Goal: Task Accomplishment & Management: Manage account settings

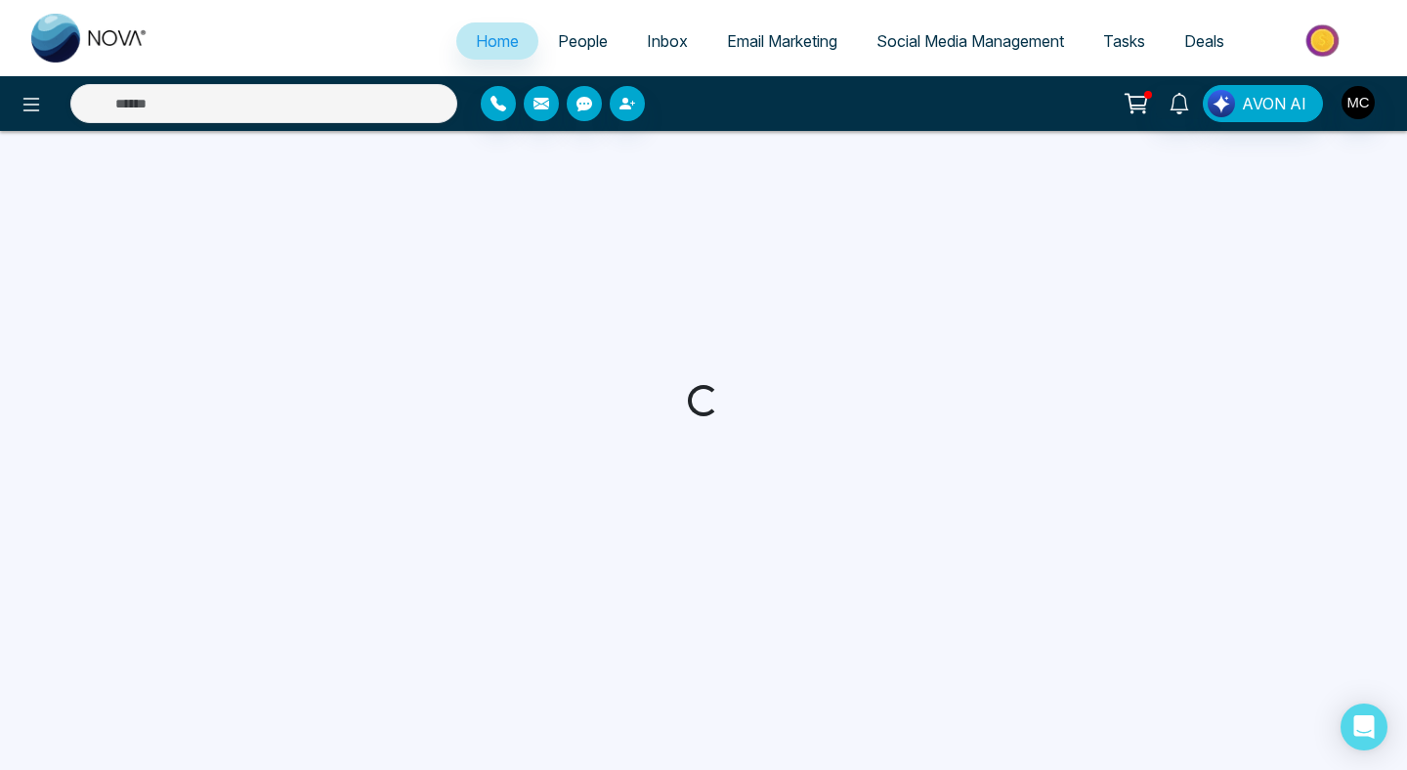
select select "*"
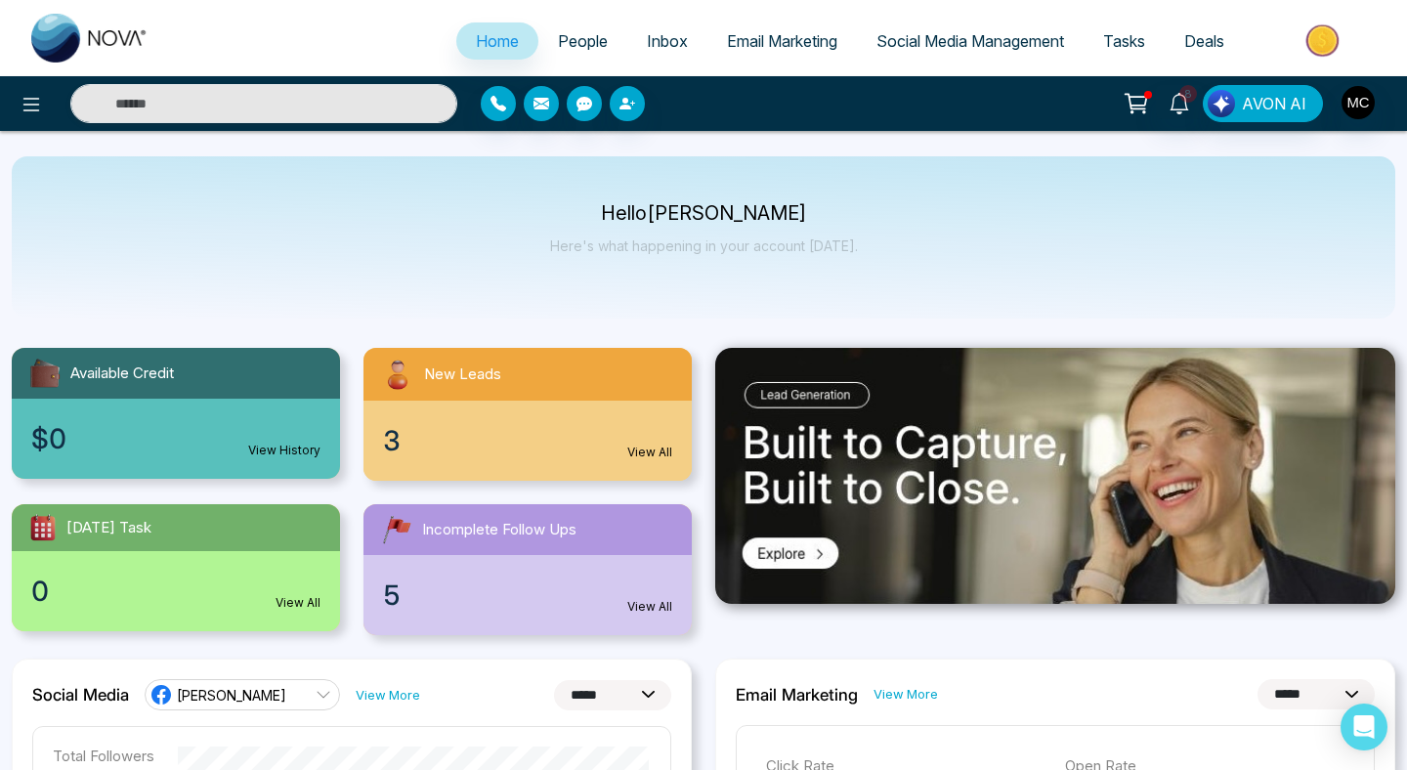
click at [567, 372] on div "New Leads" at bounding box center [527, 374] width 328 height 53
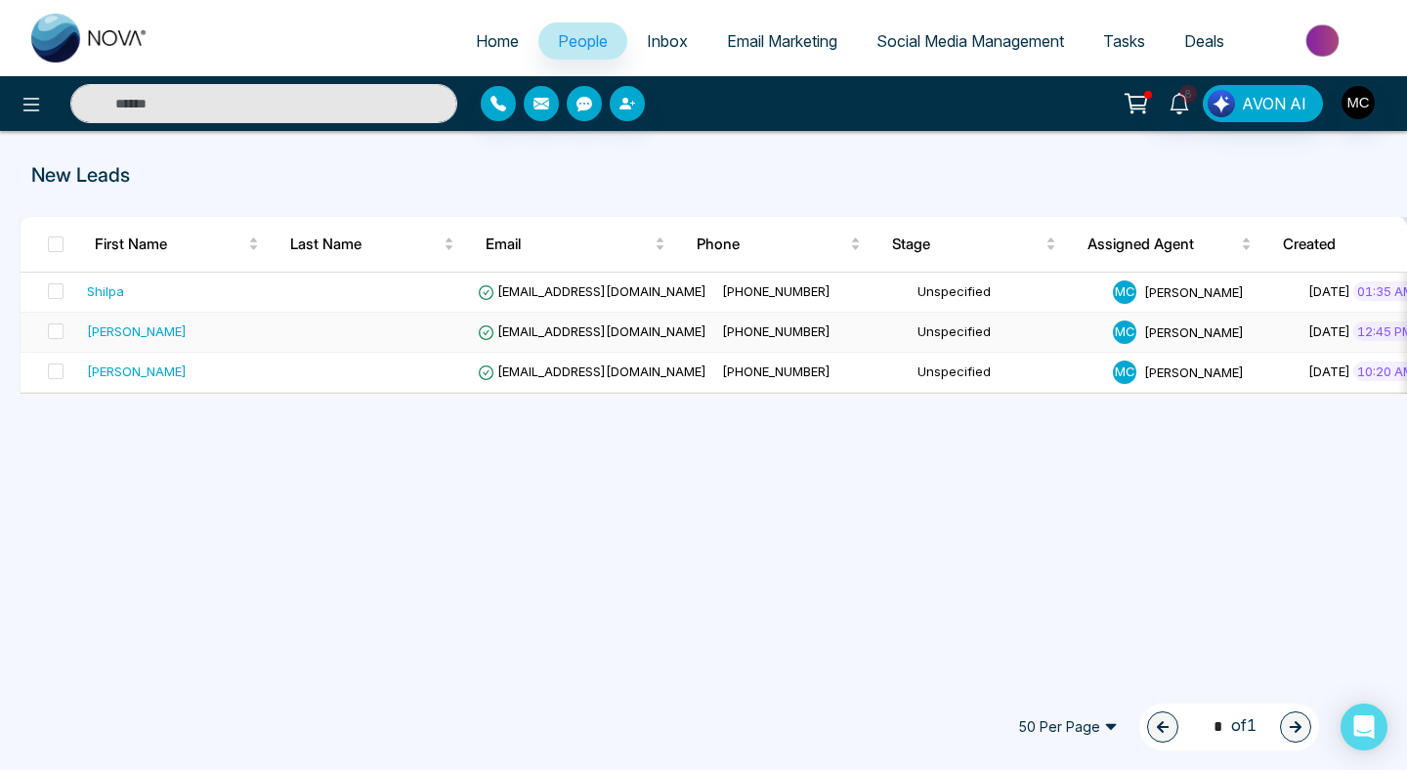
click at [420, 327] on td at bounding box center [371, 333] width 195 height 40
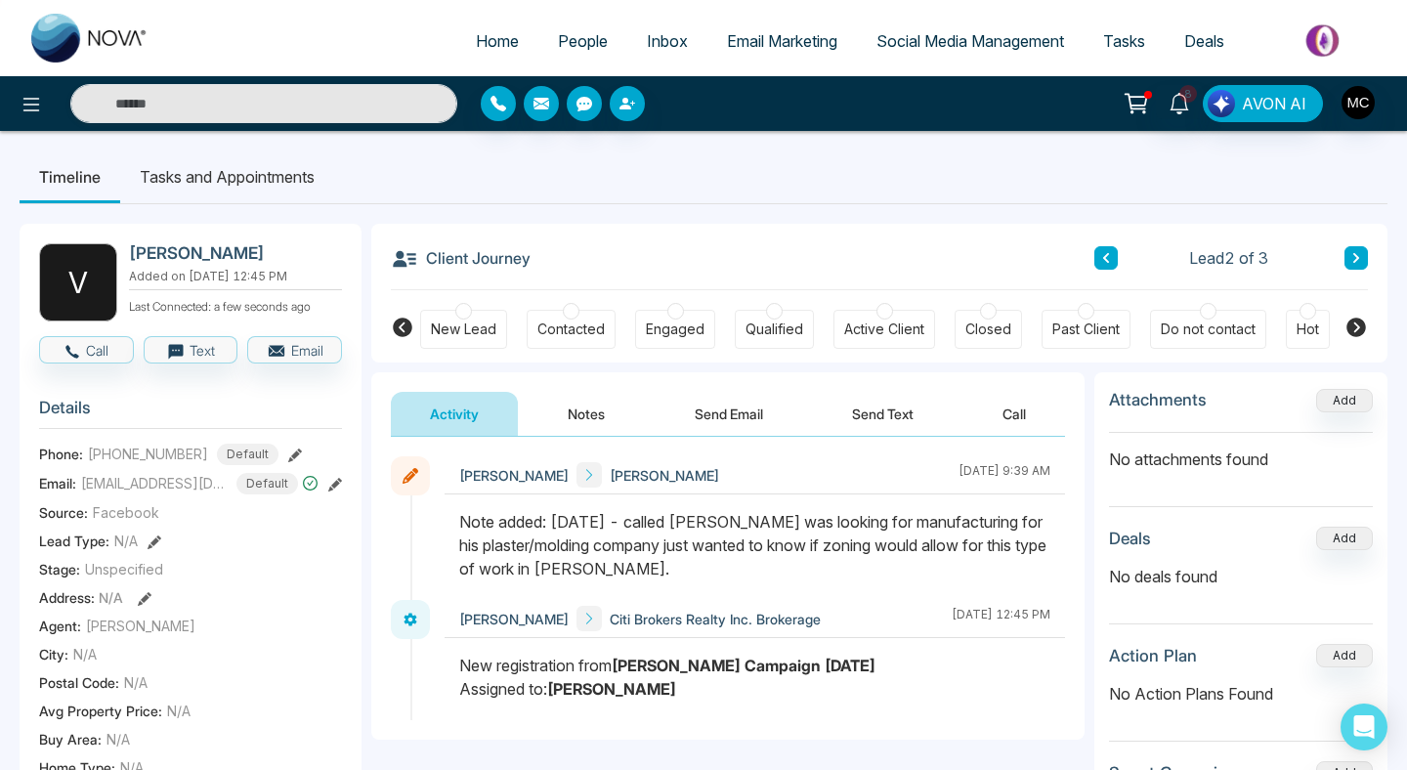
click at [559, 29] on link "People" at bounding box center [582, 40] width 89 height 37
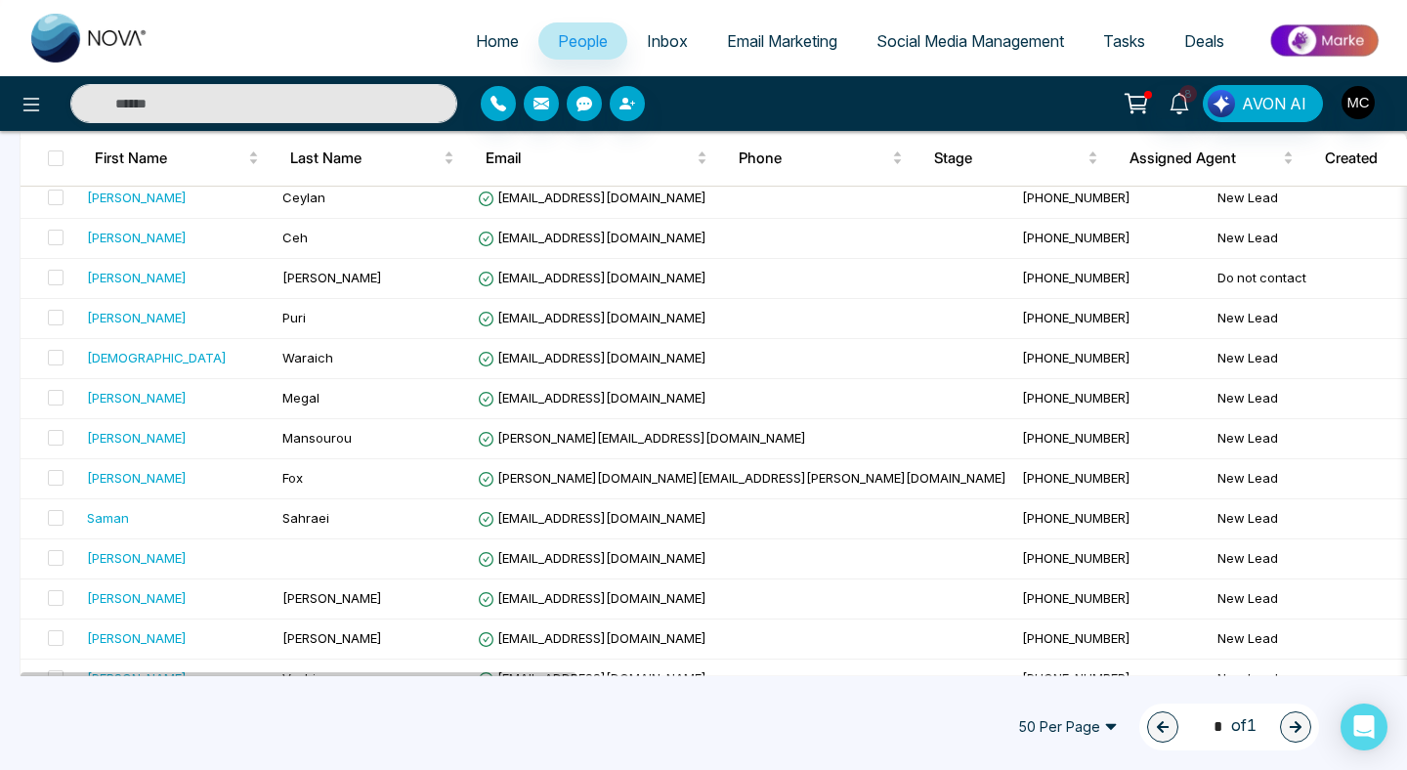
scroll to position [1646, 0]
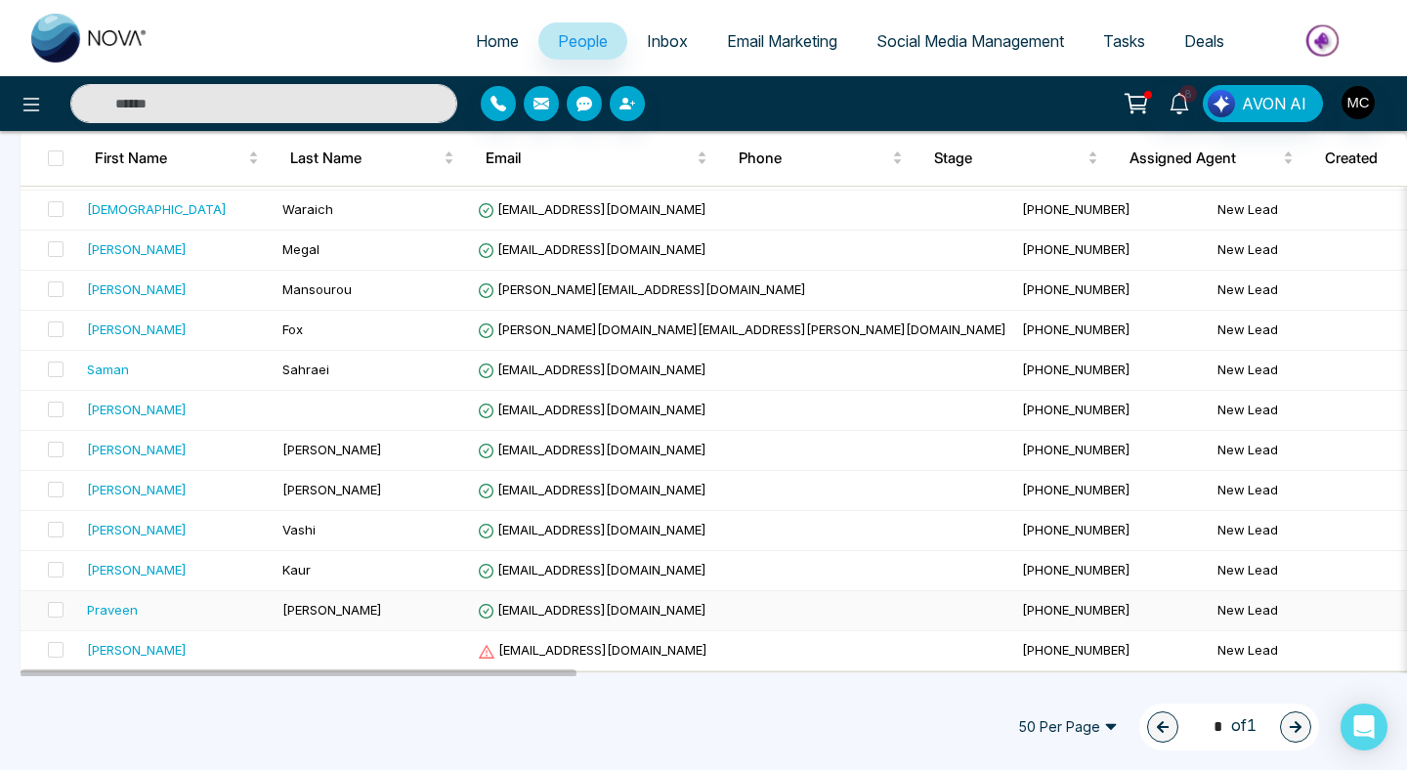
click at [124, 610] on div "Praveen" at bounding box center [112, 610] width 51 height 20
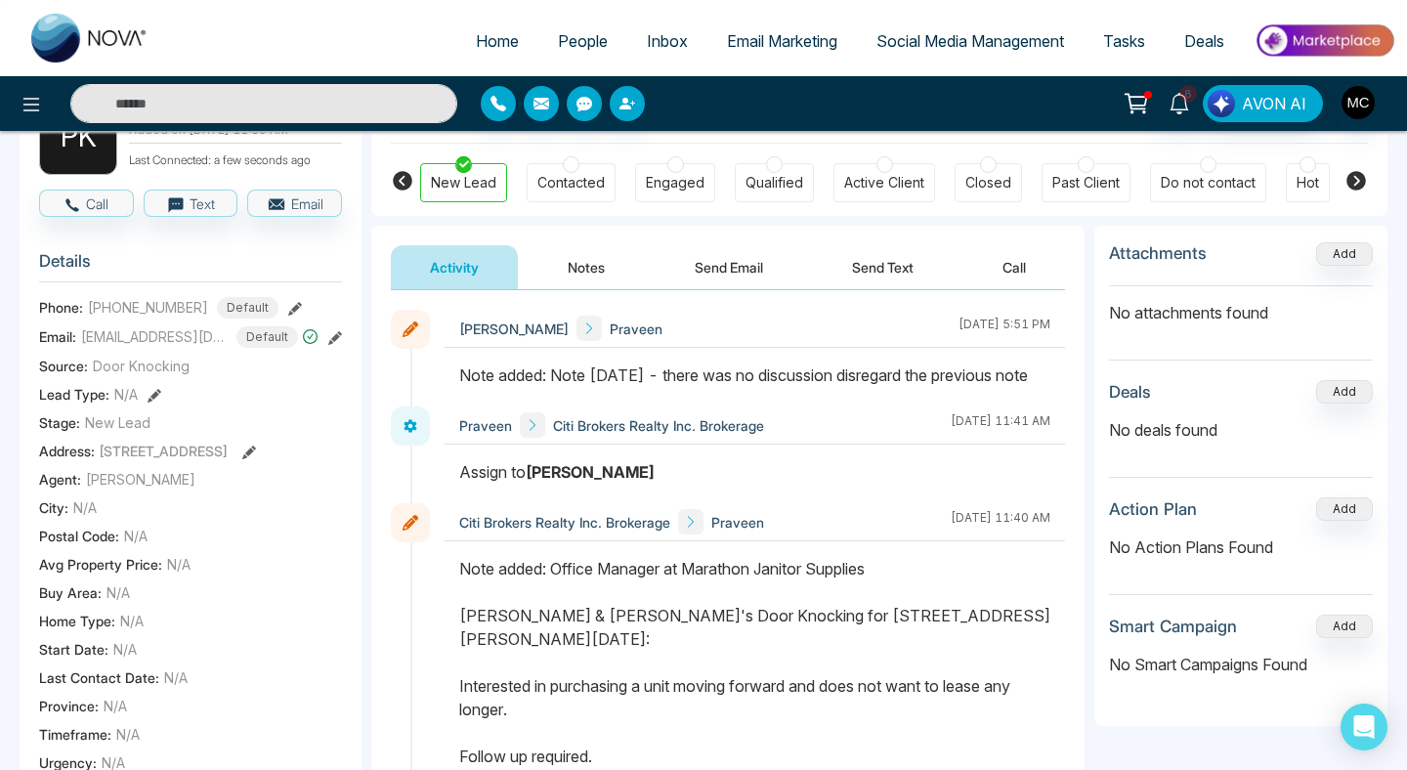
scroll to position [81, 0]
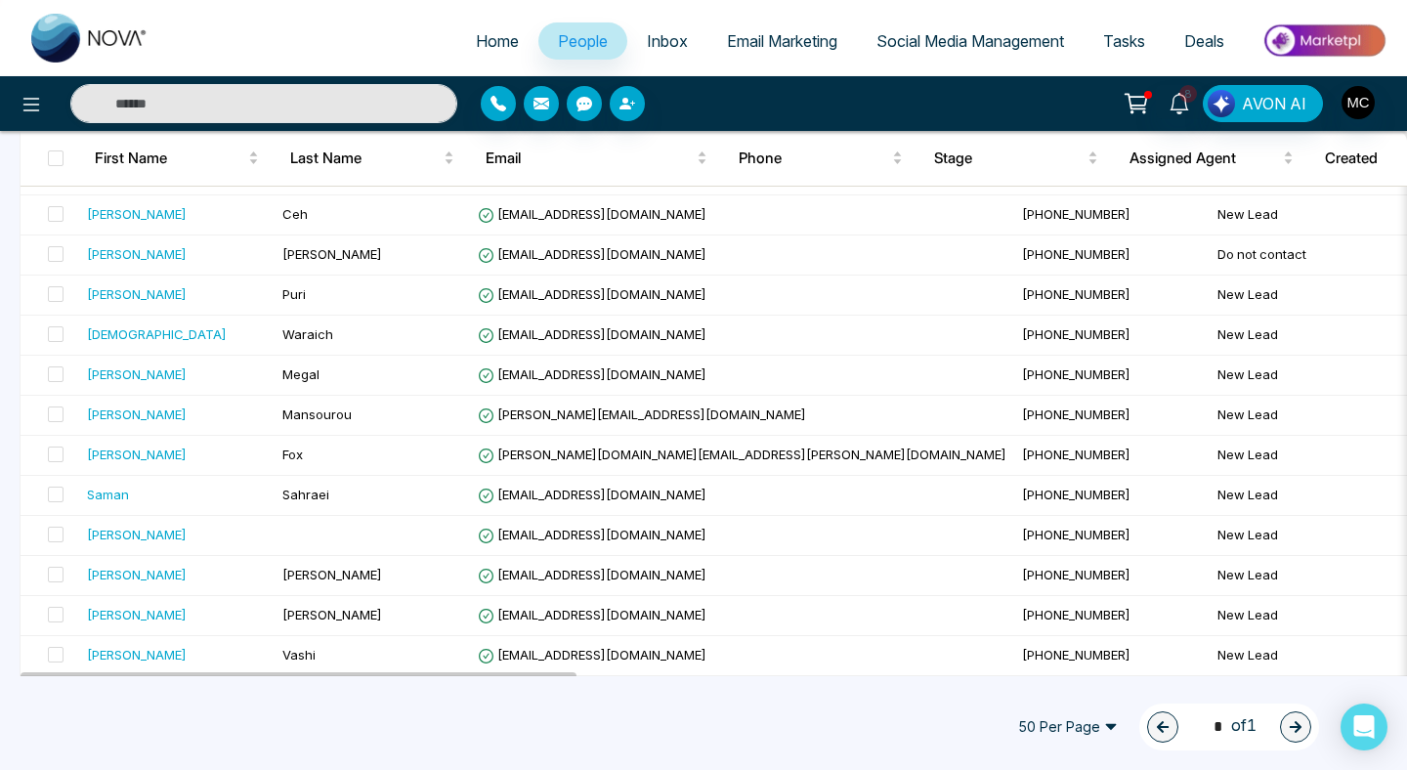
scroll to position [1646, 0]
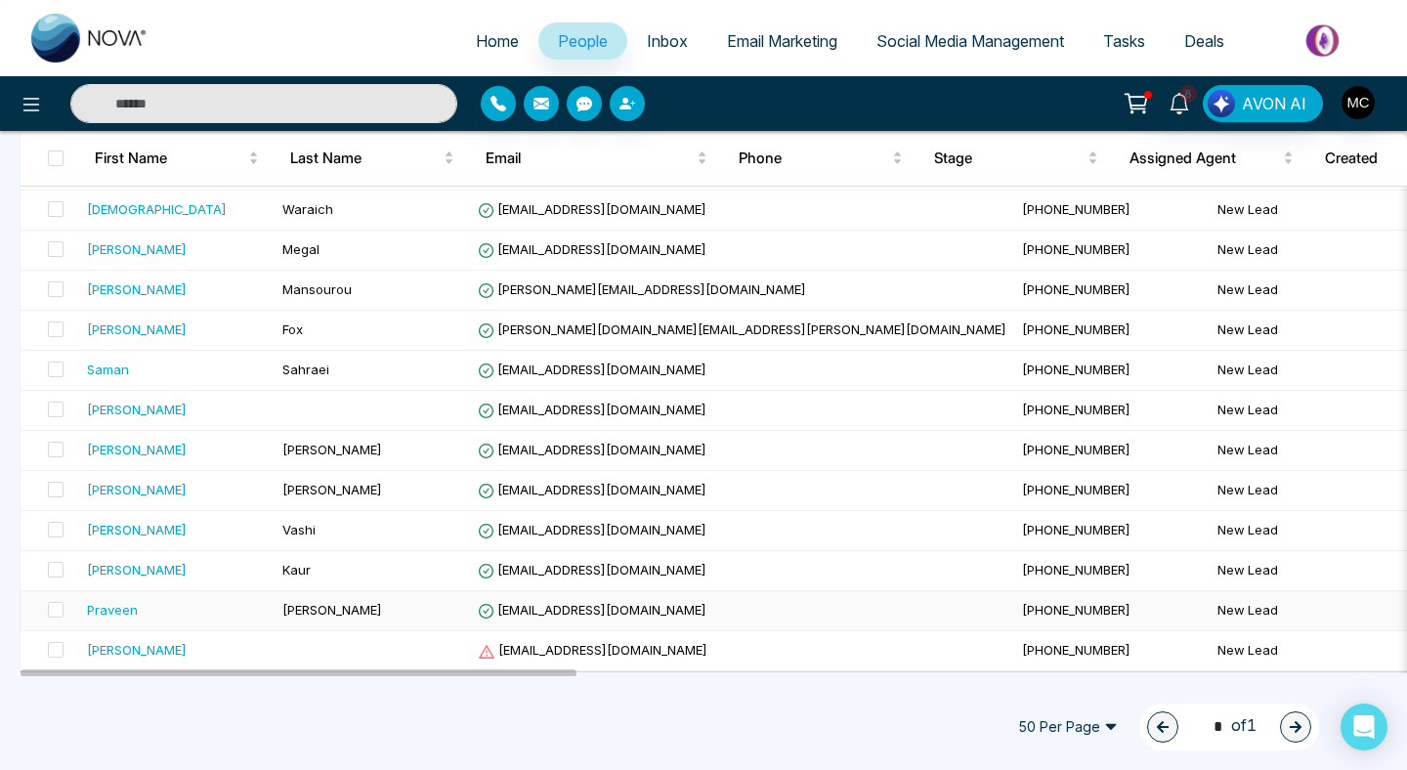
click at [119, 601] on div "Praveen" at bounding box center [112, 610] width 51 height 20
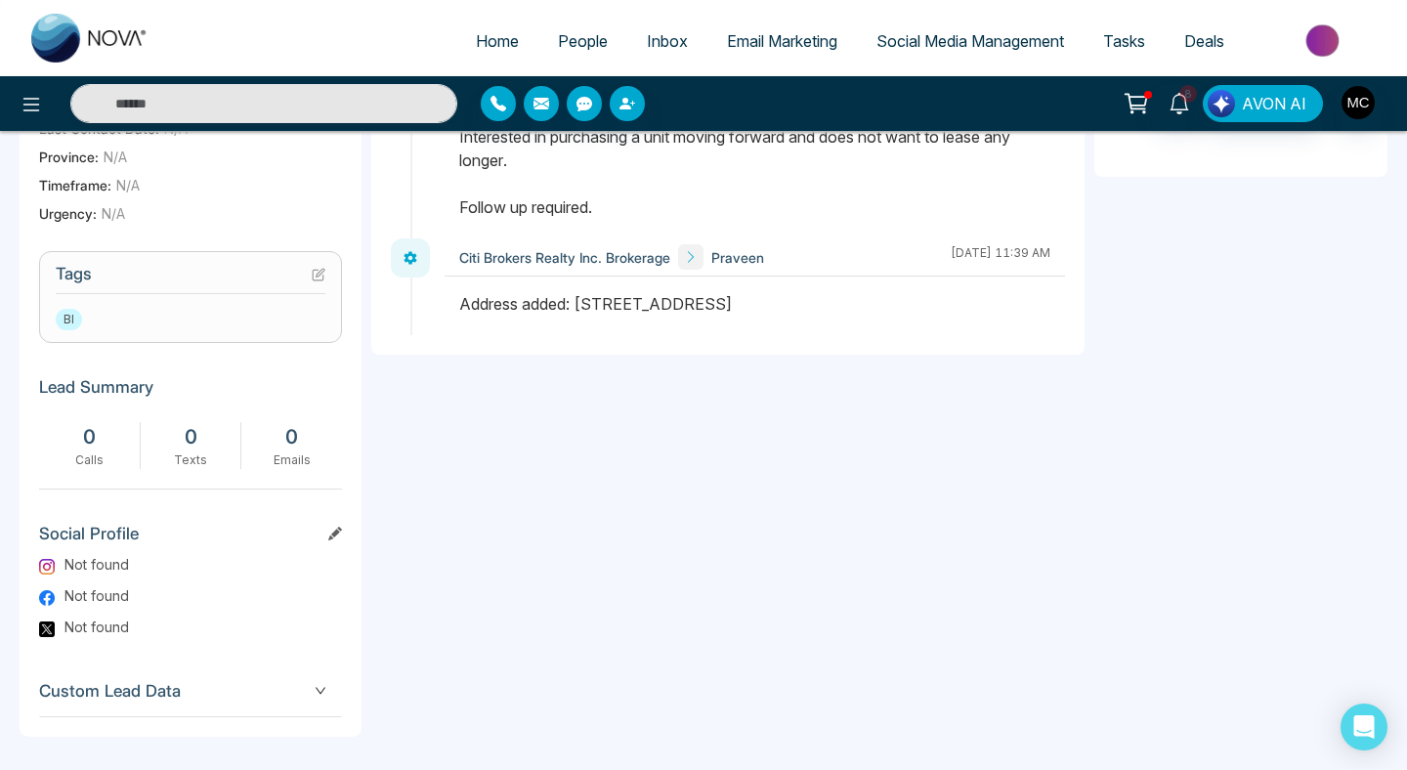
scroll to position [699, 0]
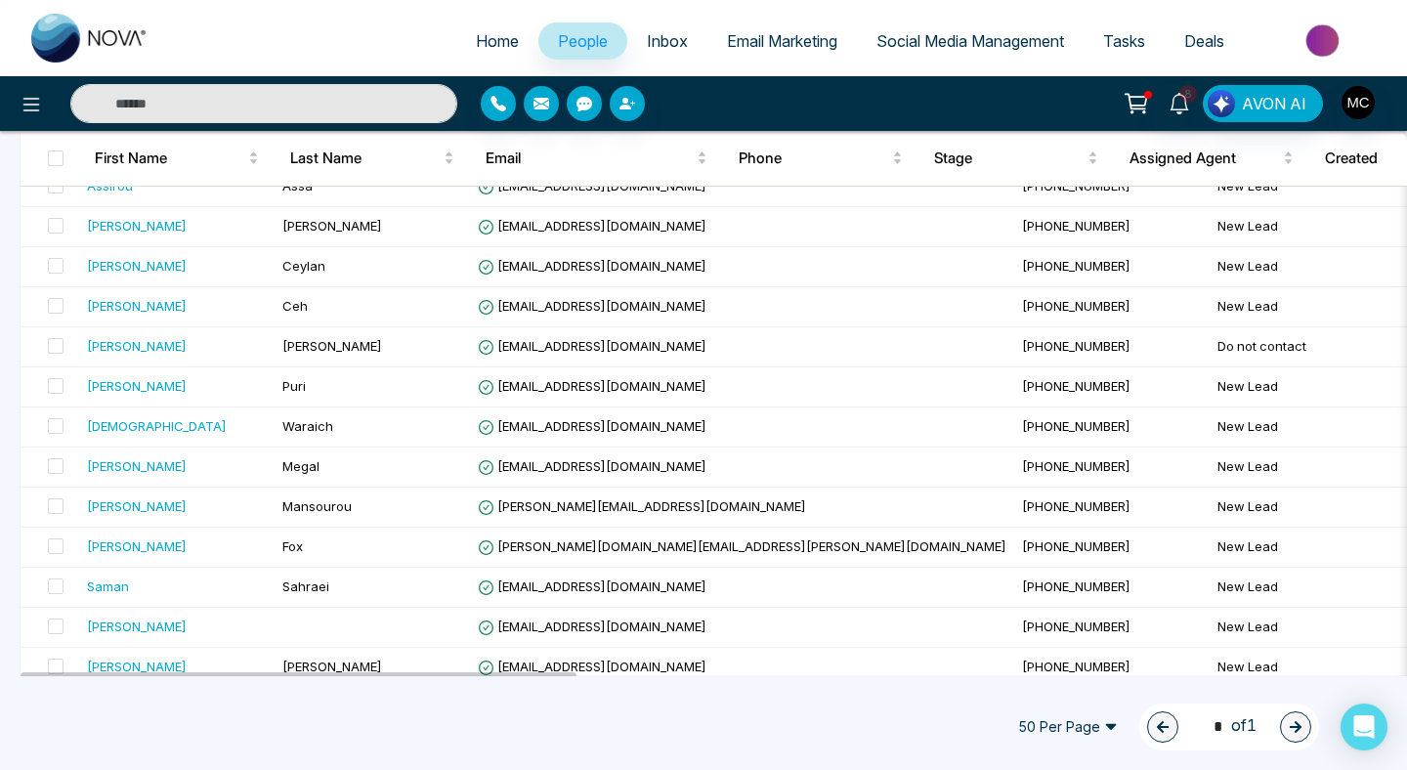
scroll to position [1646, 0]
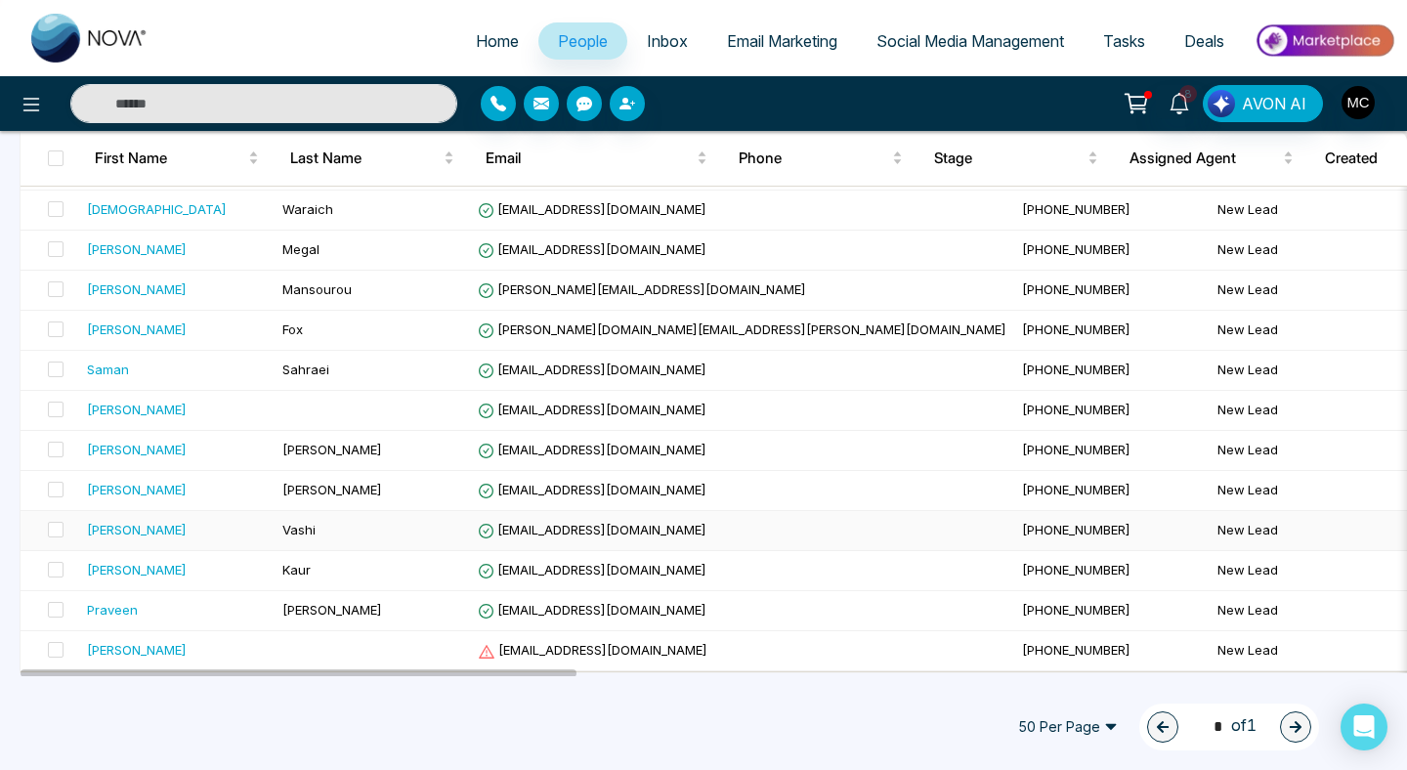
click at [182, 515] on td "[PERSON_NAME]" at bounding box center [176, 531] width 195 height 40
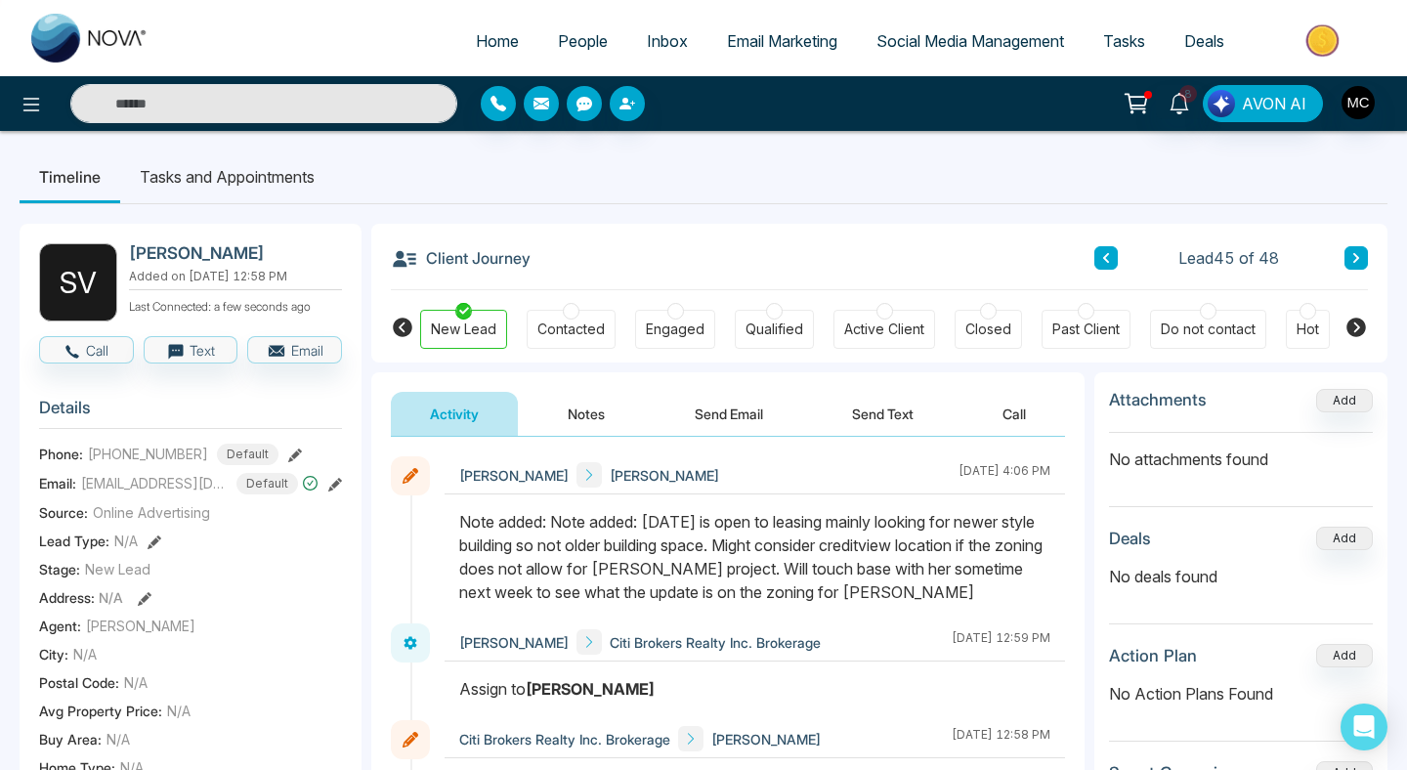
click at [1103, 252] on icon at bounding box center [1106, 258] width 10 height 12
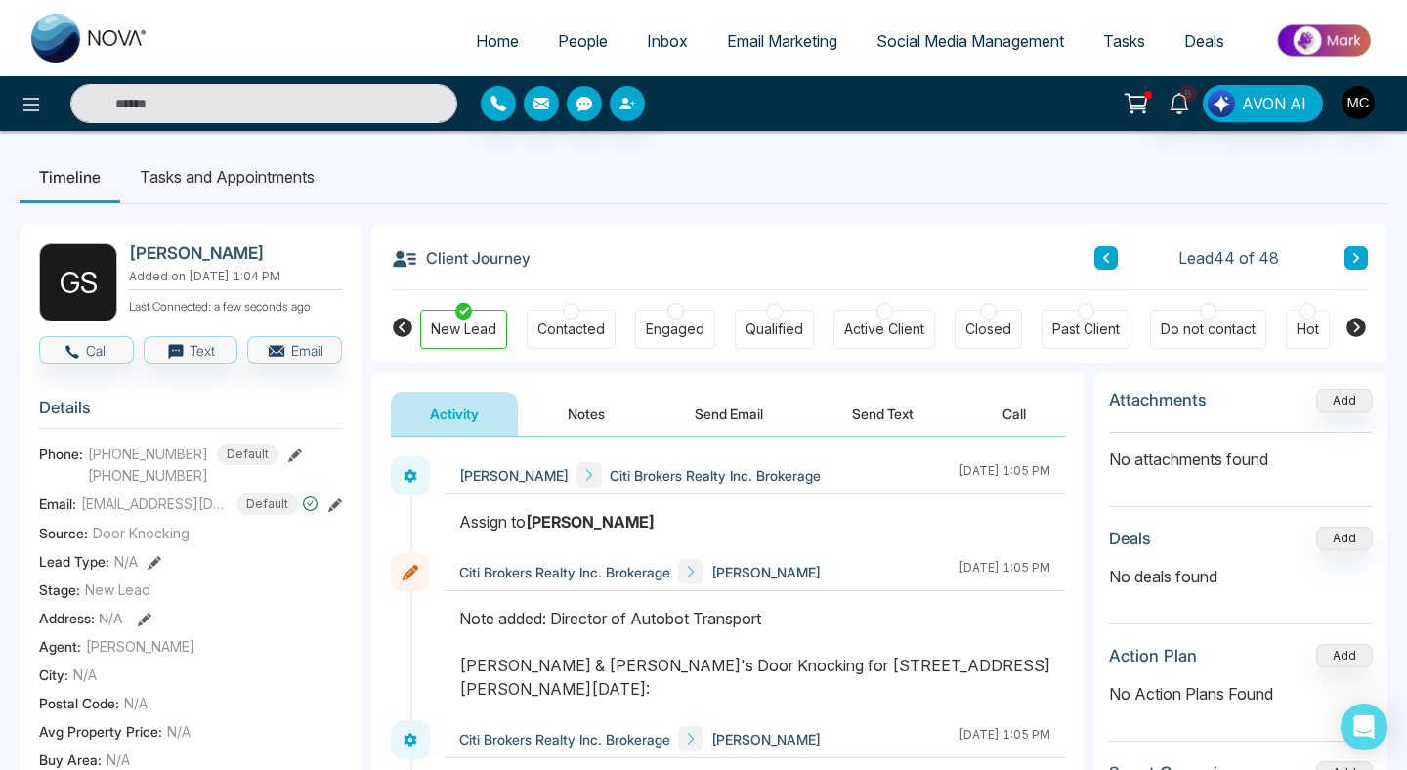
click at [1104, 244] on div "Client Journey Lead 44 of 48" at bounding box center [879, 257] width 977 height 66
click at [1104, 258] on icon at bounding box center [1106, 258] width 6 height 10
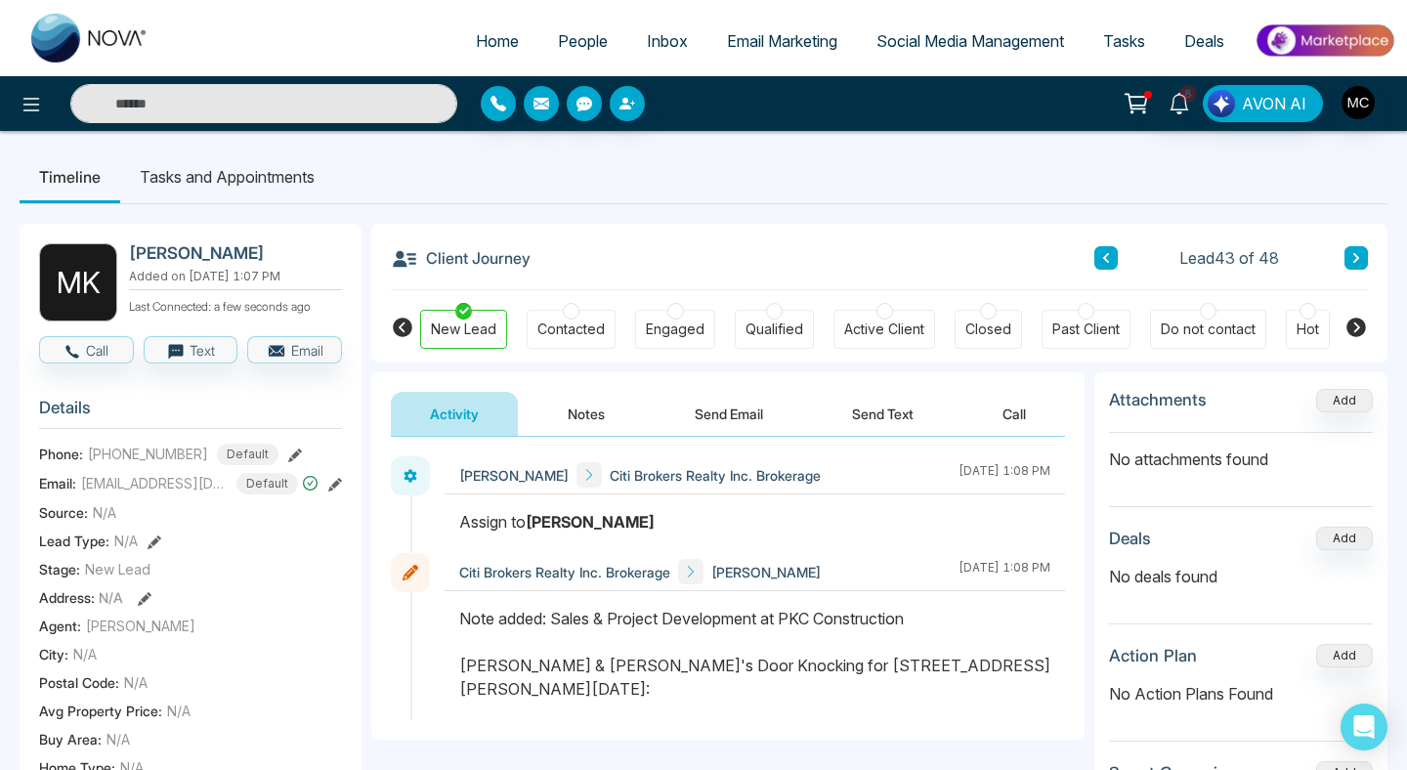
click at [1100, 250] on button at bounding box center [1105, 257] width 23 height 23
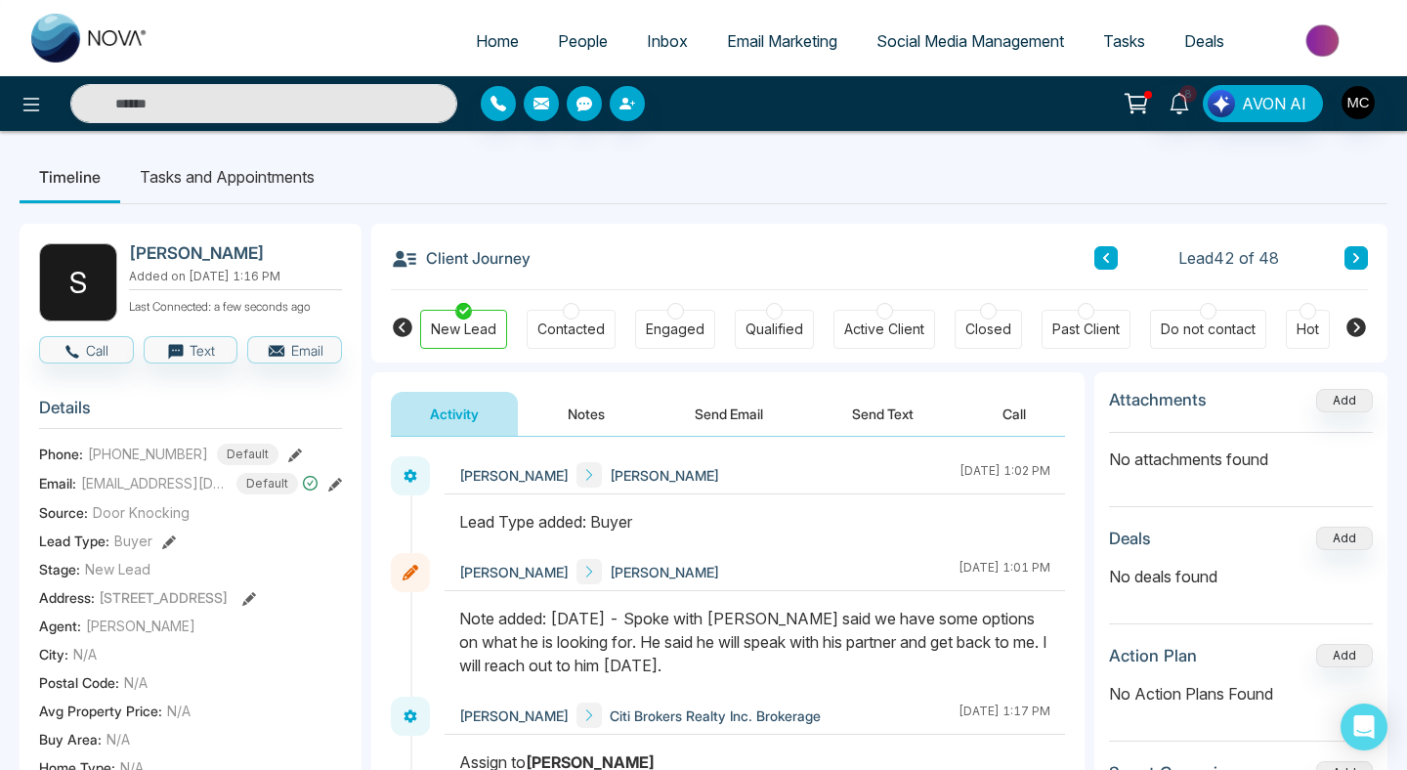
click at [1103, 262] on icon at bounding box center [1106, 258] width 10 height 12
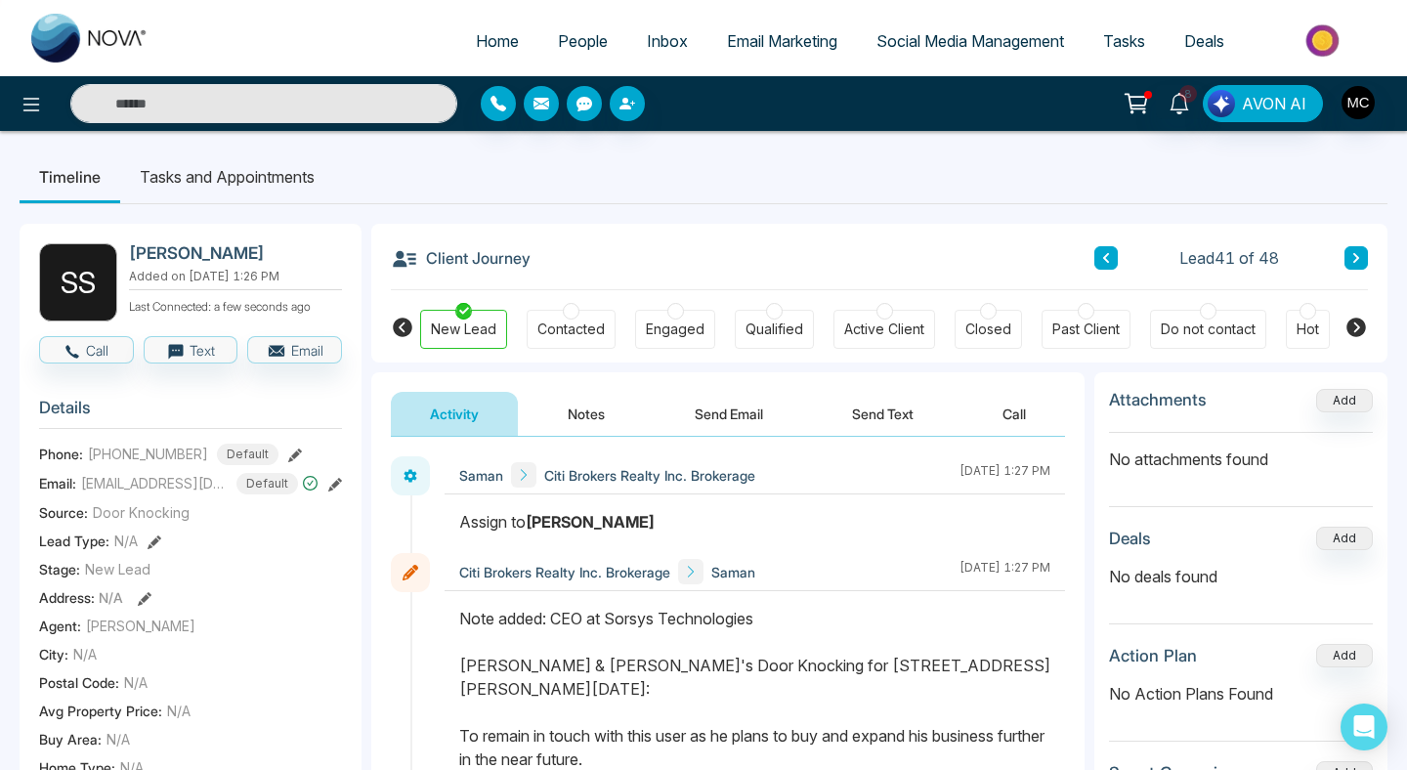
click at [1106, 250] on button at bounding box center [1105, 257] width 23 height 23
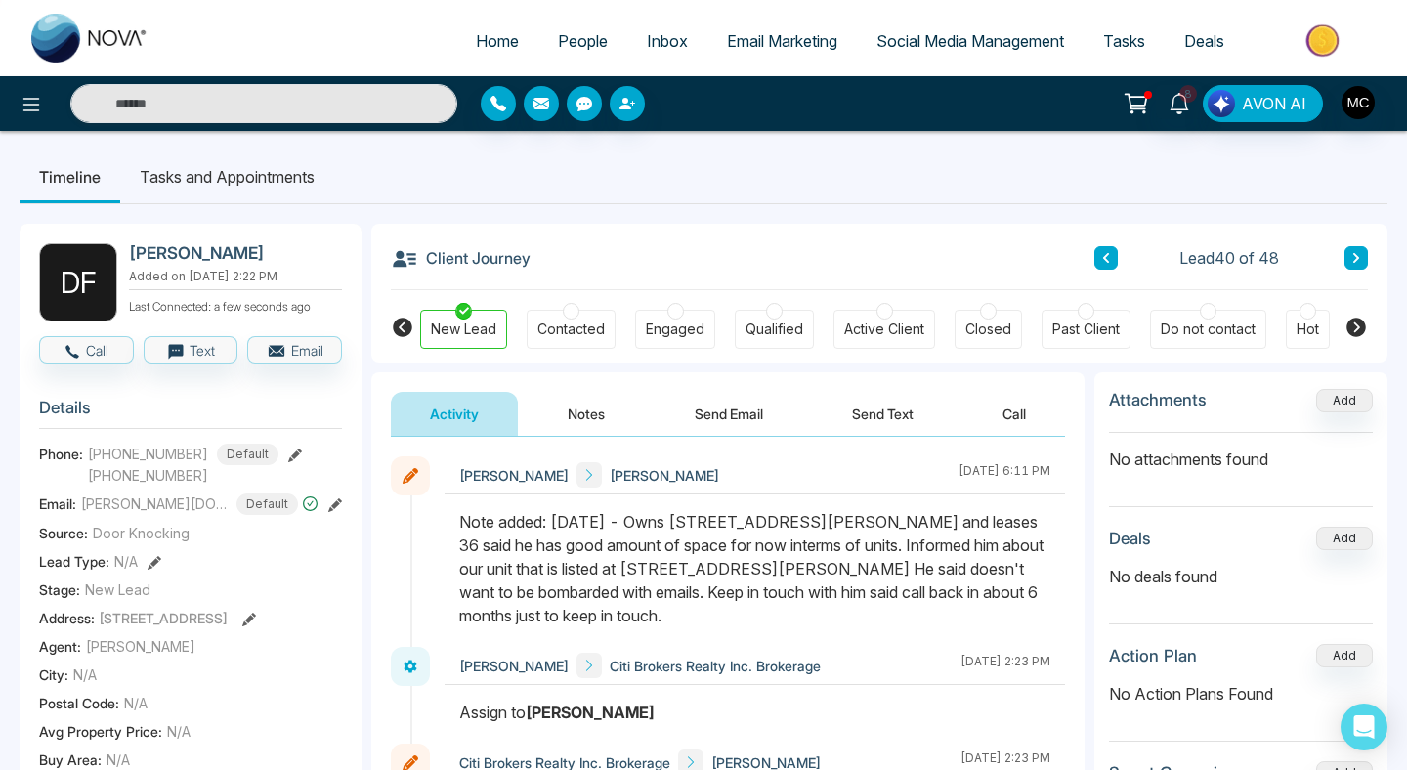
click at [1097, 263] on button at bounding box center [1105, 257] width 23 height 23
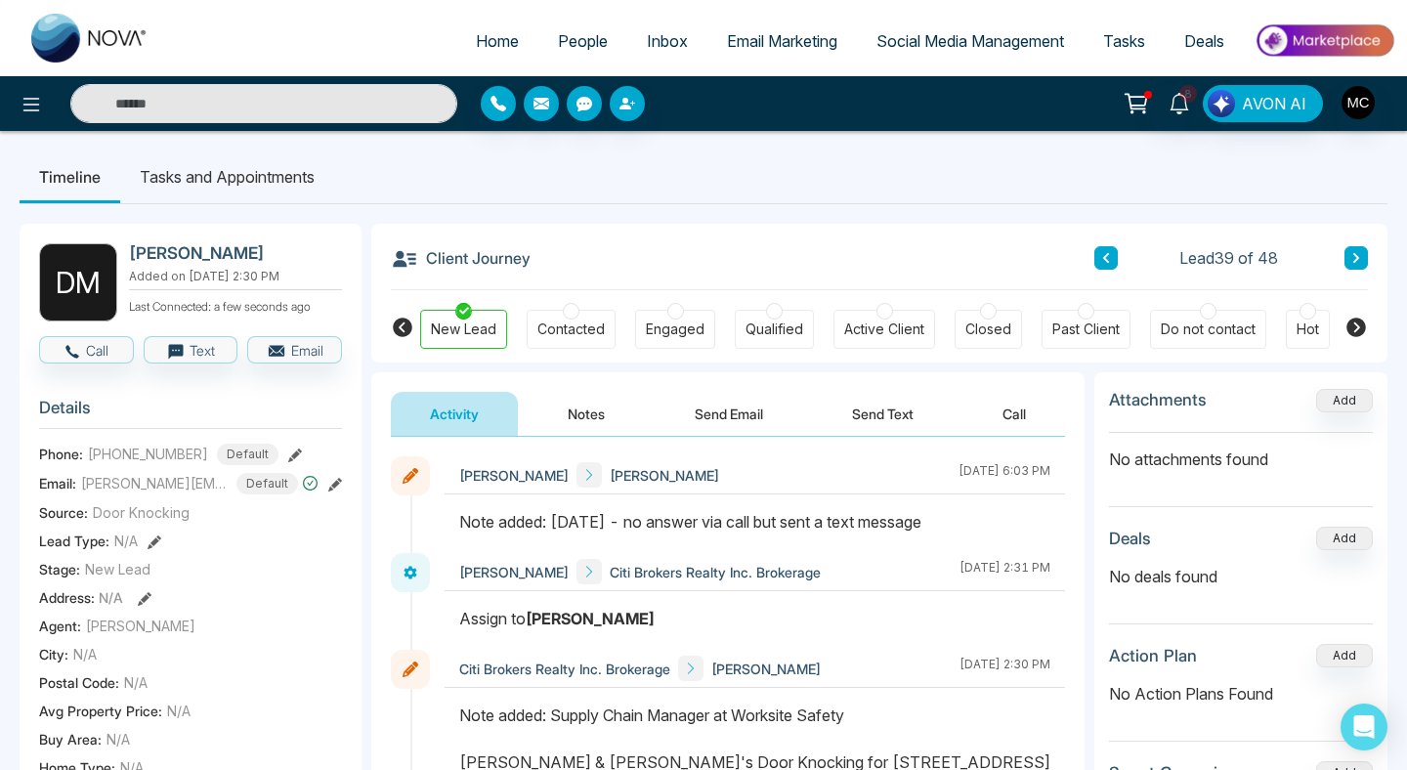
click at [1092, 269] on div "Client Journey Lead 39 of 48" at bounding box center [879, 257] width 977 height 66
click at [1108, 256] on icon at bounding box center [1106, 258] width 10 height 12
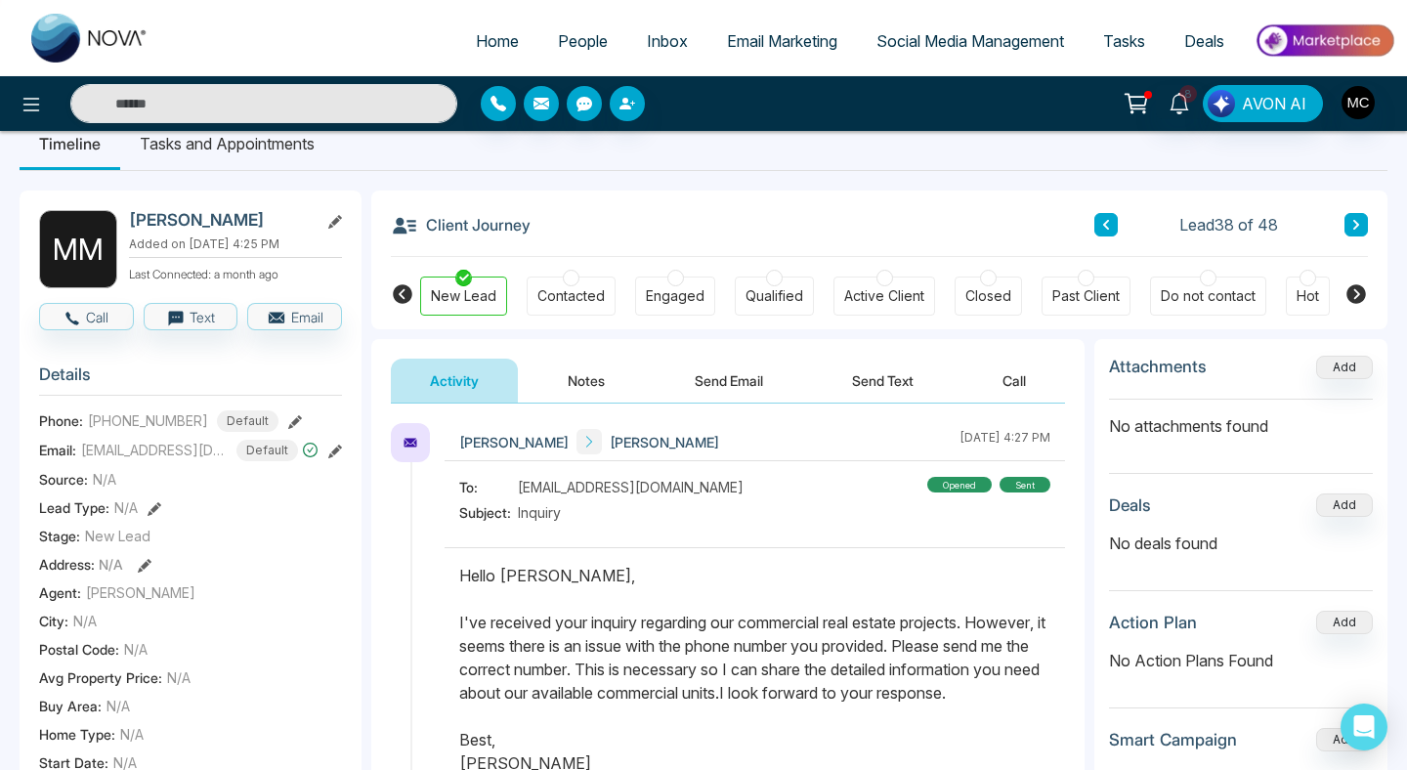
scroll to position [5, 0]
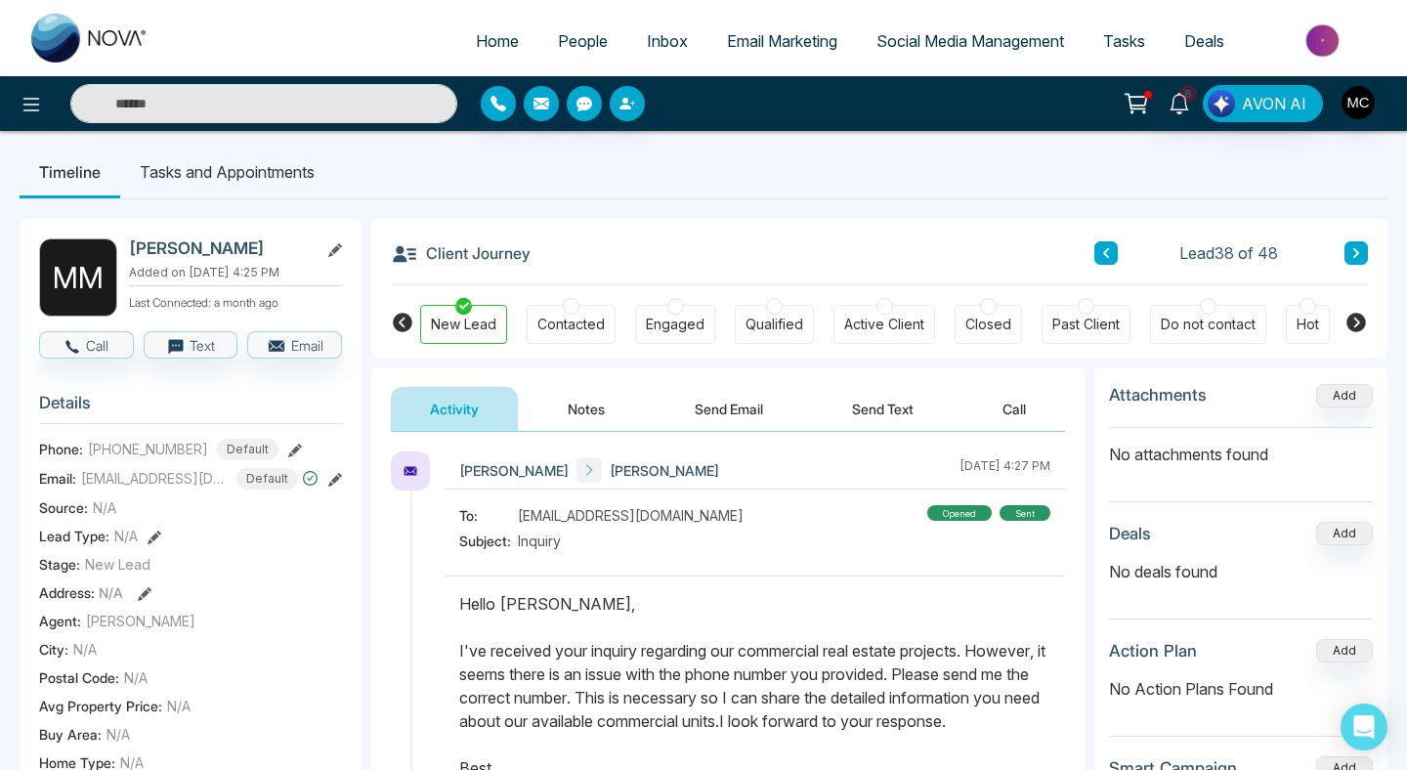
click at [1352, 329] on icon at bounding box center [1356, 323] width 20 height 20
click at [1011, 323] on div "Cold" at bounding box center [993, 324] width 52 height 39
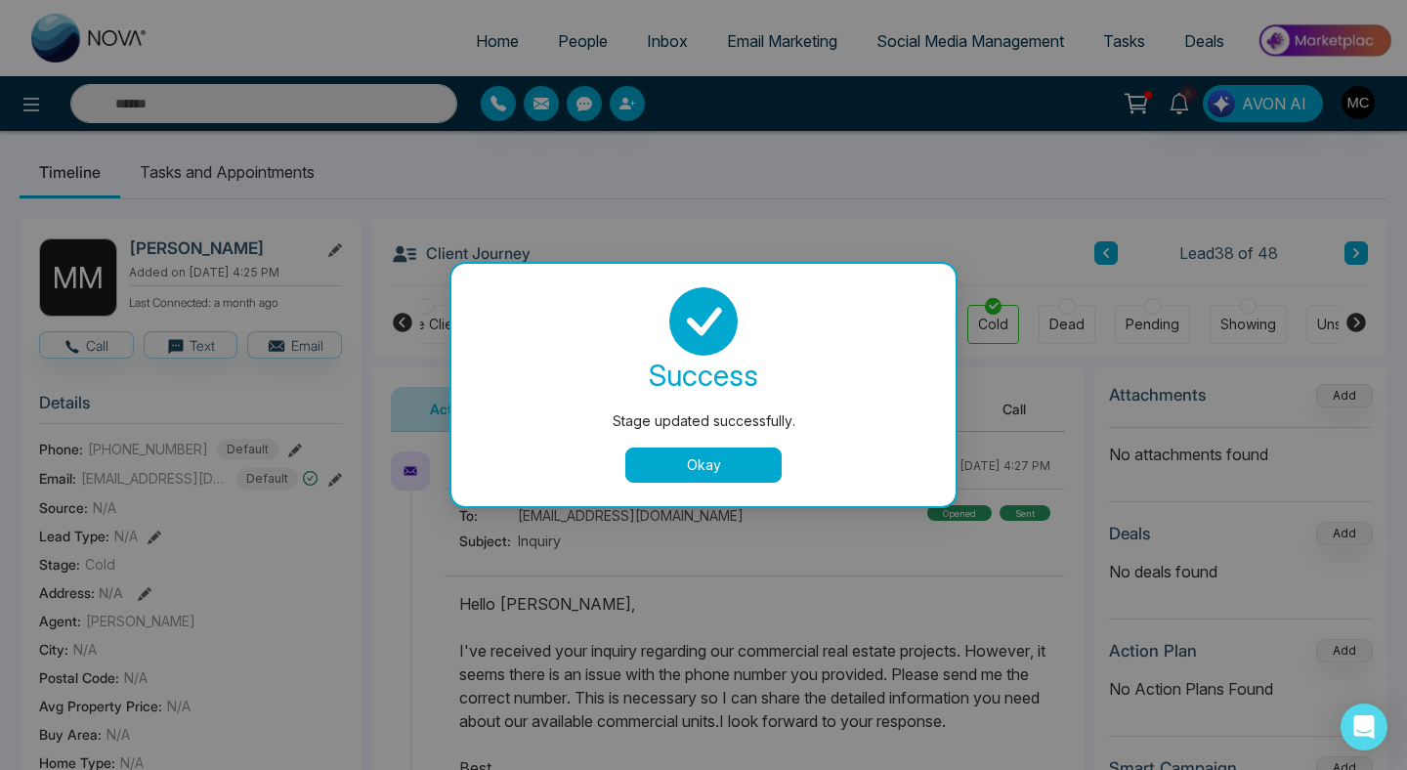
click at [701, 459] on button "Okay" at bounding box center [703, 464] width 156 height 35
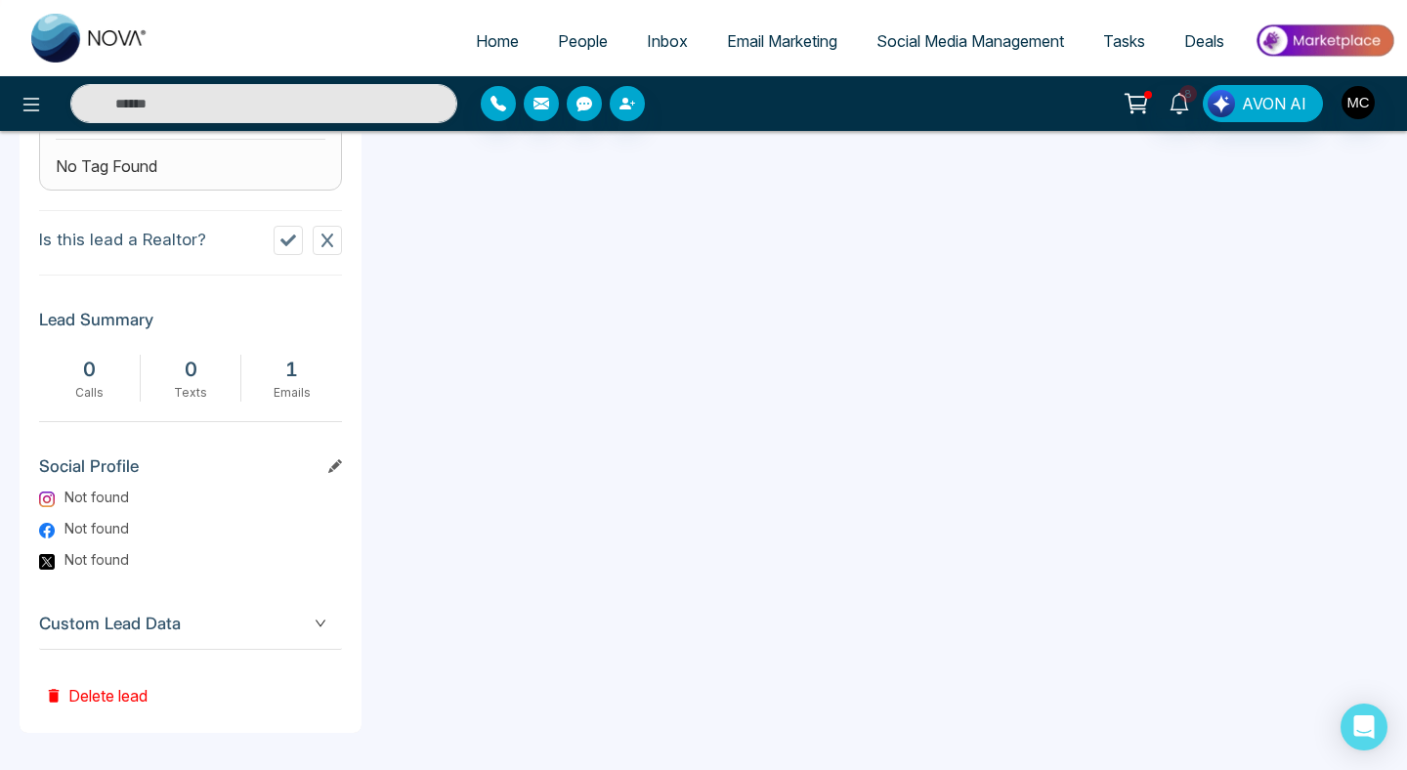
scroll to position [0, 0]
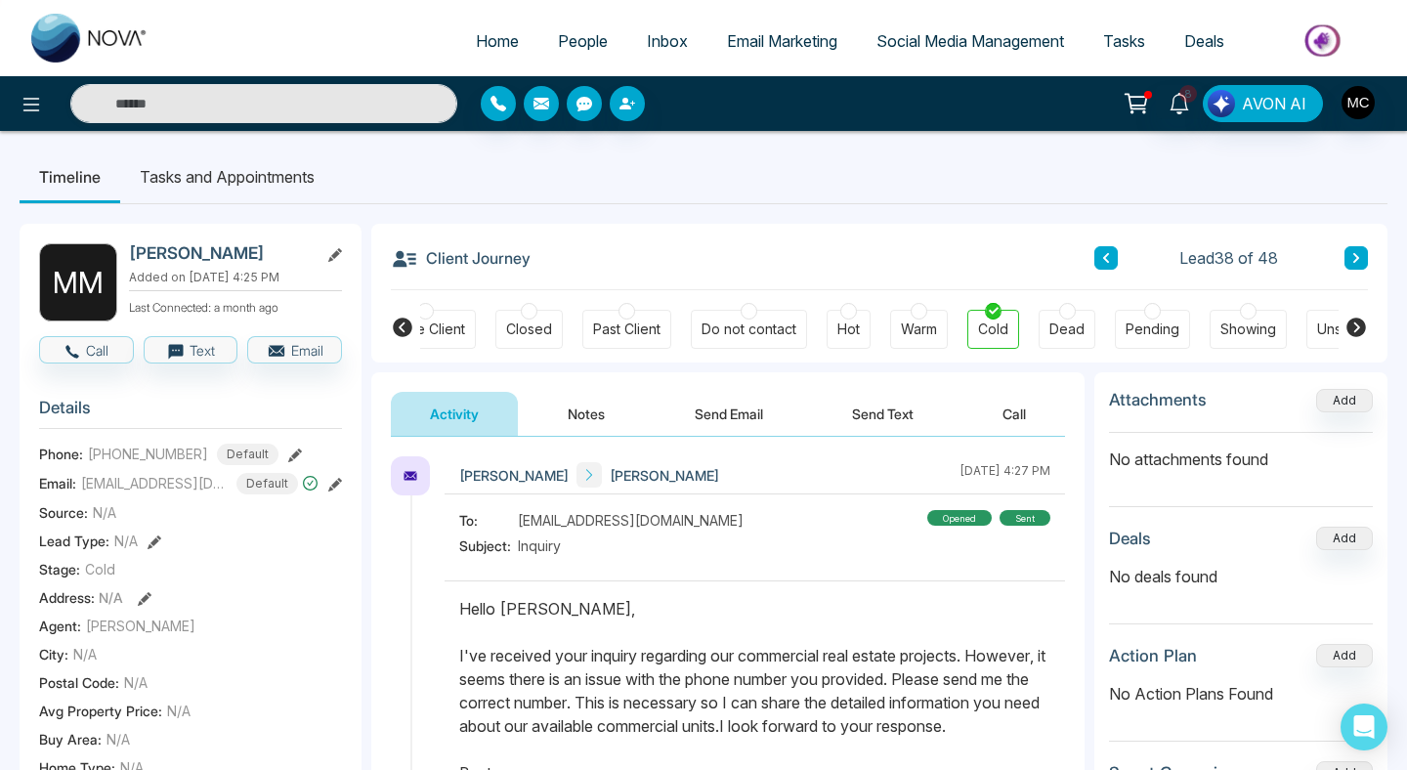
click at [1105, 258] on icon at bounding box center [1106, 258] width 6 height 10
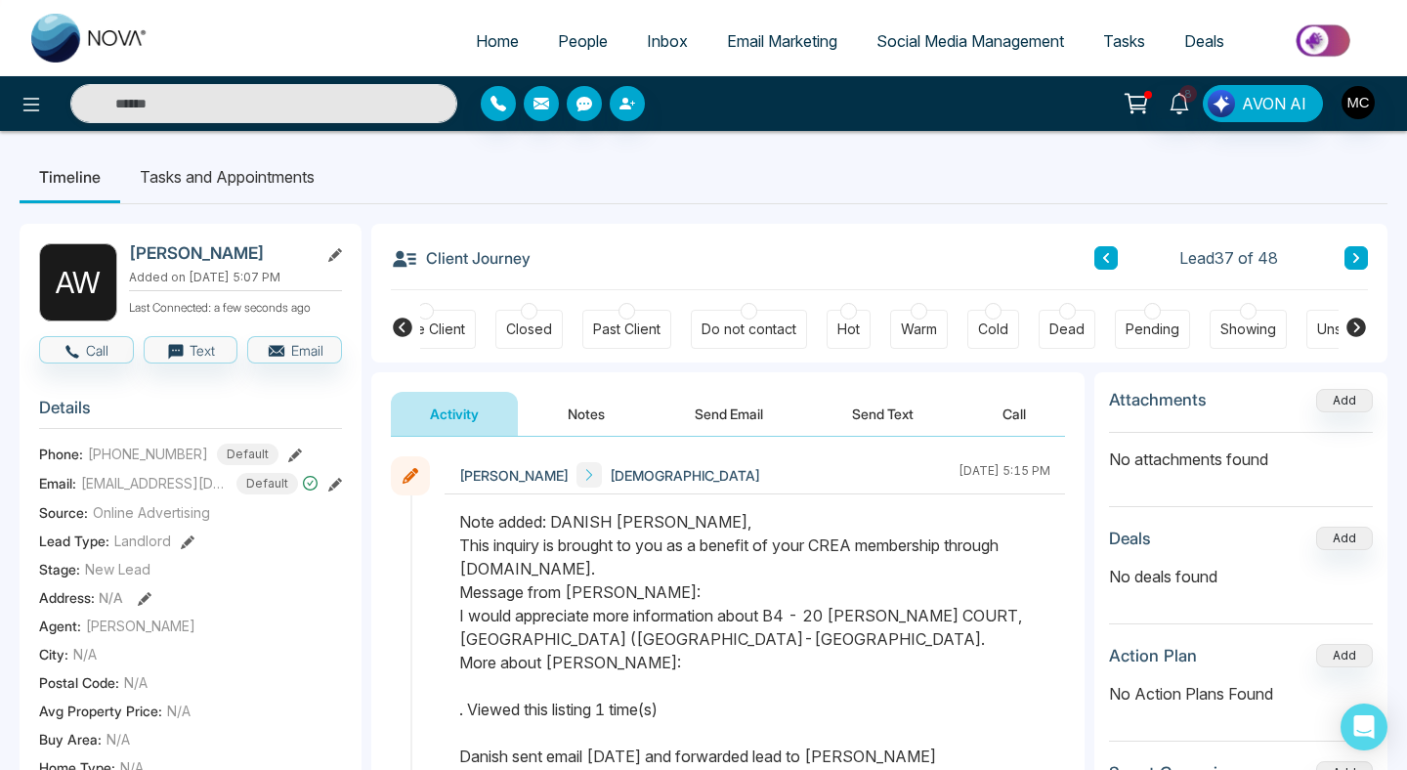
click at [1105, 257] on icon at bounding box center [1106, 258] width 6 height 10
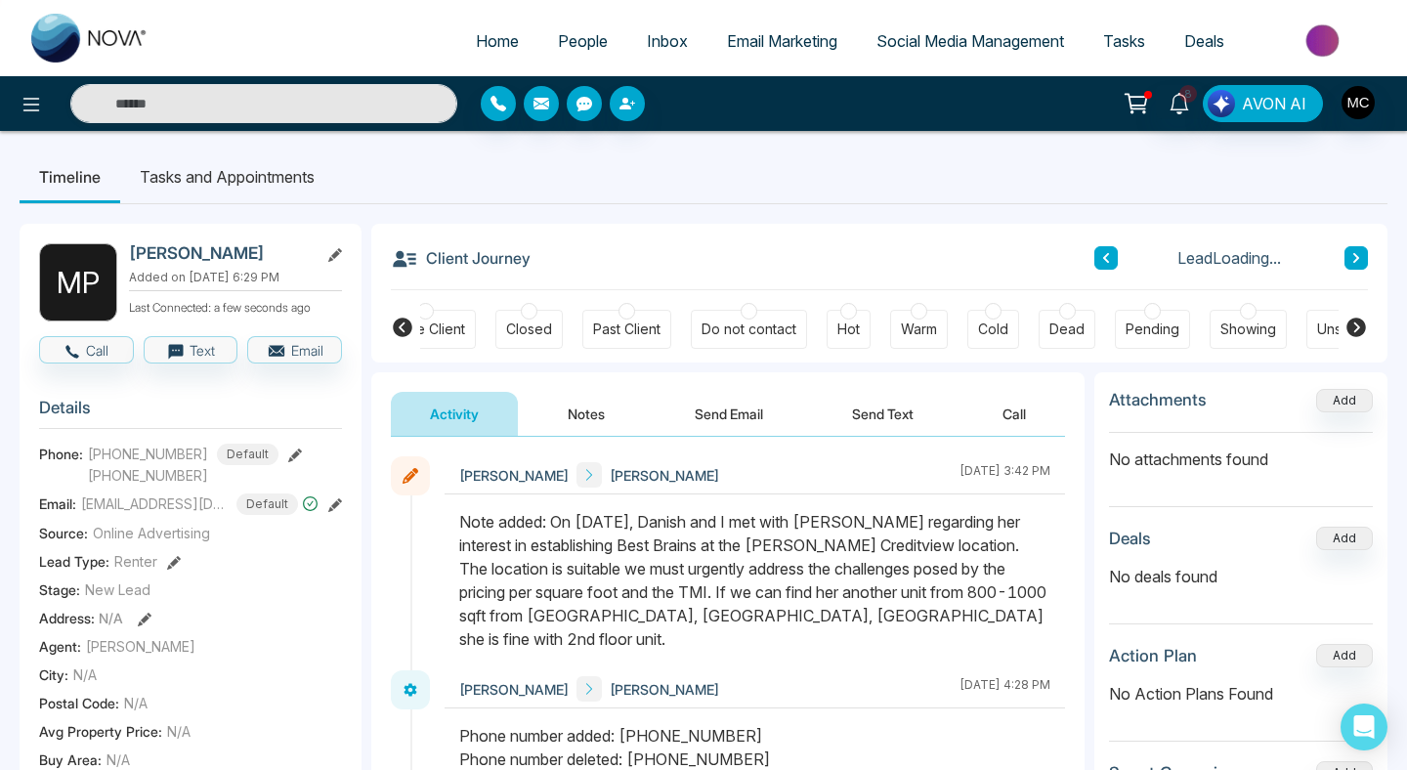
click at [1357, 248] on button at bounding box center [1355, 257] width 23 height 23
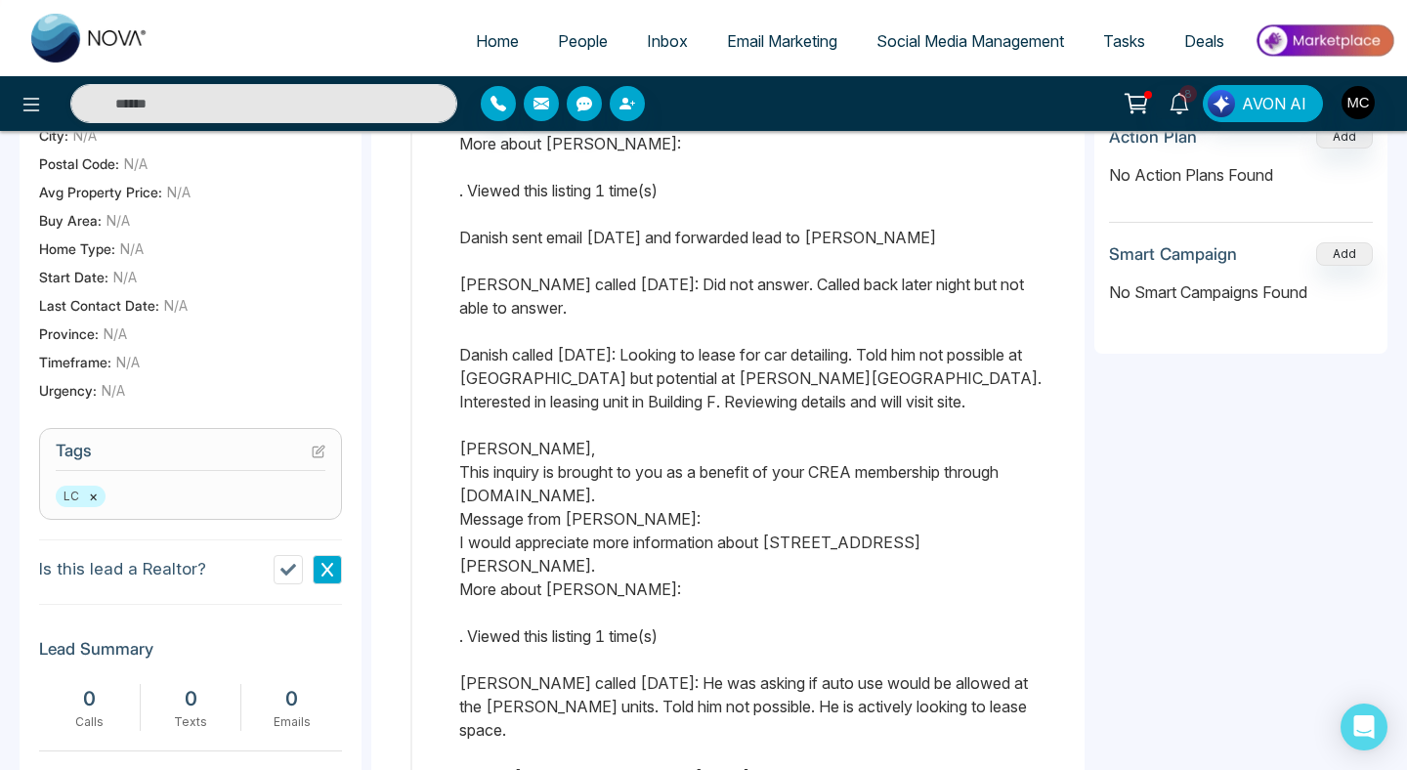
scroll to position [738, 0]
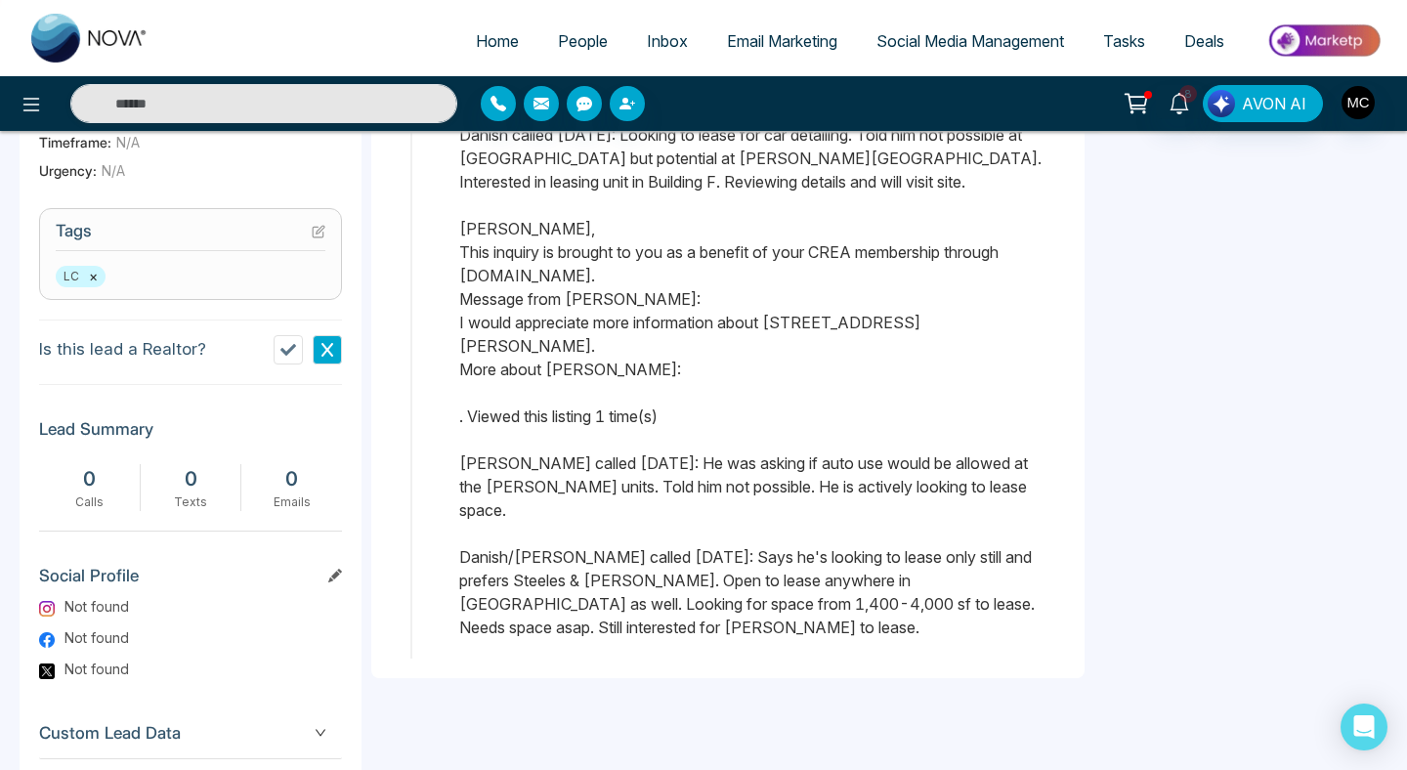
click at [215, 256] on section "Tags LC ×" at bounding box center [190, 254] width 303 height 92
click at [313, 232] on icon at bounding box center [318, 232] width 11 height 11
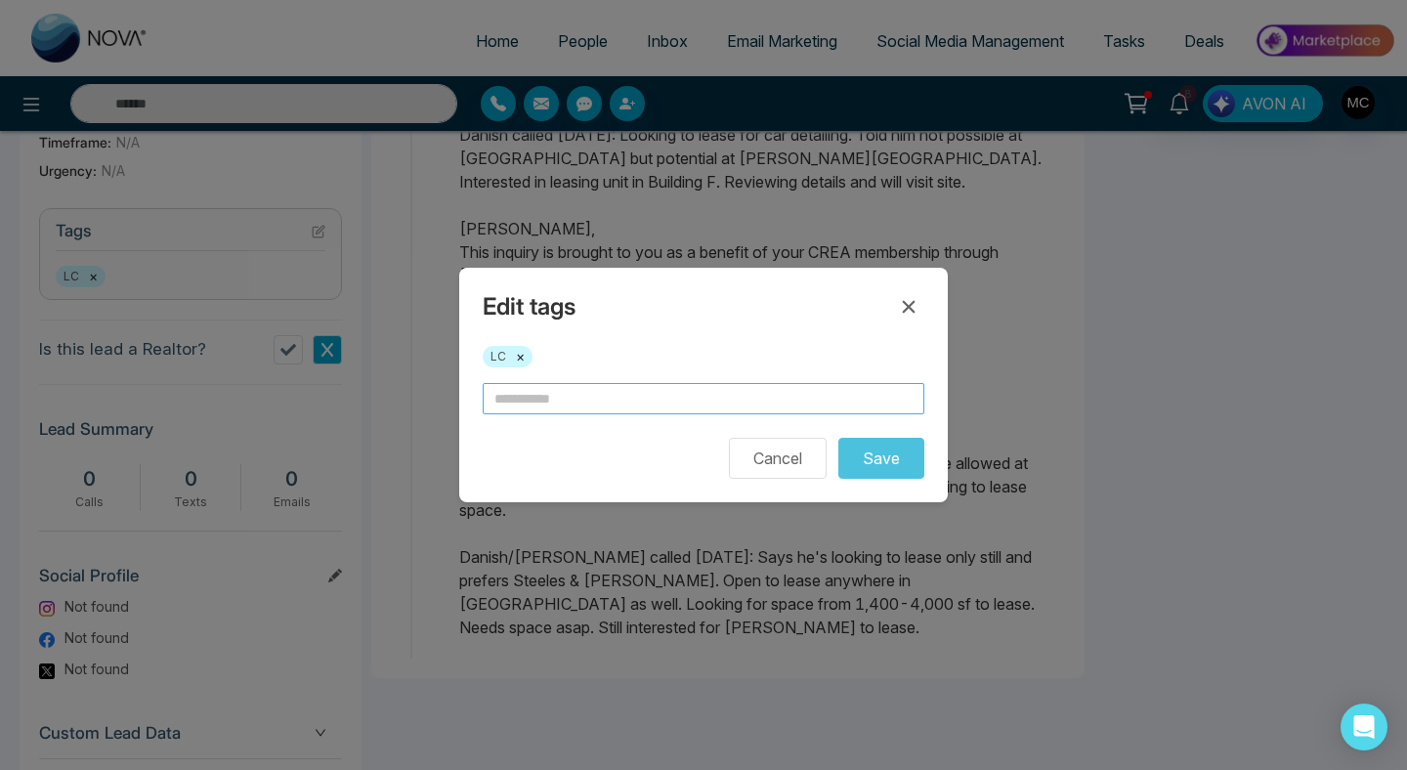
click at [576, 389] on input "text" at bounding box center [704, 398] width 442 height 31
type input "*"
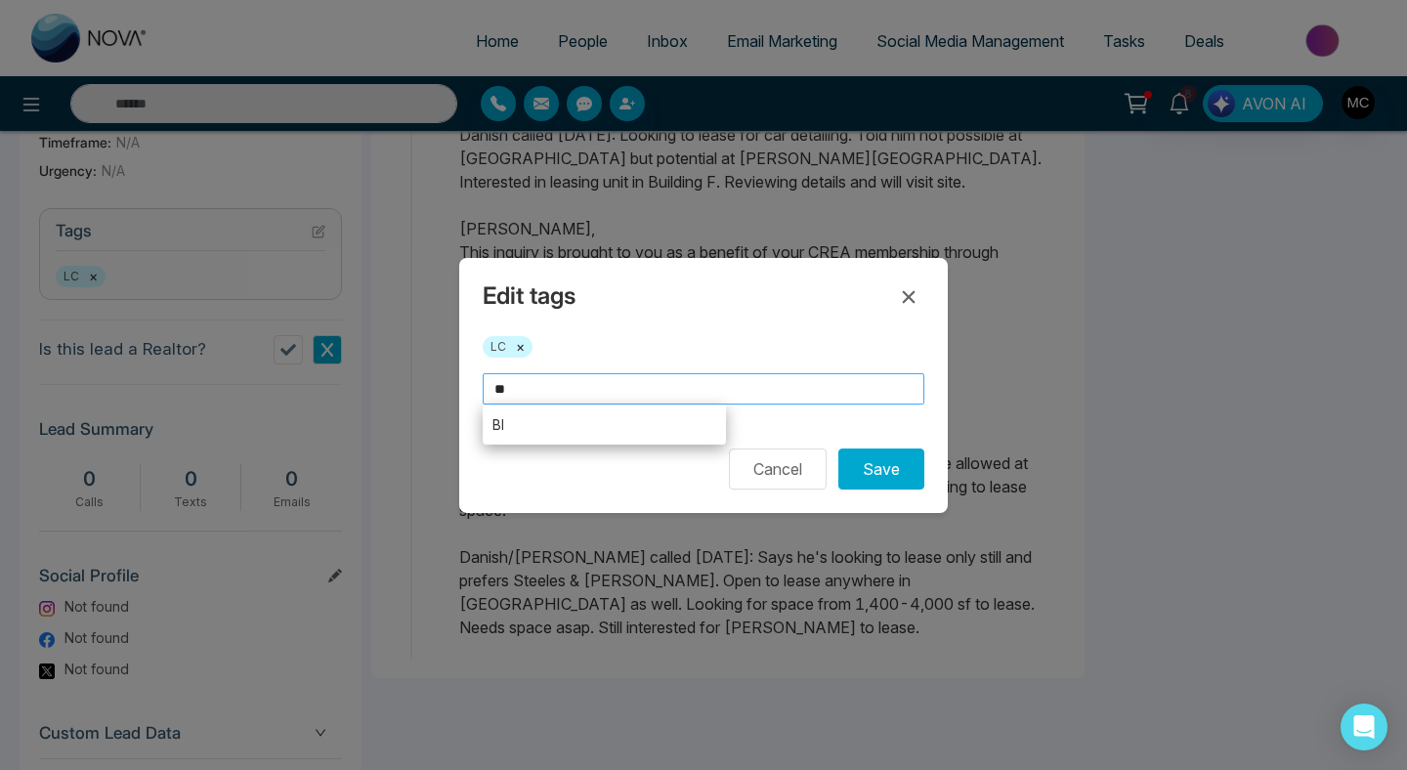
type input "*"
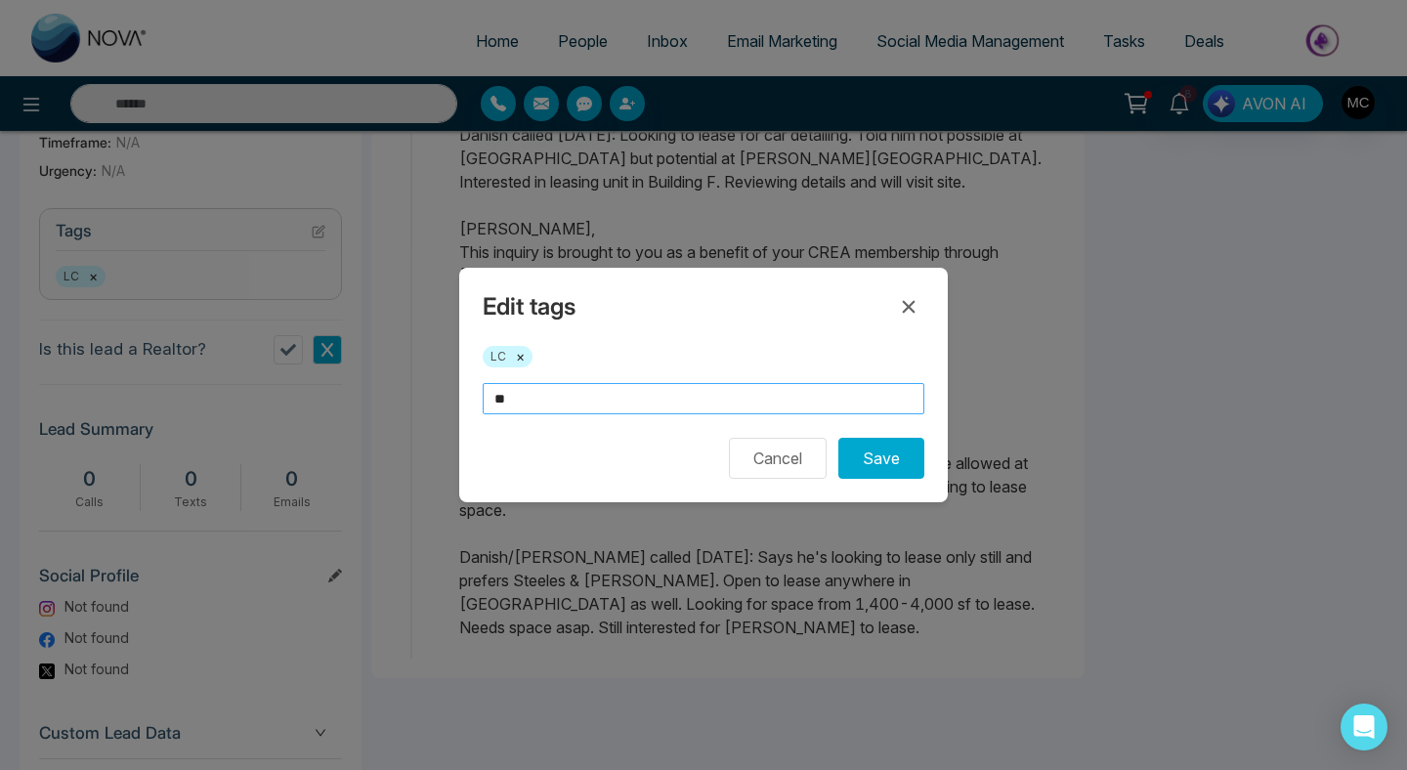
type input "*"
click at [592, 431] on form "**********" at bounding box center [704, 431] width 442 height 96
click at [584, 397] on input "**********" at bounding box center [704, 398] width 442 height 31
type input "*"
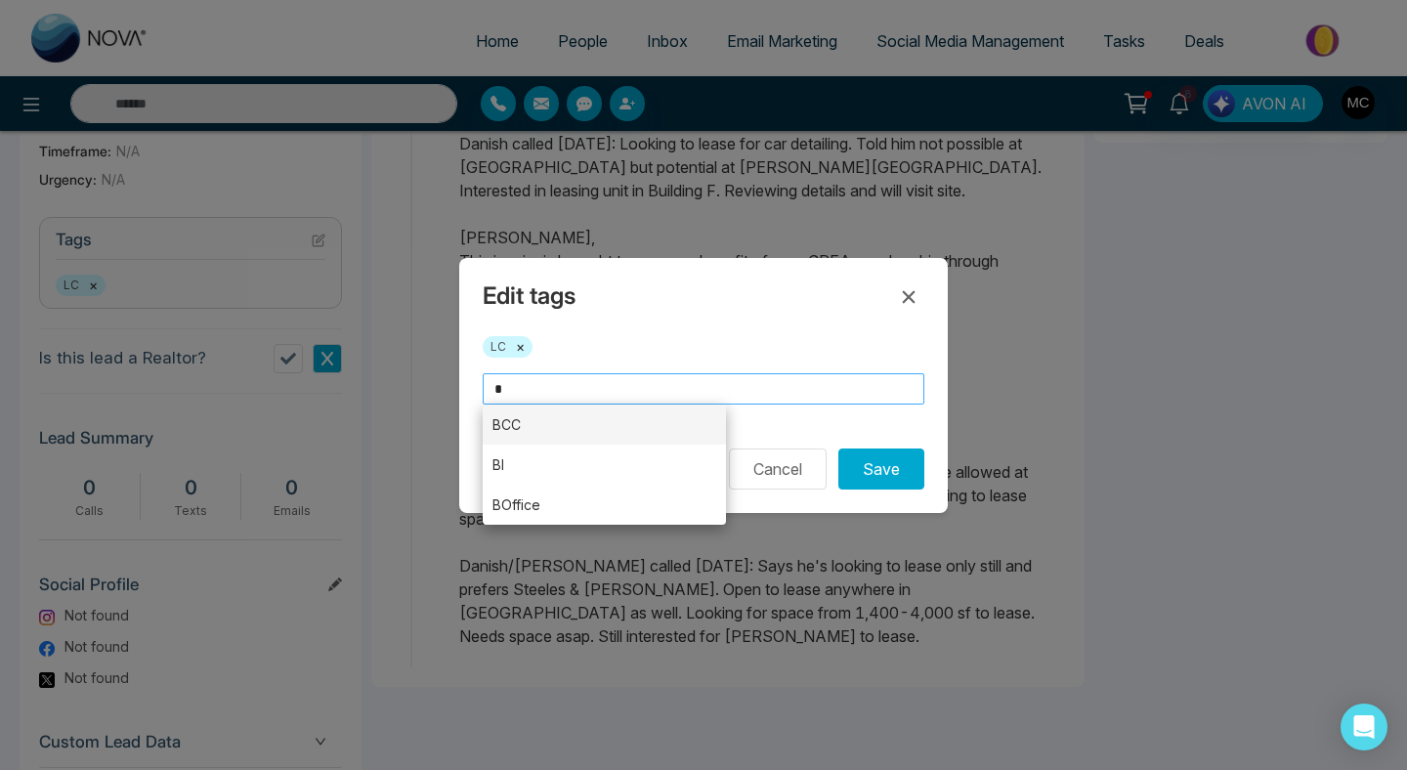
scroll to position [709, 0]
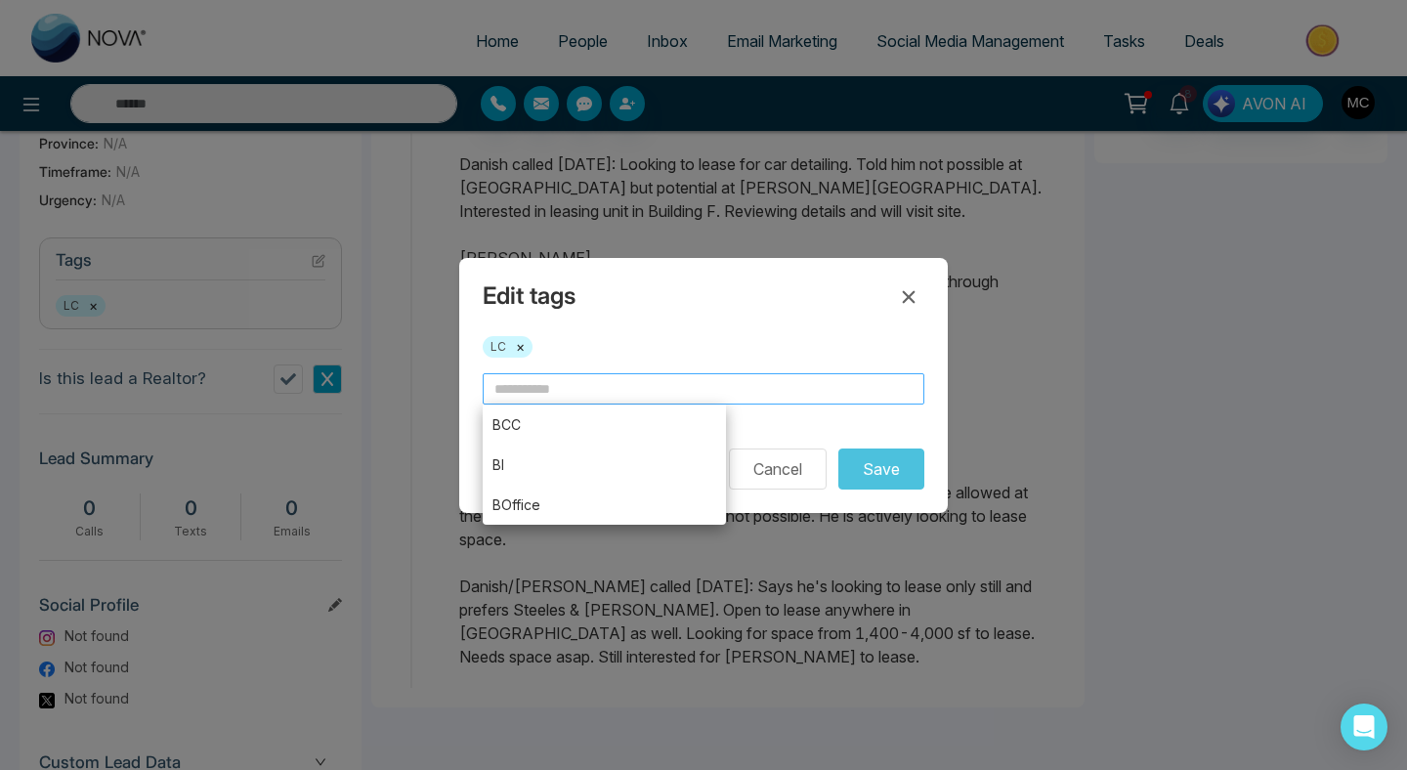
type input "*"
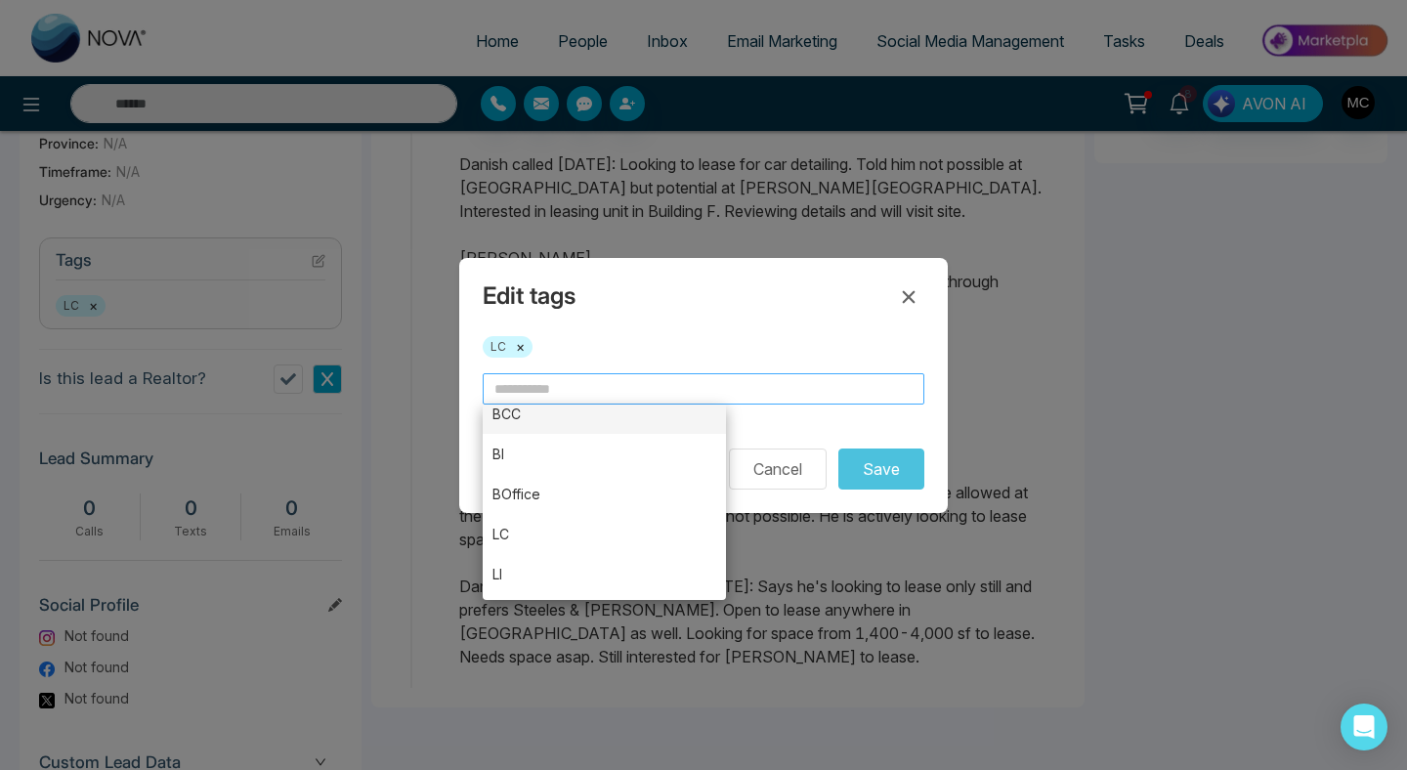
scroll to position [0, 0]
type input "*"
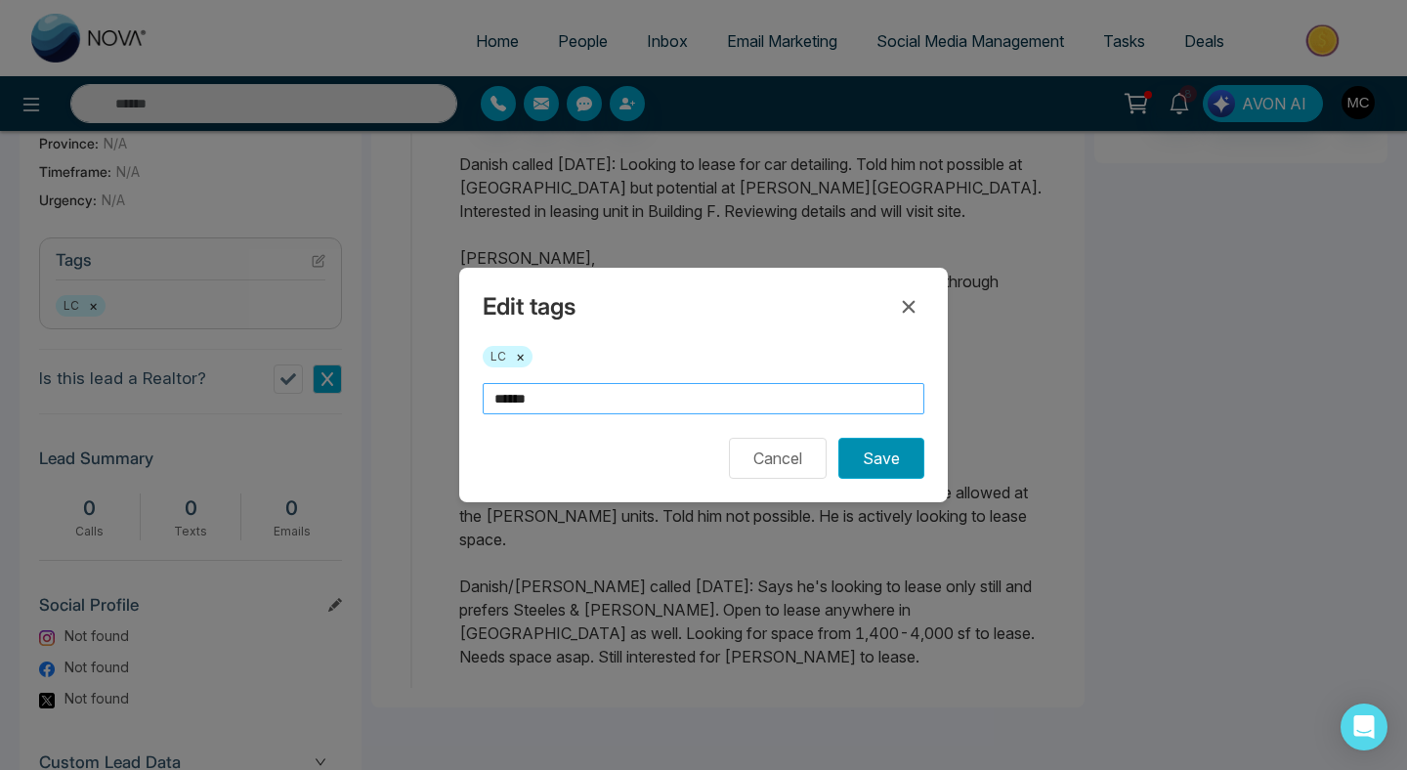
type input "******"
click at [907, 473] on button "Save" at bounding box center [881, 458] width 86 height 41
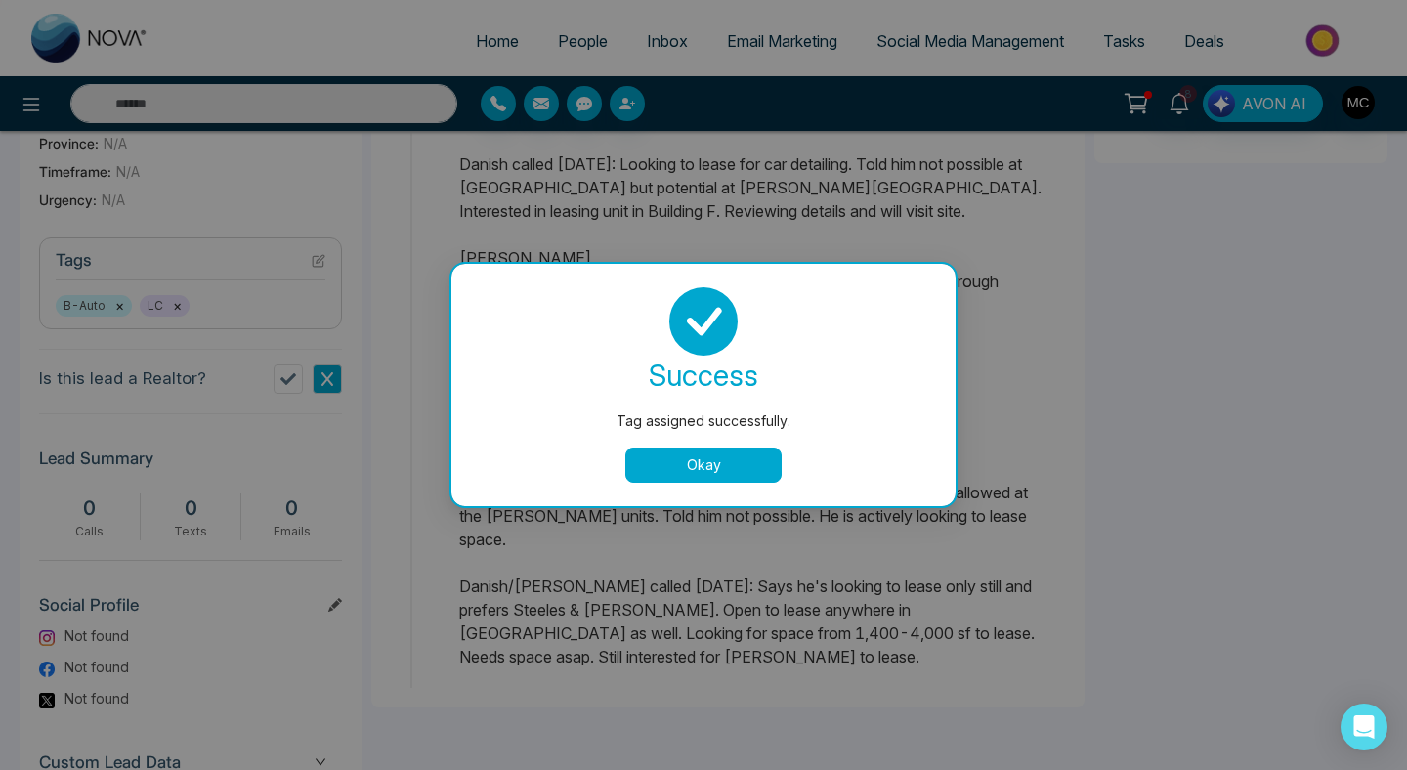
click at [691, 486] on div "success Tag assigned successfully. Okay" at bounding box center [703, 385] width 504 height 242
click at [693, 474] on button "Okay" at bounding box center [703, 464] width 156 height 35
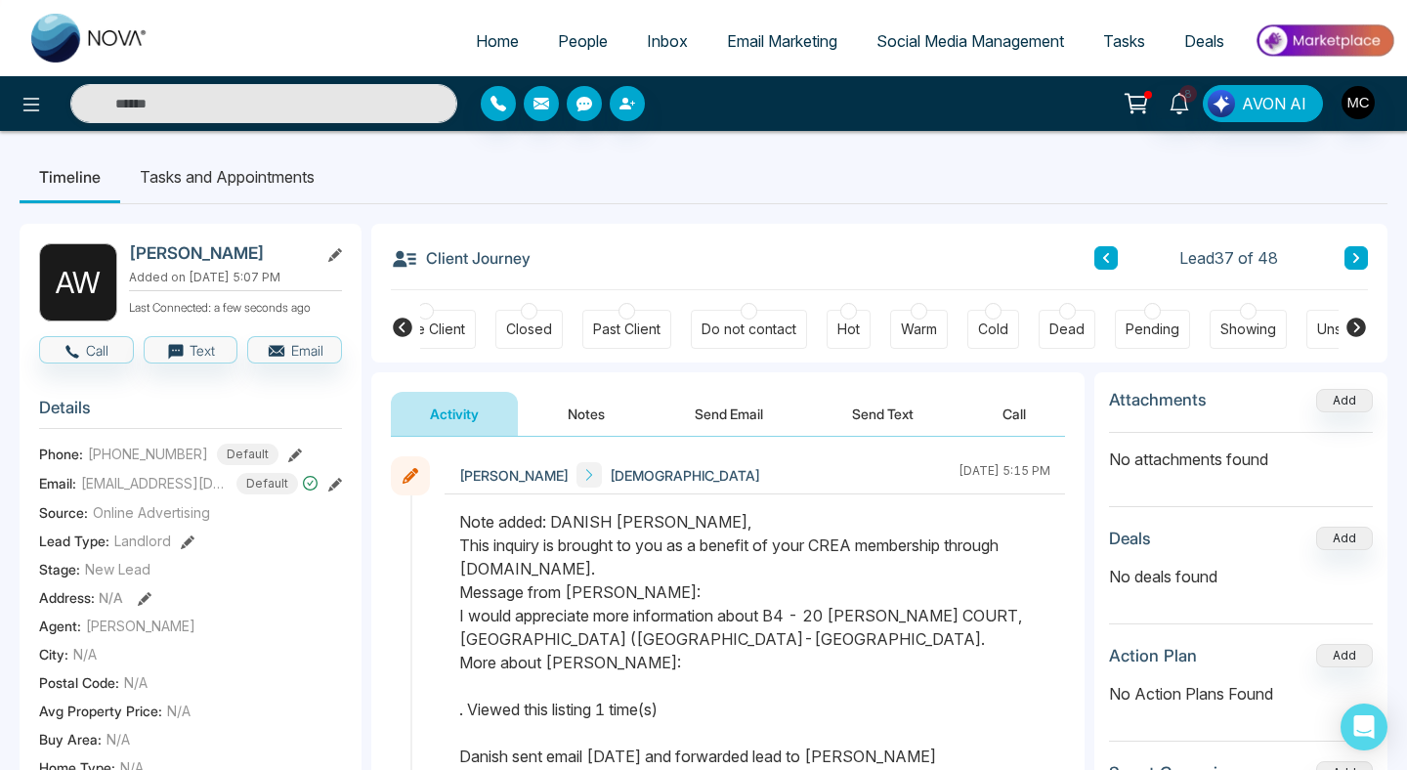
click at [1111, 265] on button at bounding box center [1105, 257] width 23 height 23
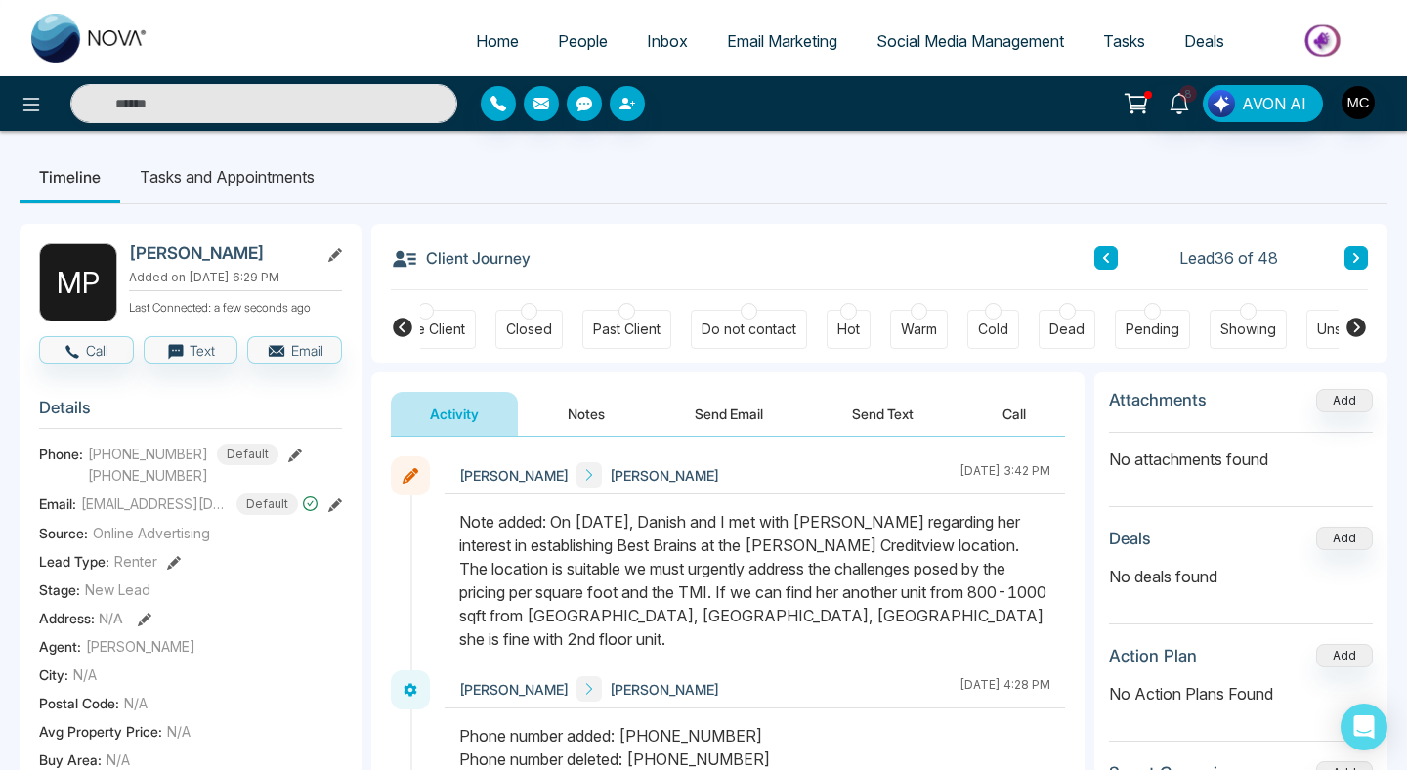
click at [1116, 269] on div "Lead 36 of 48" at bounding box center [1231, 257] width 274 height 23
click at [1110, 256] on icon at bounding box center [1106, 258] width 10 height 12
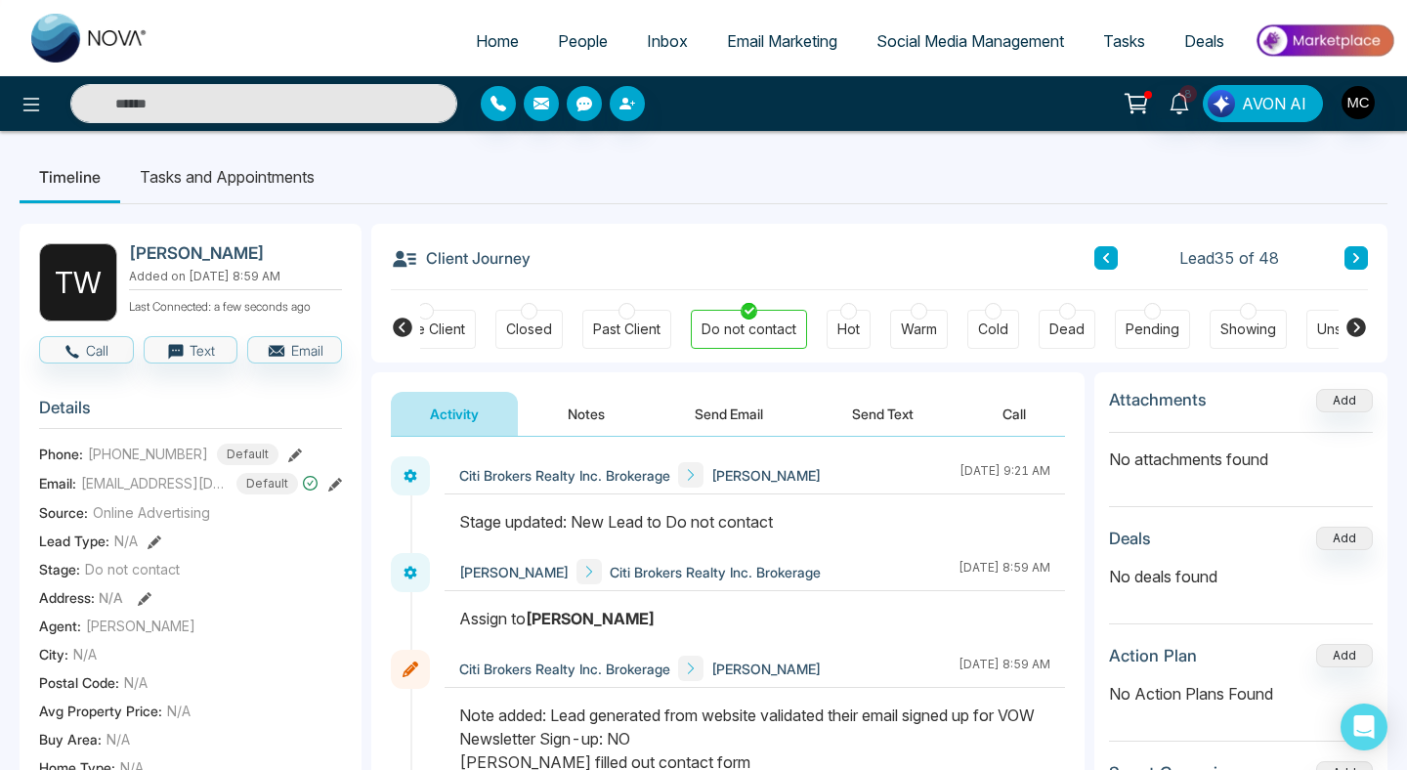
click at [985, 320] on div "Cold" at bounding box center [993, 329] width 30 height 20
click at [1372, 261] on div "Client Journey Lead 35 of 48 New Lead Contacted Engaged Qualified Active Client…" at bounding box center [879, 293] width 1016 height 139
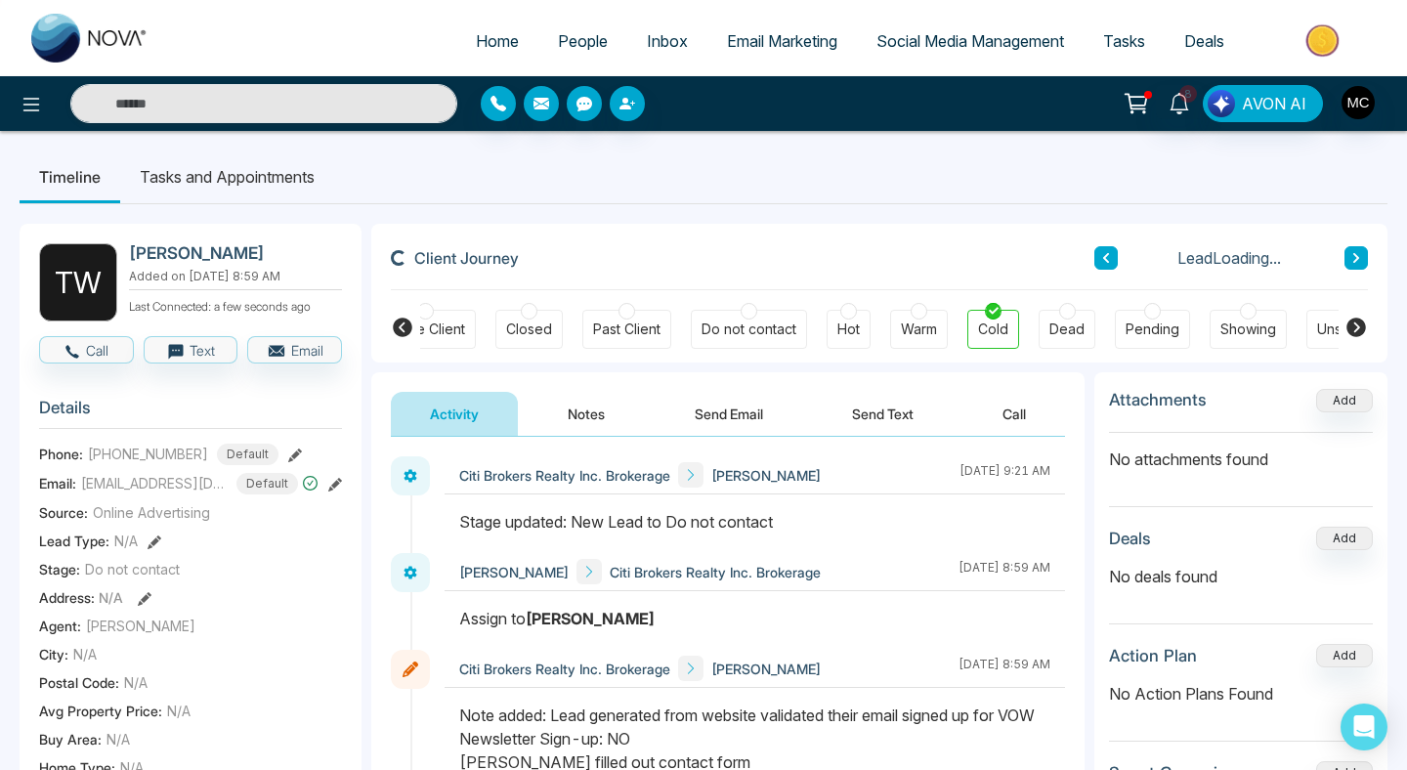
click at [1362, 260] on button at bounding box center [1355, 257] width 23 height 23
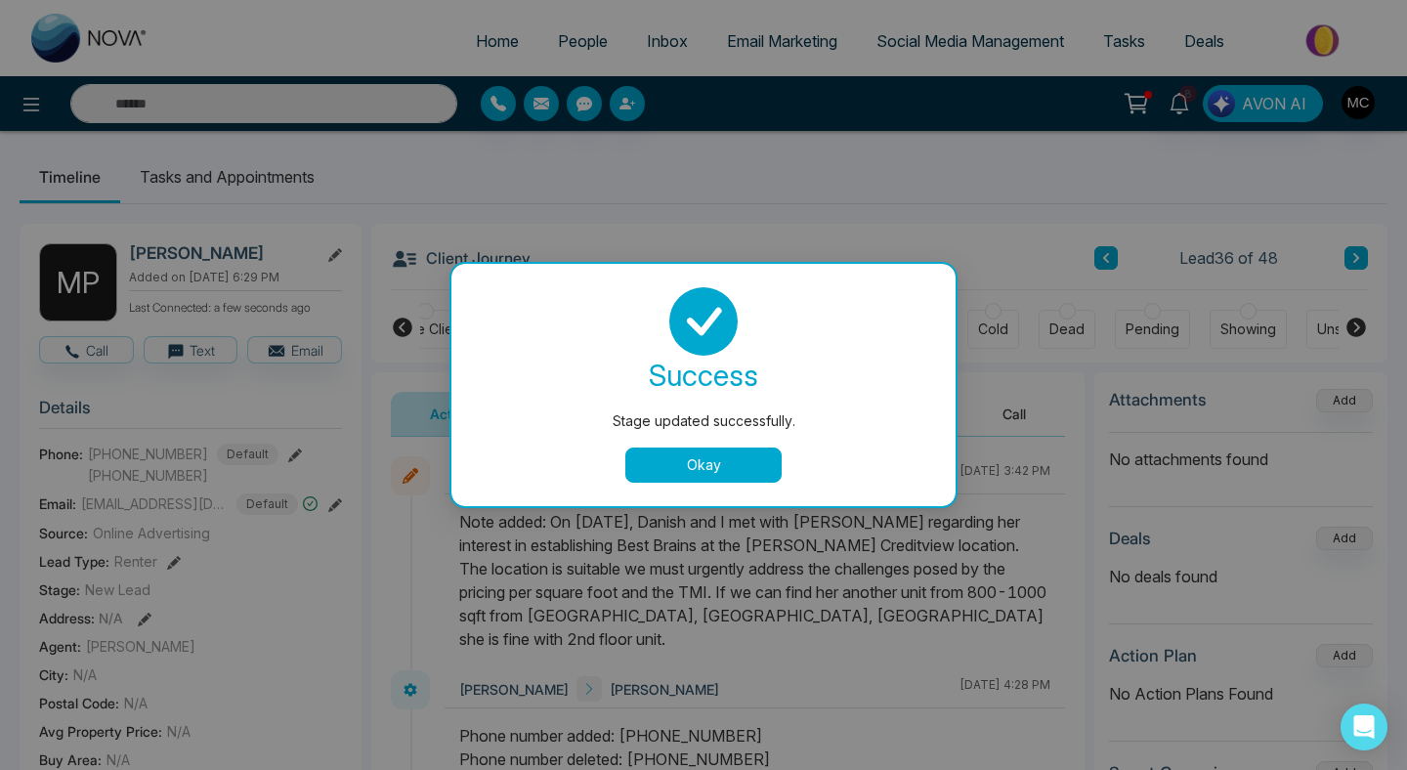
click at [731, 444] on div "success Stage updated successfully. Okay" at bounding box center [703, 384] width 457 height 195
click at [730, 462] on button "Okay" at bounding box center [703, 464] width 156 height 35
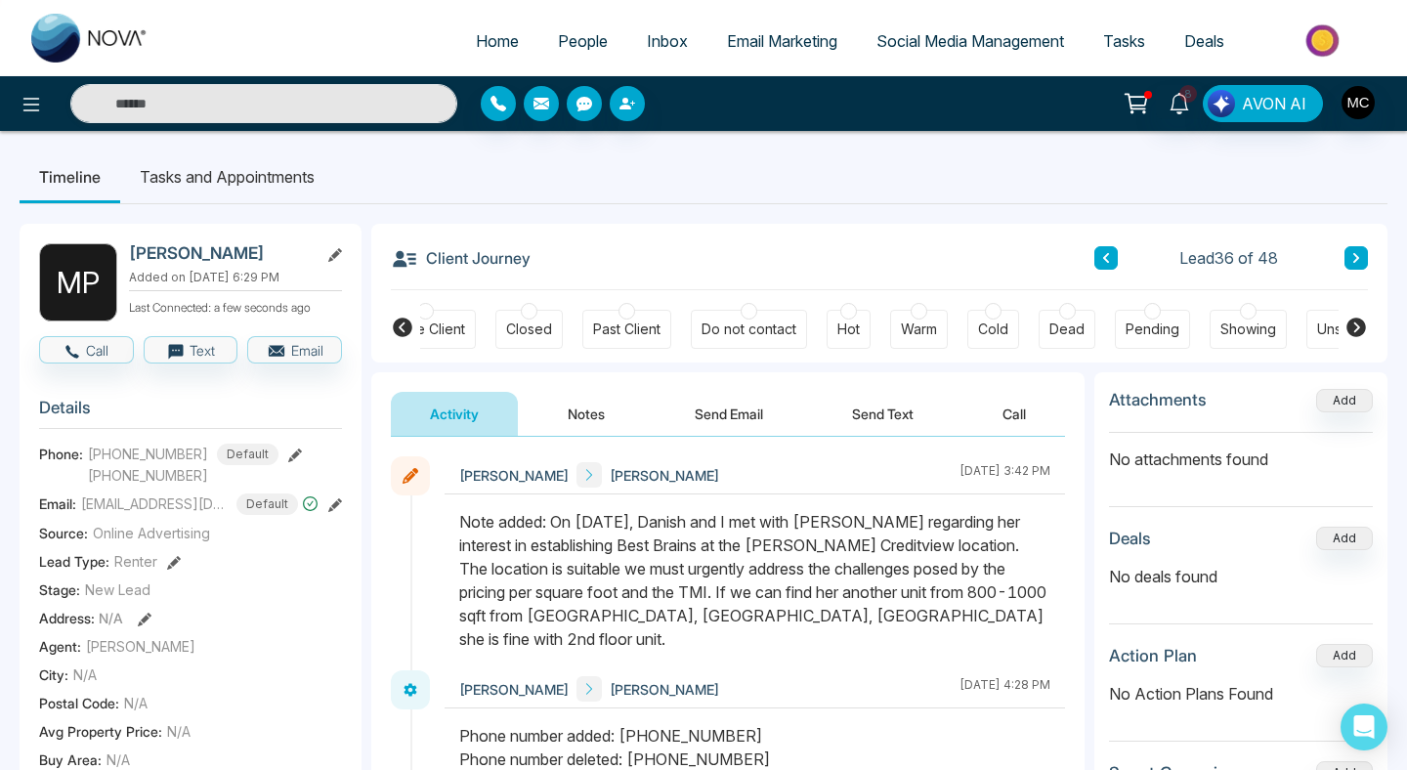
click at [930, 331] on div "Warm" at bounding box center [919, 329] width 36 height 20
click at [1351, 263] on icon at bounding box center [1356, 258] width 10 height 12
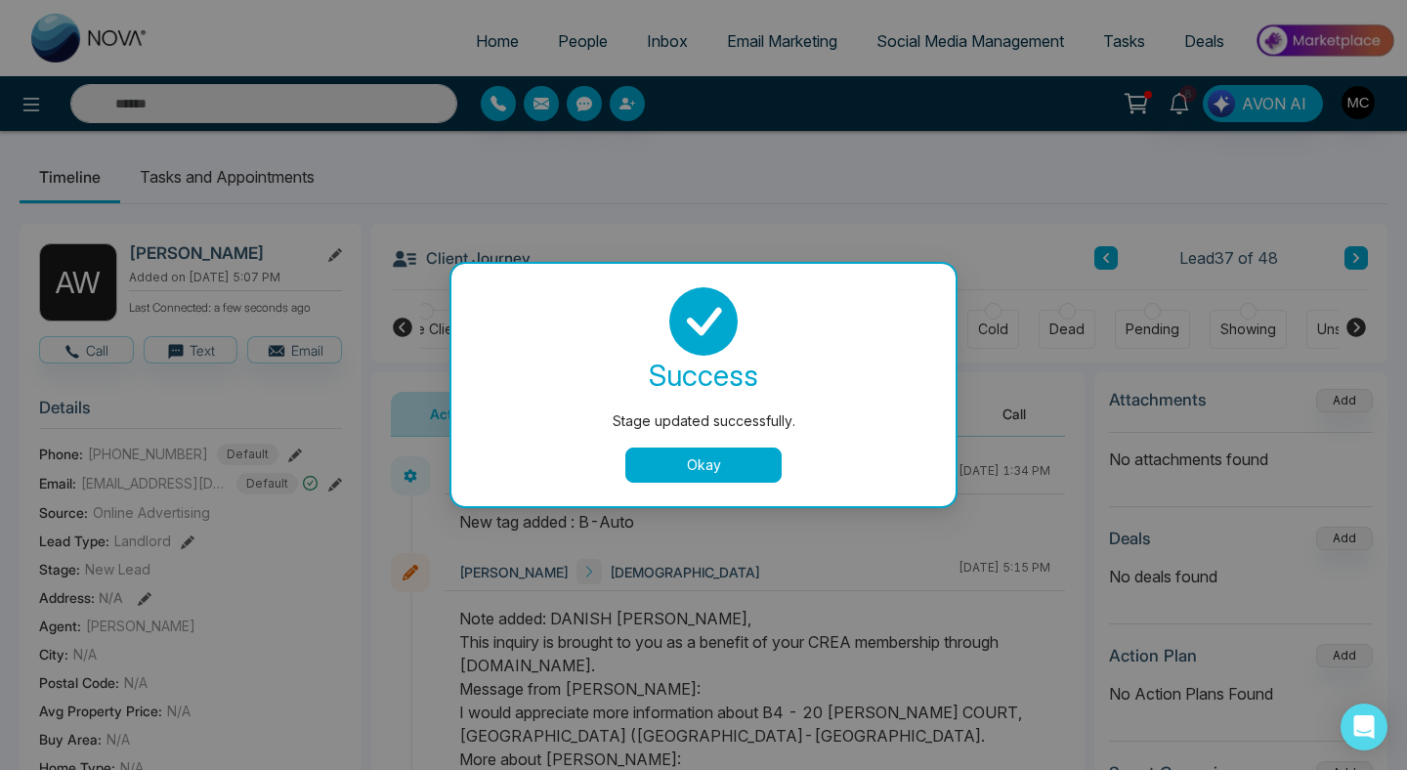
click at [728, 454] on button "Okay" at bounding box center [703, 464] width 156 height 35
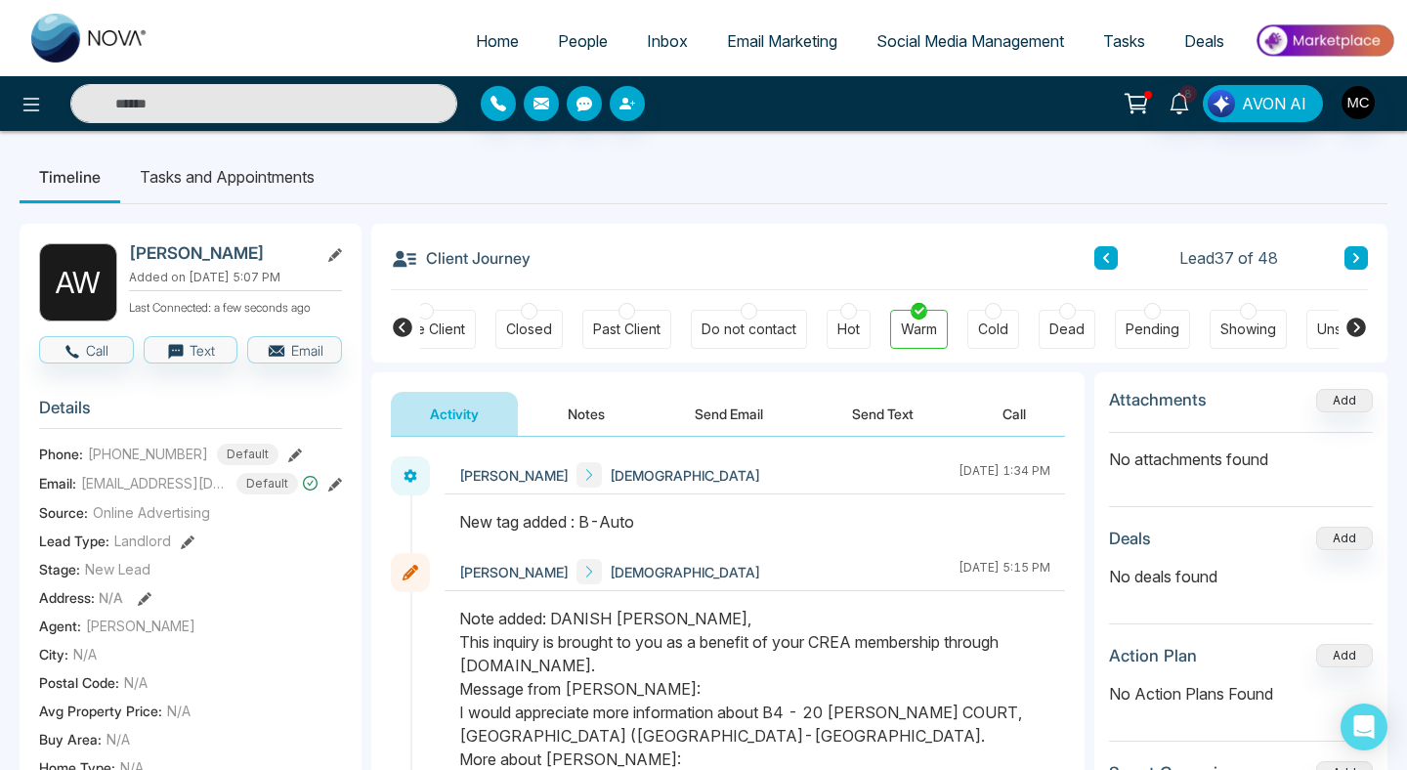
click at [1333, 254] on div "Lead 37 of 48" at bounding box center [1231, 257] width 274 height 23
click at [1363, 259] on button at bounding box center [1355, 257] width 23 height 23
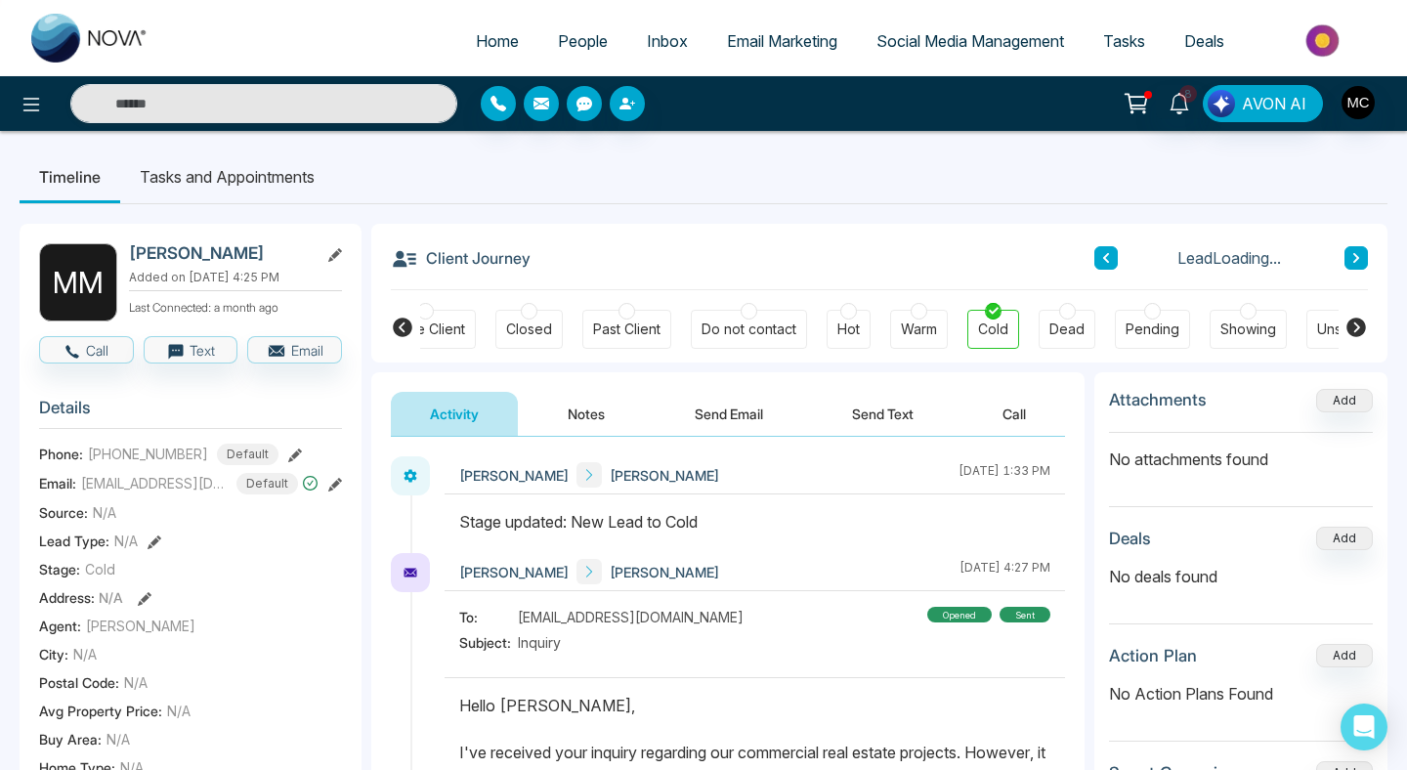
click at [1363, 259] on button at bounding box center [1355, 257] width 23 height 23
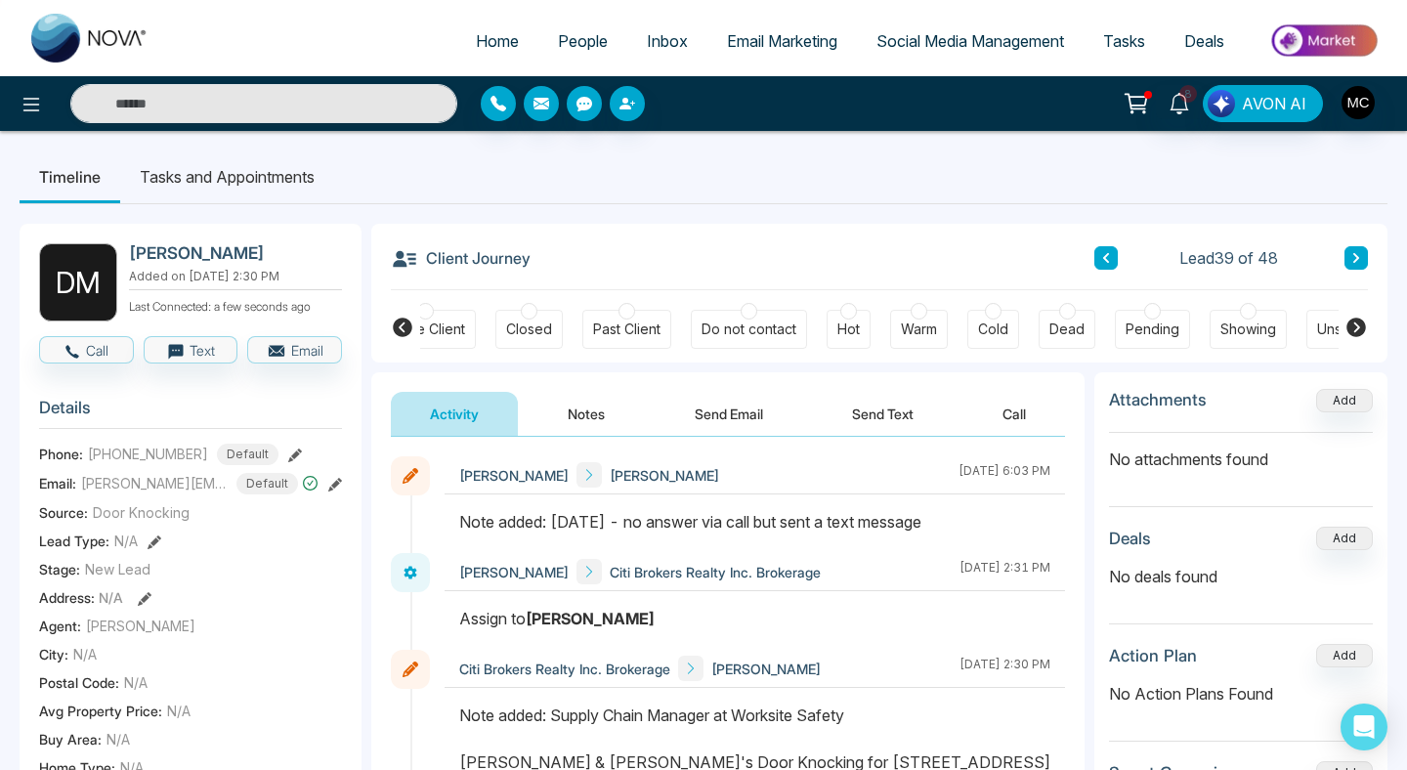
click at [393, 324] on icon at bounding box center [402, 327] width 23 height 23
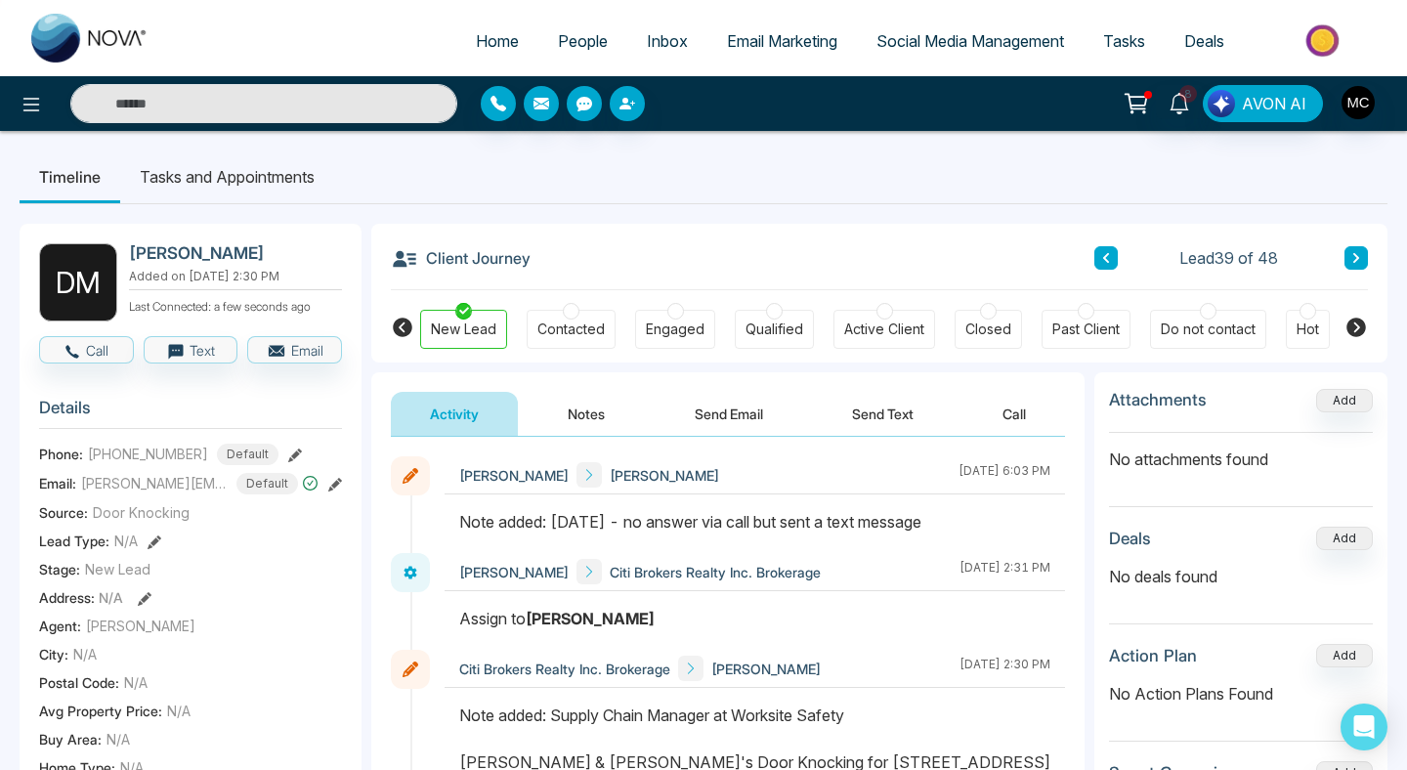
click at [563, 318] on div "Contacted" at bounding box center [571, 329] width 89 height 39
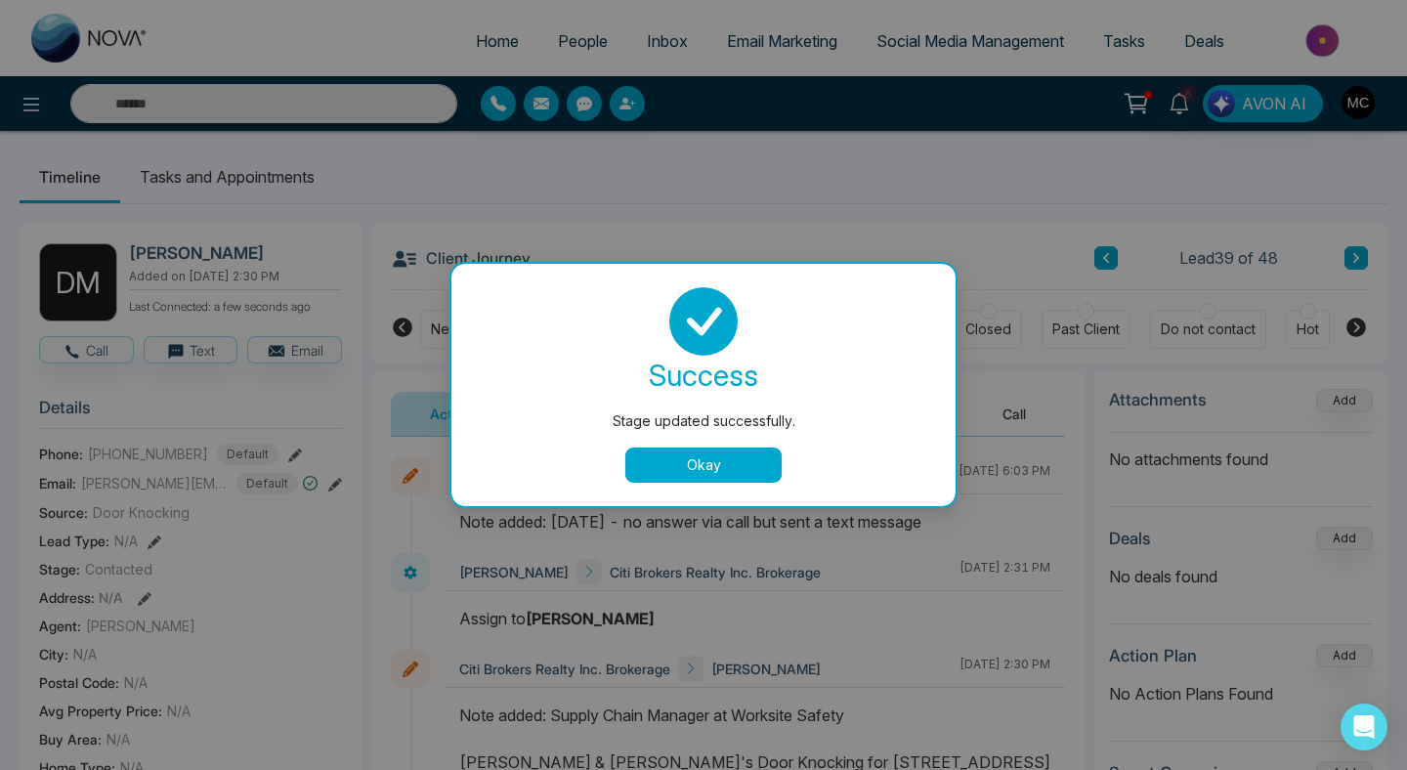
click at [747, 457] on button "Okay" at bounding box center [703, 464] width 156 height 35
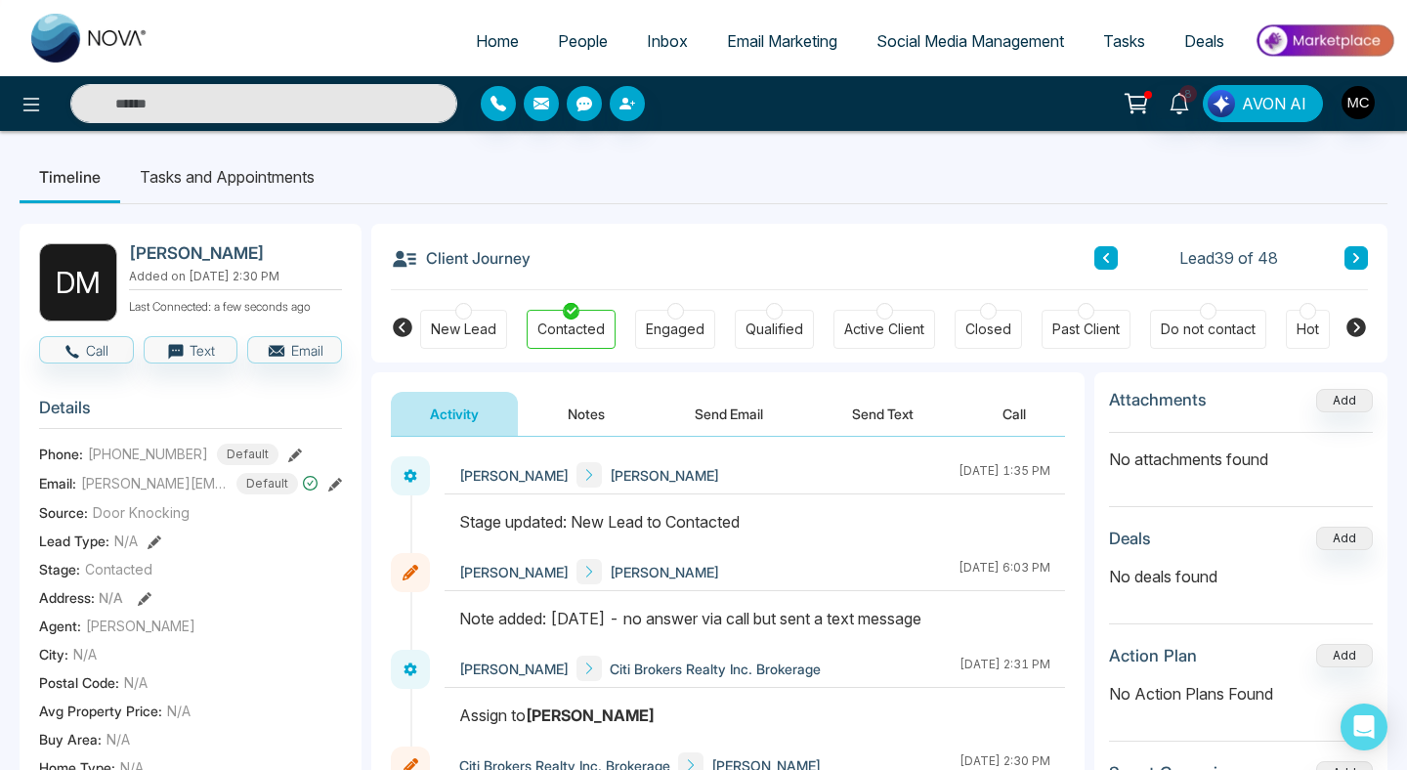
click at [1105, 253] on icon at bounding box center [1106, 258] width 10 height 12
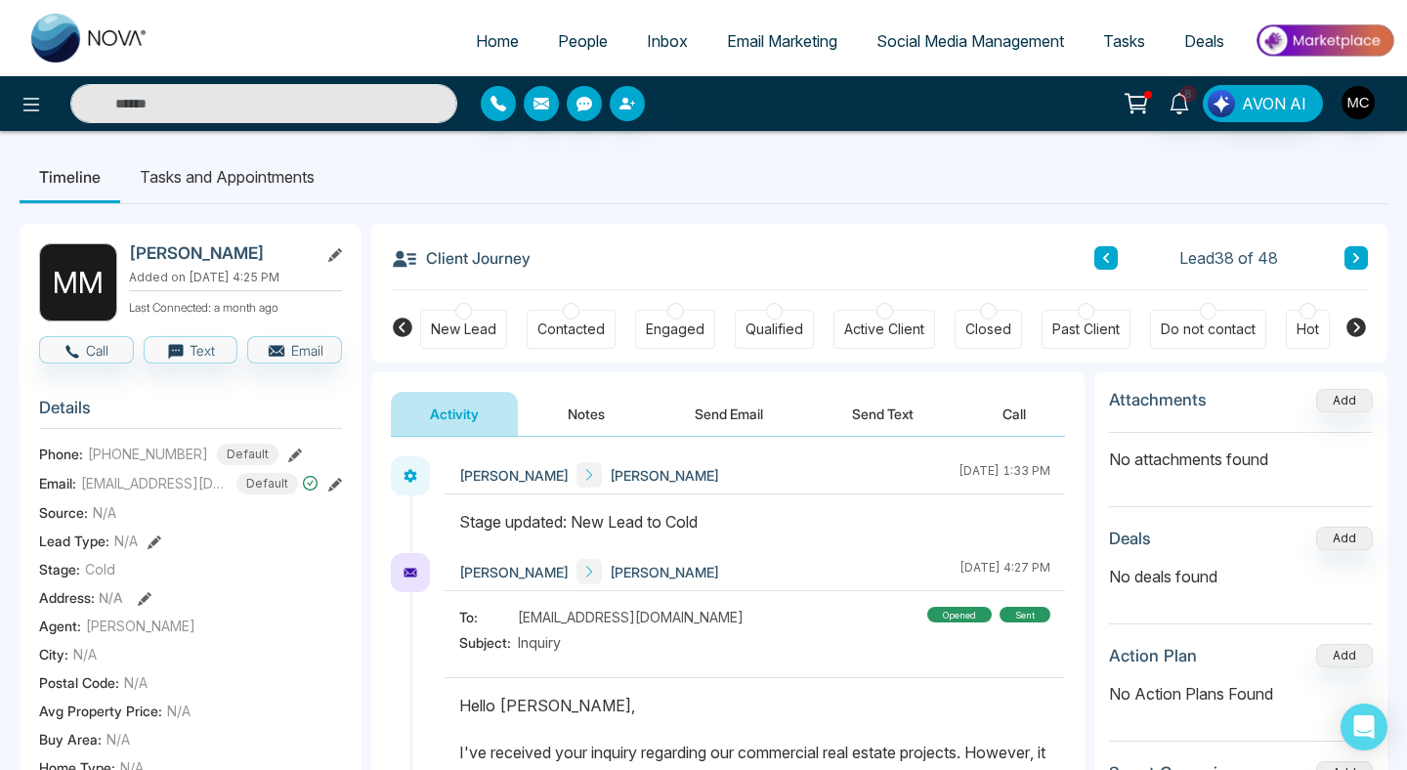
click at [1347, 268] on button at bounding box center [1355, 257] width 23 height 23
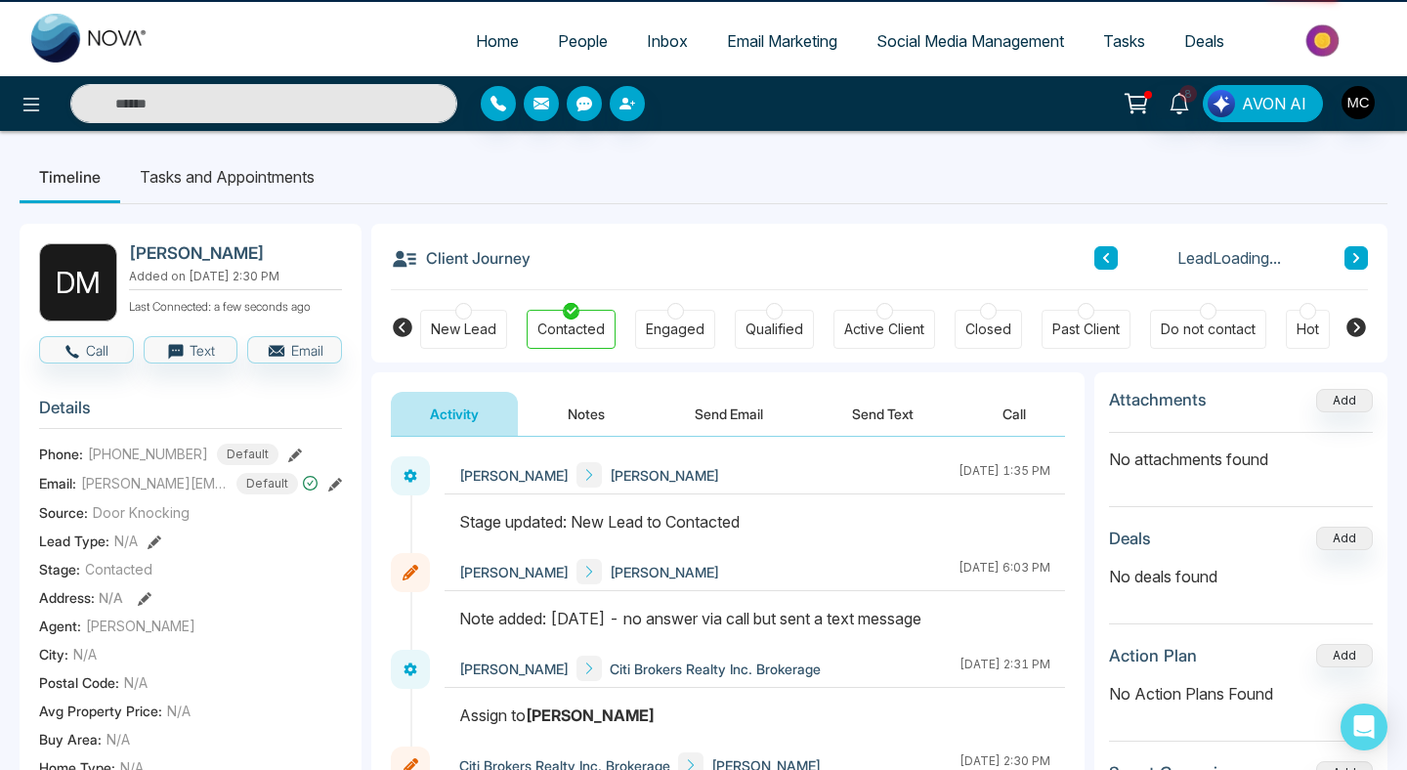
click at [1347, 268] on button at bounding box center [1355, 257] width 23 height 23
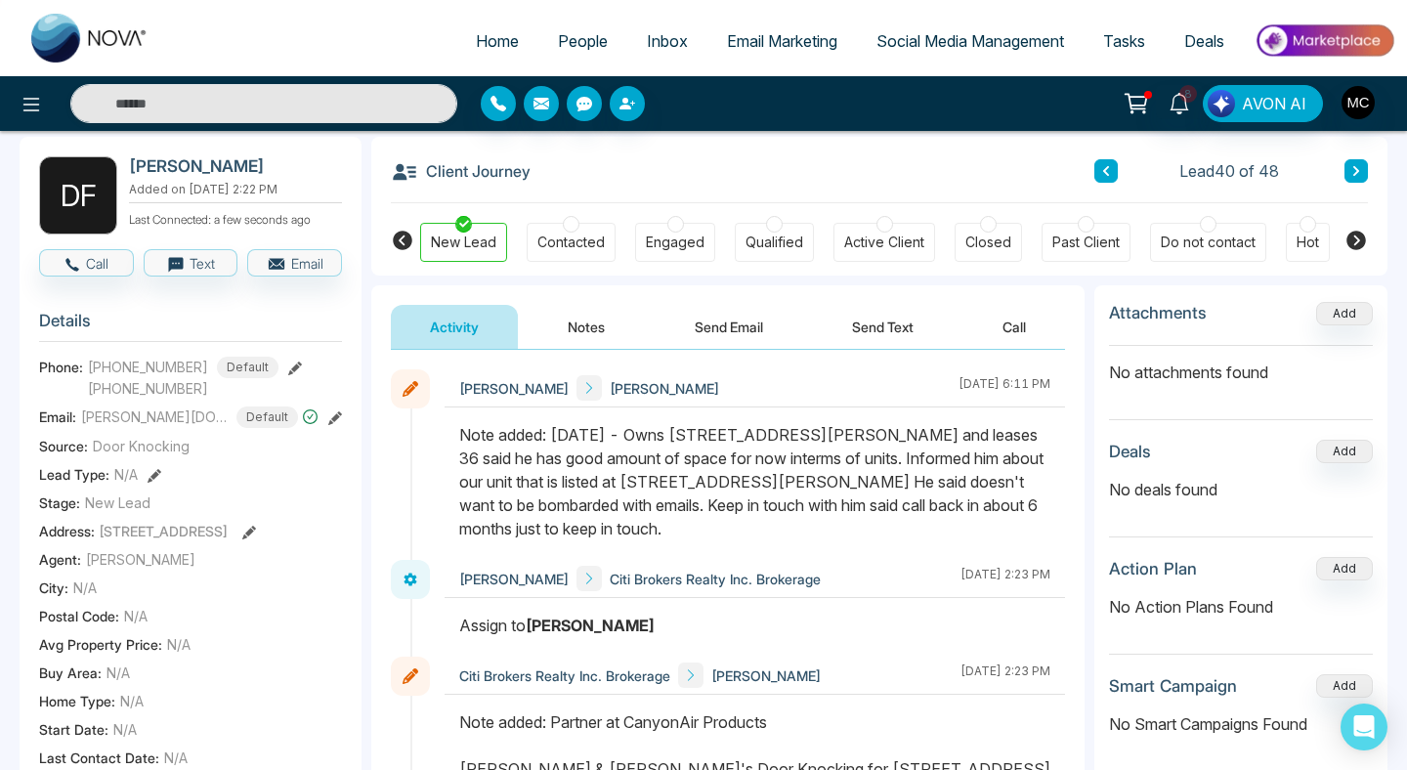
scroll to position [79, 0]
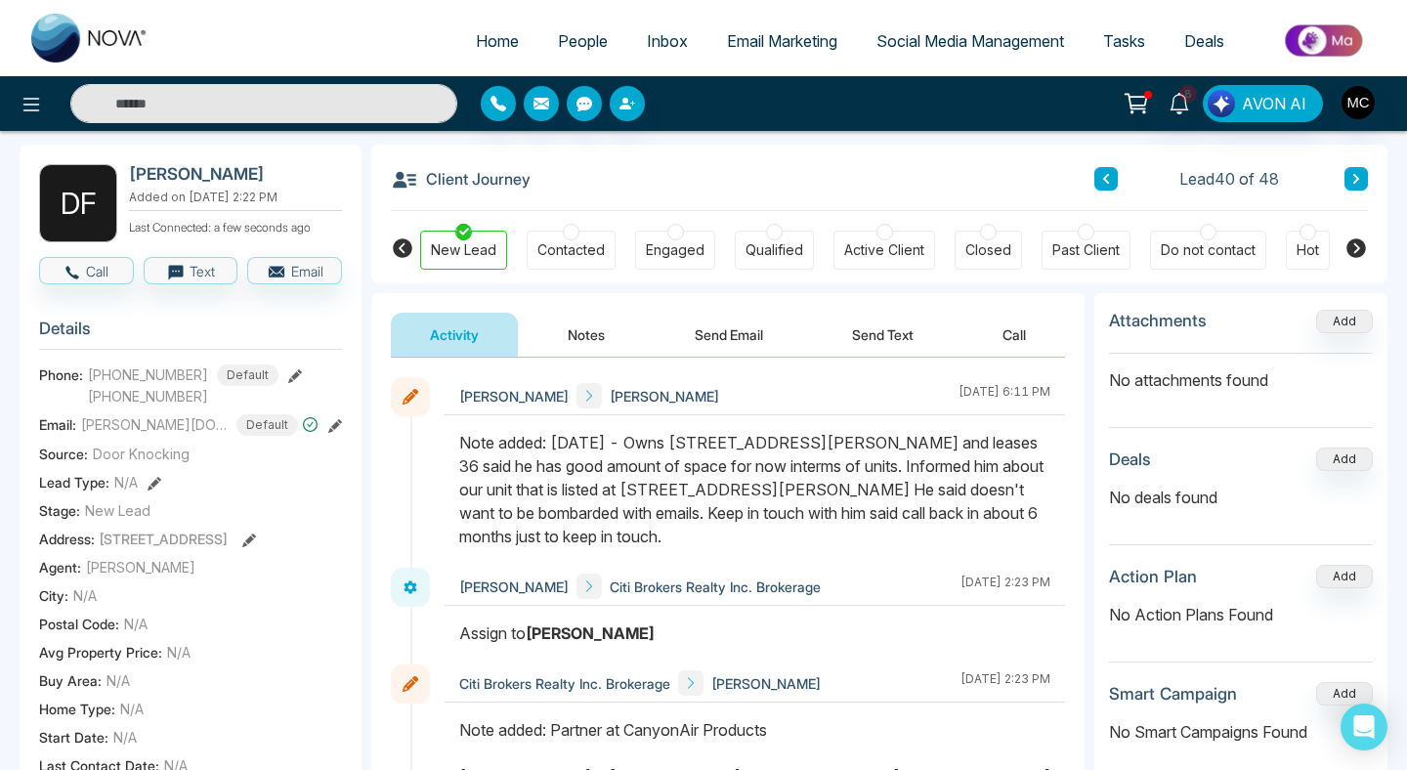
click at [1357, 176] on icon at bounding box center [1356, 179] width 10 height 12
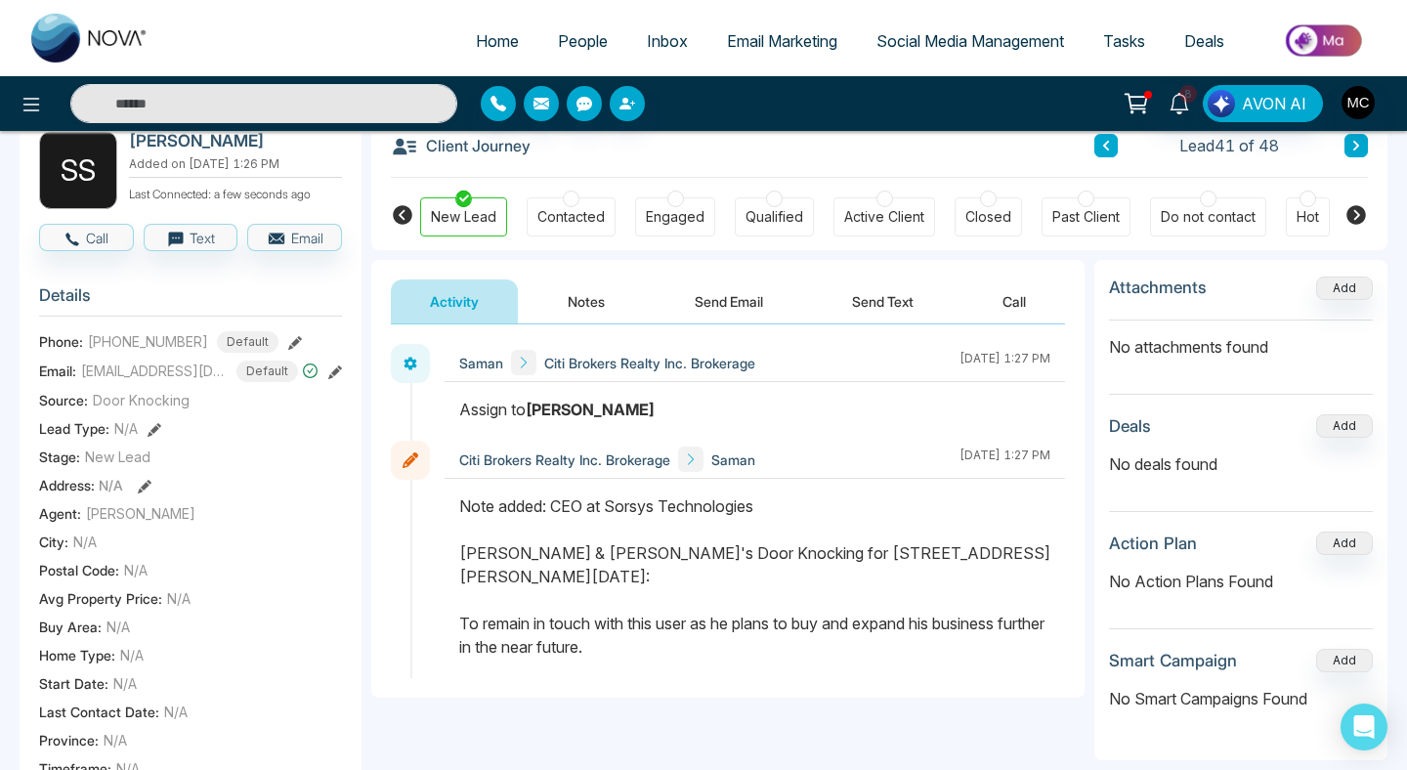
scroll to position [62, 0]
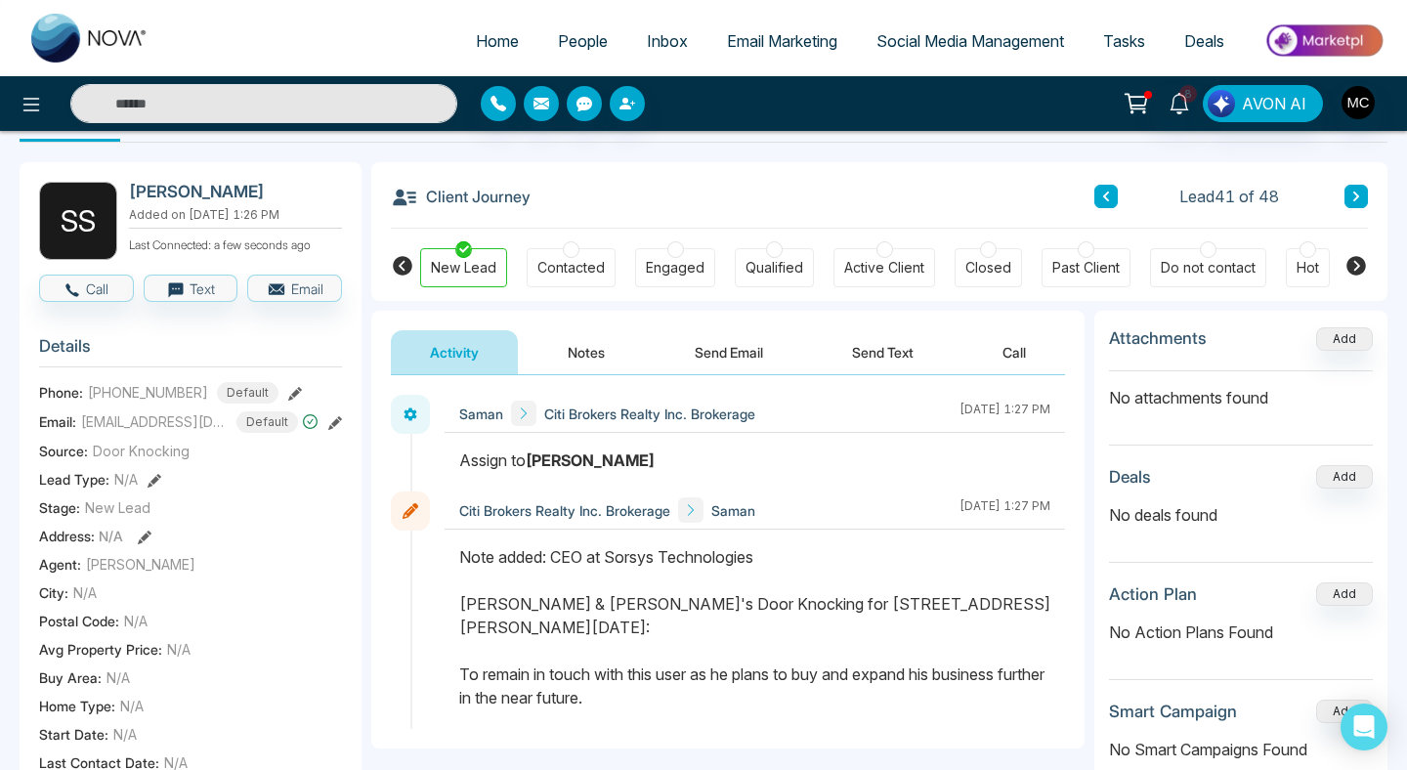
click at [1363, 205] on button at bounding box center [1355, 196] width 23 height 23
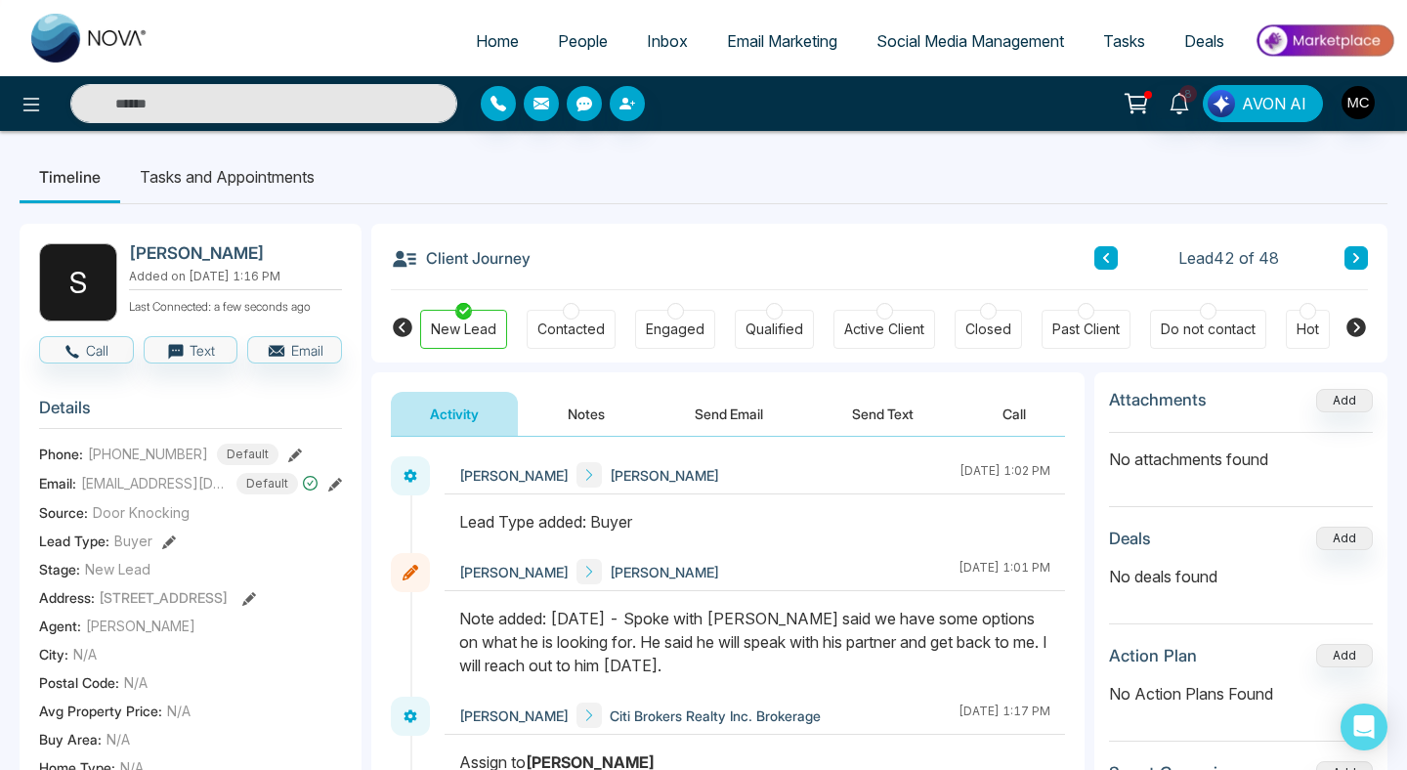
click at [1350, 247] on button at bounding box center [1355, 257] width 23 height 23
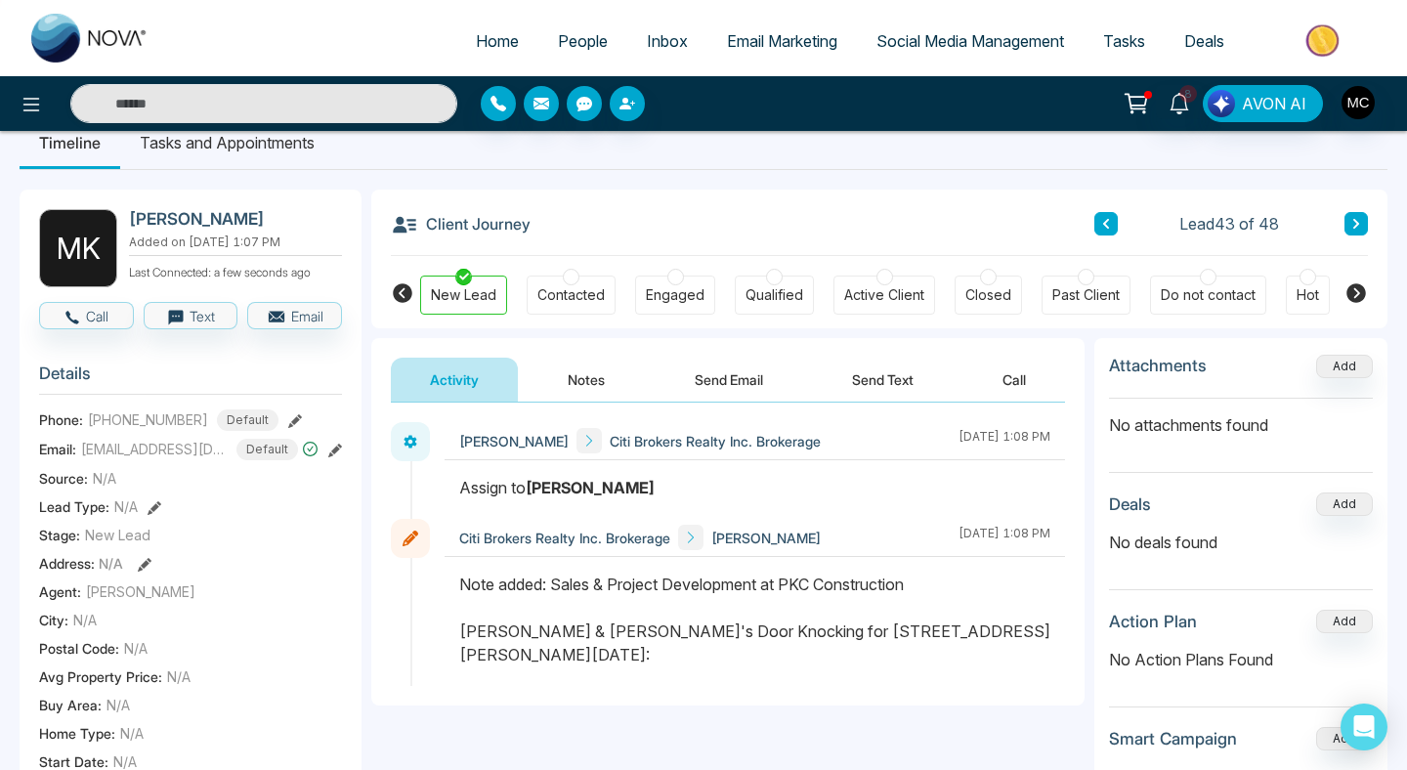
scroll to position [31, 0]
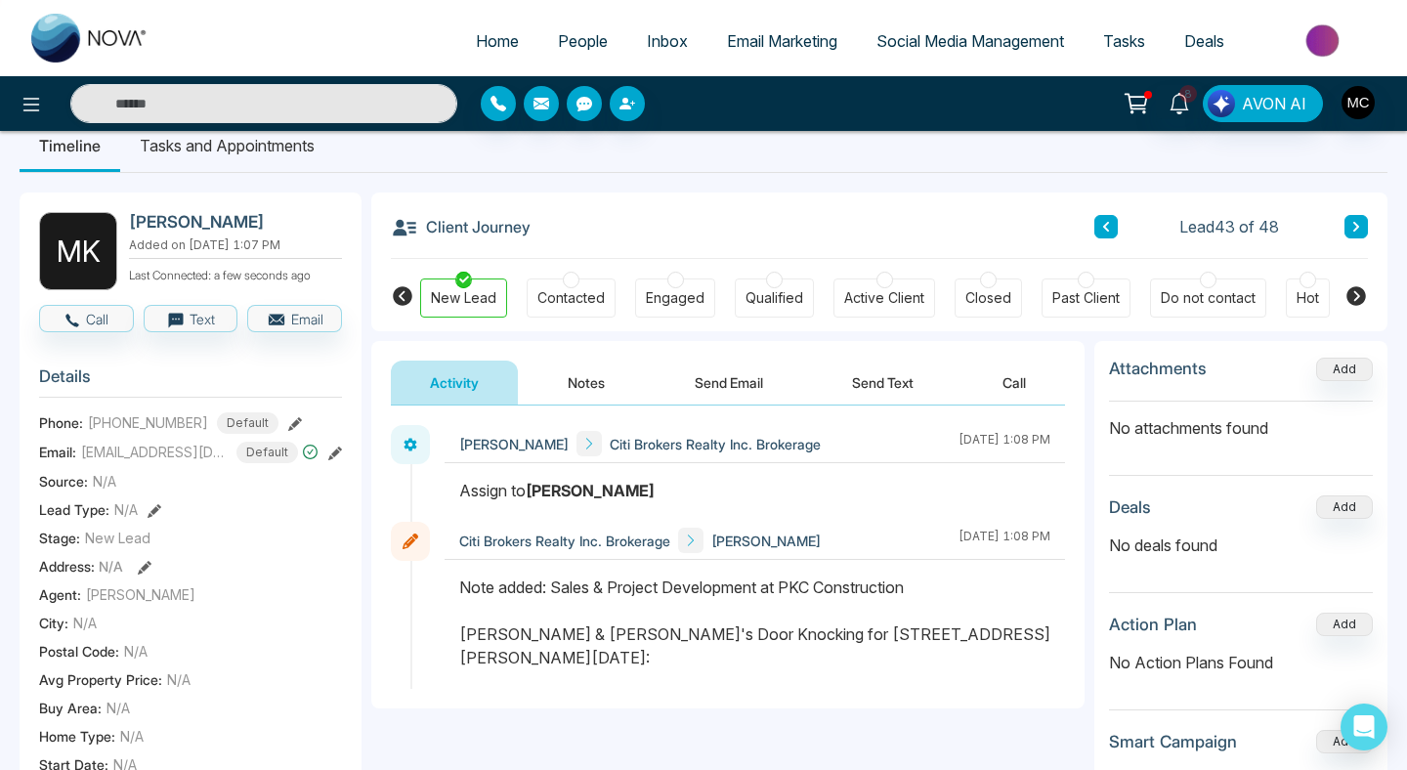
click at [1358, 229] on icon at bounding box center [1356, 227] width 10 height 12
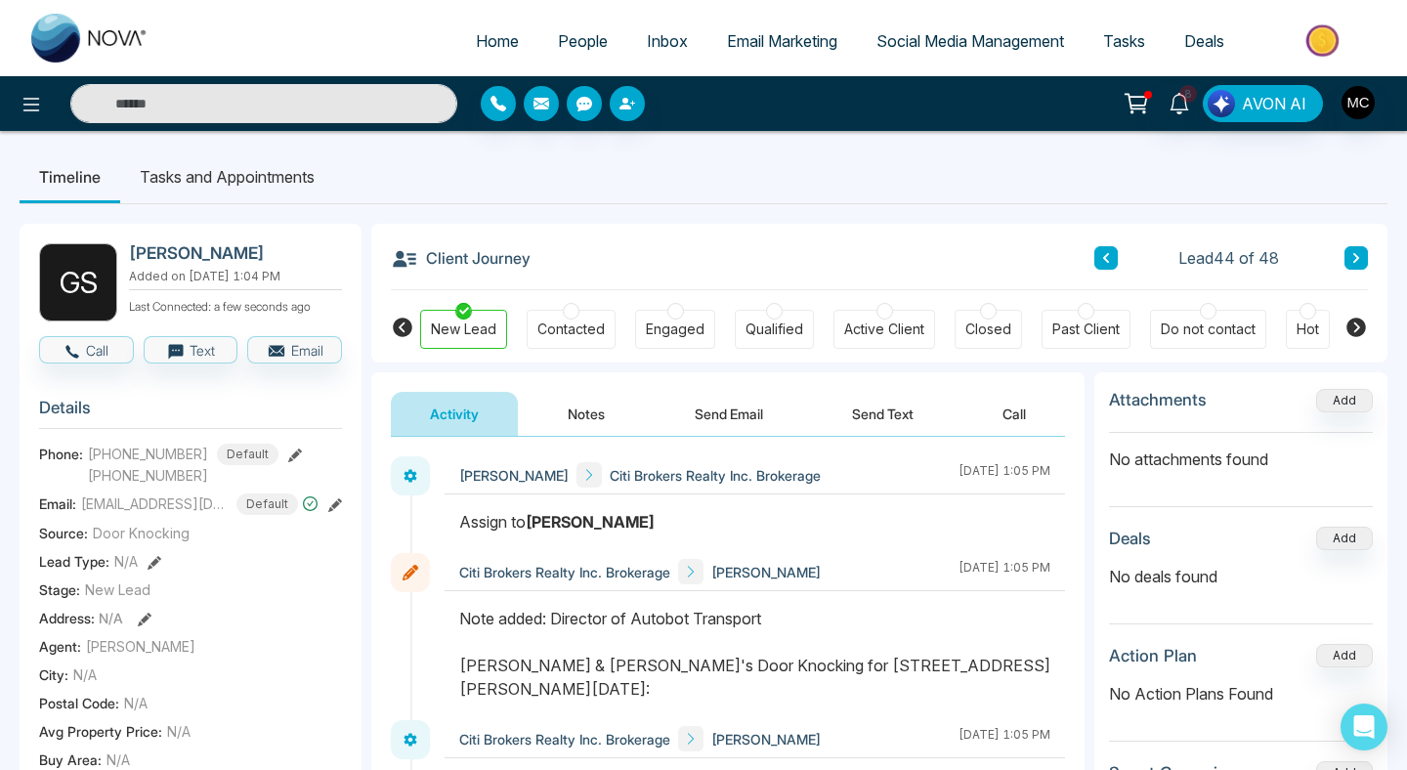
click at [1354, 260] on icon at bounding box center [1356, 258] width 6 height 10
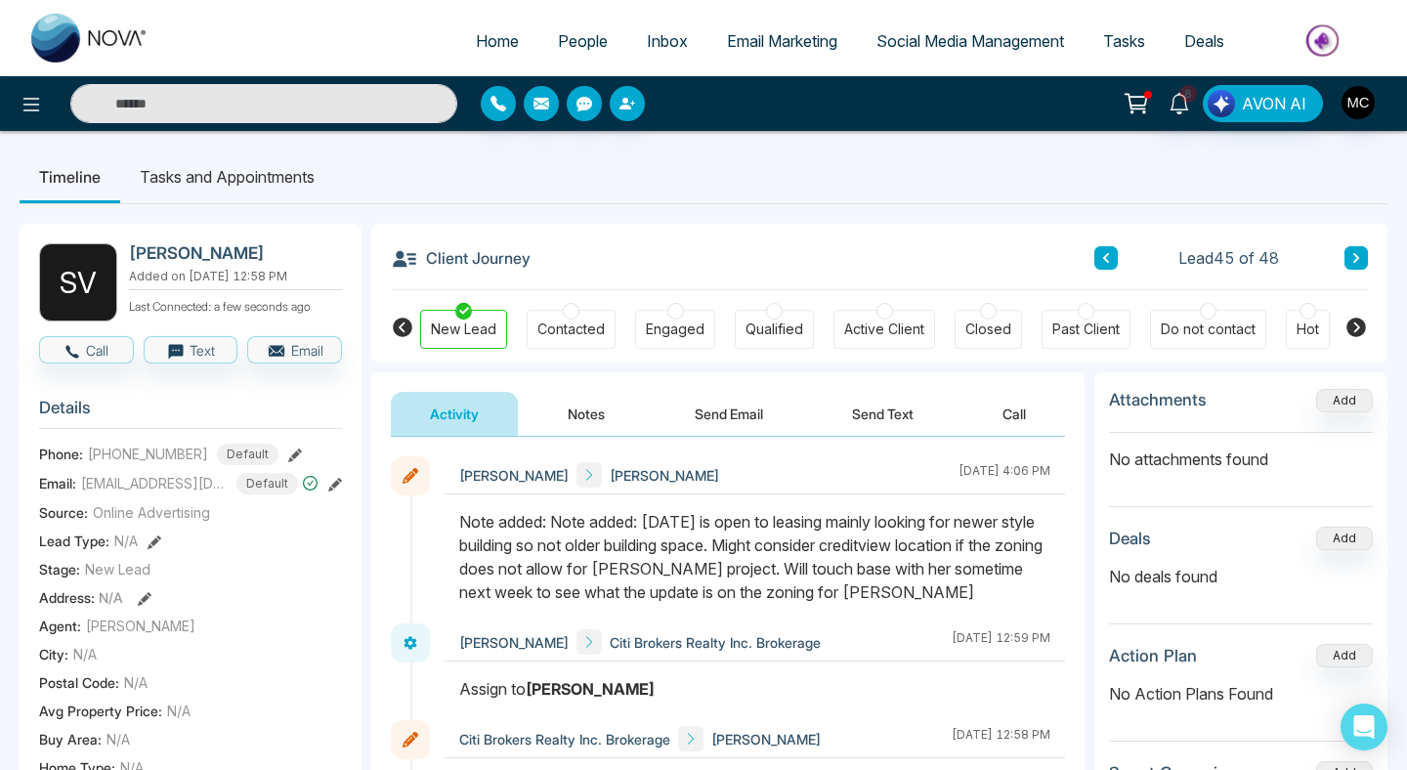
click at [1102, 261] on icon at bounding box center [1106, 258] width 10 height 12
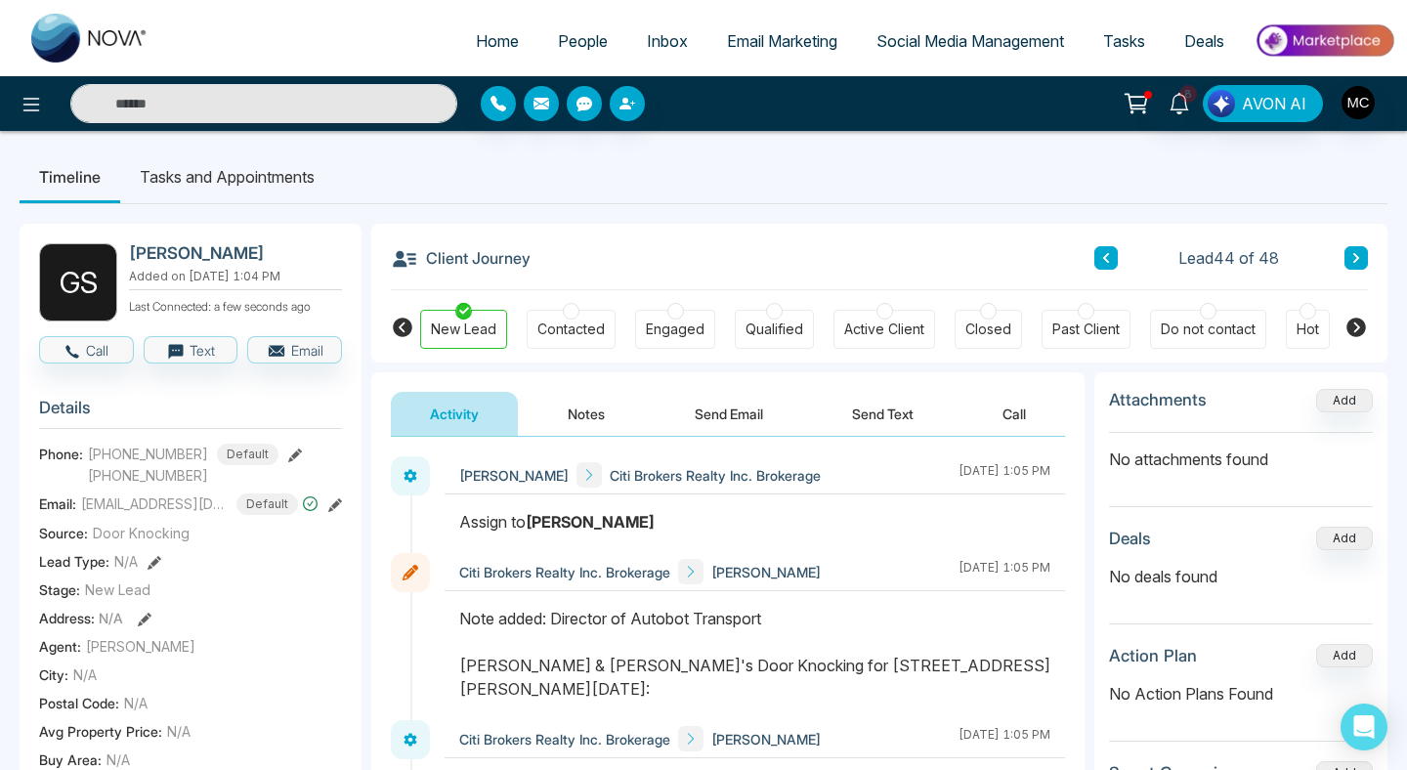
click at [1356, 262] on icon at bounding box center [1356, 258] width 10 height 12
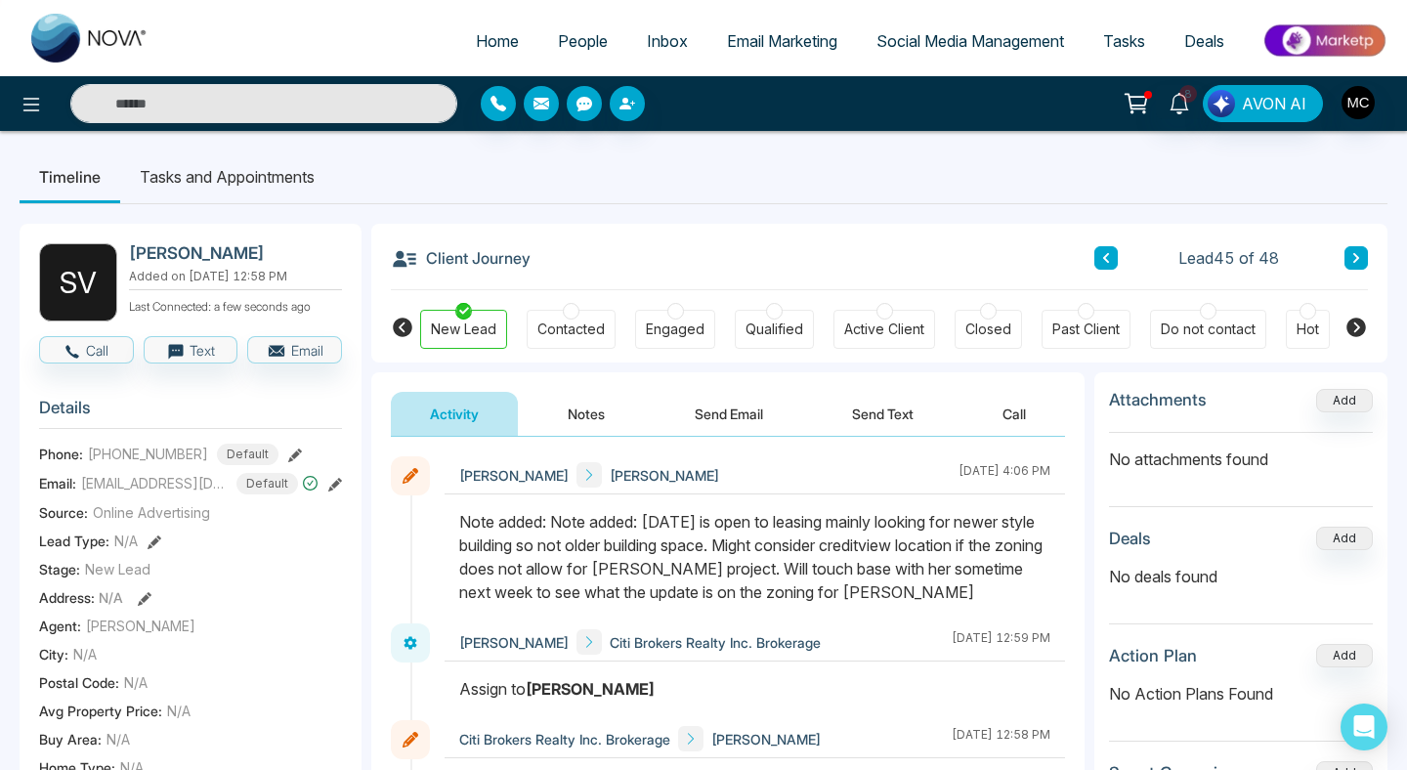
click at [1357, 245] on div "Client Journey Lead 45 of 48" at bounding box center [879, 257] width 977 height 66
click at [1358, 254] on icon at bounding box center [1356, 258] width 10 height 12
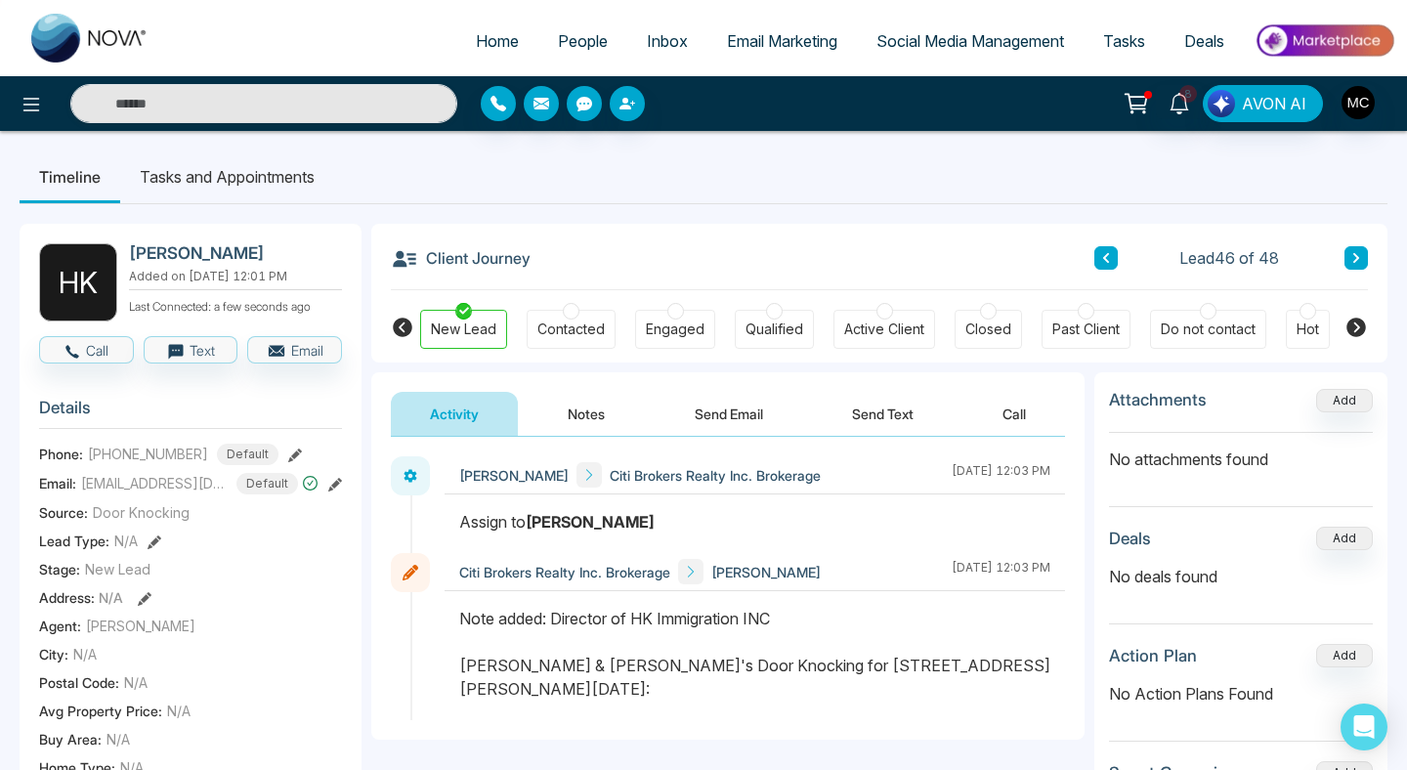
click at [1358, 254] on icon at bounding box center [1356, 258] width 10 height 12
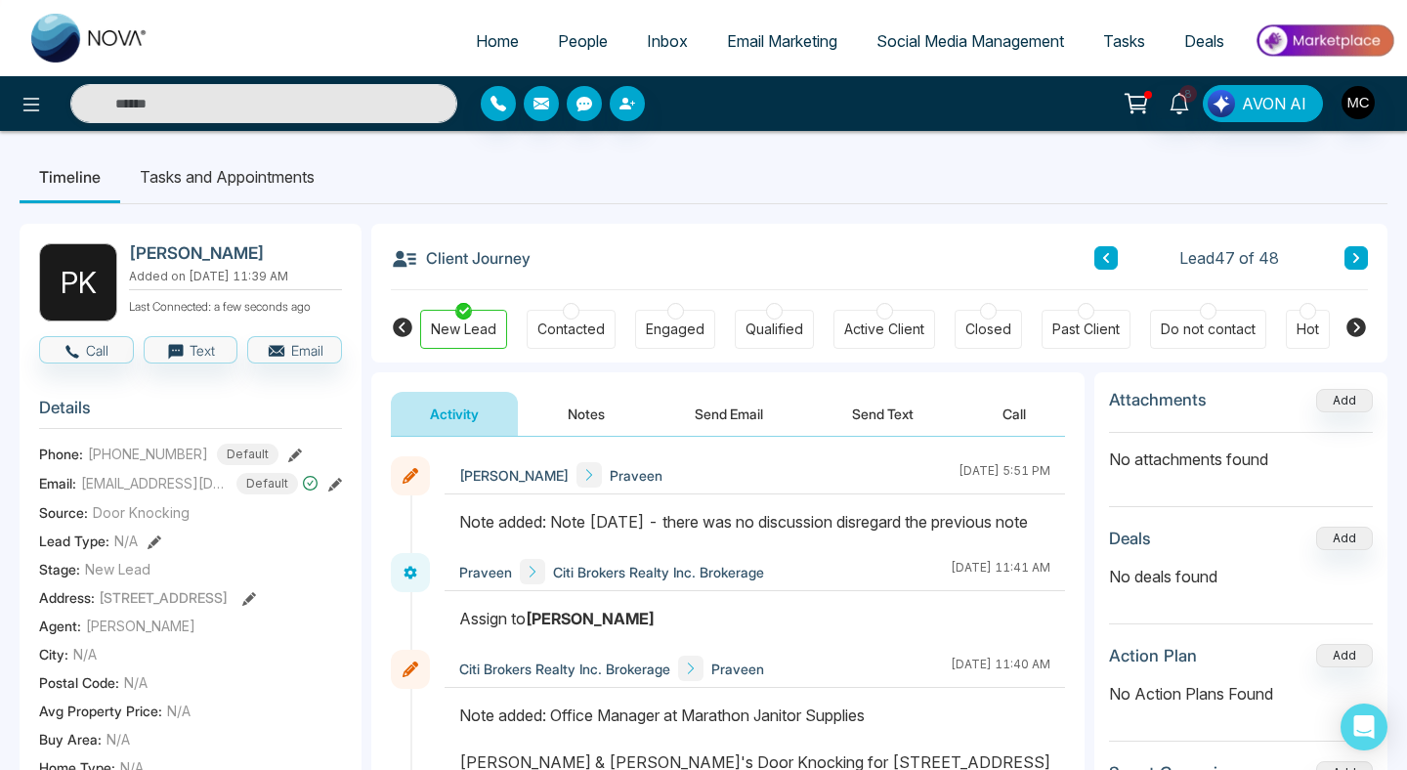
click at [1358, 255] on icon at bounding box center [1356, 258] width 10 height 12
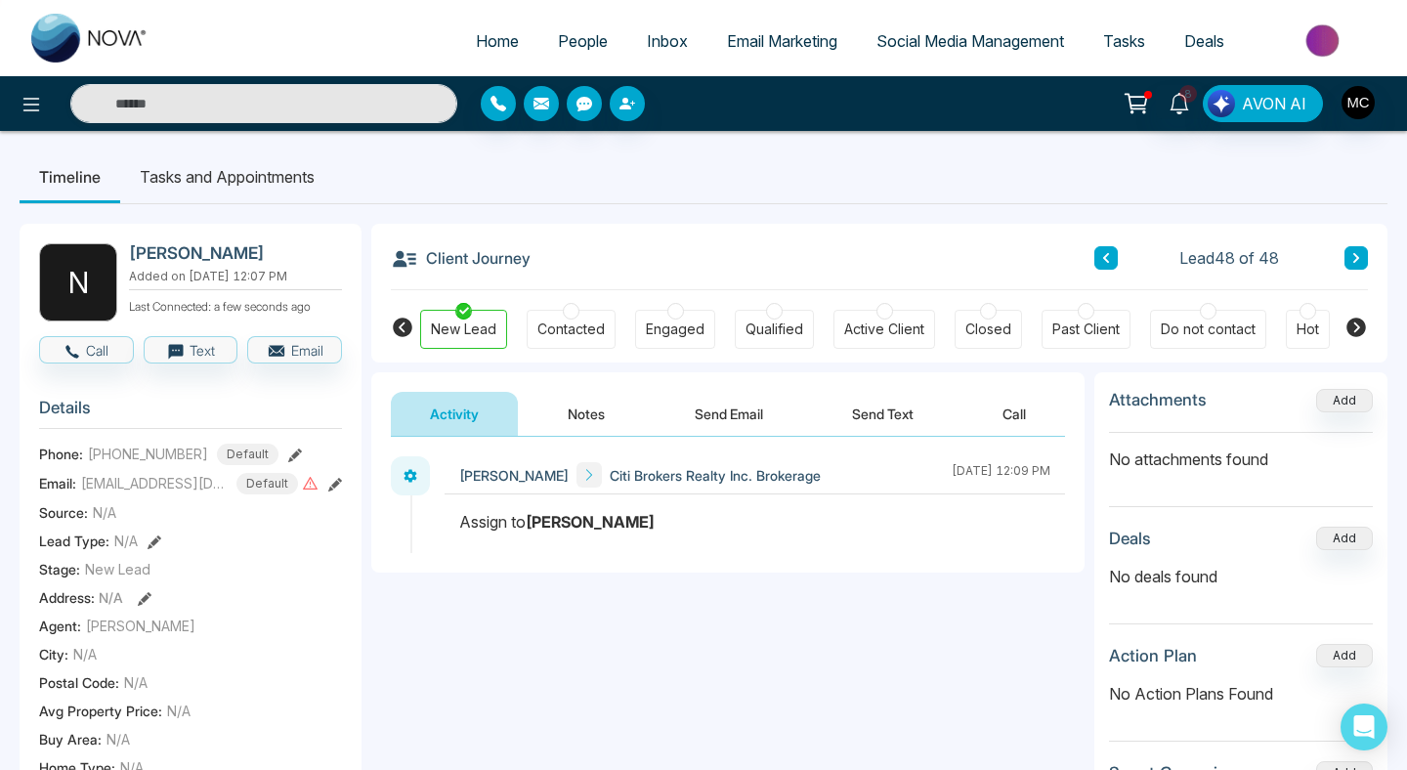
click at [1104, 258] on icon at bounding box center [1106, 258] width 6 height 10
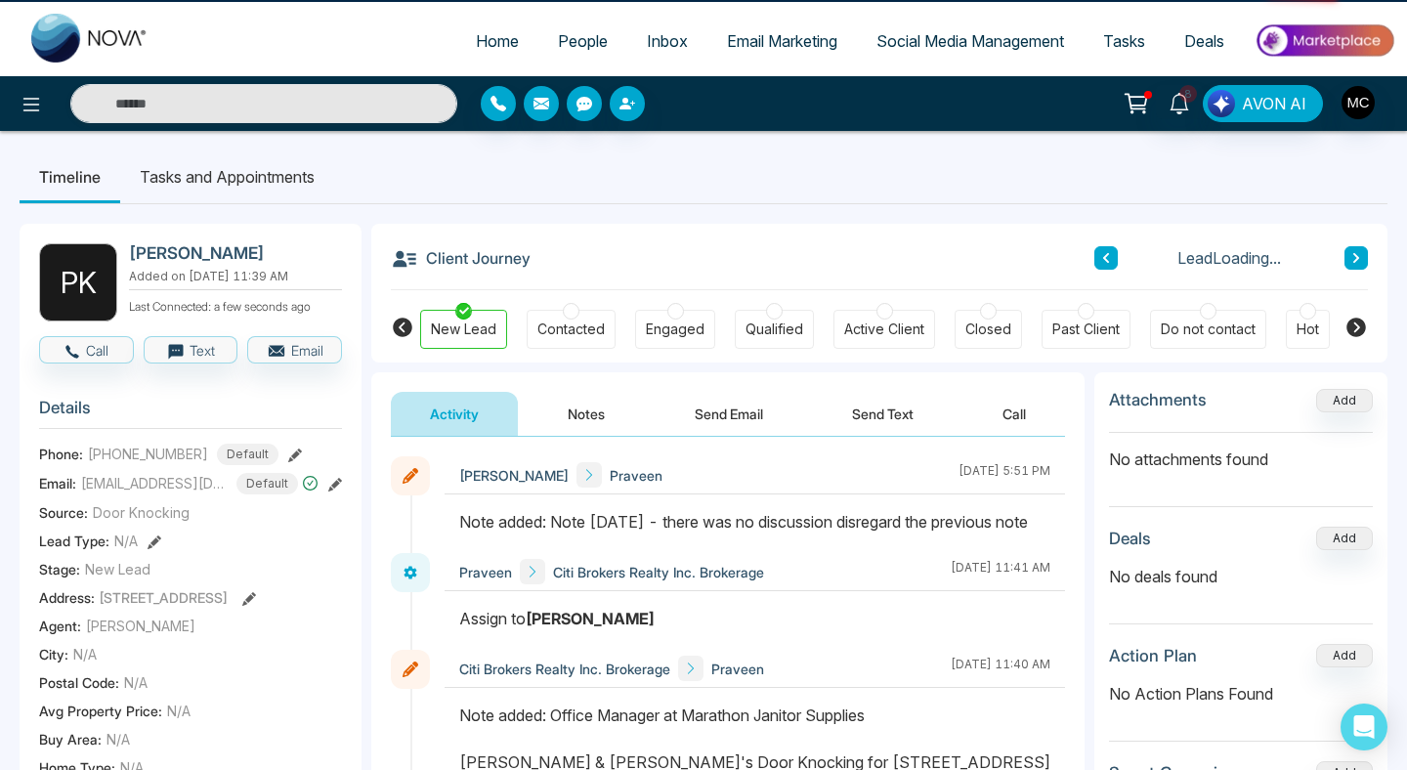
click at [1104, 258] on icon at bounding box center [1106, 258] width 6 height 10
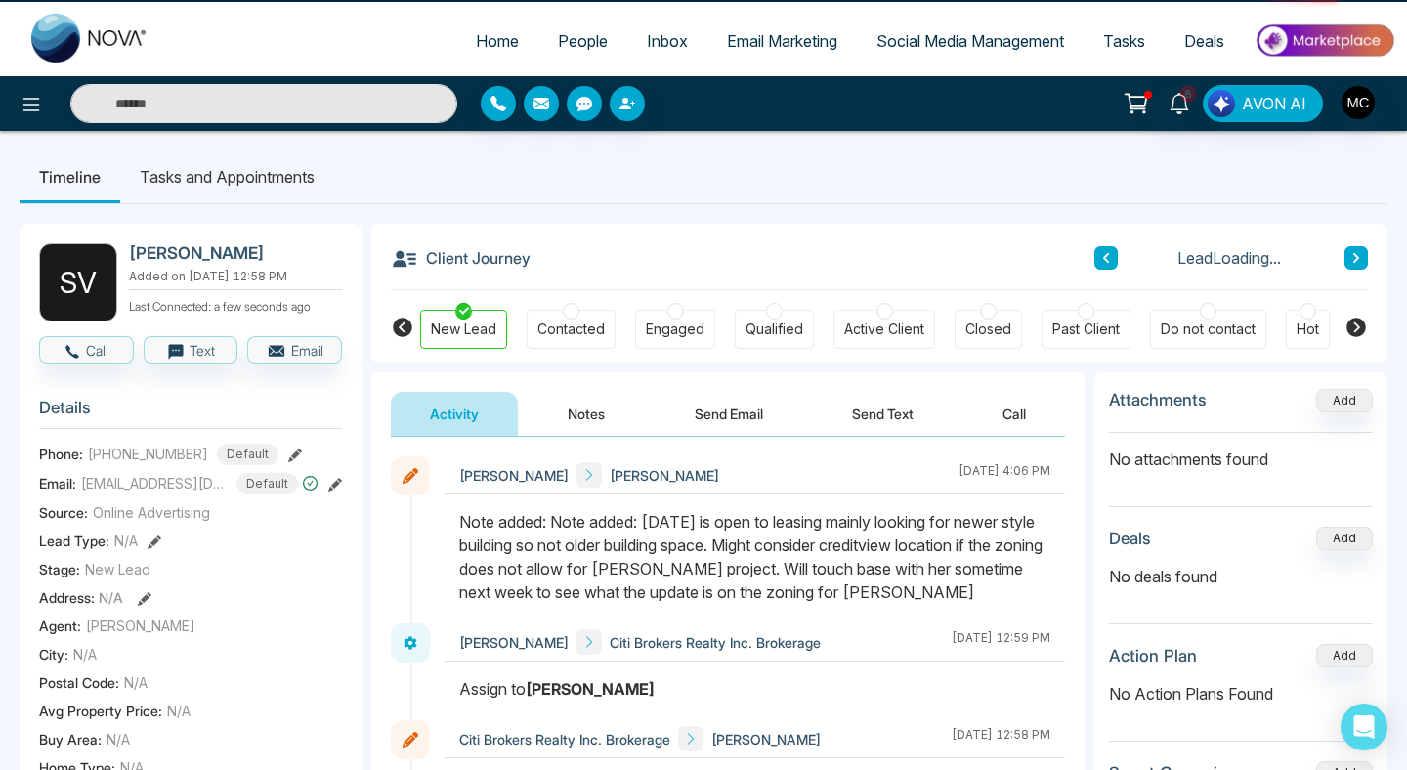
click at [1104, 258] on icon at bounding box center [1106, 258] width 6 height 10
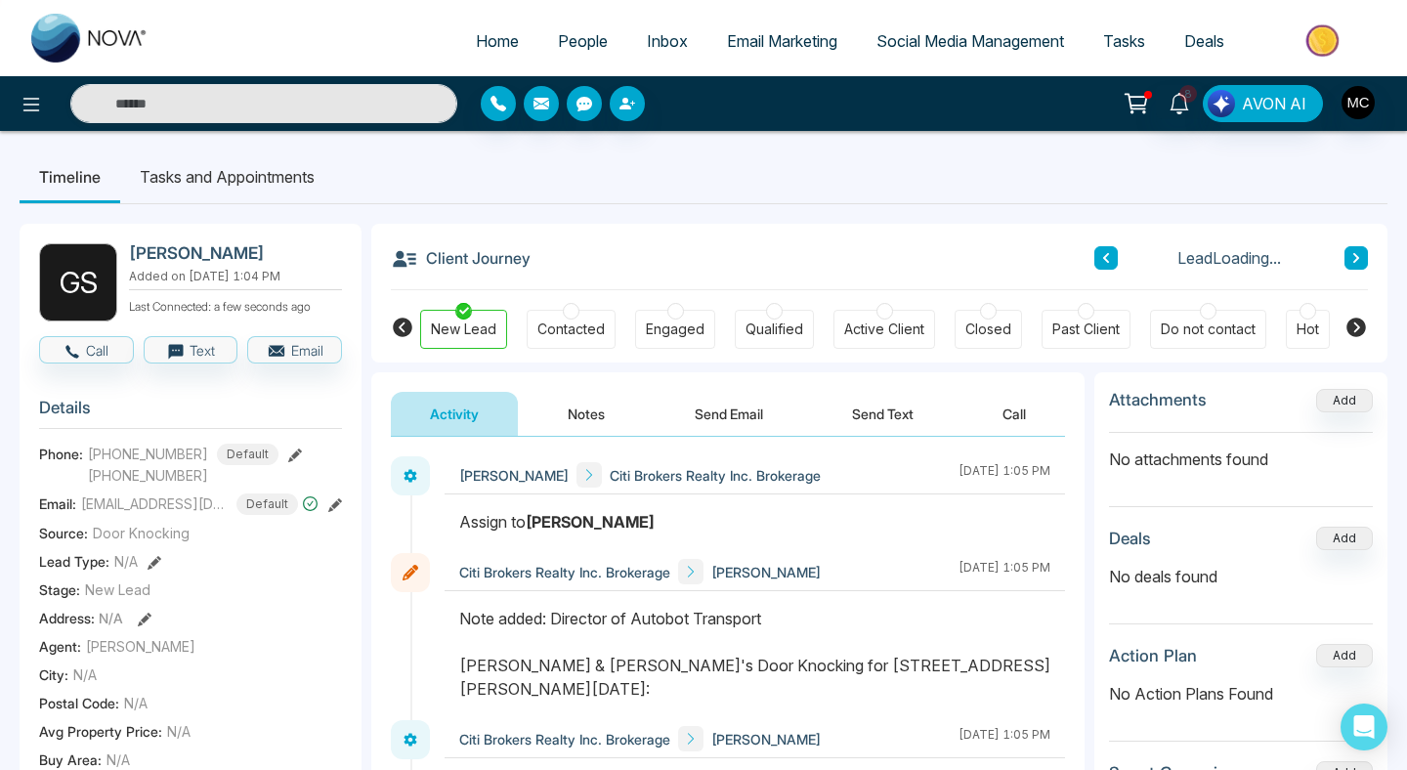
click at [1104, 258] on icon at bounding box center [1106, 258] width 6 height 10
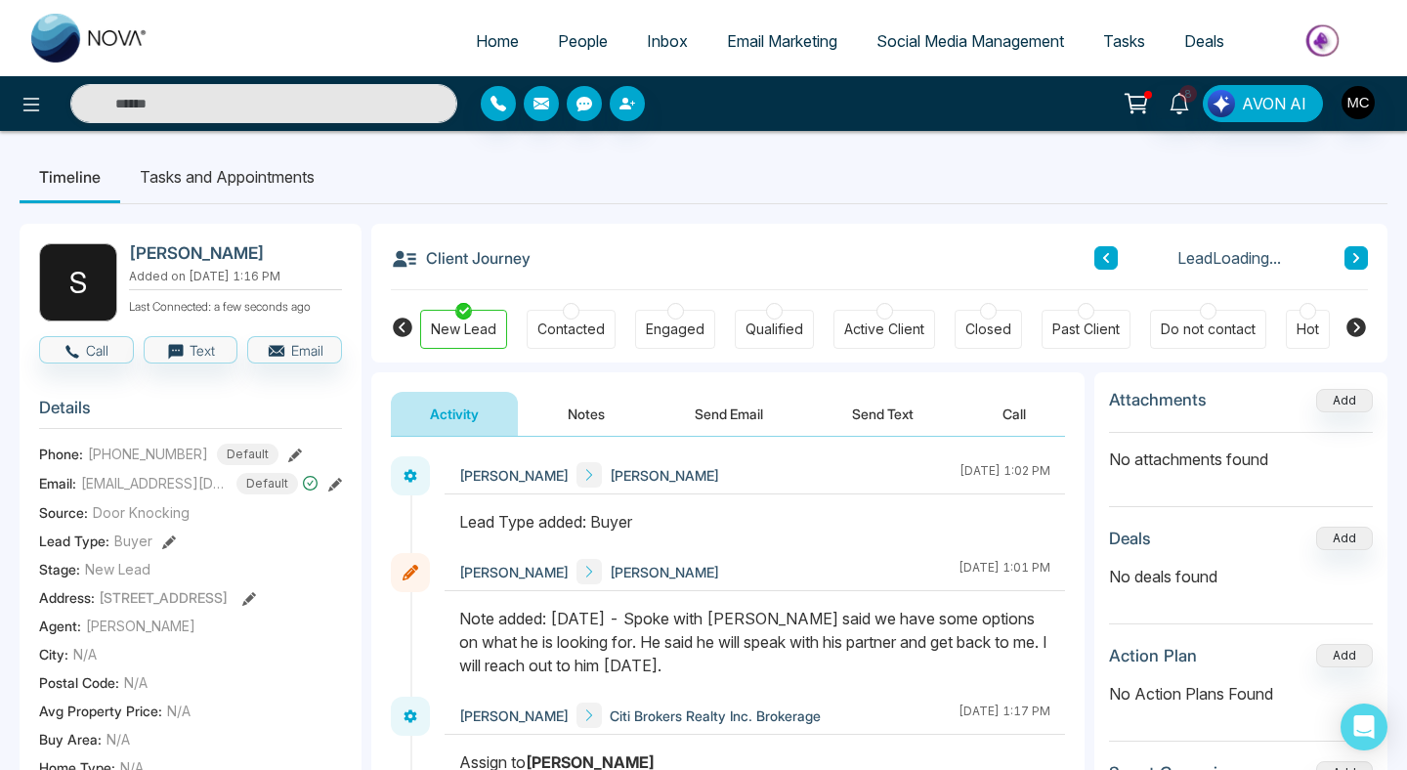
click at [1104, 258] on icon at bounding box center [1106, 258] width 6 height 10
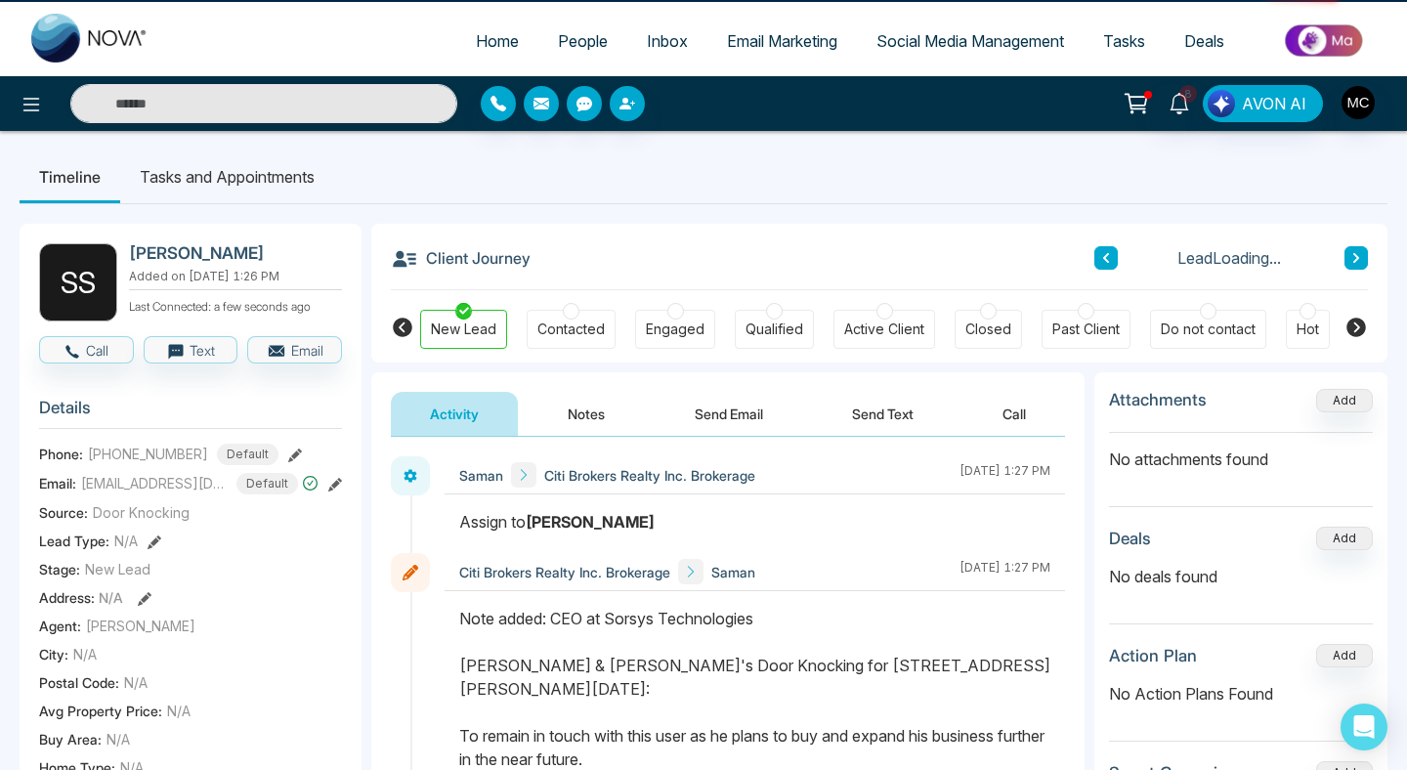
click at [1104, 258] on icon at bounding box center [1106, 258] width 6 height 10
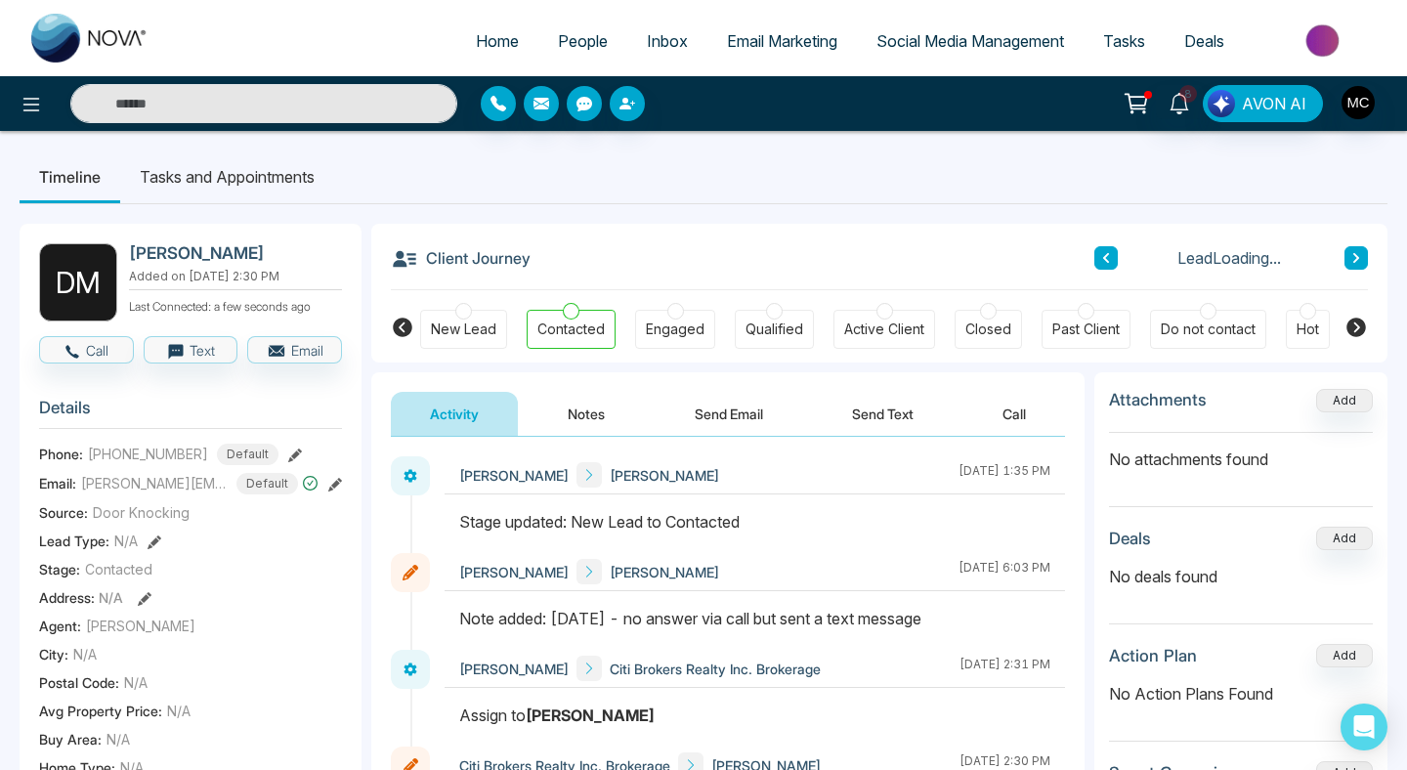
click at [1104, 258] on icon at bounding box center [1106, 258] width 6 height 10
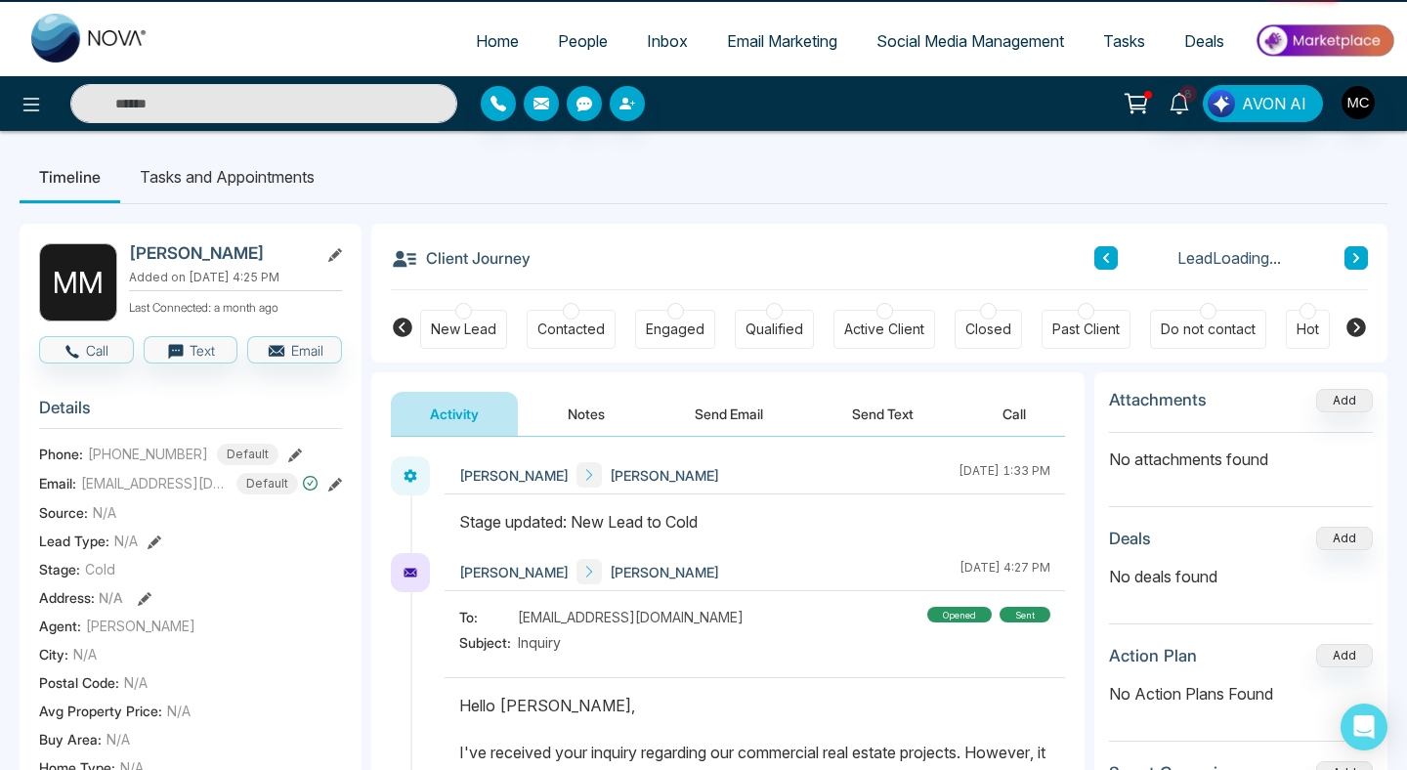
click at [1104, 258] on icon at bounding box center [1106, 258] width 6 height 10
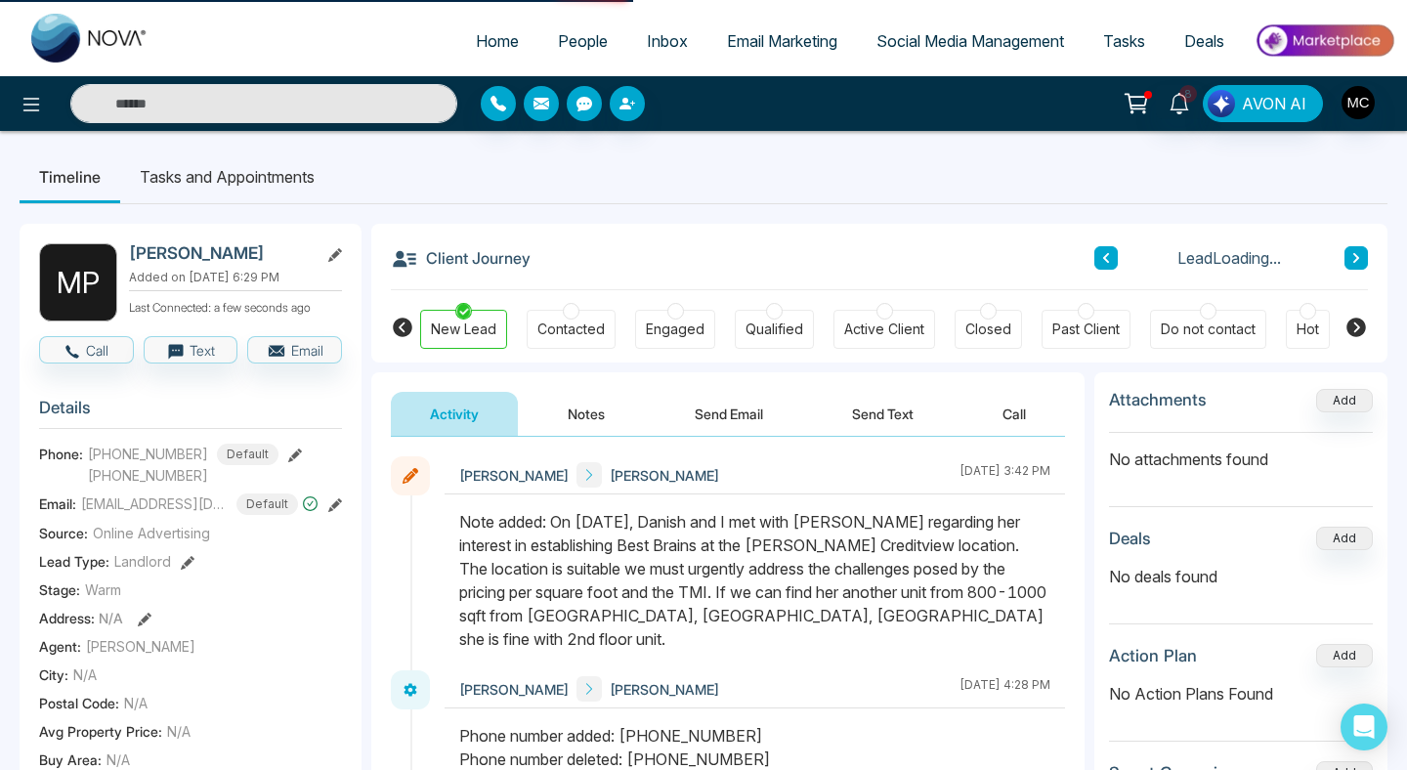
click at [1104, 258] on icon at bounding box center [1106, 258] width 6 height 10
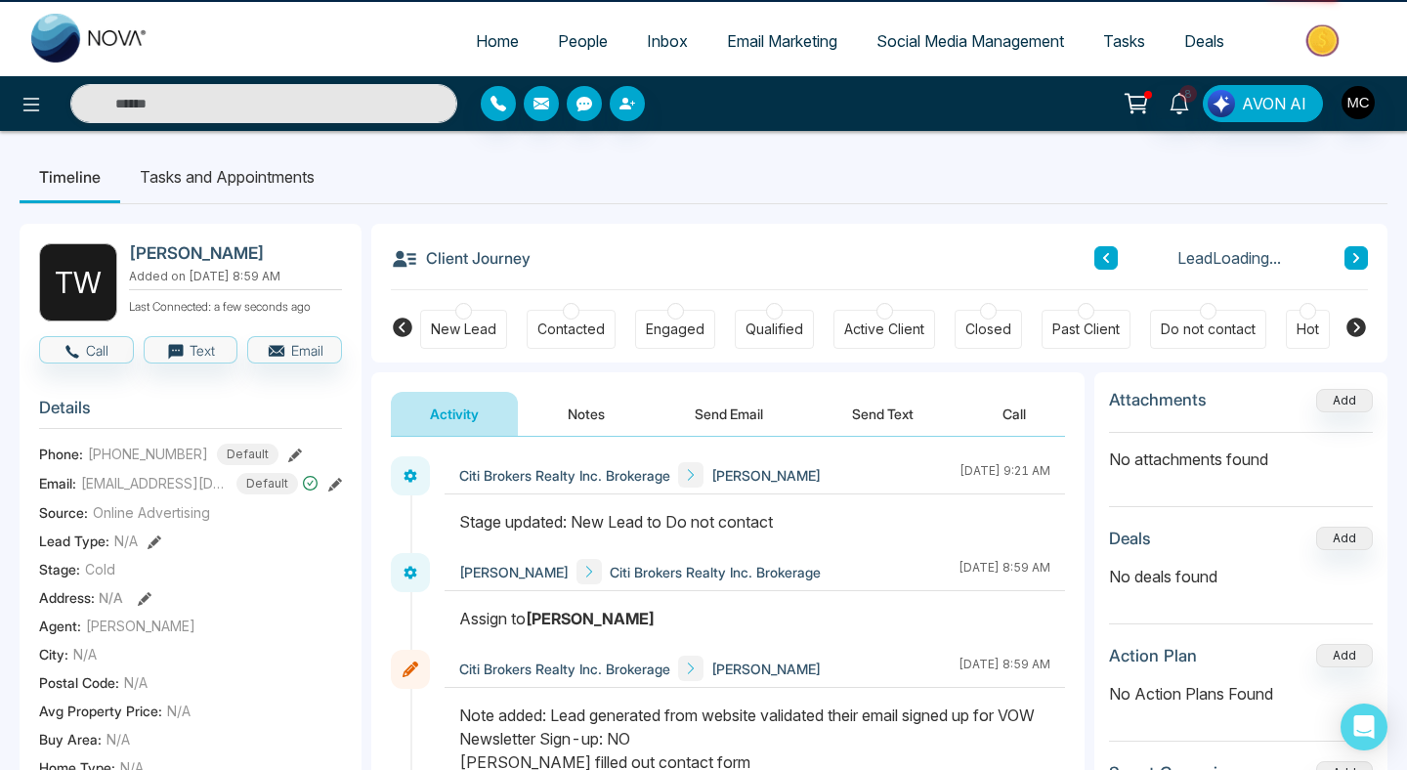
click at [1104, 258] on icon at bounding box center [1106, 258] width 6 height 10
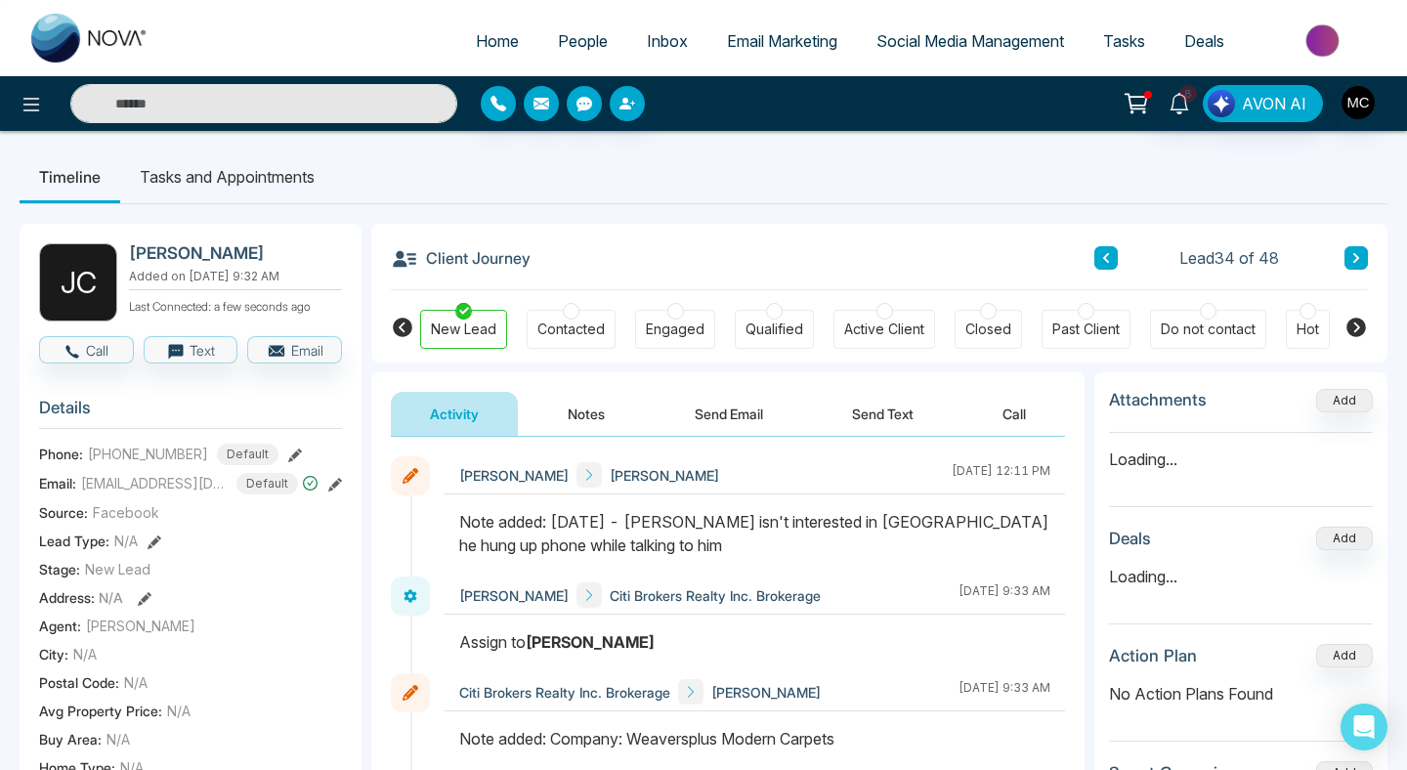
click at [1359, 260] on icon at bounding box center [1356, 258] width 10 height 12
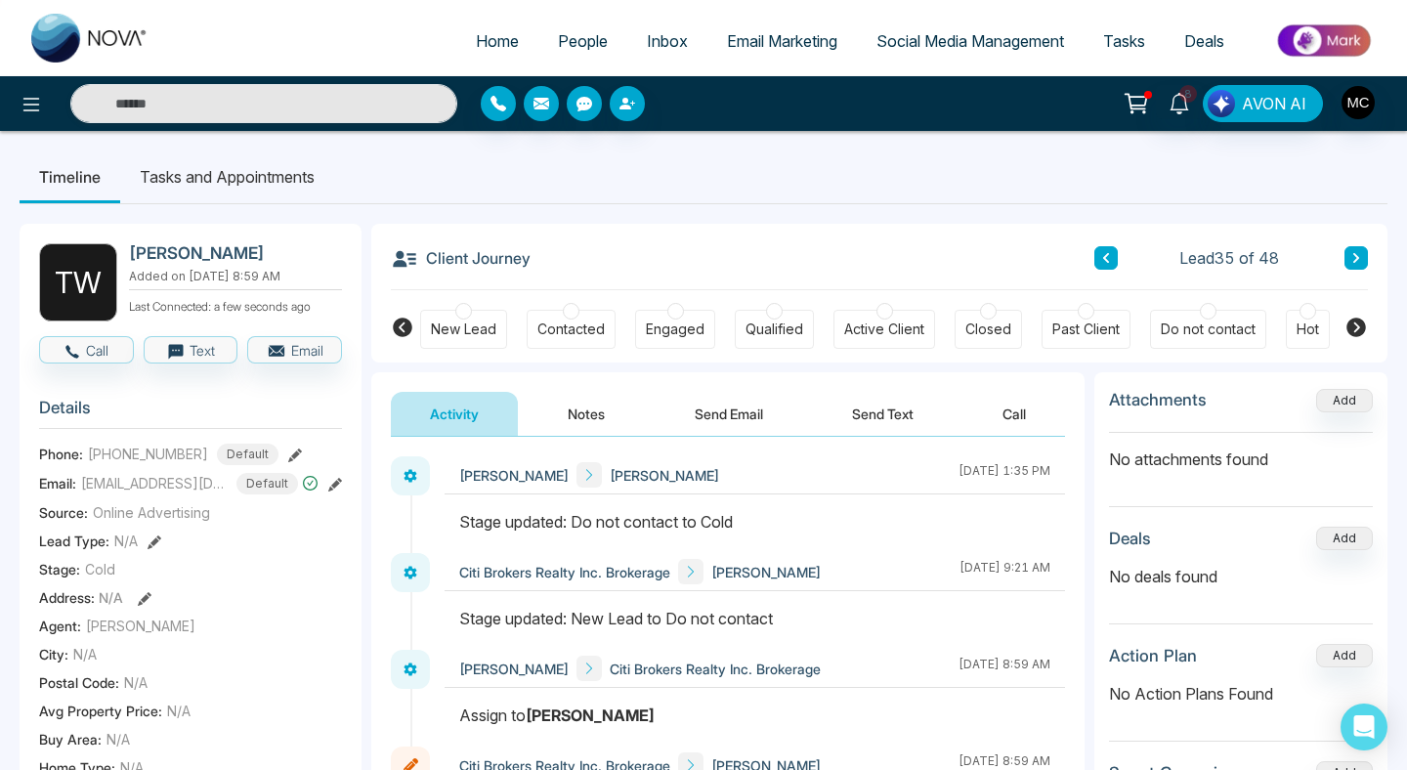
click at [1110, 264] on icon at bounding box center [1106, 258] width 10 height 12
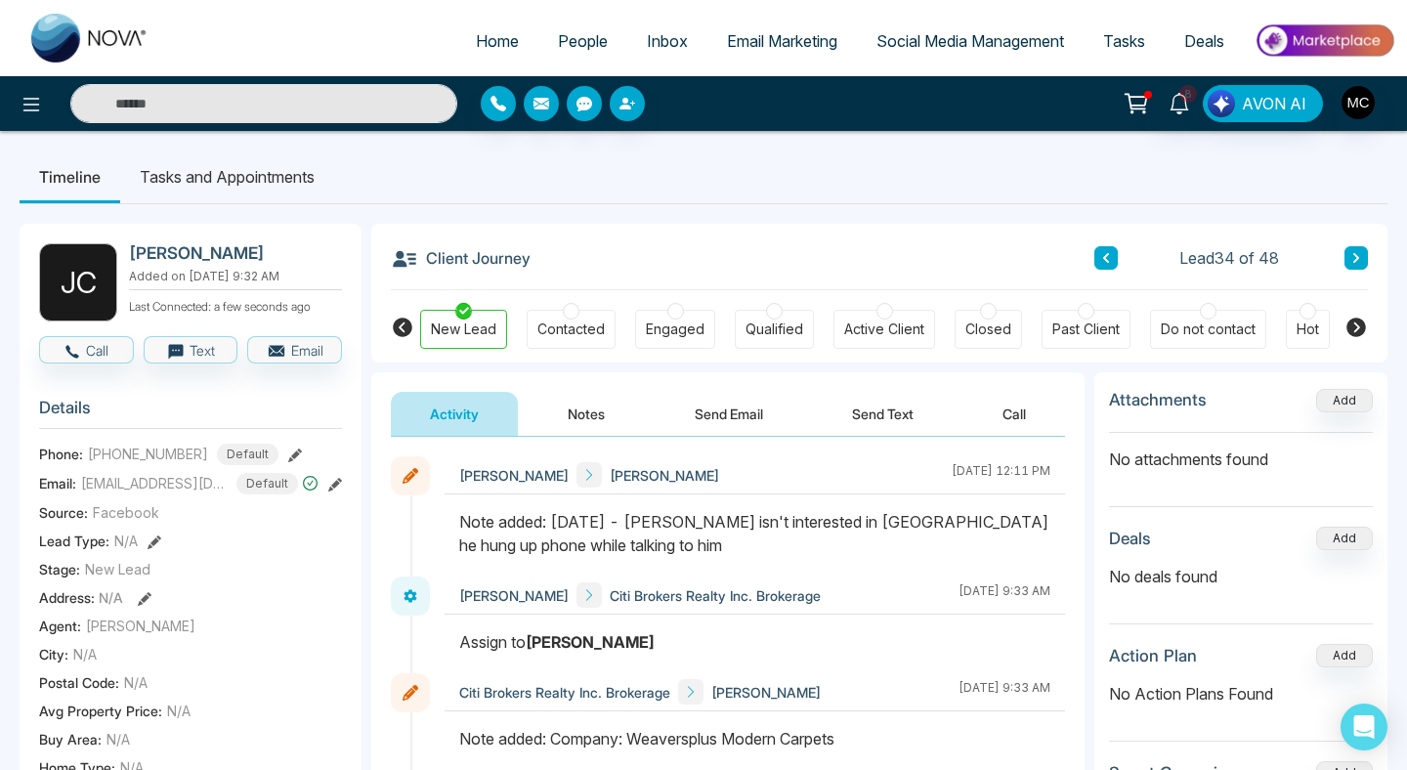
click at [1366, 264] on button at bounding box center [1355, 257] width 23 height 23
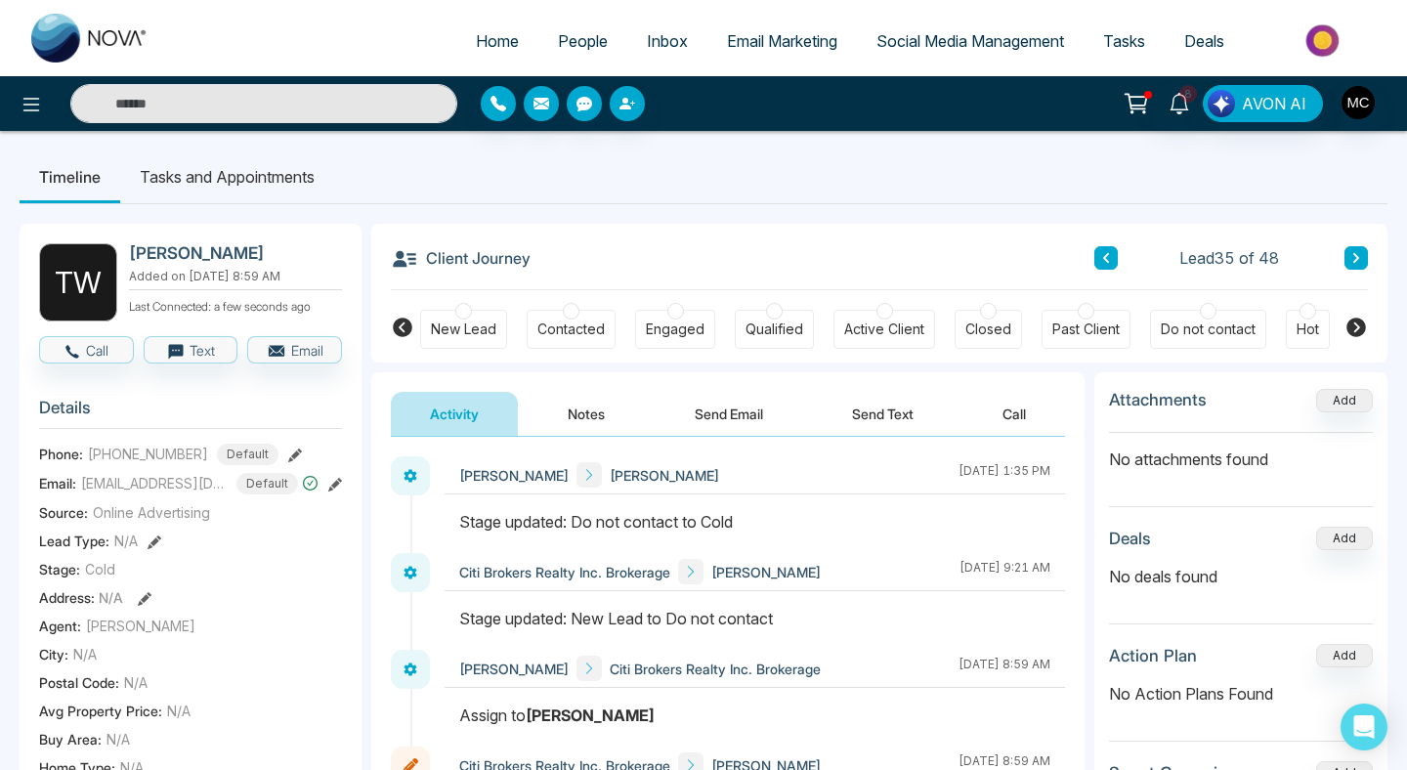
click at [1201, 319] on div "Do not contact" at bounding box center [1207, 329] width 95 height 20
click at [1113, 254] on button at bounding box center [1105, 257] width 23 height 23
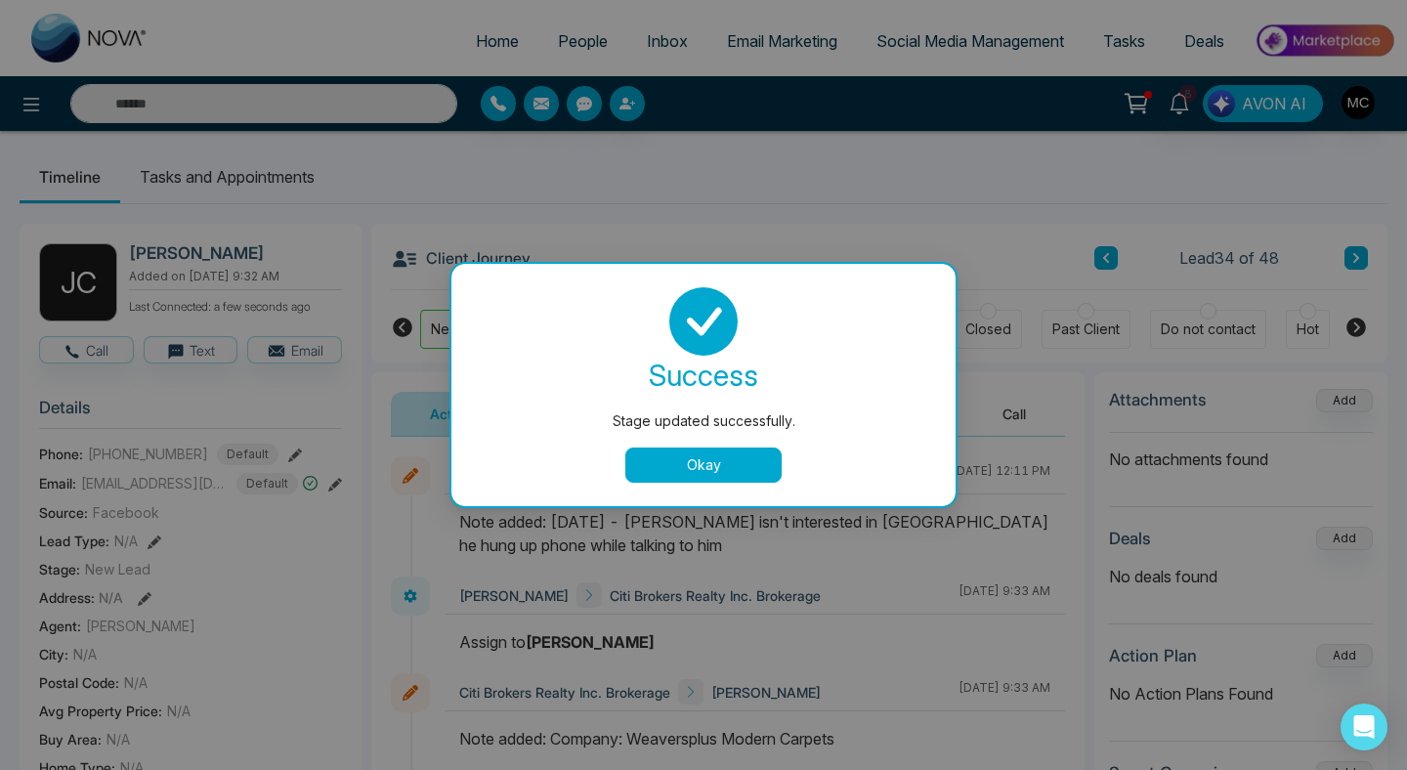
click at [706, 458] on button "Okay" at bounding box center [703, 464] width 156 height 35
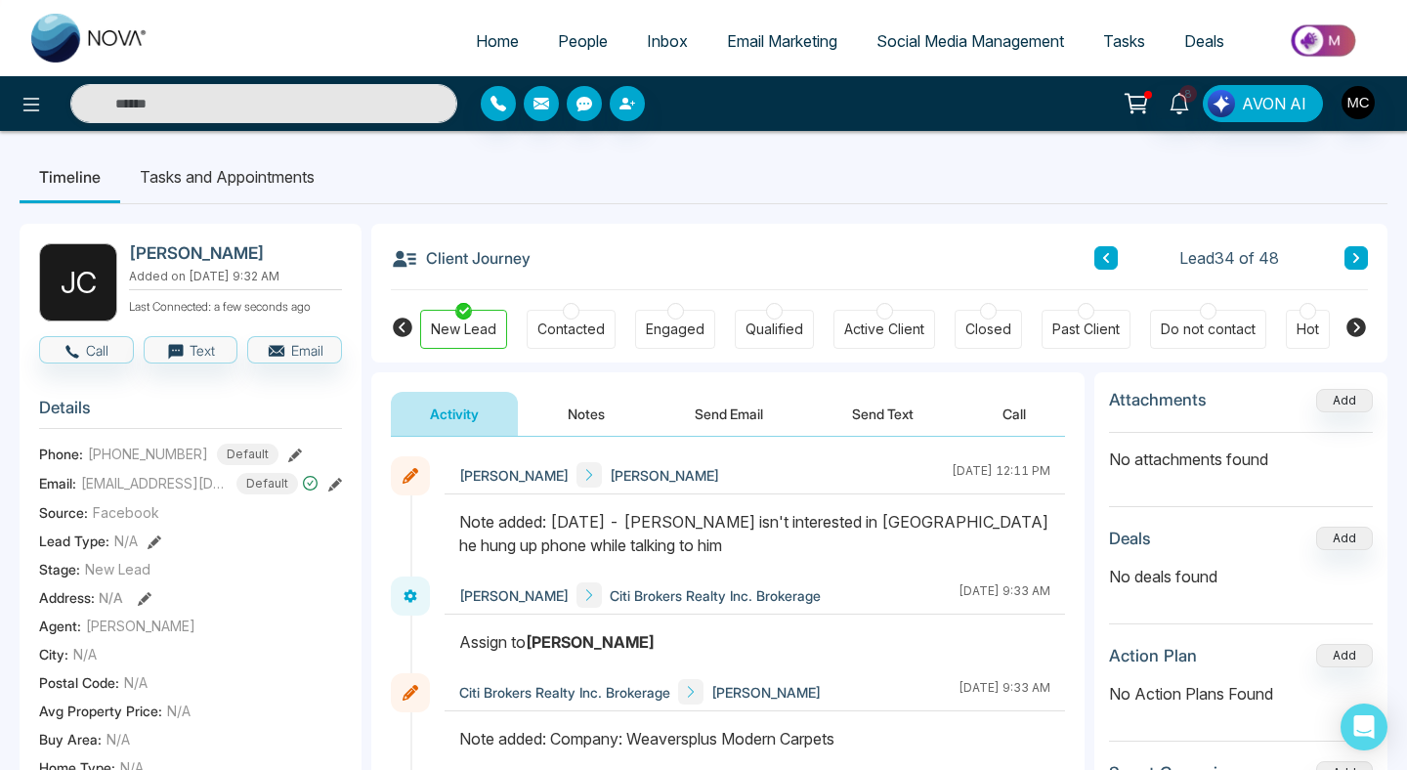
click at [1348, 251] on button at bounding box center [1355, 257] width 23 height 23
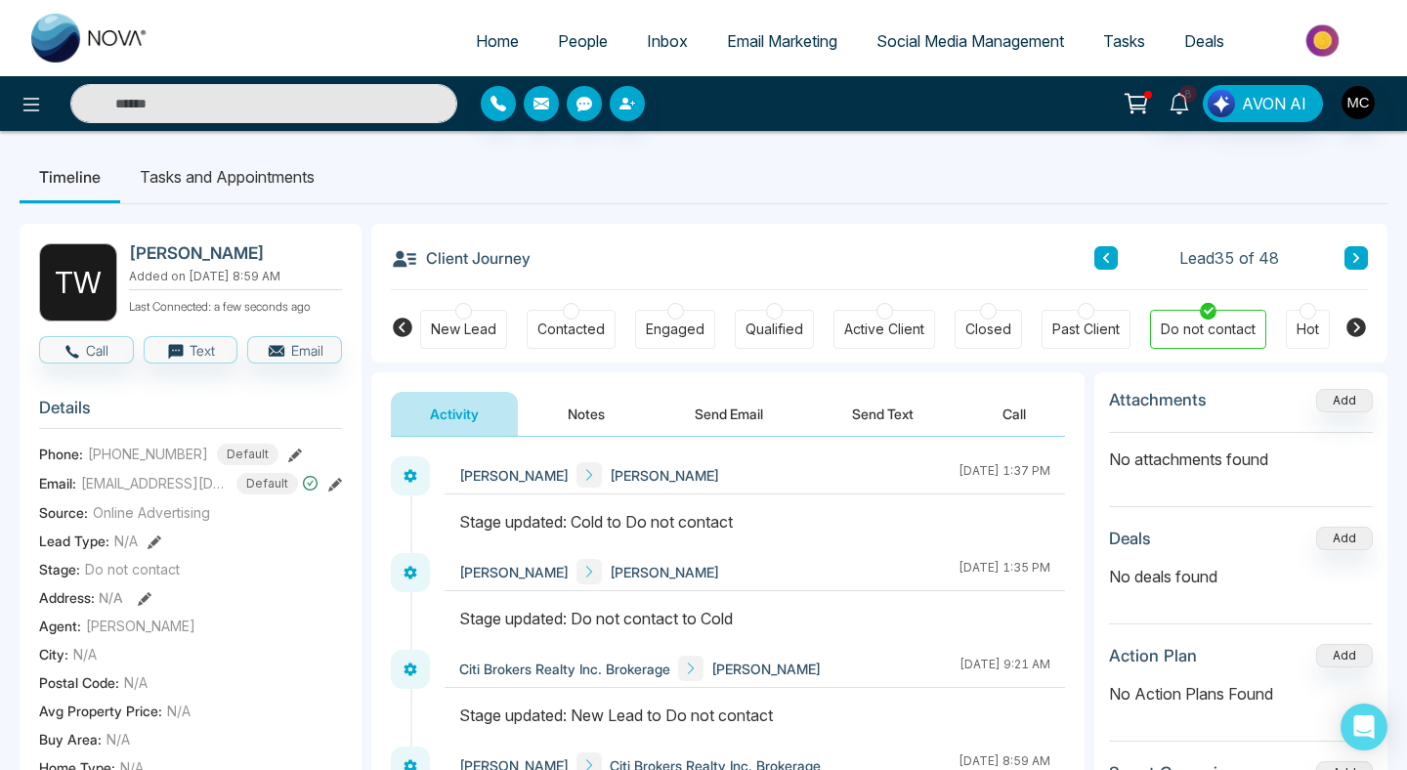
click at [1361, 326] on icon at bounding box center [1356, 327] width 20 height 20
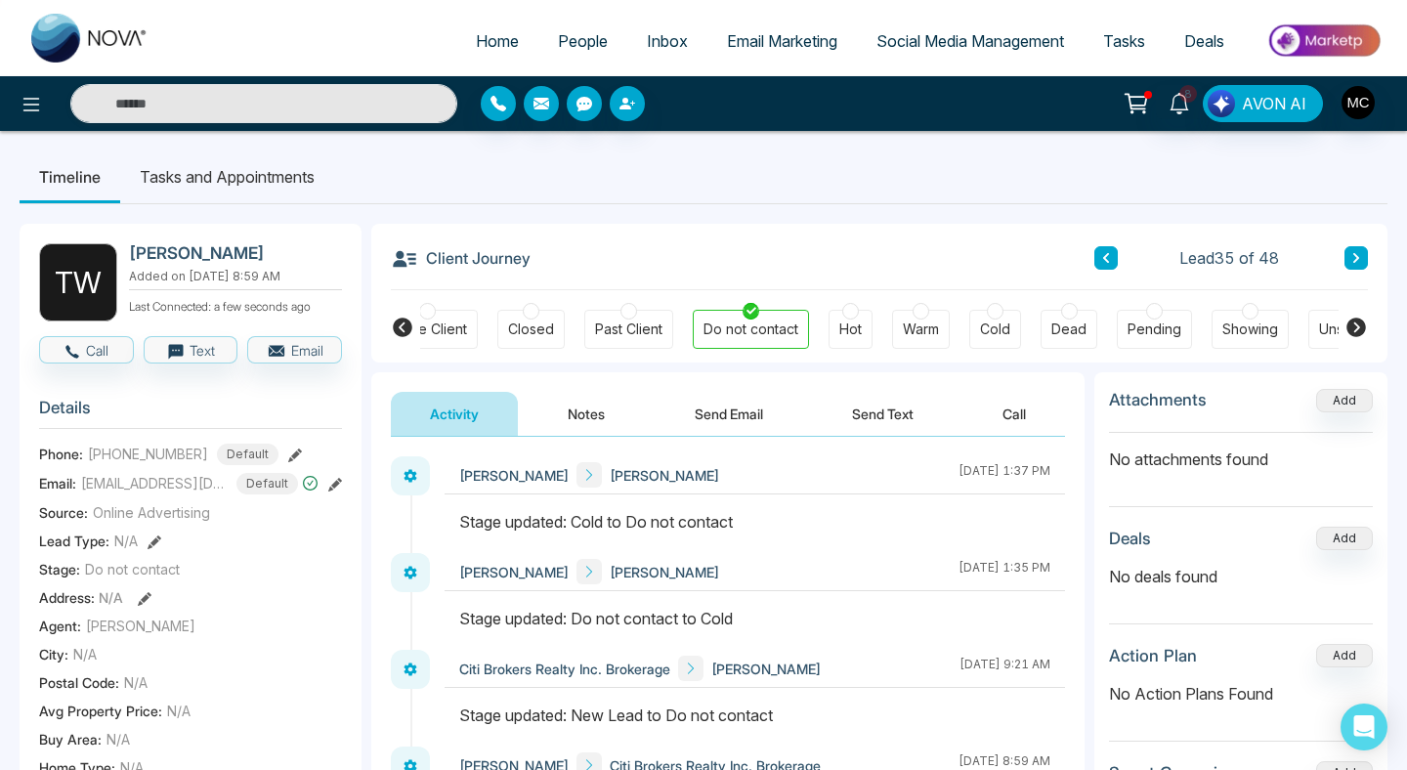
scroll to position [0, 459]
click at [996, 326] on div "Cold" at bounding box center [993, 329] width 30 height 20
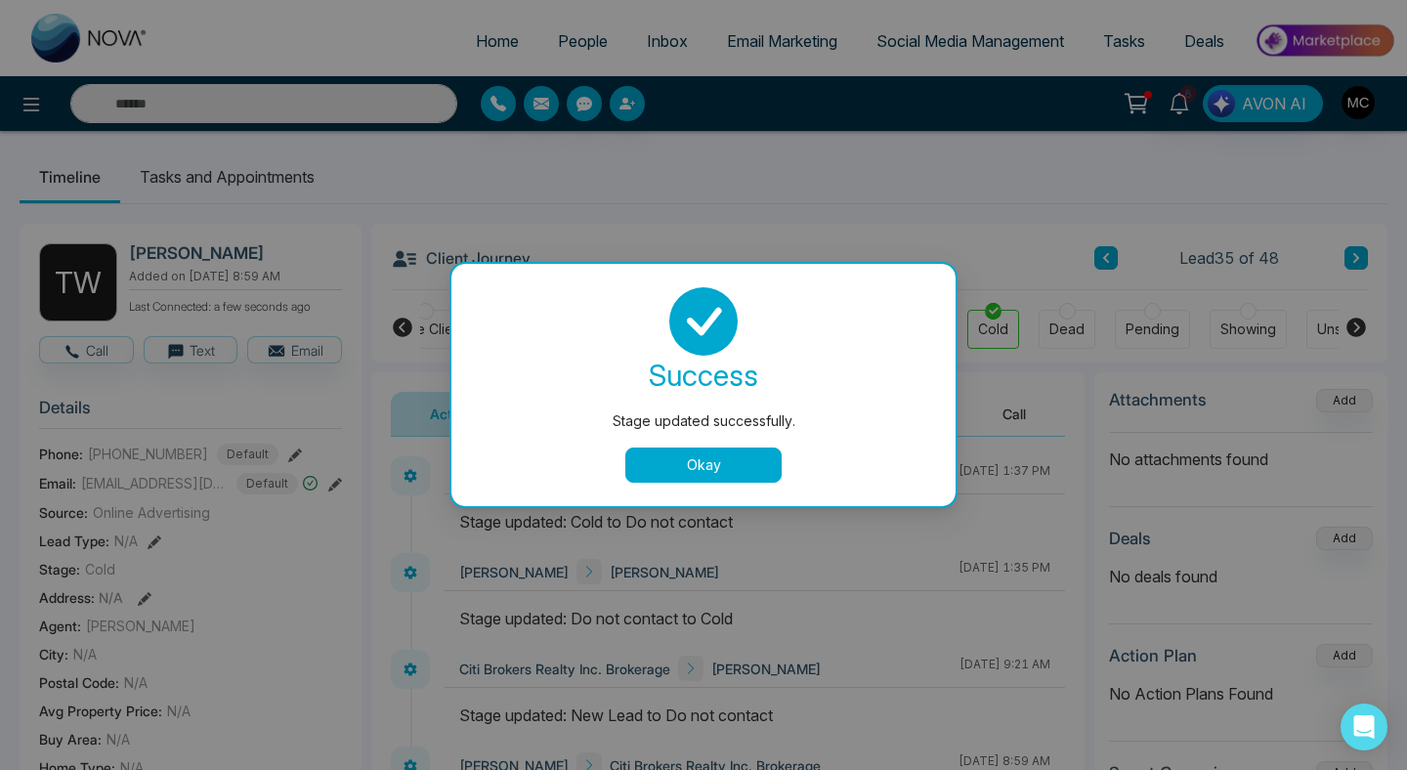
click at [730, 462] on button "Okay" at bounding box center [703, 464] width 156 height 35
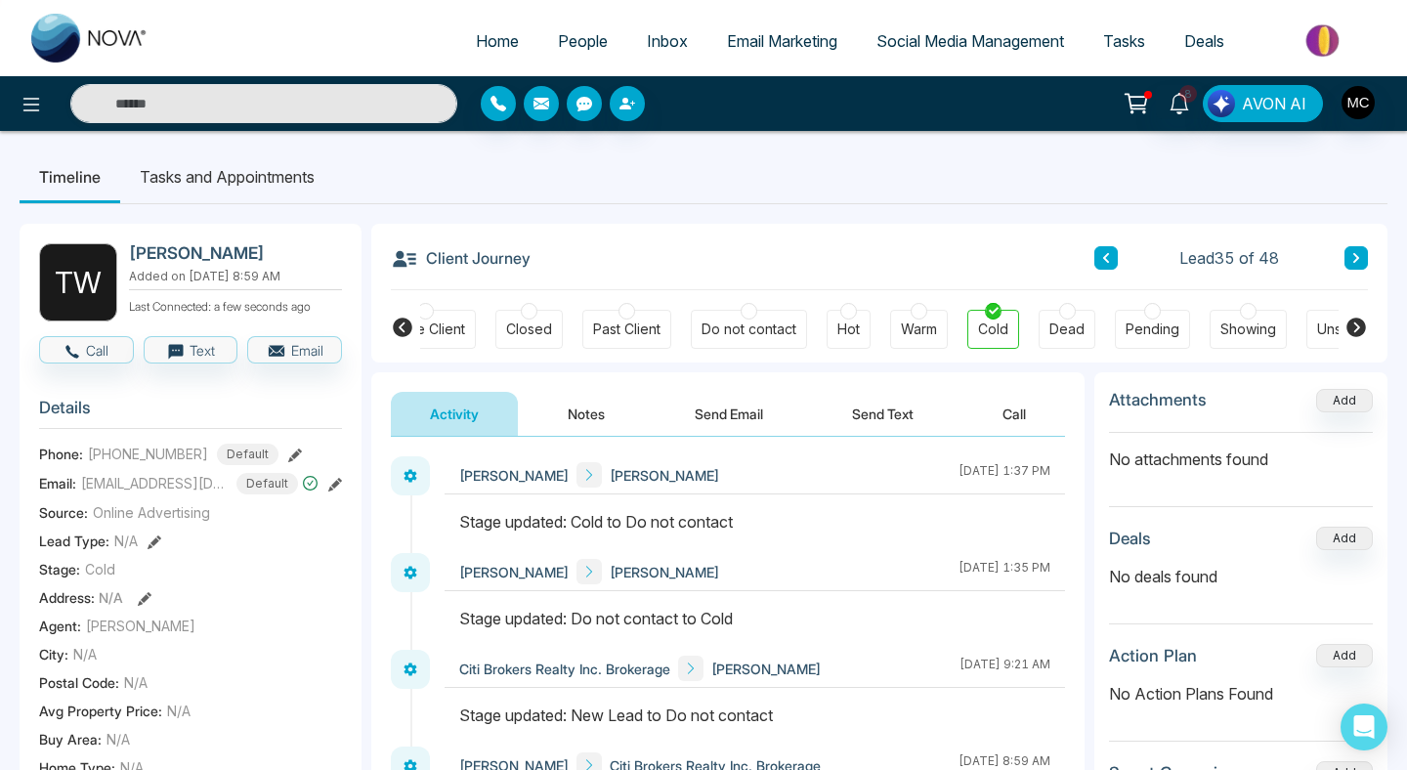
click at [1110, 265] on button at bounding box center [1105, 257] width 23 height 23
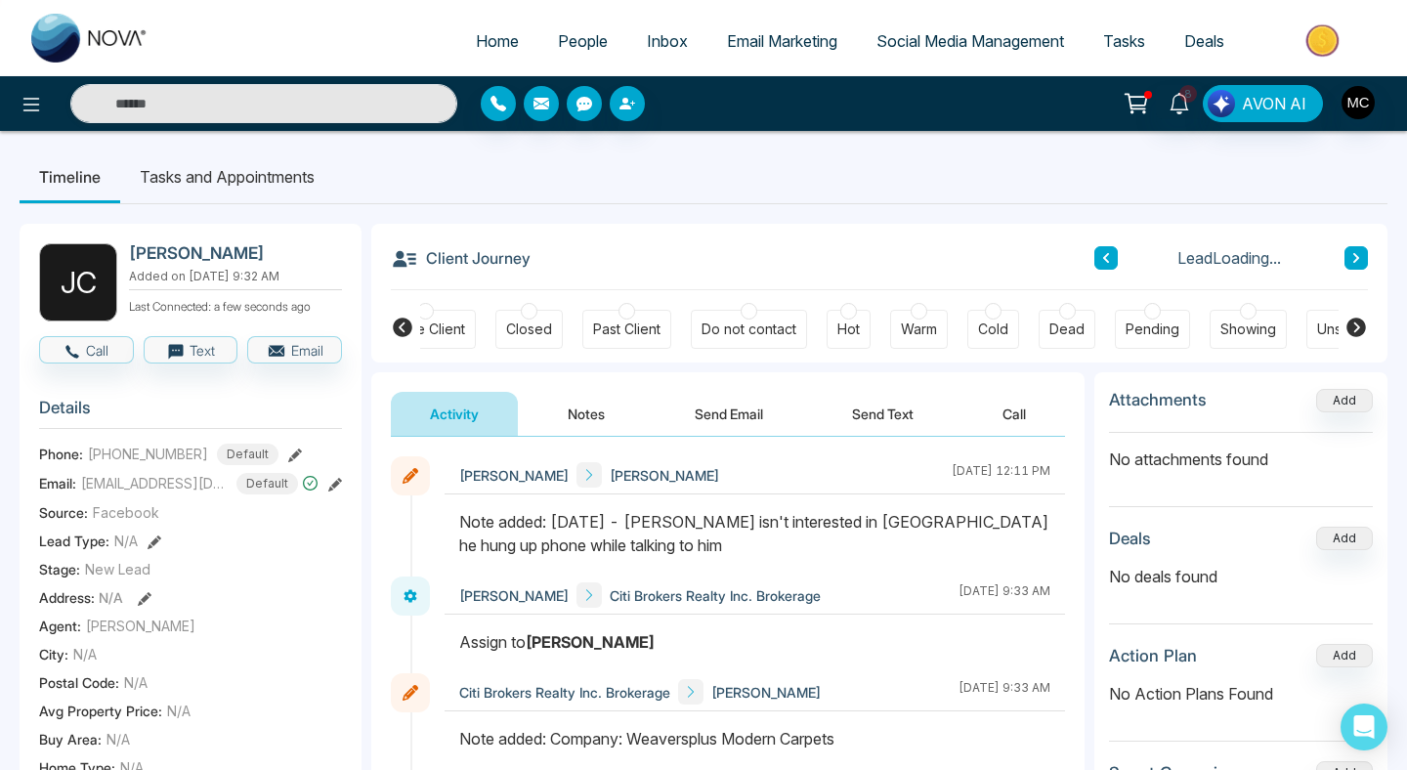
click at [1094, 246] on button at bounding box center [1105, 257] width 23 height 23
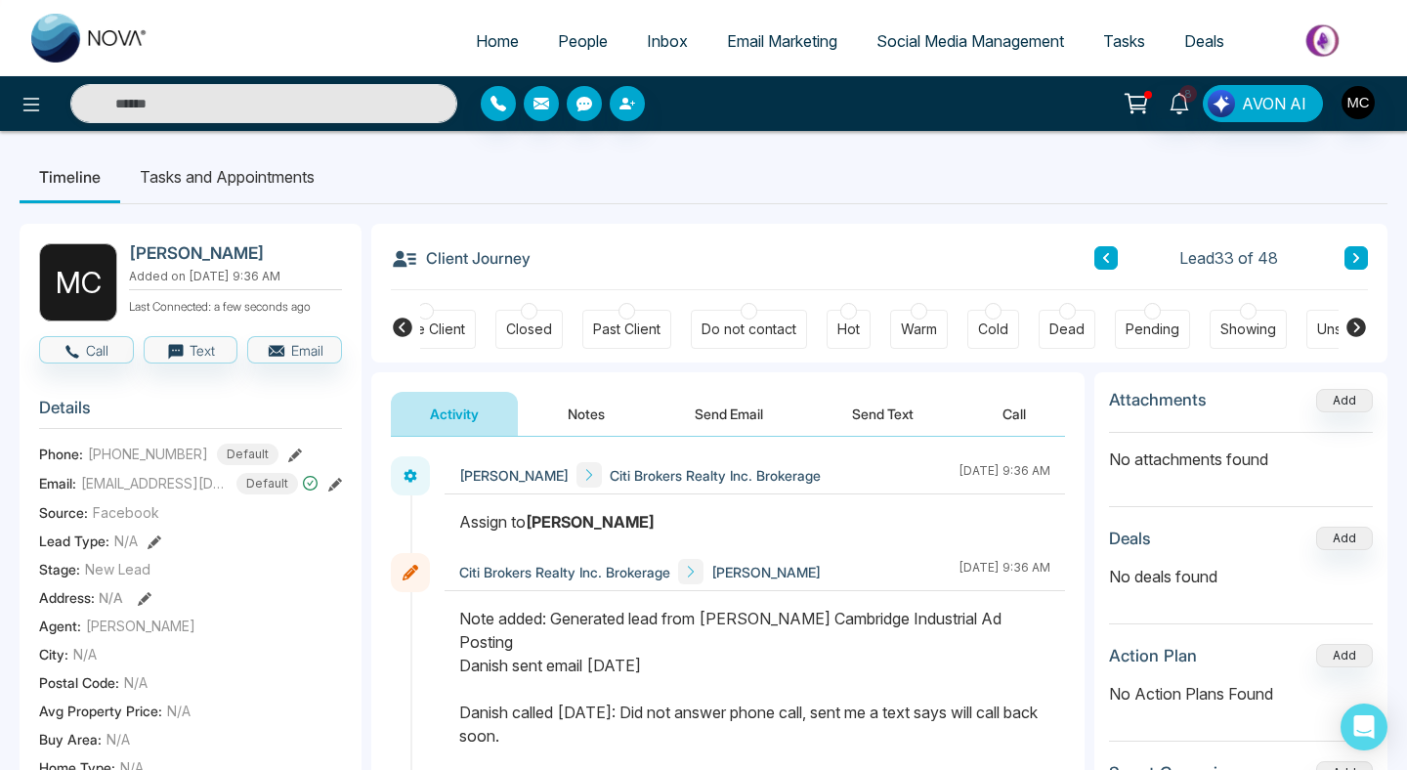
click at [400, 325] on icon at bounding box center [402, 327] width 23 height 23
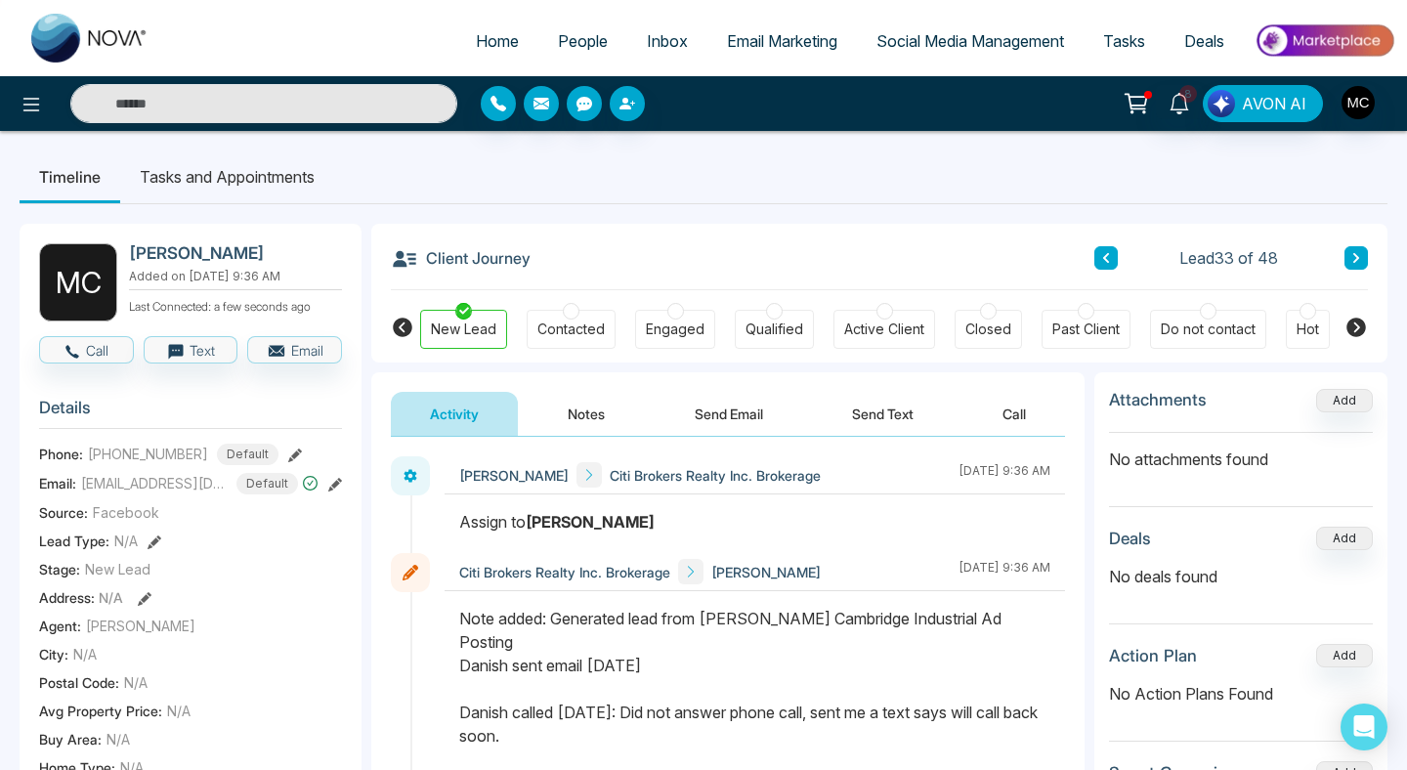
click at [666, 324] on div "Engaged" at bounding box center [675, 329] width 59 height 20
click at [569, 332] on div "Contacted" at bounding box center [570, 329] width 67 height 20
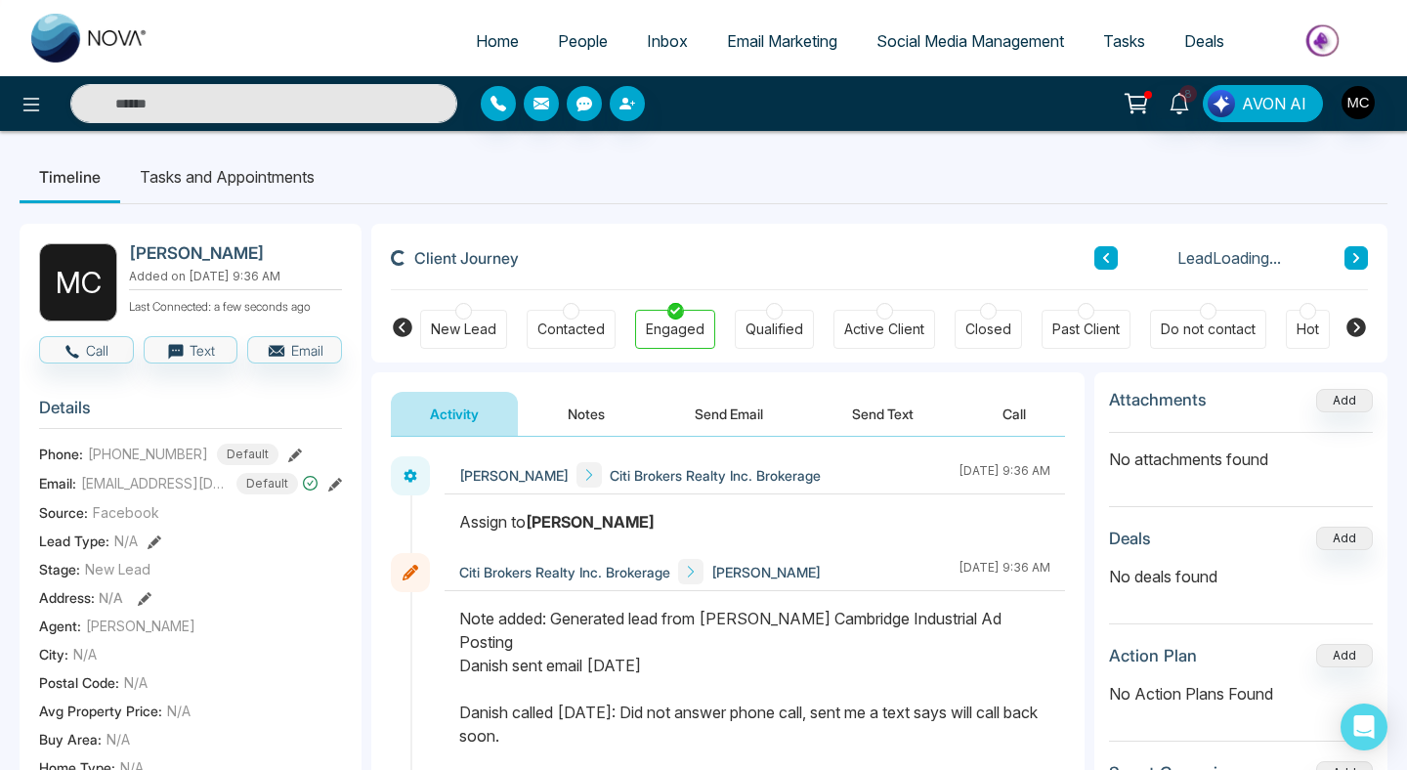
click at [569, 303] on div at bounding box center [571, 311] width 17 height 17
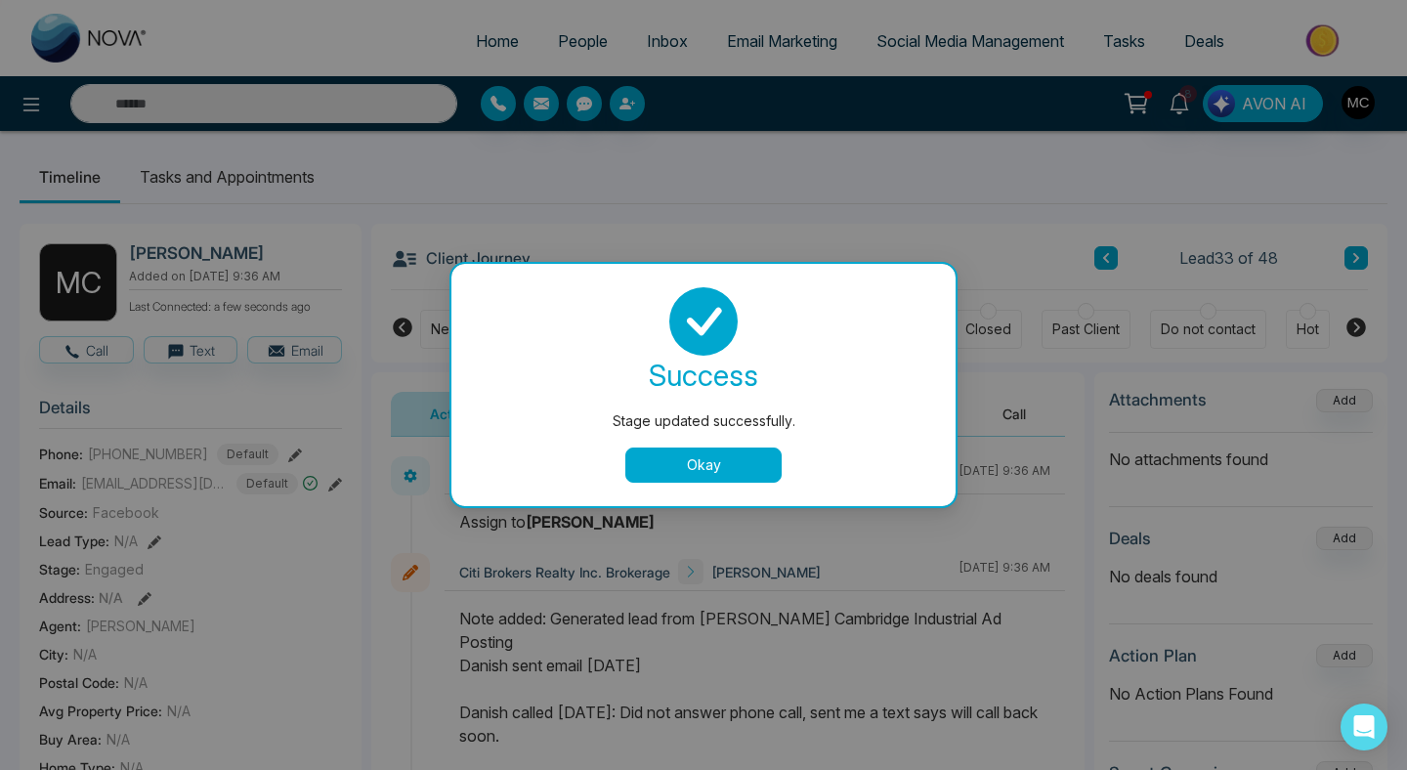
click at [755, 511] on div "Stage updated successfully. success Stage updated successfully. Okay" at bounding box center [703, 385] width 1407 height 770
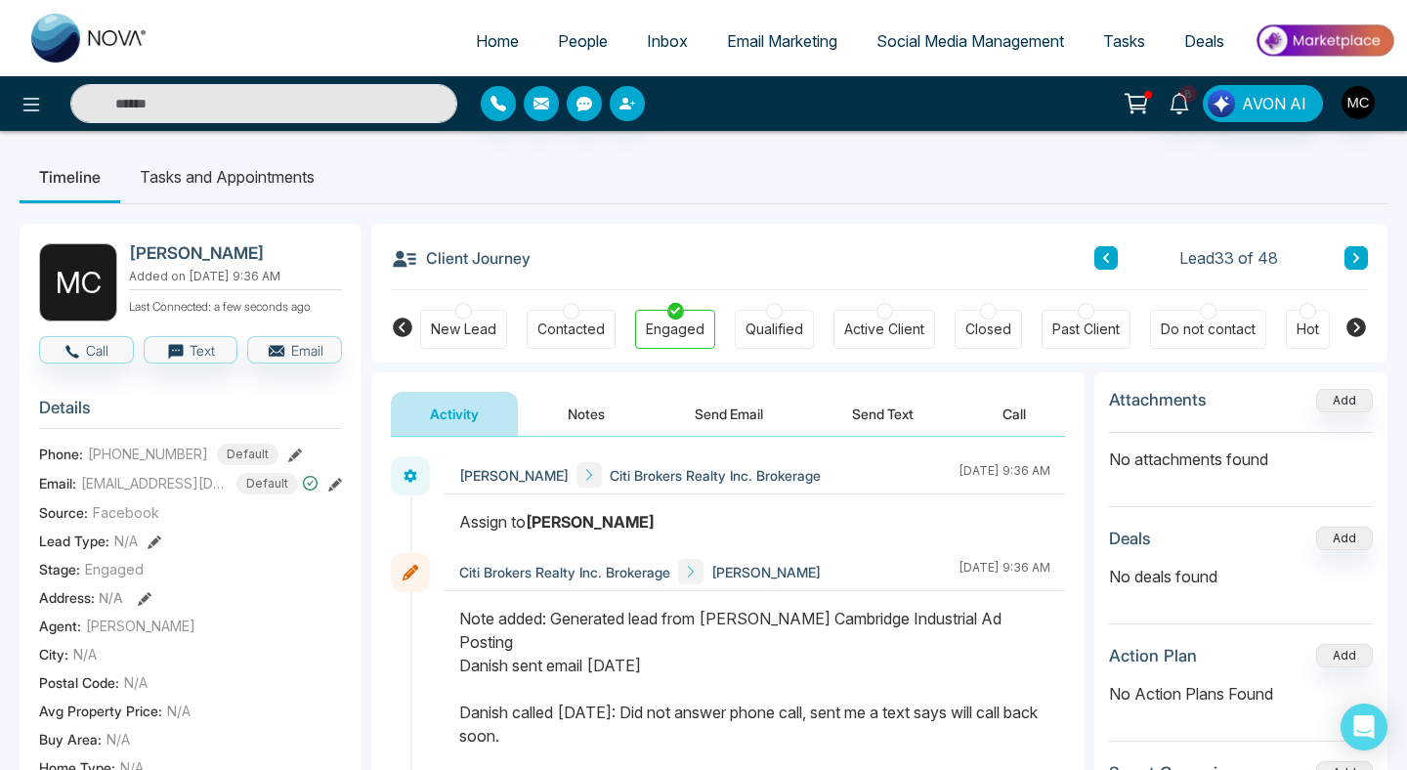
click at [568, 315] on div at bounding box center [571, 311] width 17 height 17
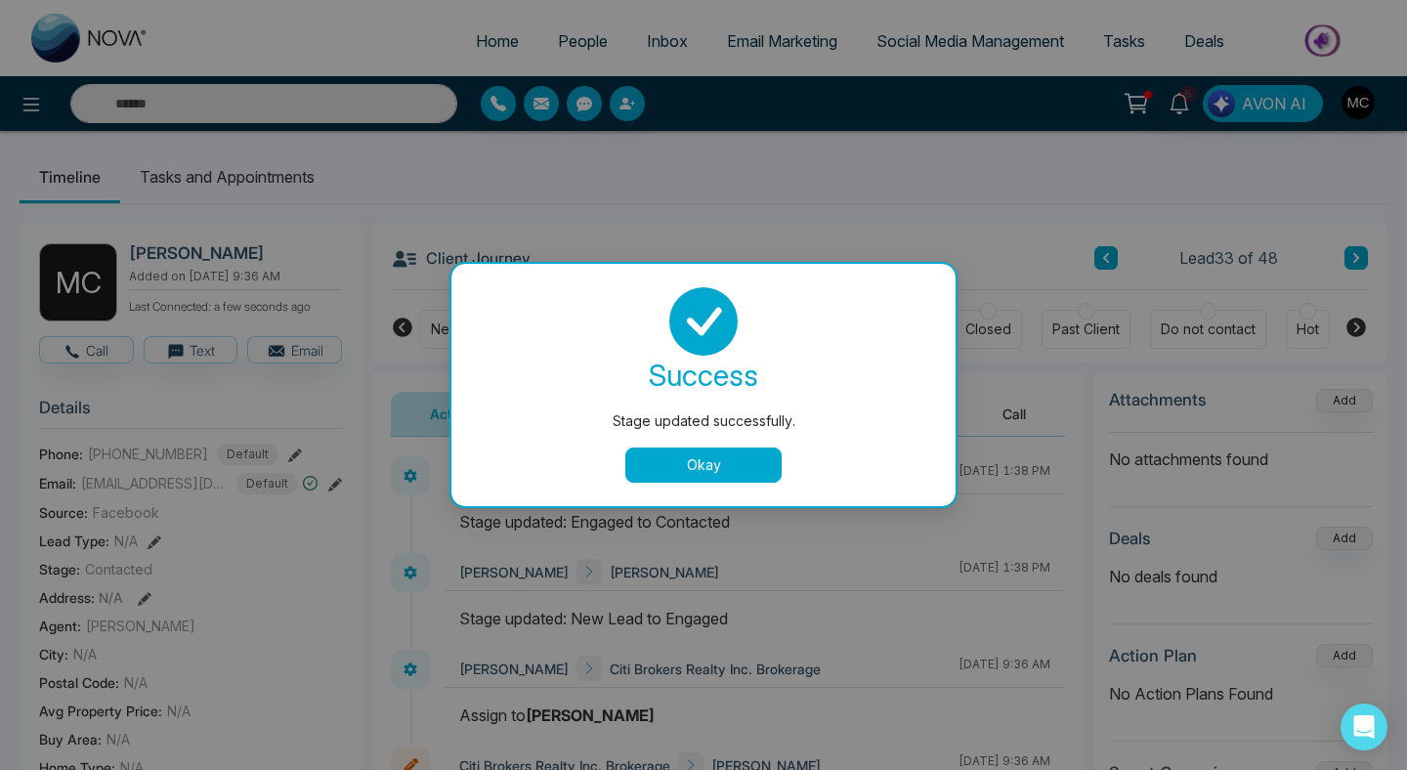
click at [660, 465] on button "Okay" at bounding box center [703, 464] width 156 height 35
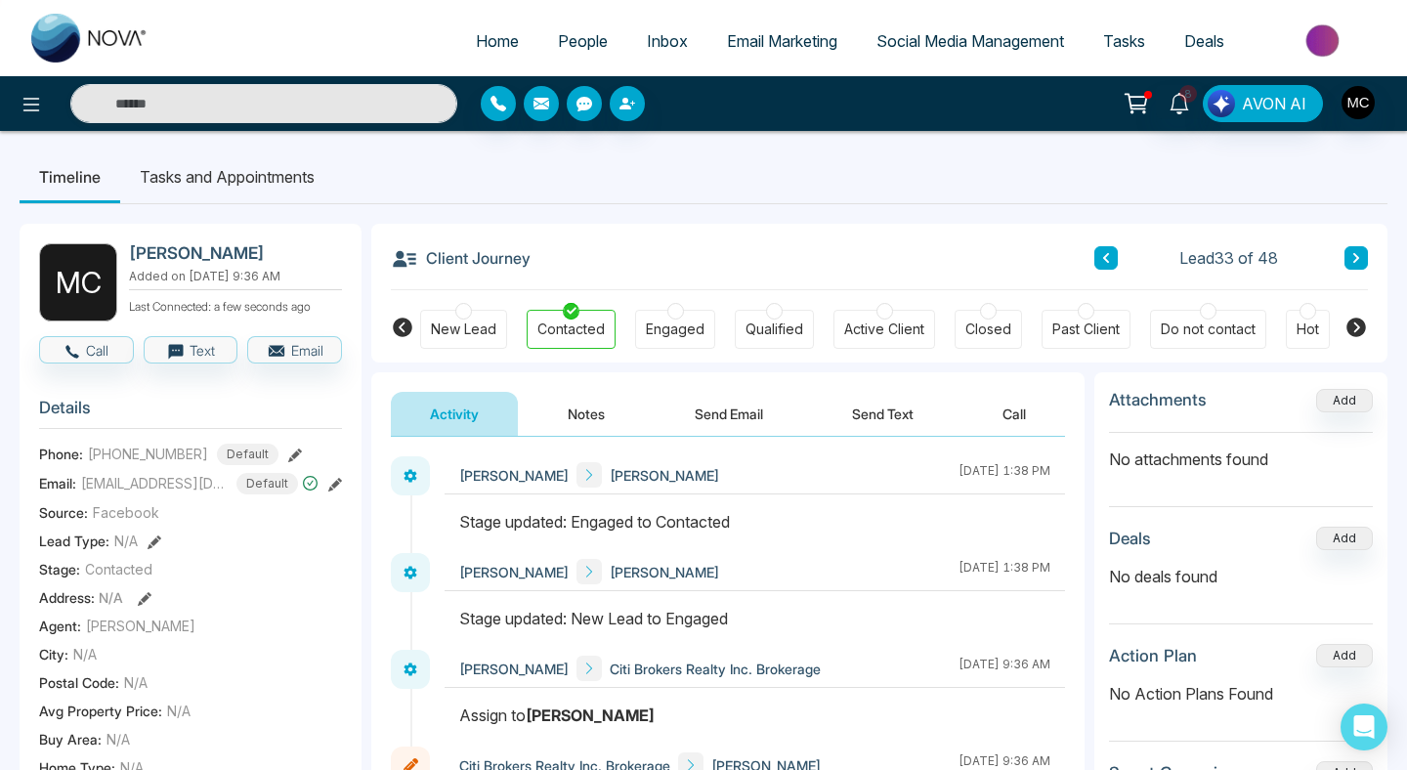
click at [1357, 253] on icon at bounding box center [1356, 258] width 10 height 12
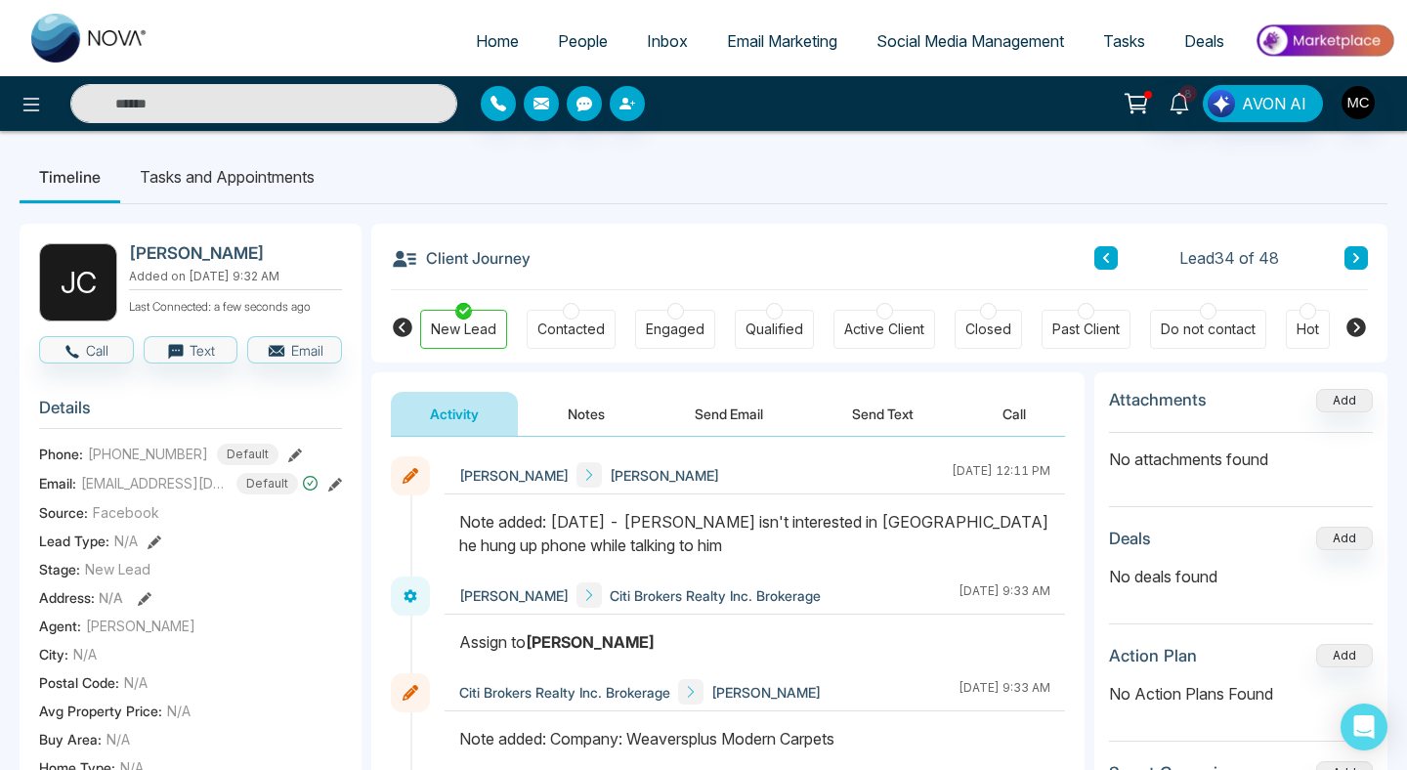
click at [1360, 324] on icon at bounding box center [1356, 327] width 20 height 20
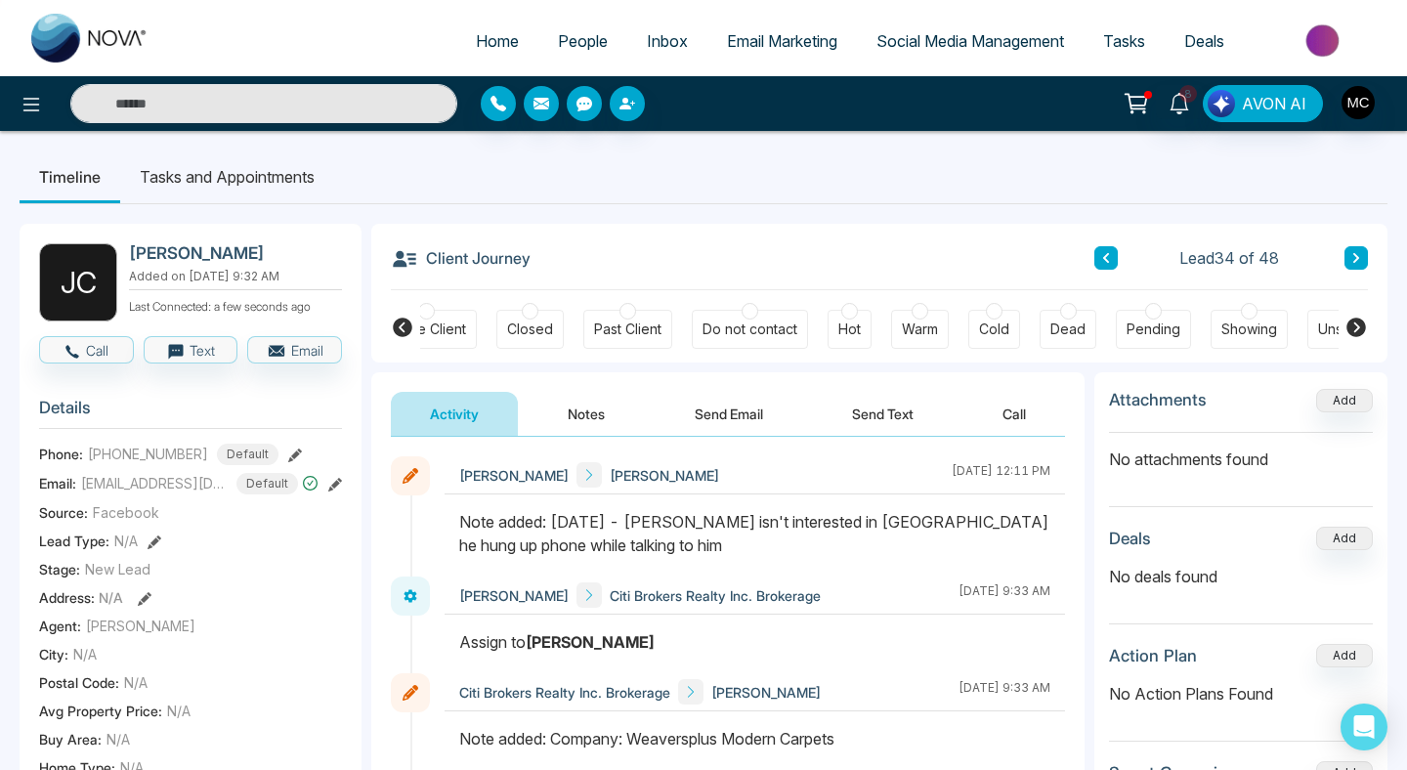
scroll to position [0, 459]
click at [990, 322] on div "Cold" at bounding box center [993, 329] width 30 height 20
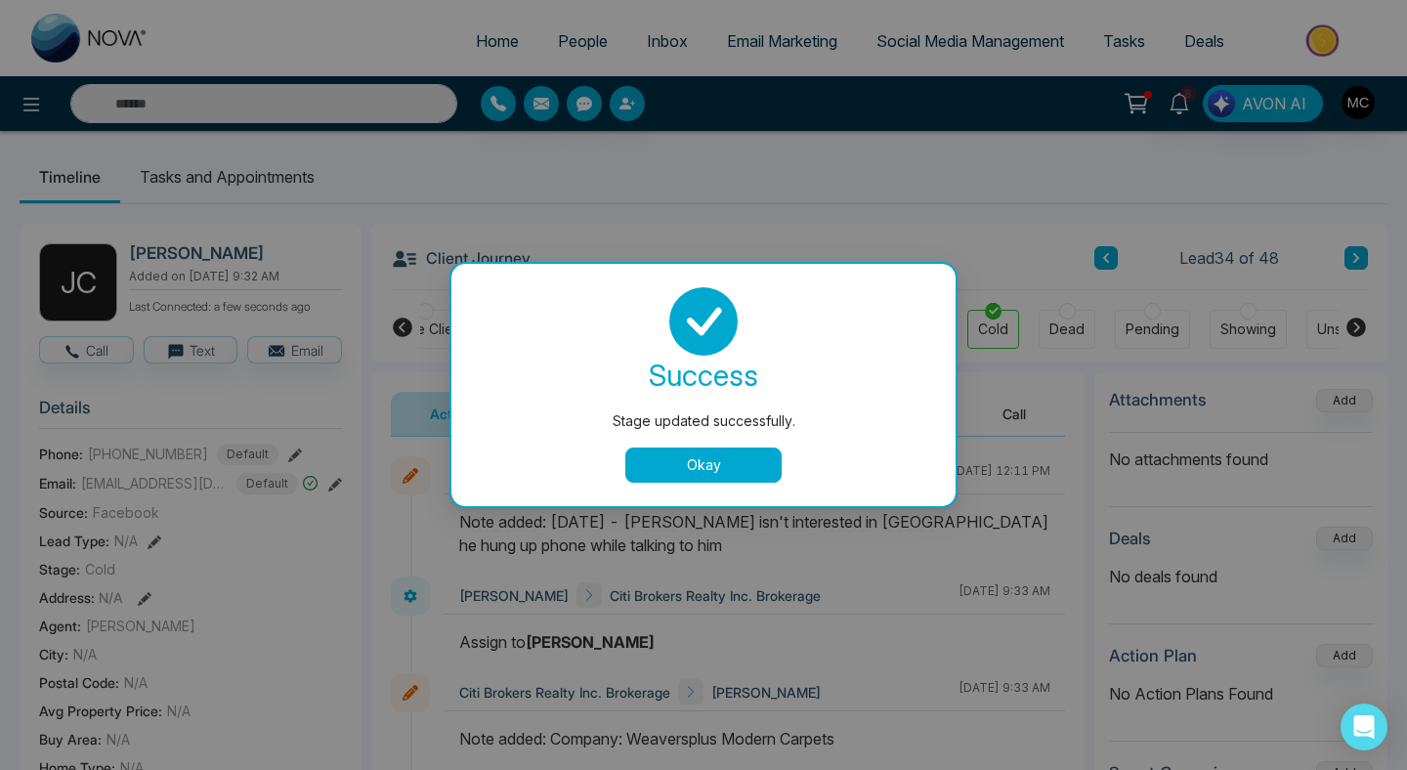
click at [752, 456] on button "Okay" at bounding box center [703, 464] width 156 height 35
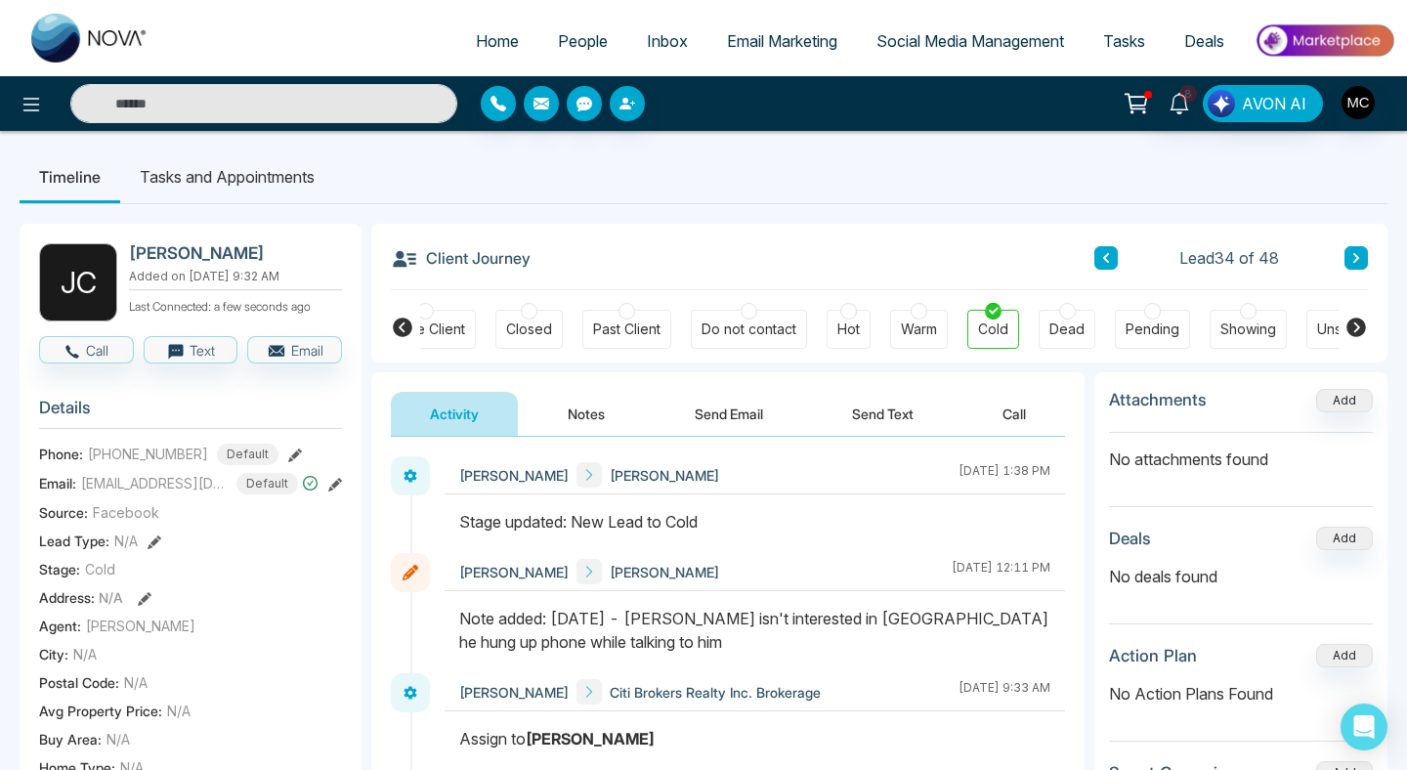
click at [1101, 257] on icon at bounding box center [1106, 258] width 10 height 12
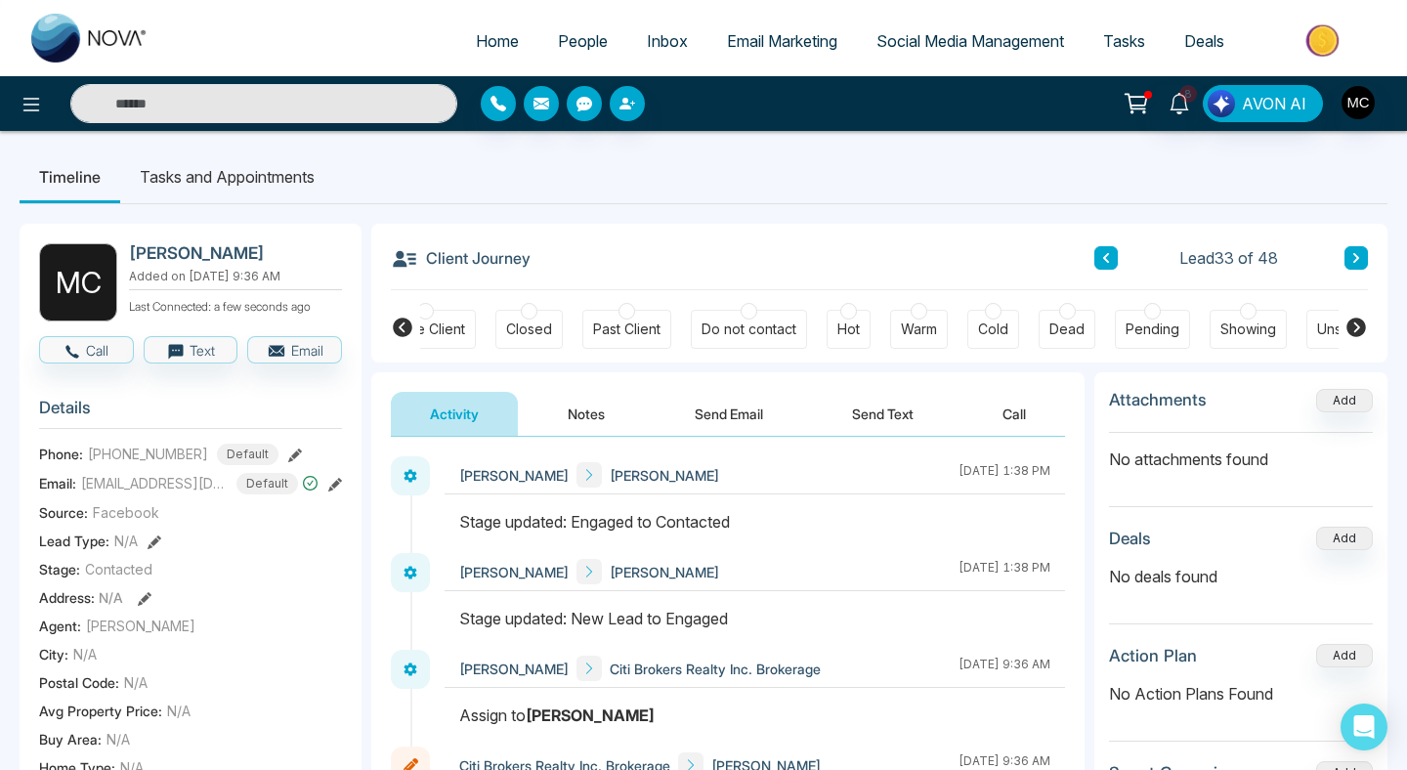
click at [1101, 257] on icon at bounding box center [1106, 258] width 10 height 12
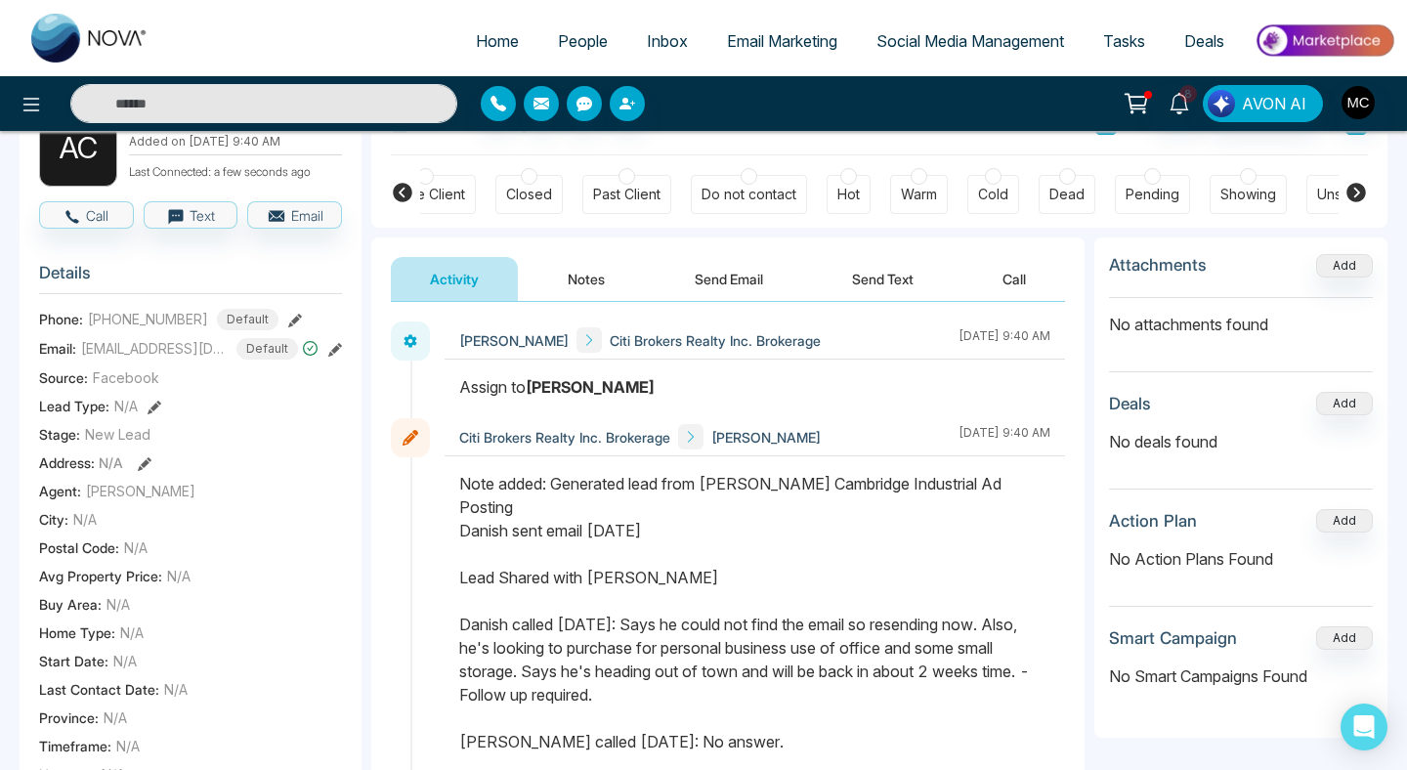
scroll to position [137, 0]
click at [402, 190] on icon at bounding box center [403, 191] width 20 height 20
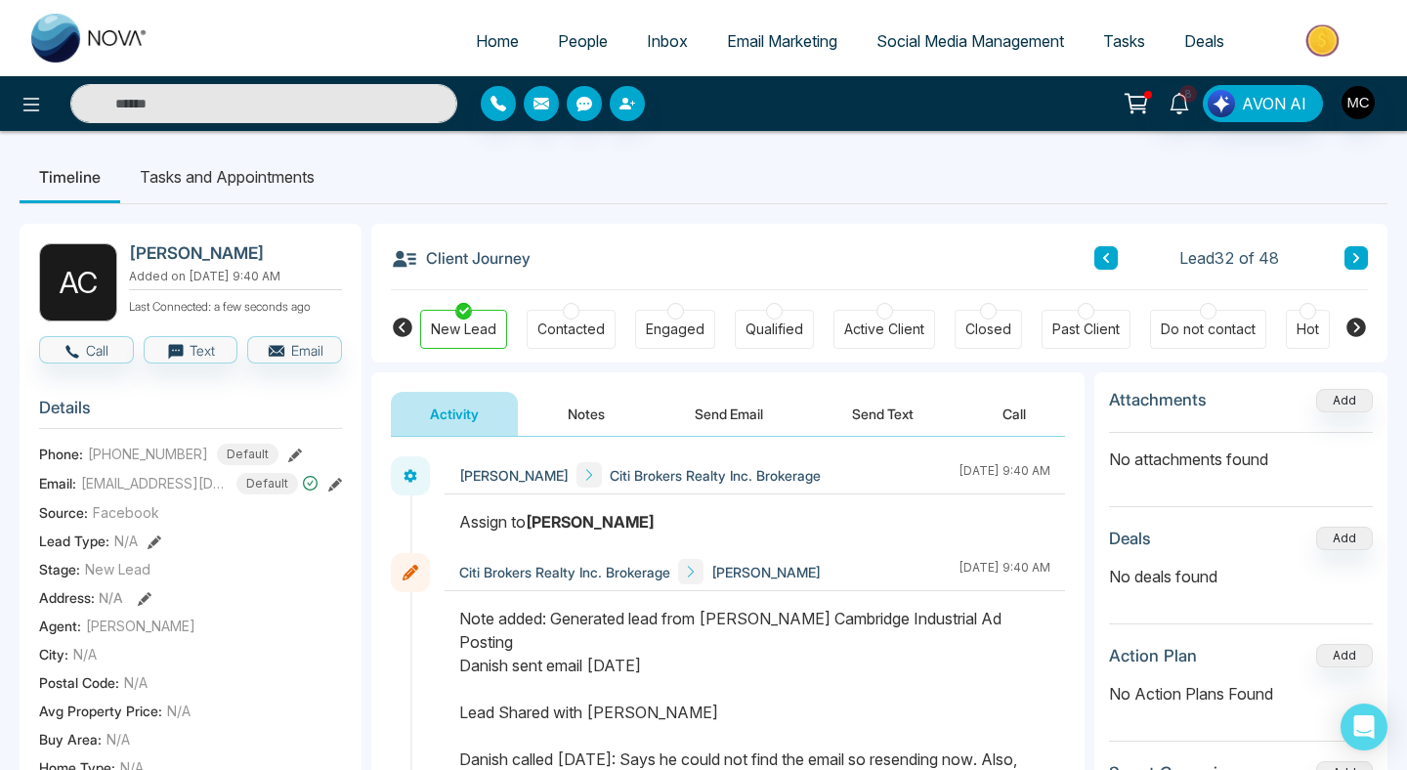
scroll to position [0, 0]
click at [1082, 250] on div "Client Journey Lead 32 of 48" at bounding box center [879, 257] width 977 height 66
click at [662, 331] on div "Engaged" at bounding box center [675, 329] width 59 height 20
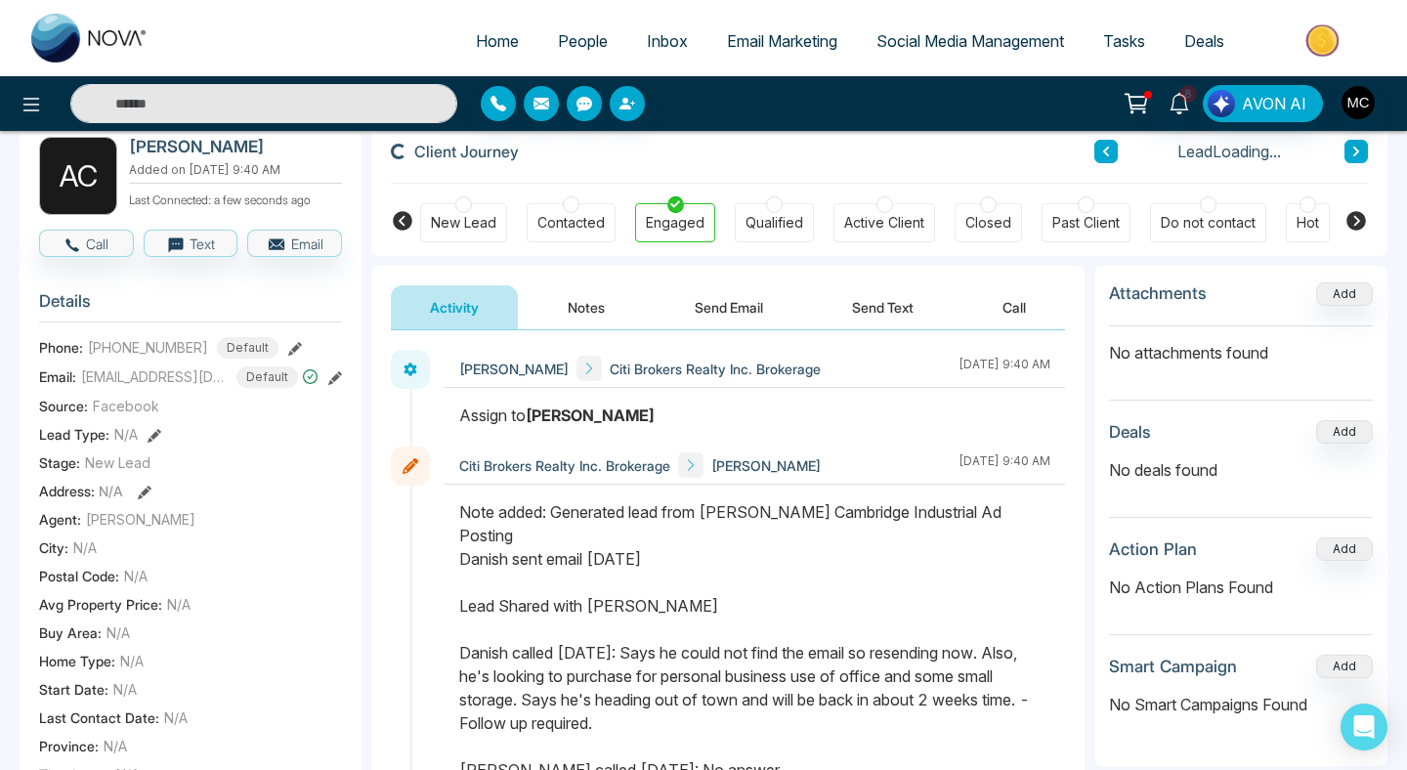
scroll to position [139, 0]
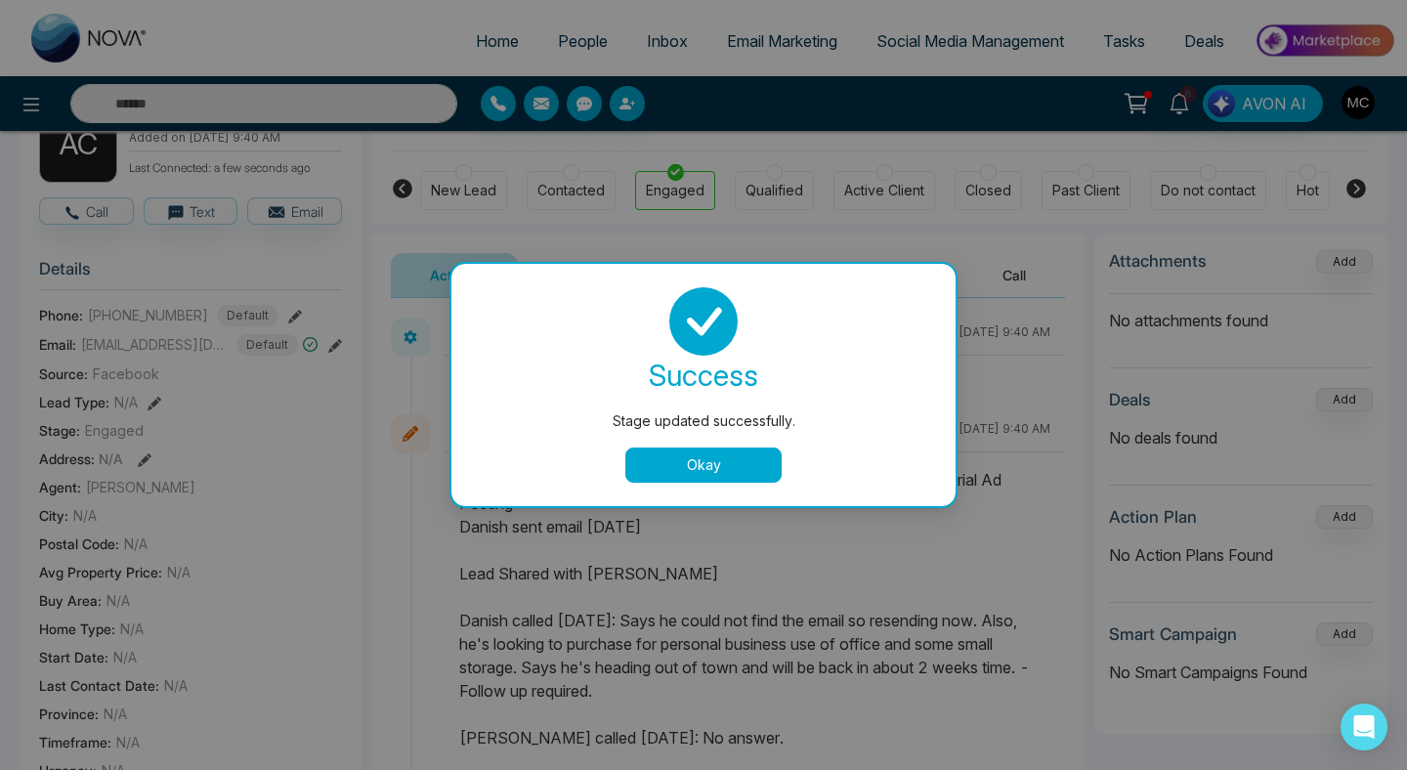
click at [717, 453] on button "Okay" at bounding box center [703, 464] width 156 height 35
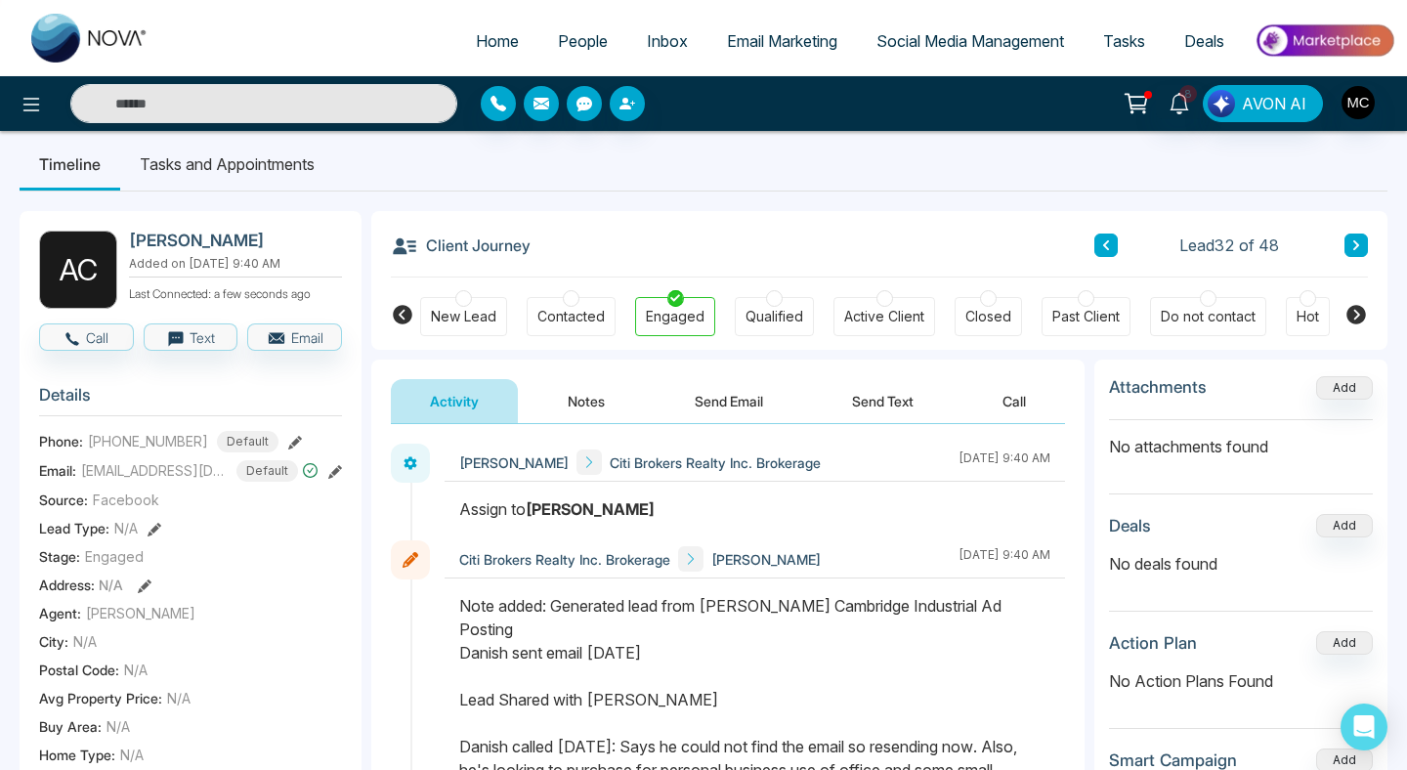
scroll to position [0, 0]
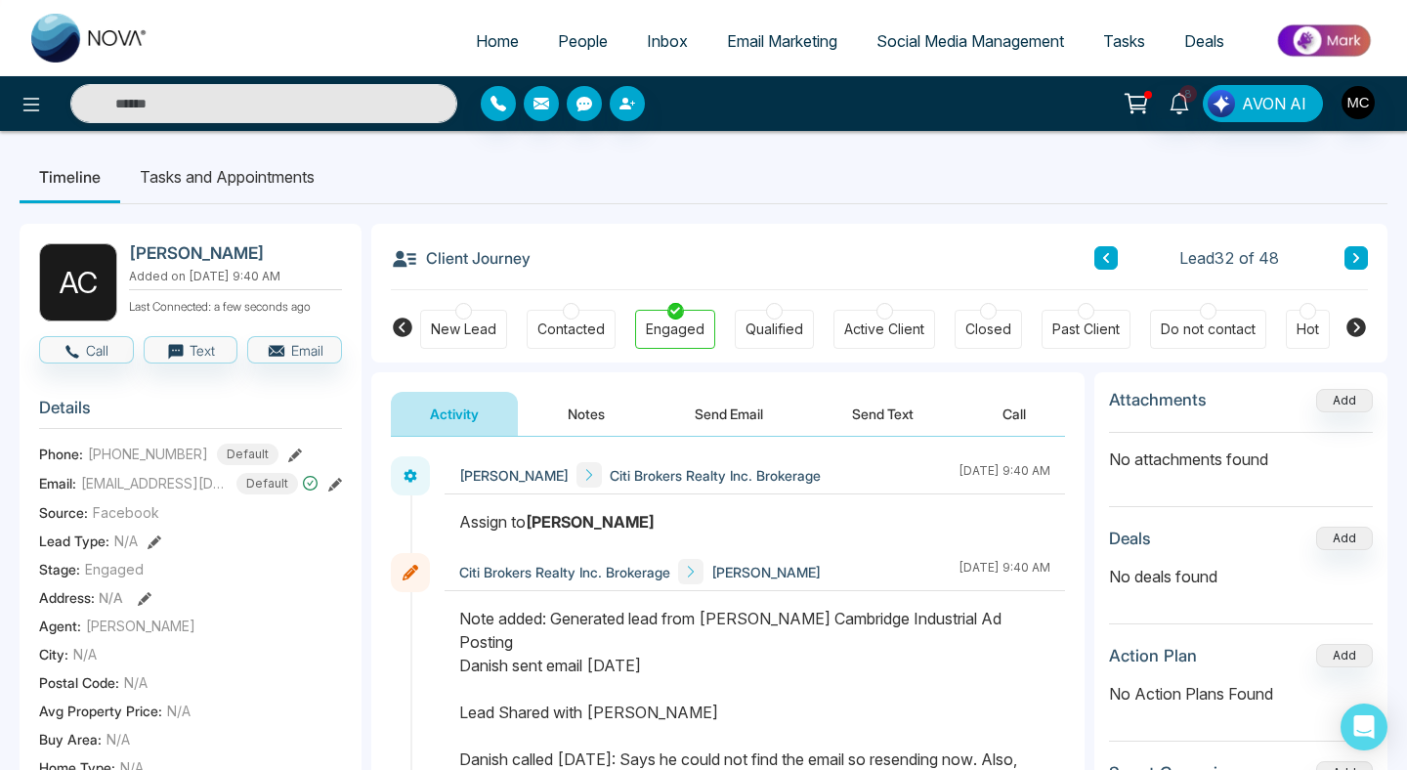
click at [1109, 259] on icon at bounding box center [1106, 258] width 10 height 12
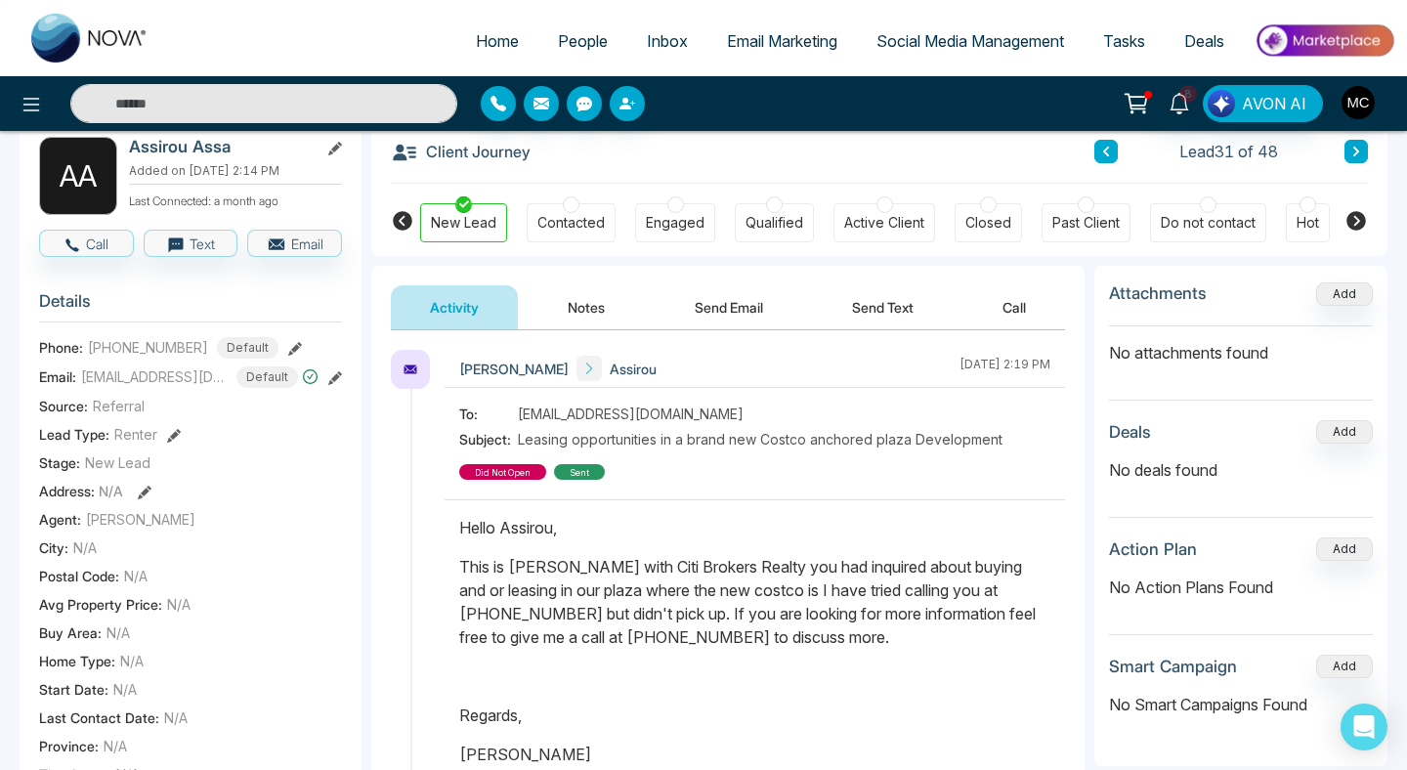
scroll to position [104, 0]
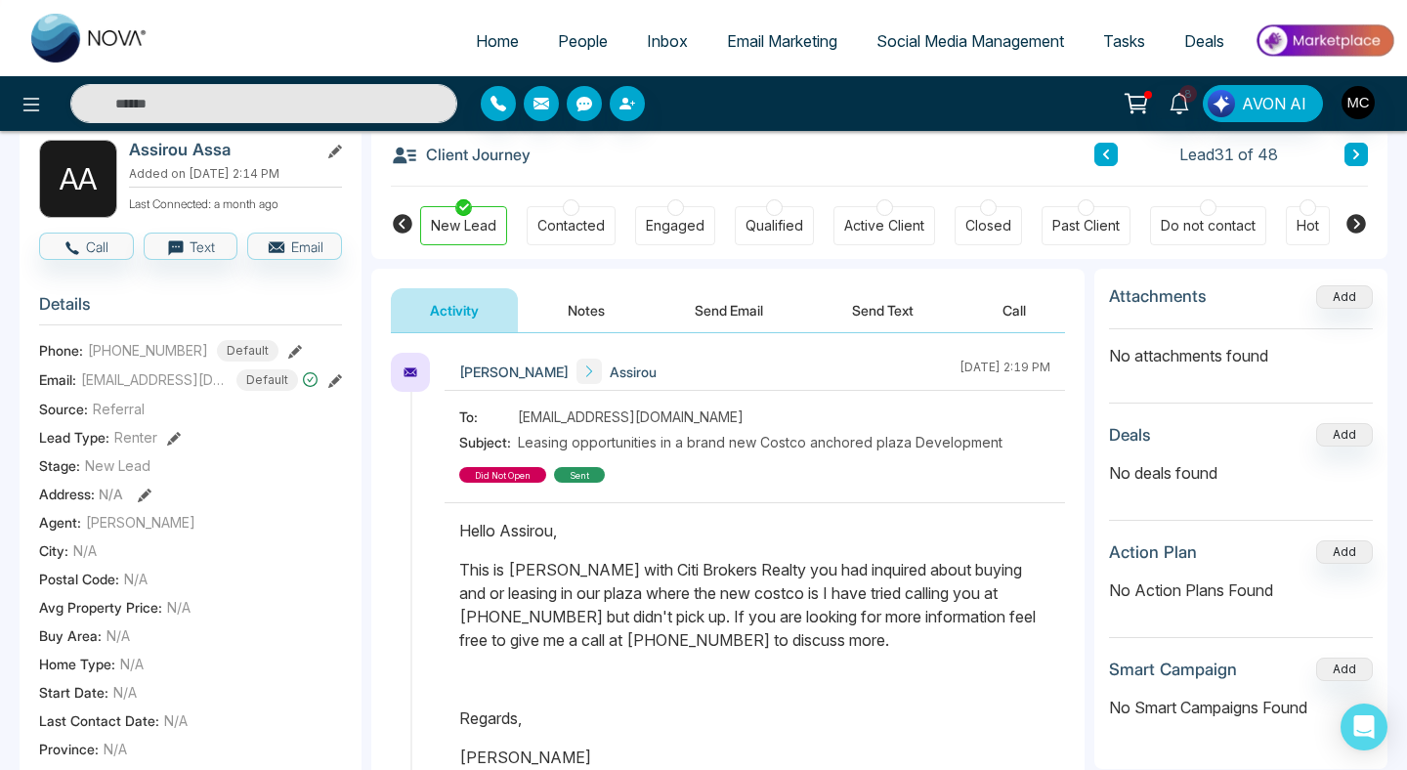
click at [1363, 155] on button at bounding box center [1355, 154] width 23 height 23
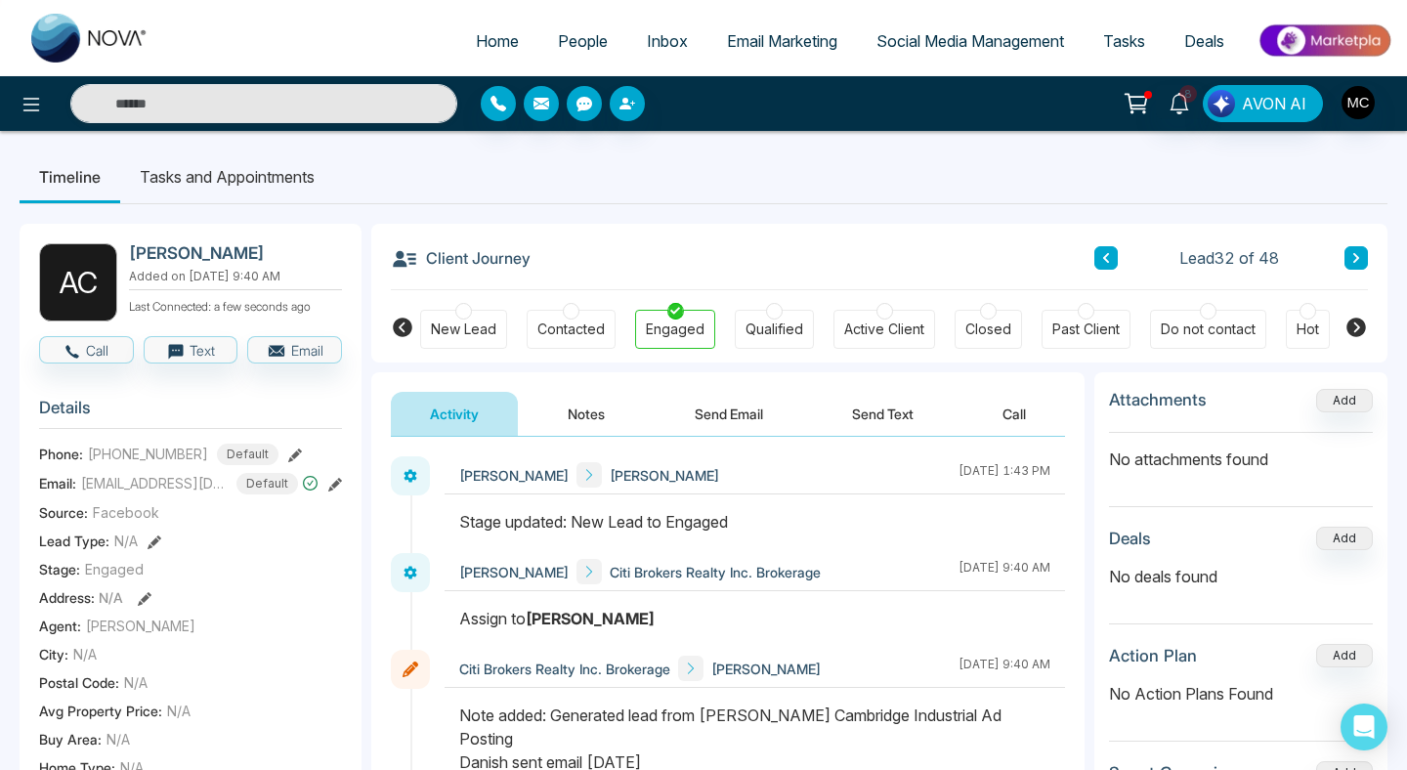
click at [1103, 238] on div "Client Journey Lead 32 of 48" at bounding box center [879, 257] width 977 height 66
click at [1103, 261] on icon at bounding box center [1106, 258] width 10 height 12
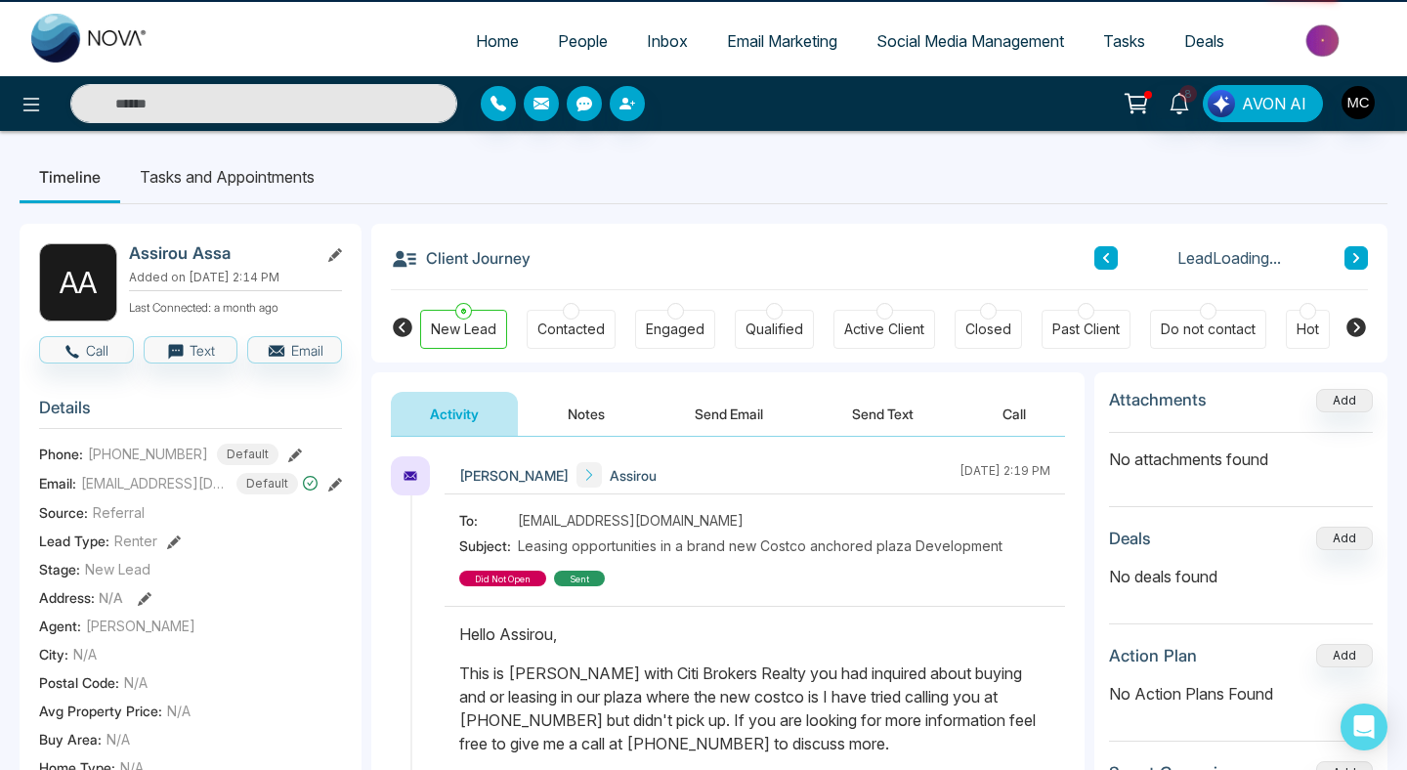
click at [1103, 261] on icon at bounding box center [1106, 258] width 10 height 12
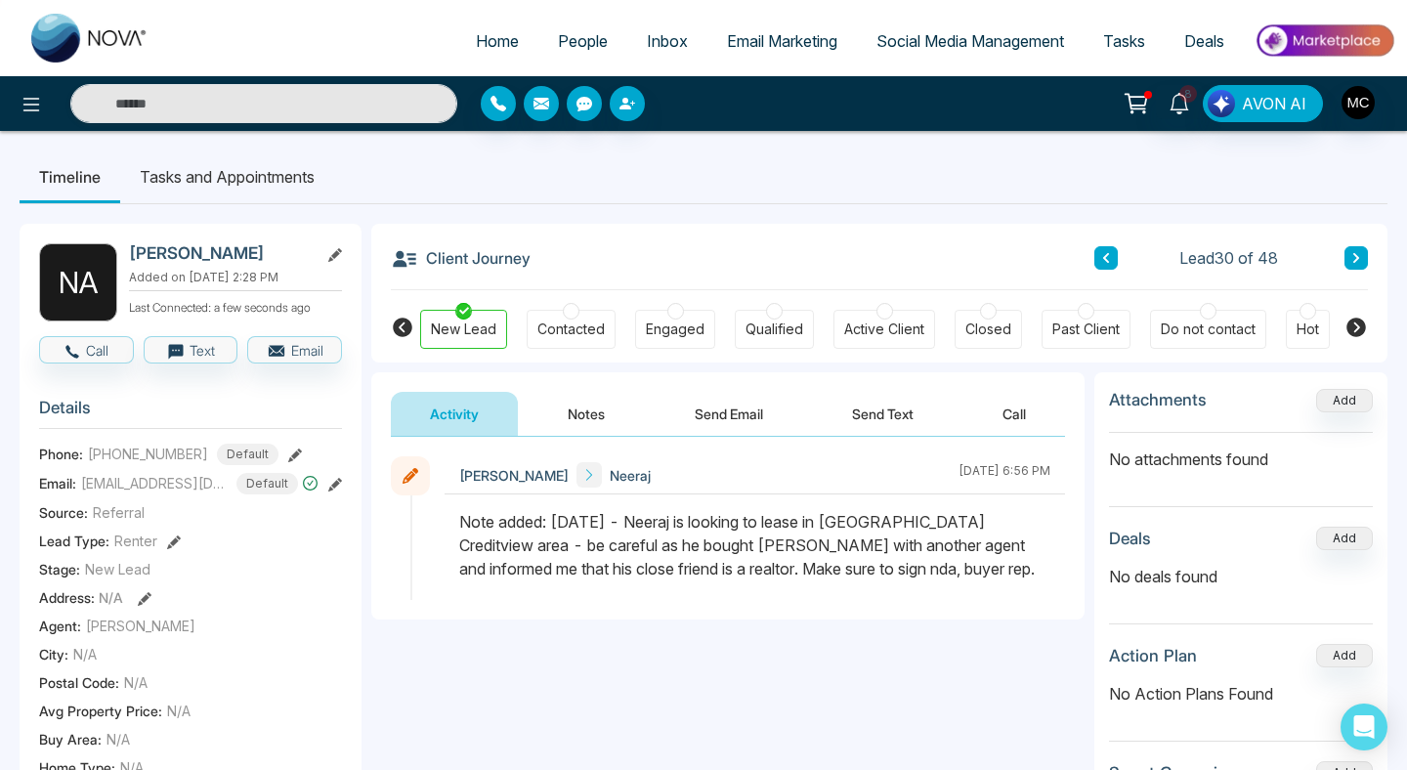
click at [1102, 266] on button at bounding box center [1105, 257] width 23 height 23
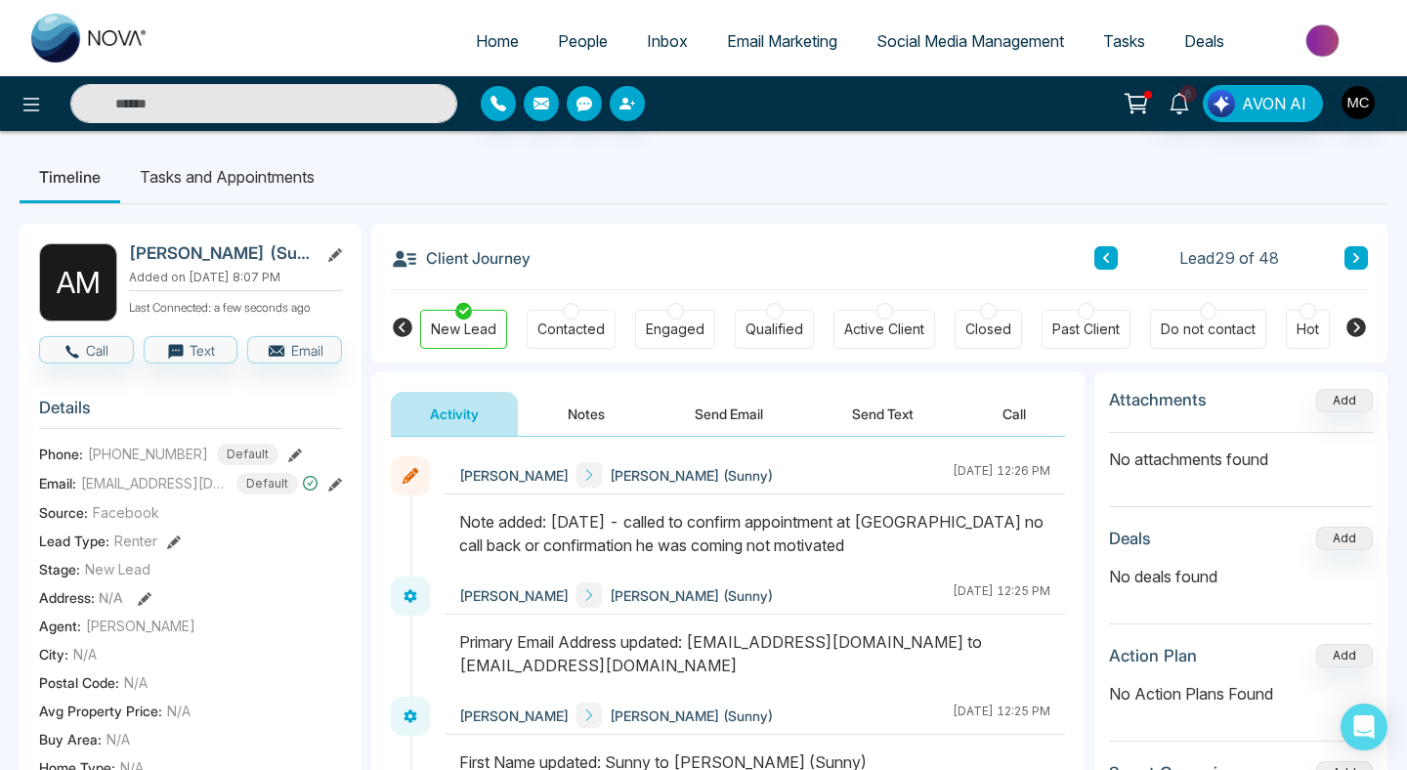
click at [1097, 256] on button at bounding box center [1105, 257] width 23 height 23
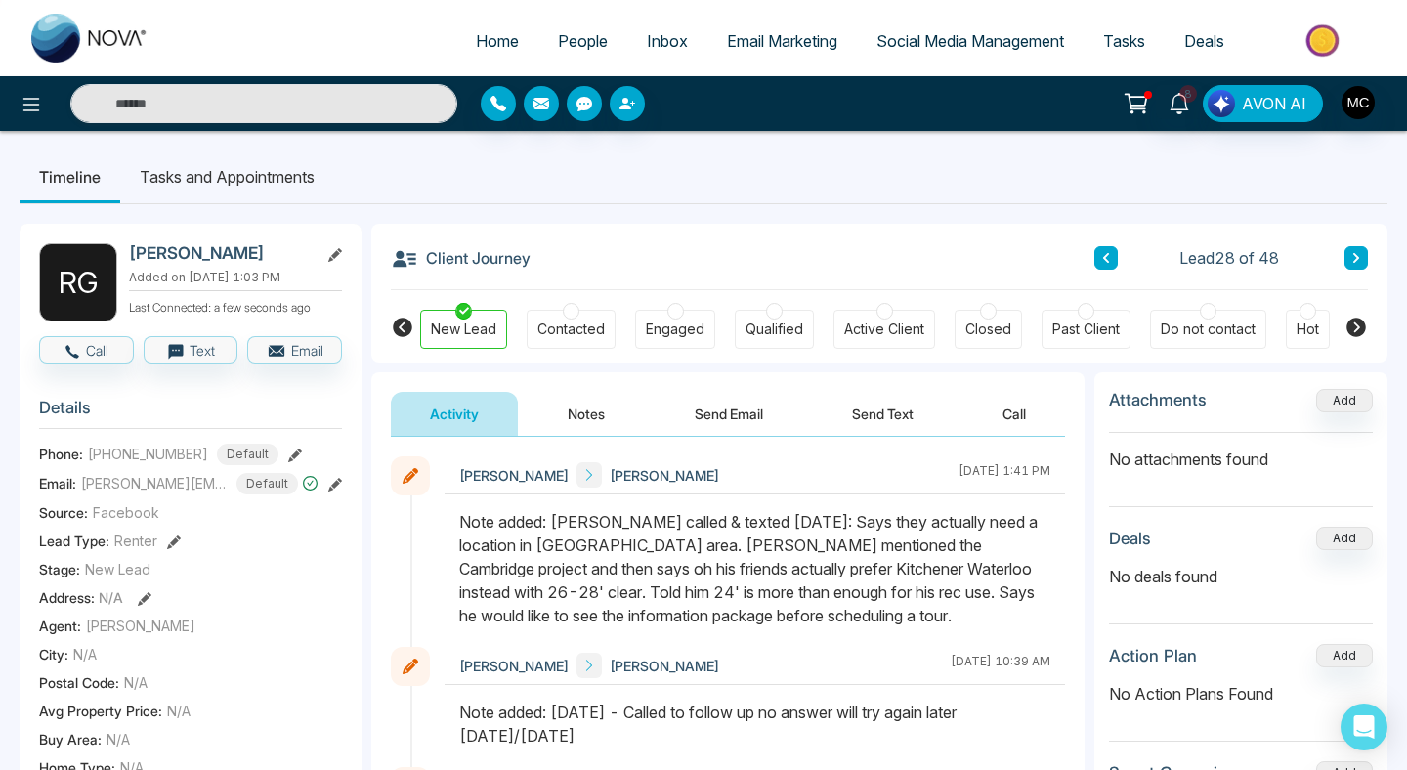
click at [1082, 256] on div "Client Journey Lead 28 of 48" at bounding box center [879, 257] width 977 height 66
click at [1113, 258] on button at bounding box center [1105, 257] width 23 height 23
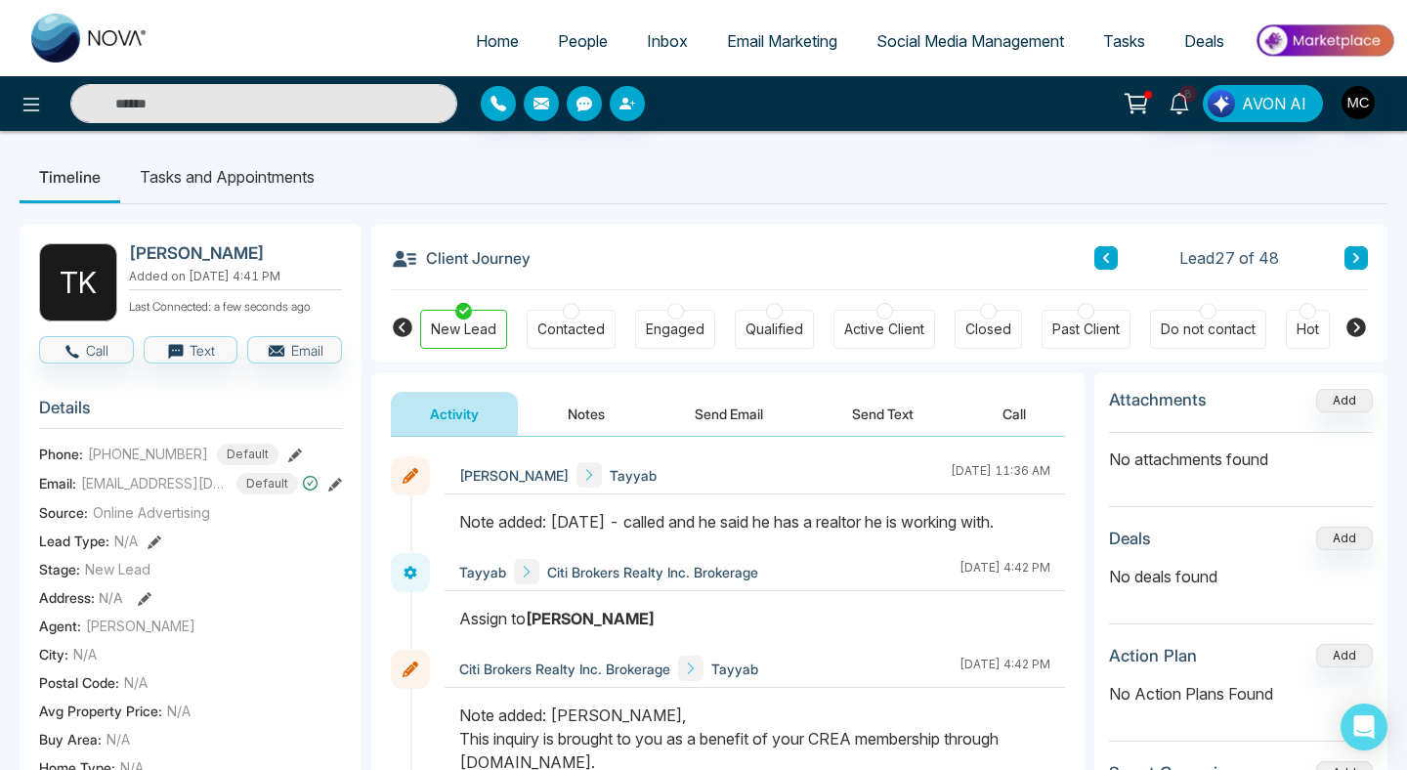
click at [1098, 265] on button at bounding box center [1105, 257] width 23 height 23
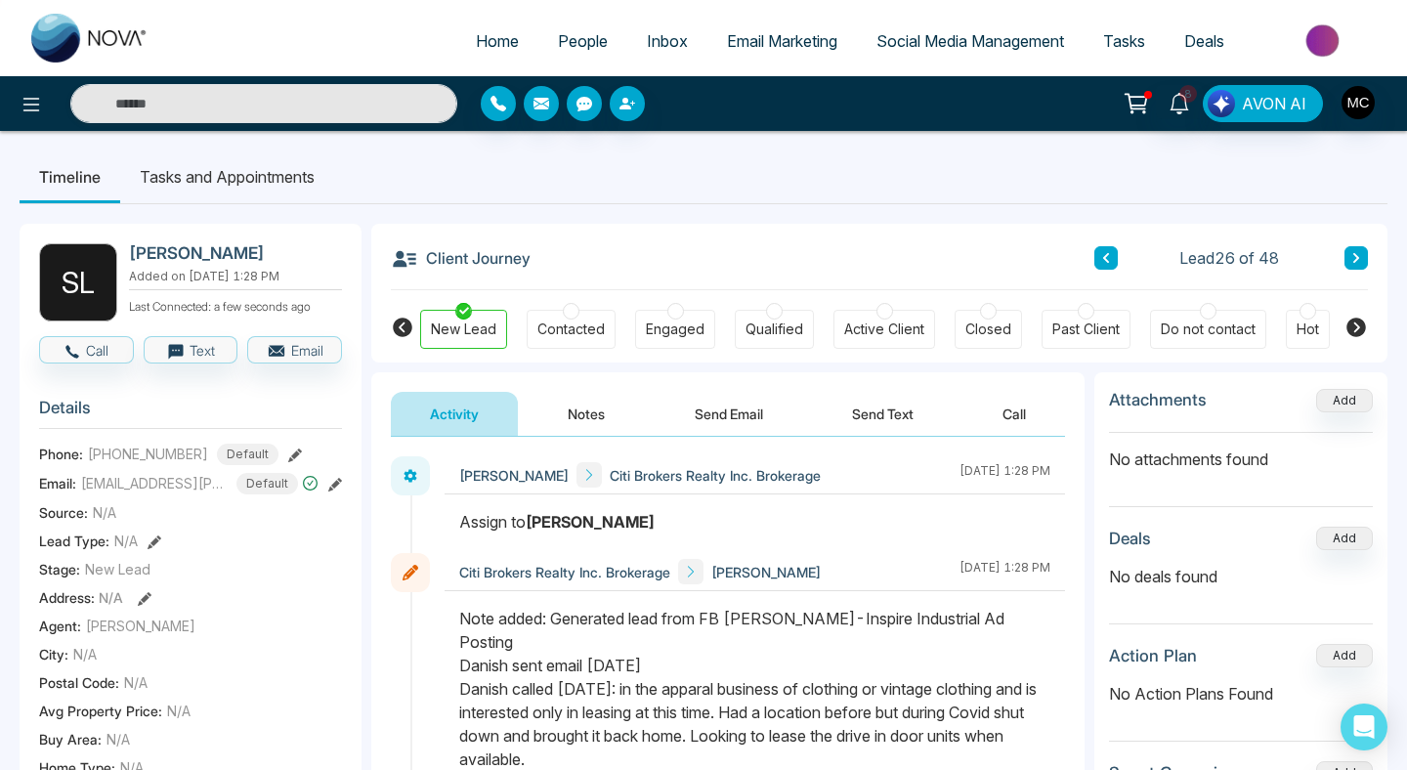
click at [1106, 257] on icon at bounding box center [1106, 258] width 10 height 12
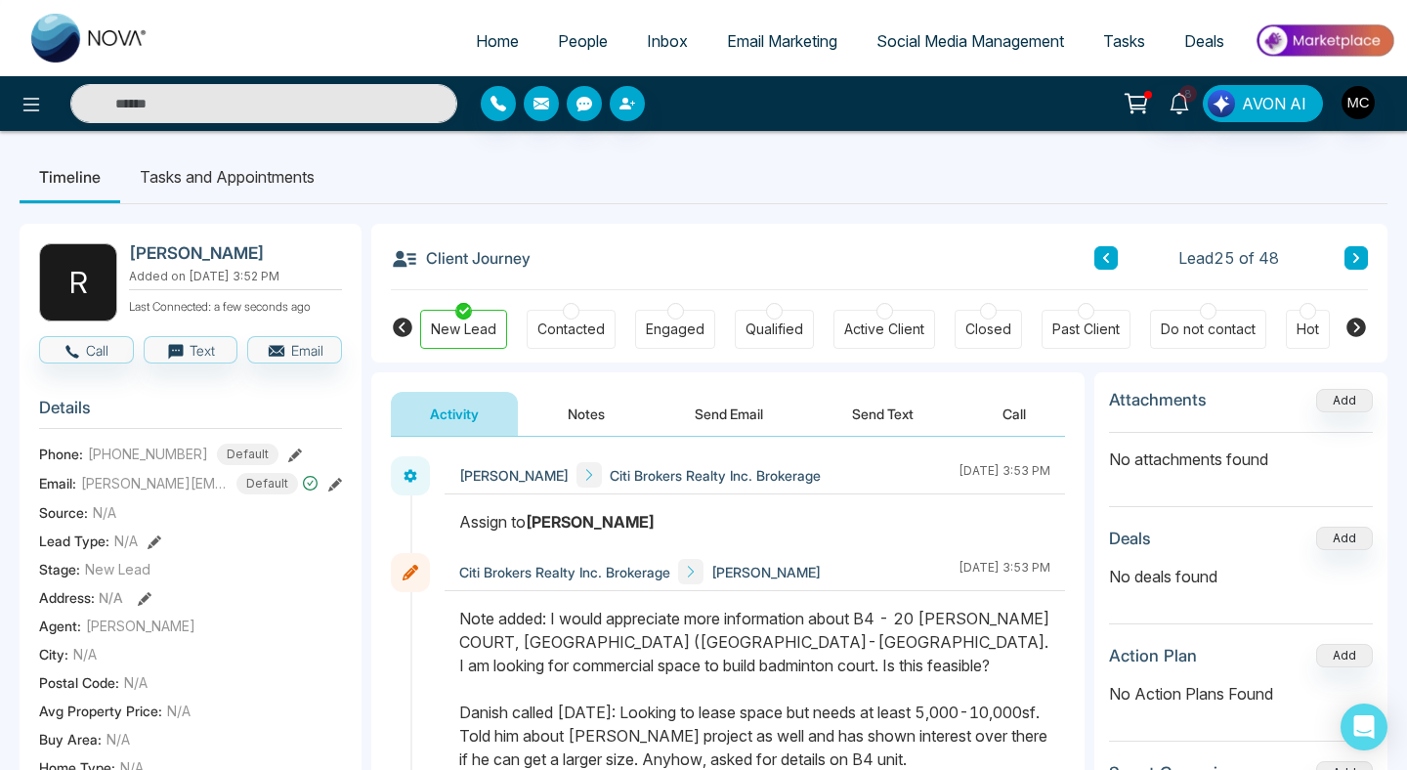
click at [1110, 254] on icon at bounding box center [1106, 258] width 10 height 12
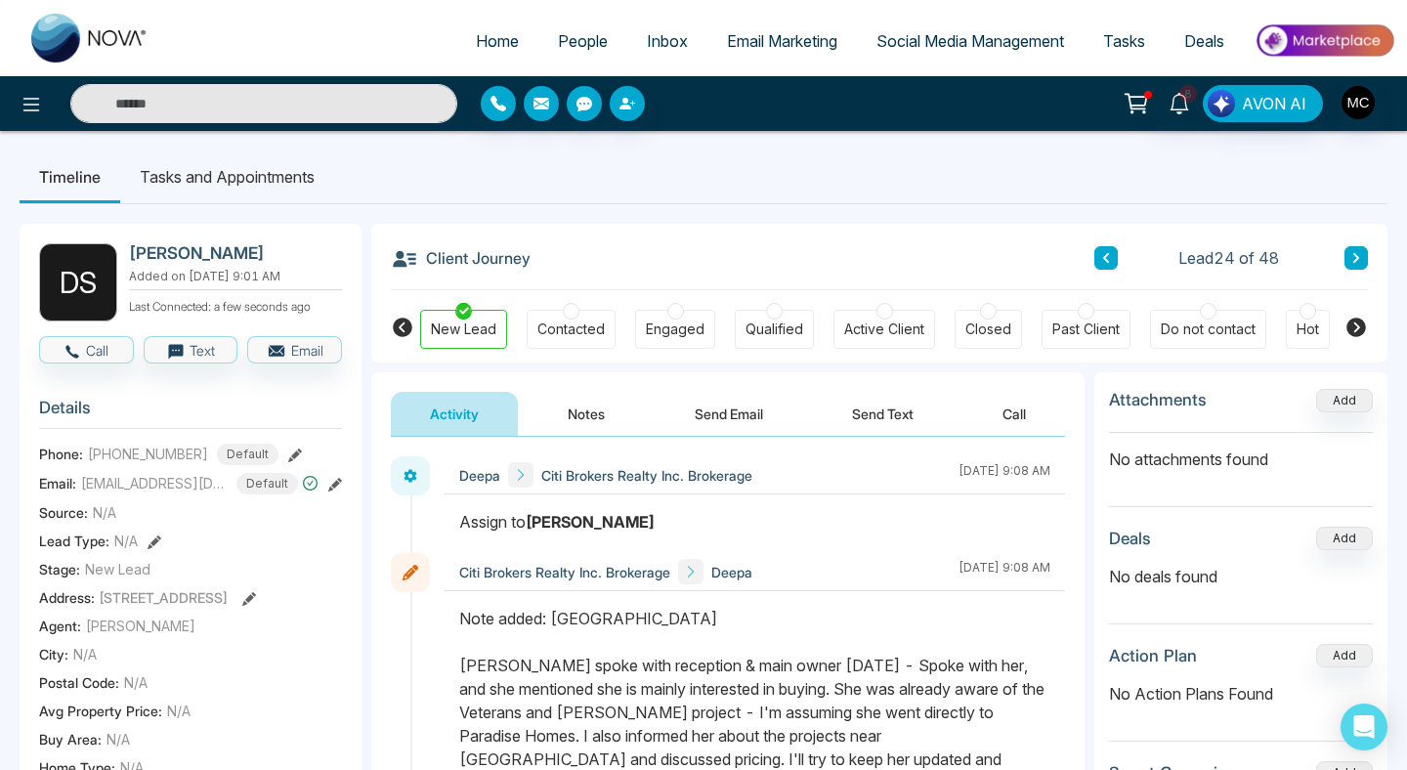
click at [1110, 254] on icon at bounding box center [1106, 258] width 10 height 12
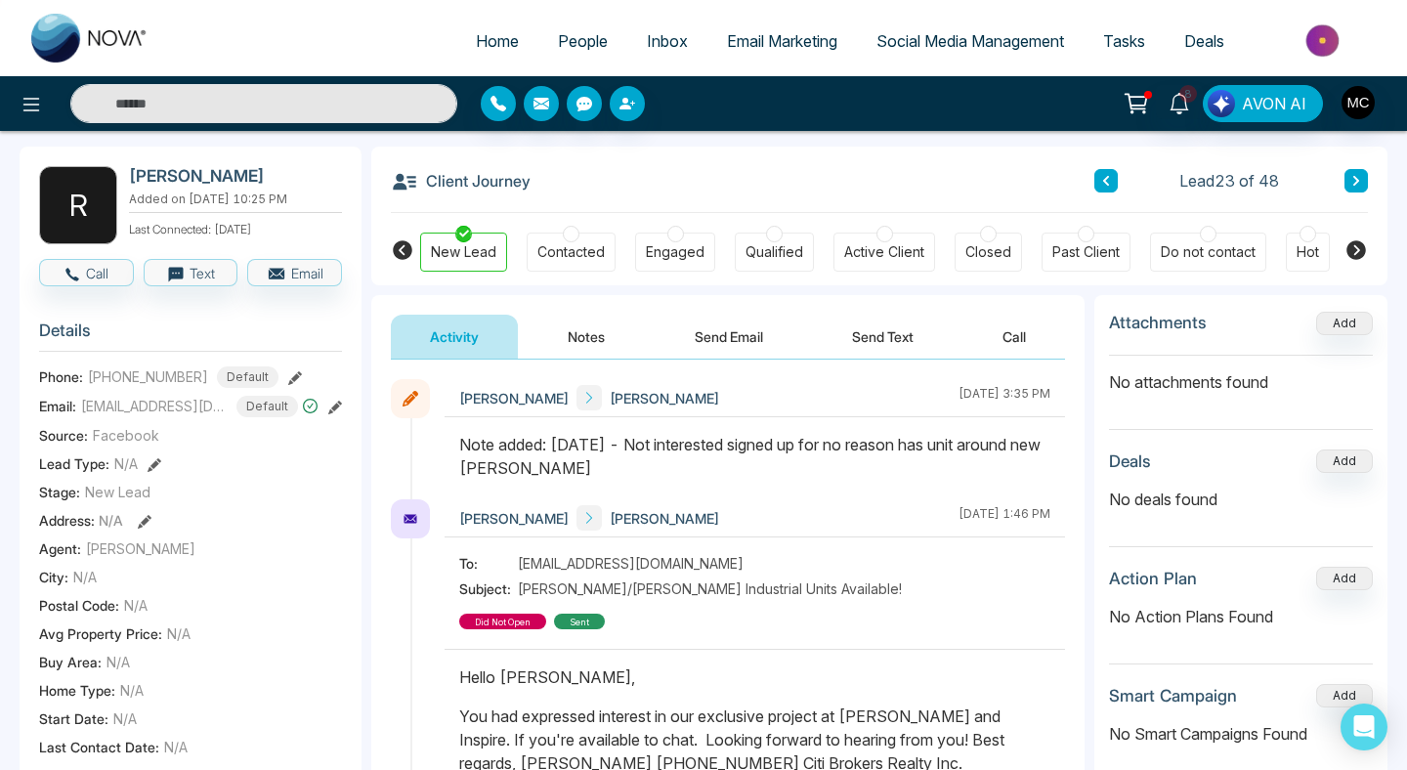
scroll to position [63, 0]
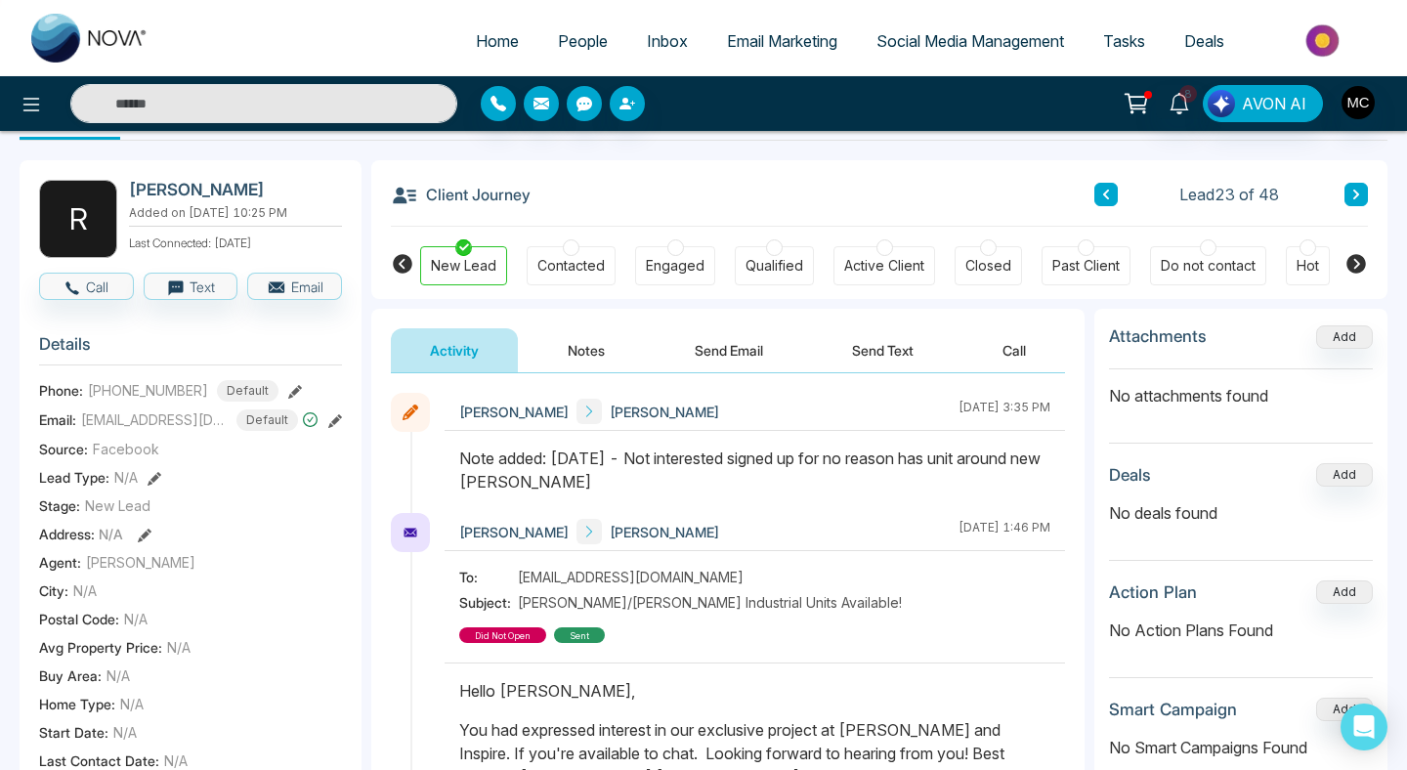
click at [984, 261] on div "Closed" at bounding box center [988, 266] width 46 height 20
click at [1350, 275] on div "New Lead Contacted Engaged Qualified Active Client Closed Past Client Do not co…" at bounding box center [879, 263] width 1016 height 72
click at [1355, 265] on body "Home People Inbox Email Marketing Social Media Management Tasks Deals 8 AVON AI…" at bounding box center [703, 322] width 1407 height 770
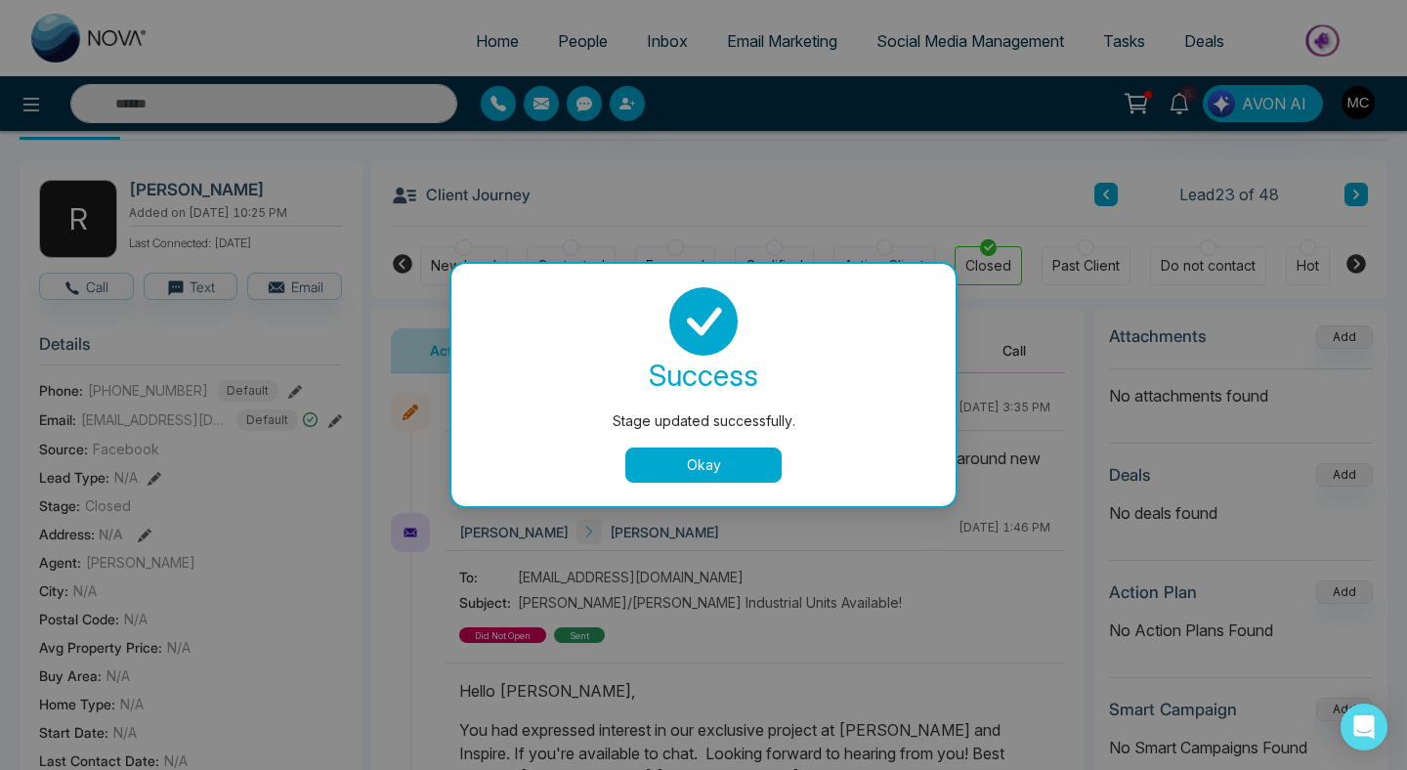
click at [728, 437] on div "success Stage updated successfully. Okay" at bounding box center [703, 384] width 457 height 195
click at [728, 462] on button "Okay" at bounding box center [703, 464] width 156 height 35
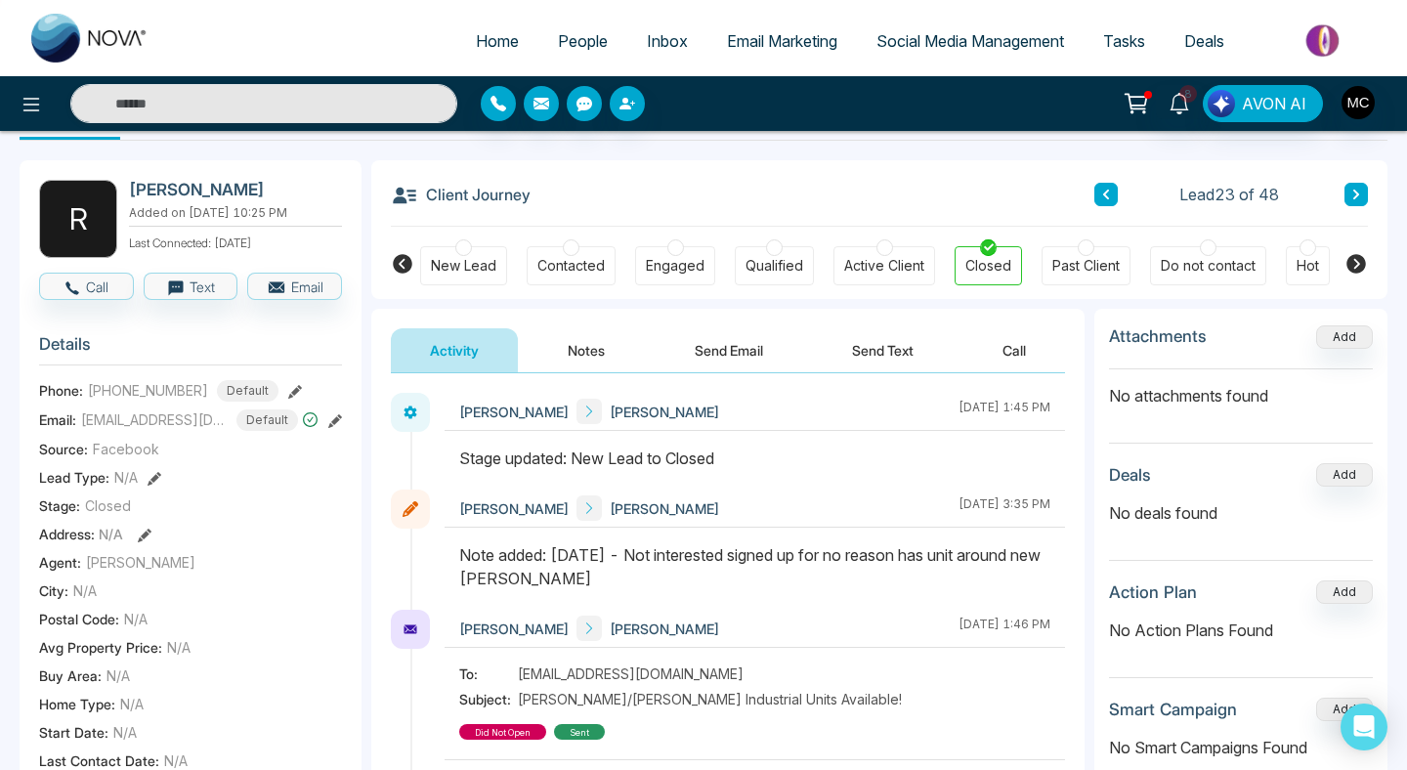
click at [1349, 260] on icon at bounding box center [1356, 264] width 20 height 20
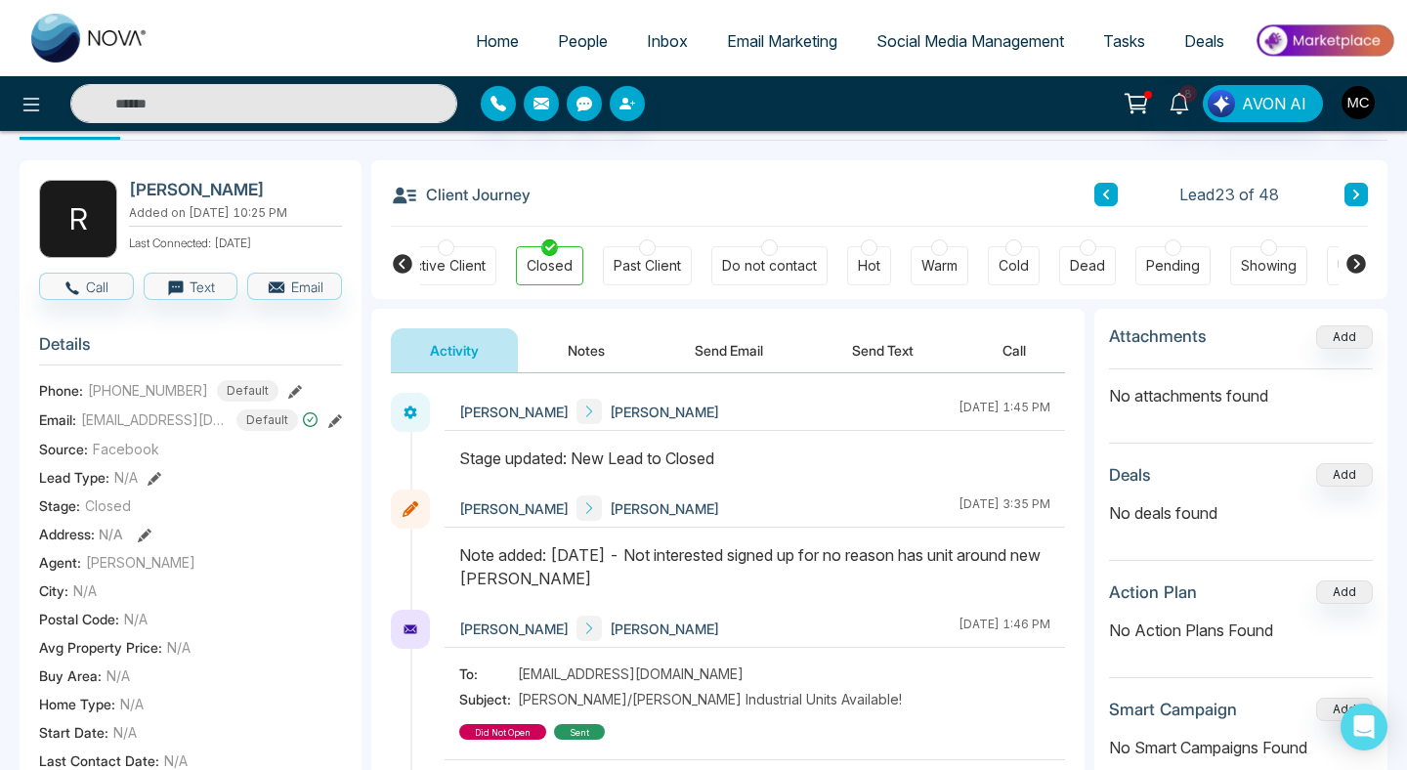
scroll to position [0, 459]
click at [966, 273] on div "New Lead Contacted Engaged Qualified Active Client Closed Past Client Do not co…" at bounding box center [879, 263] width 918 height 72
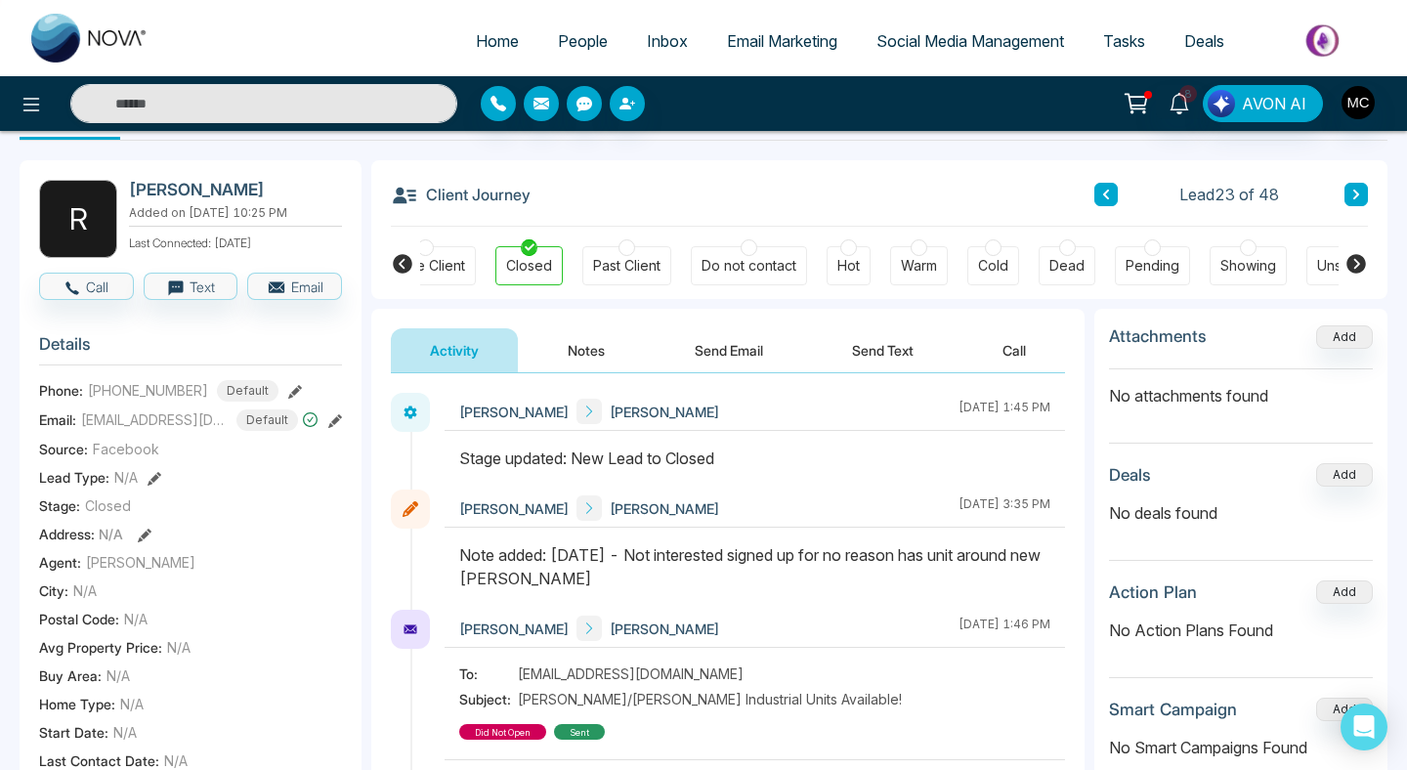
click at [986, 267] on div "Cold" at bounding box center [993, 266] width 30 height 20
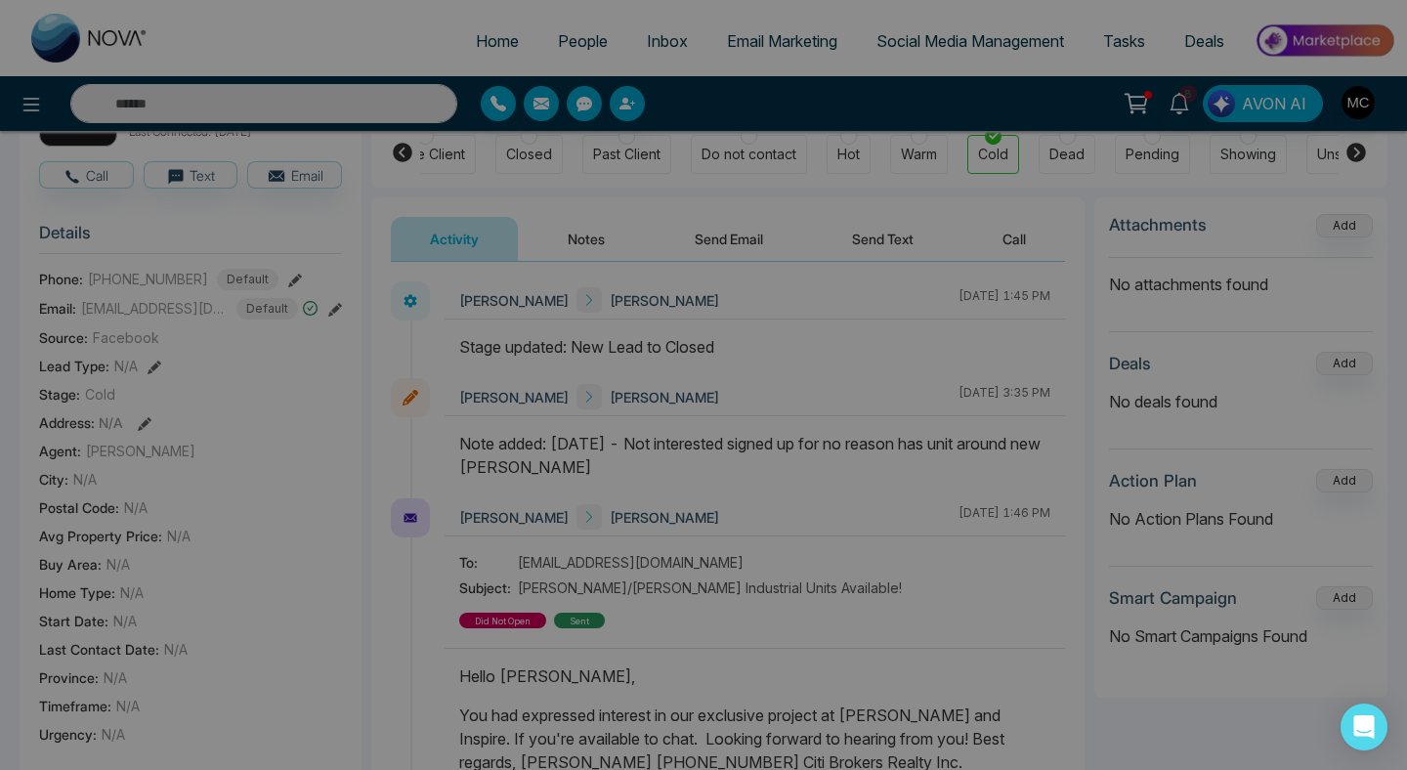
scroll to position [461, 0]
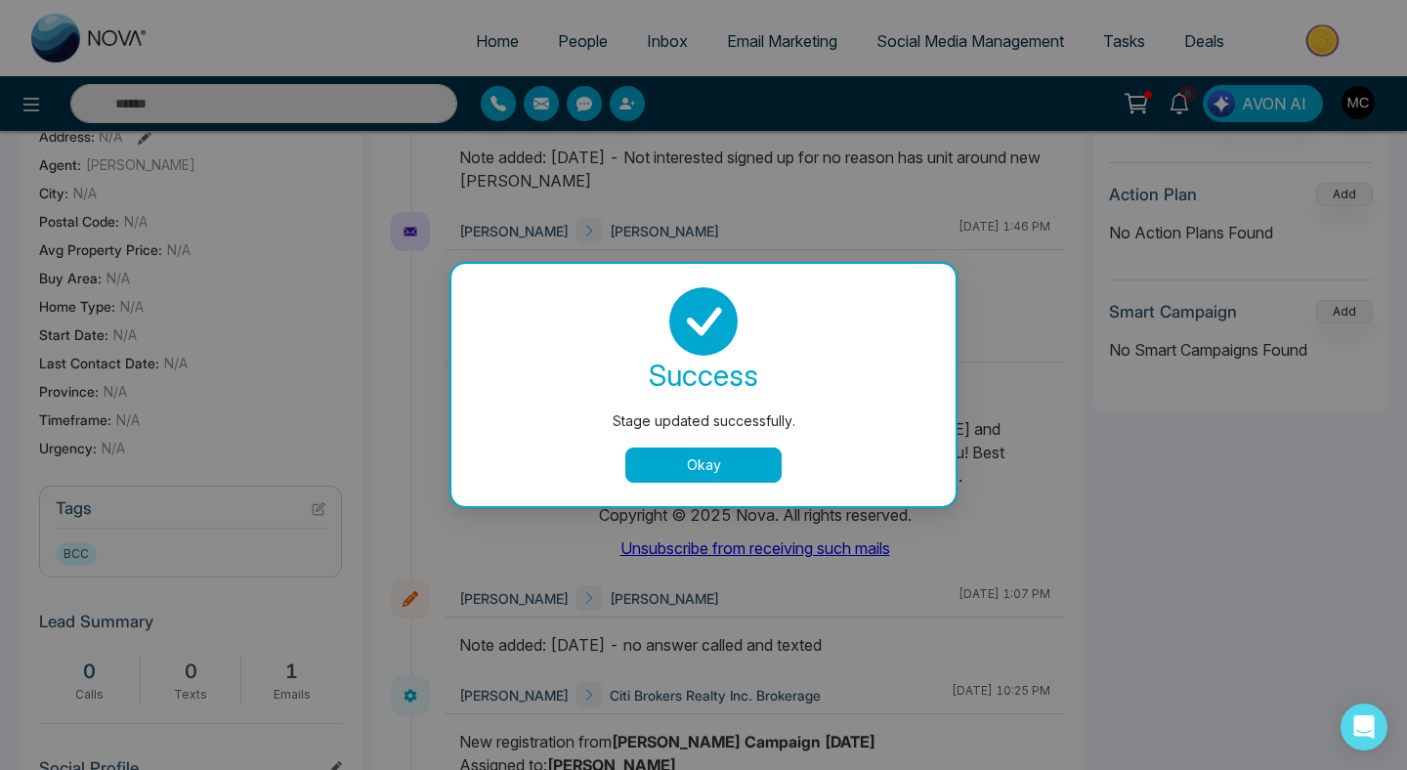
click at [671, 465] on button "Okay" at bounding box center [703, 464] width 156 height 35
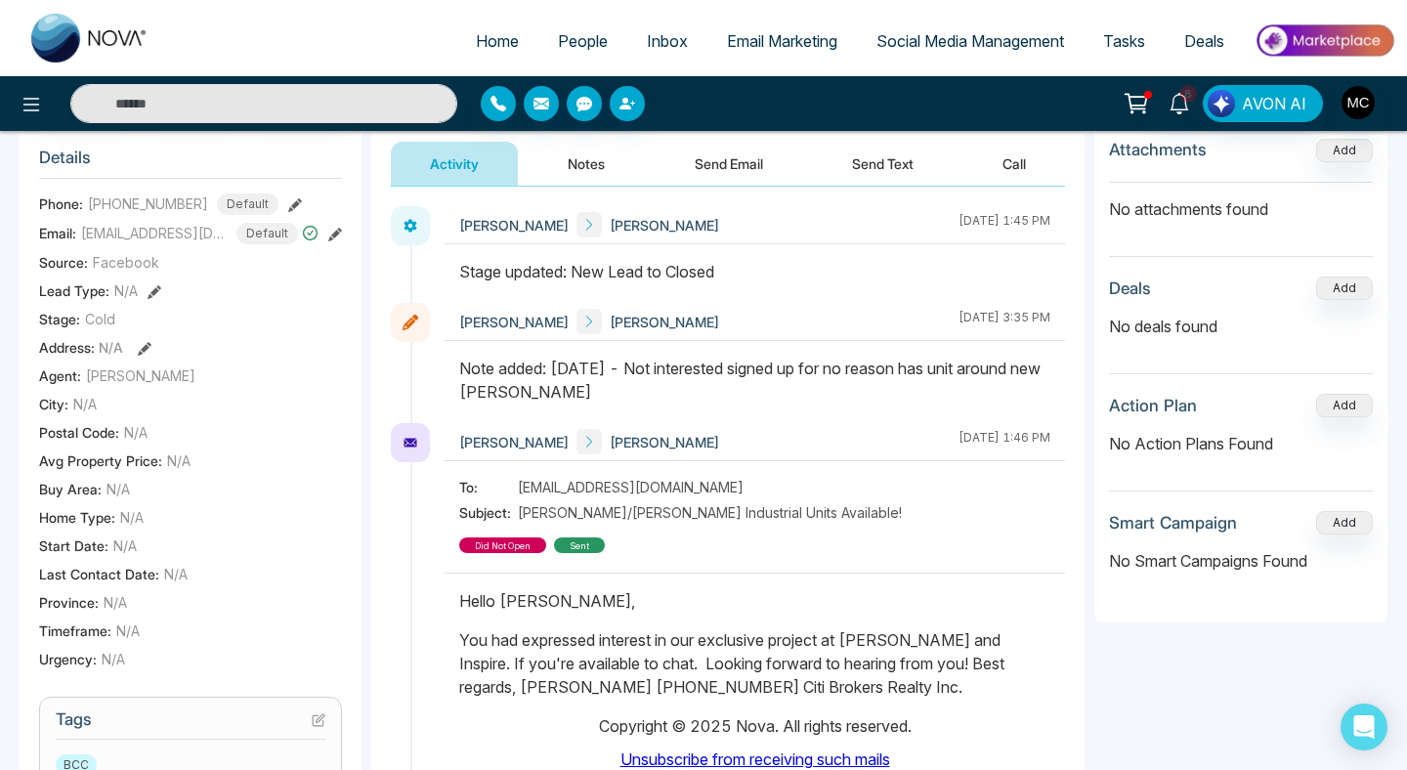
scroll to position [0, 0]
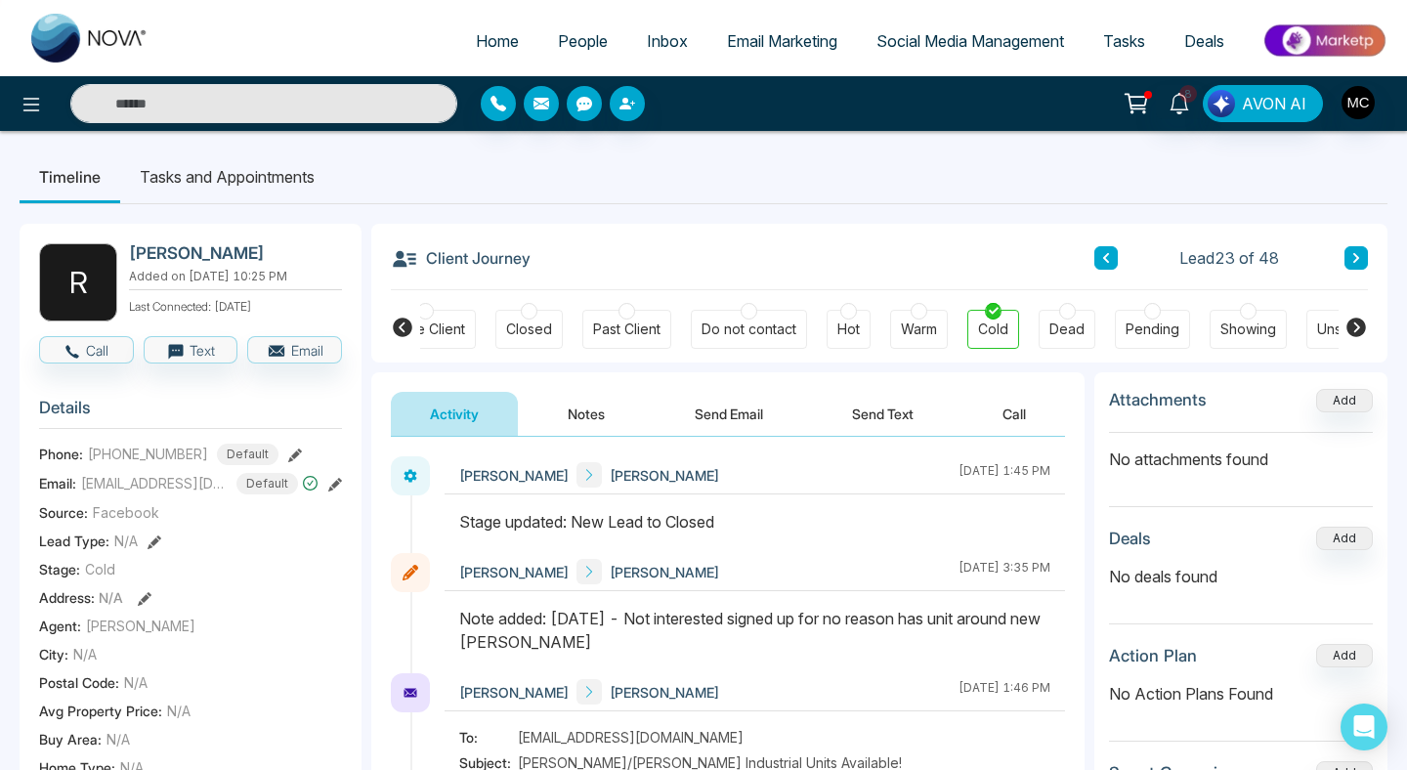
click at [1100, 263] on button at bounding box center [1105, 257] width 23 height 23
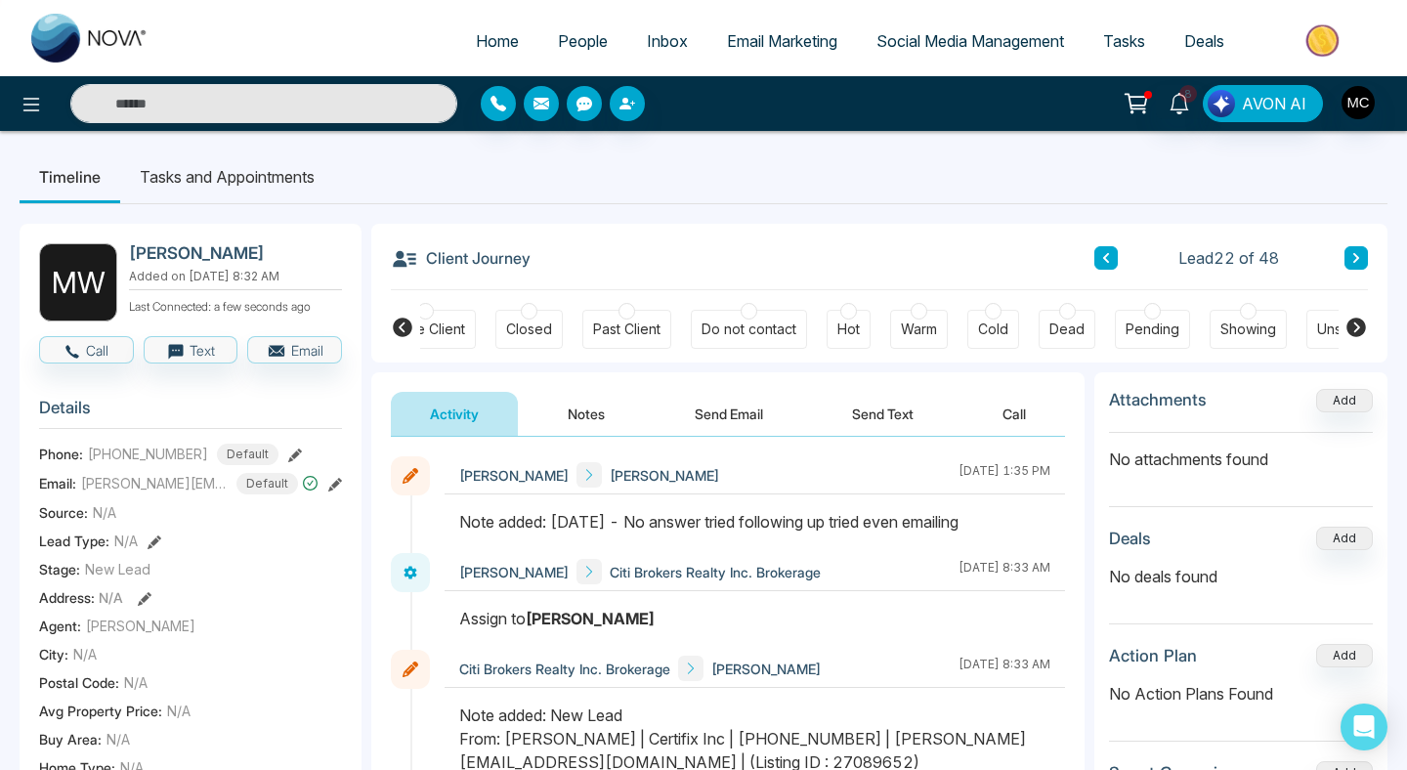
click at [1096, 263] on button at bounding box center [1105, 257] width 23 height 23
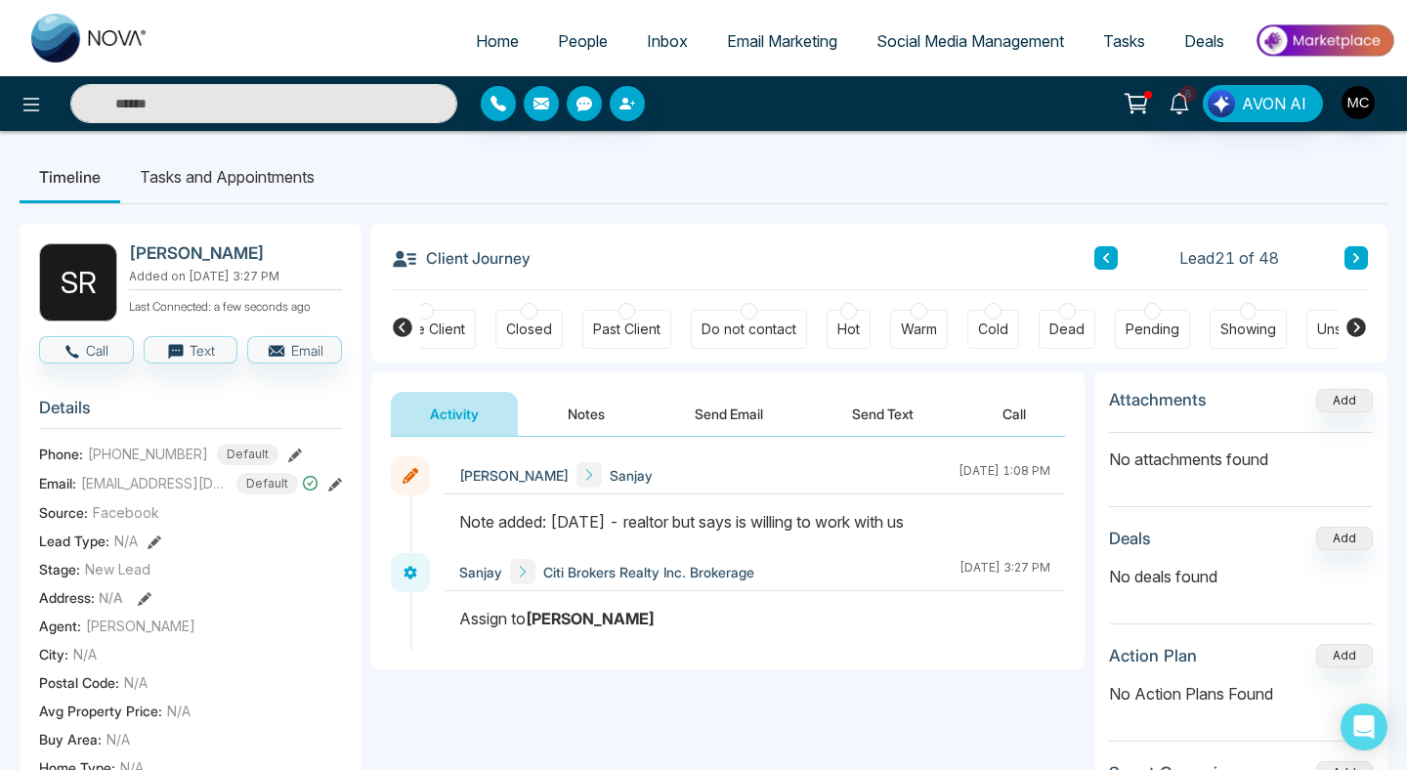
click at [402, 327] on icon at bounding box center [403, 327] width 20 height 20
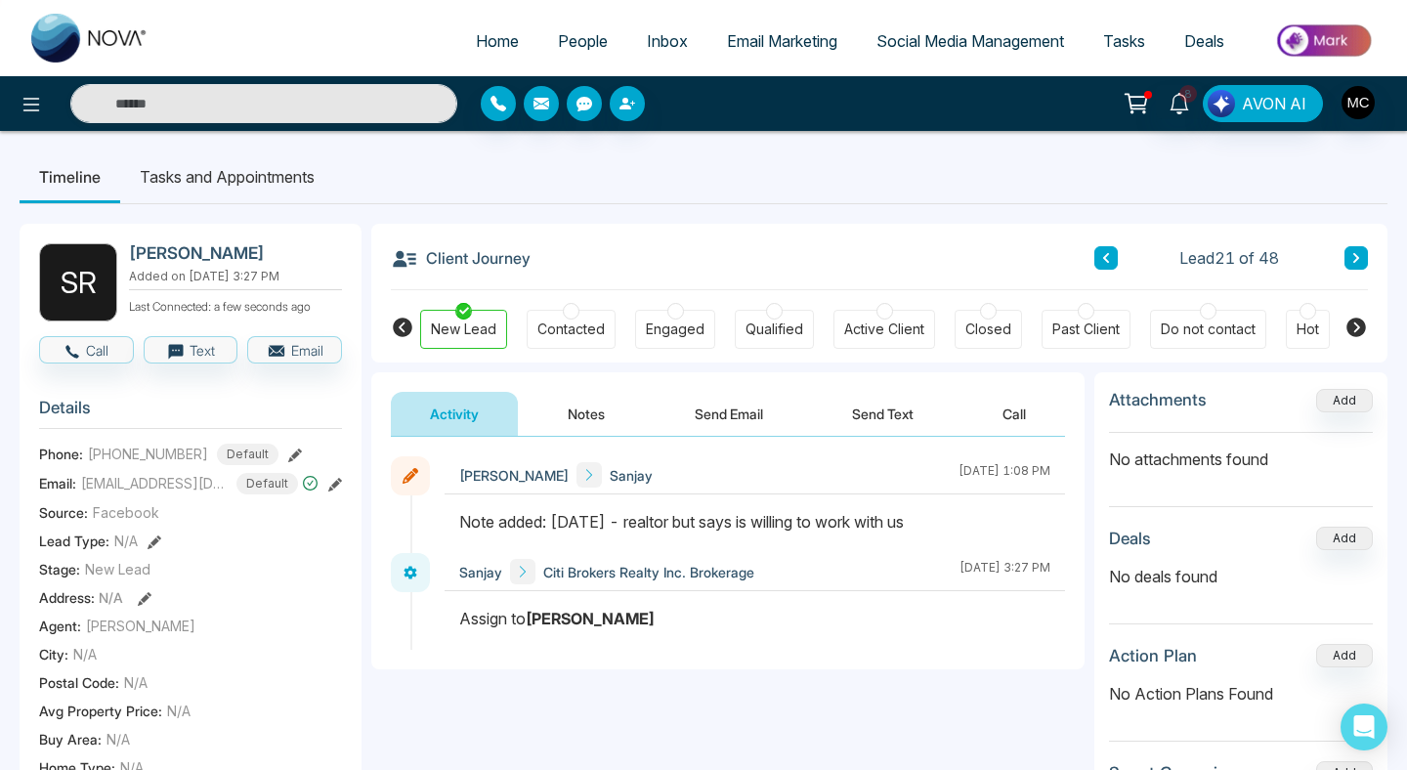
click at [654, 319] on div "Engaged" at bounding box center [675, 329] width 80 height 39
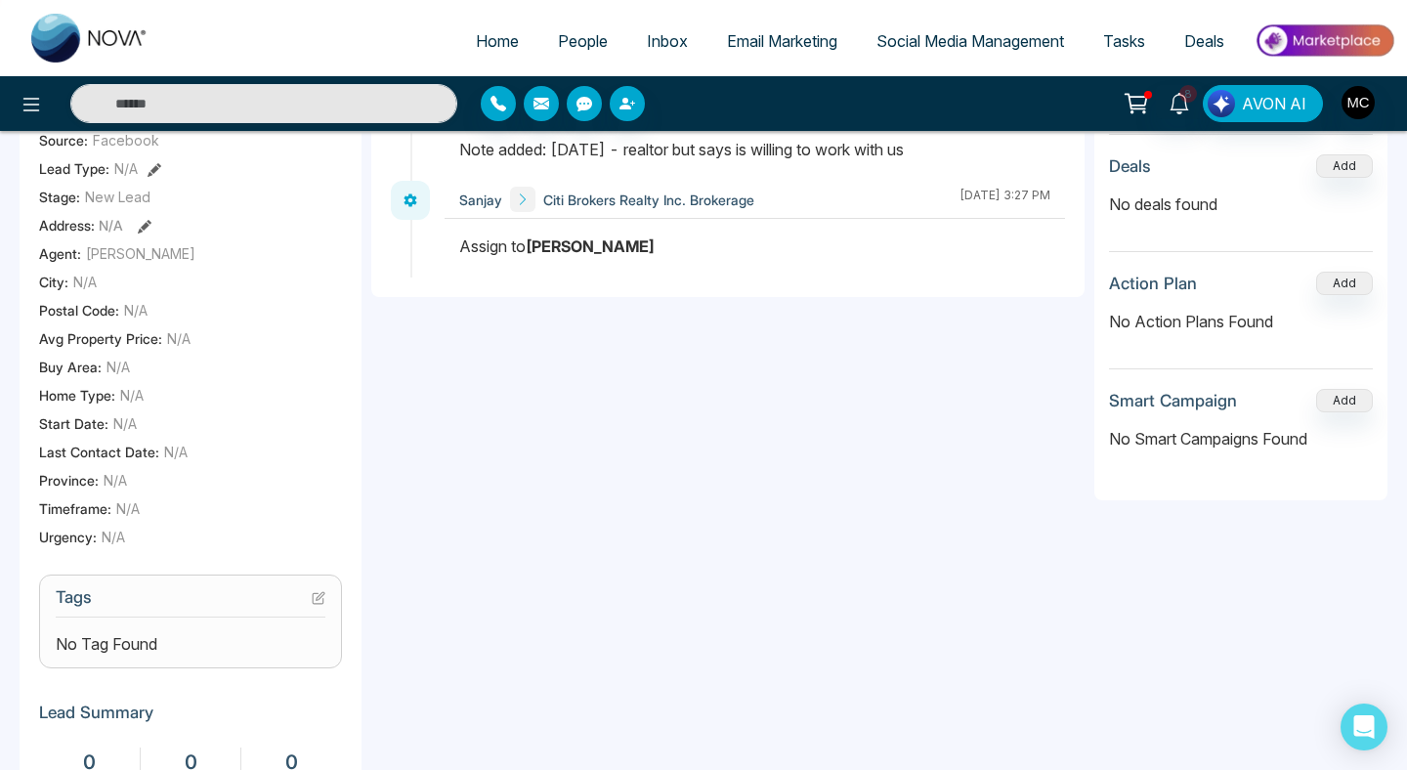
scroll to position [465, 0]
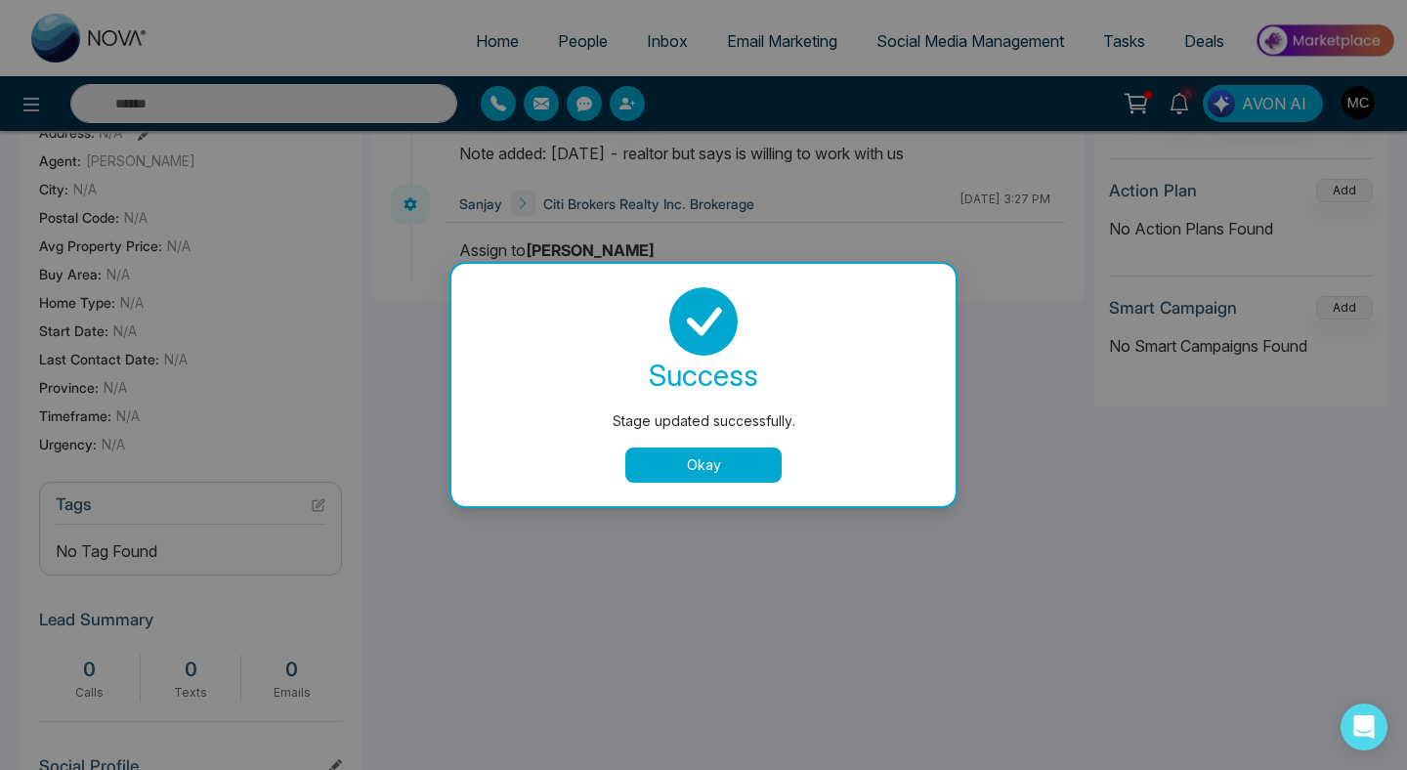
click at [771, 469] on button "Okay" at bounding box center [703, 464] width 156 height 35
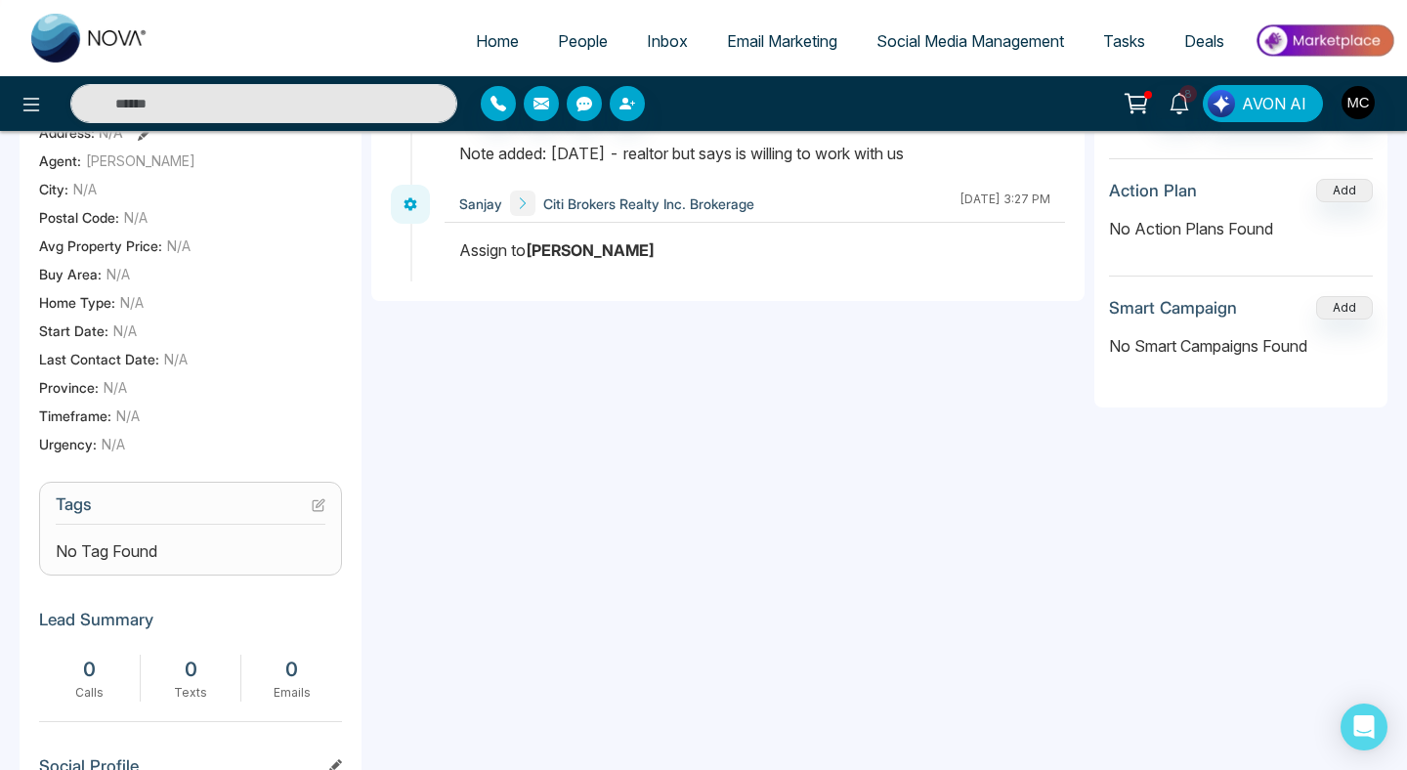
click at [332, 500] on section "Tags No Tag Found" at bounding box center [190, 529] width 303 height 94
click at [317, 500] on icon at bounding box center [319, 505] width 14 height 14
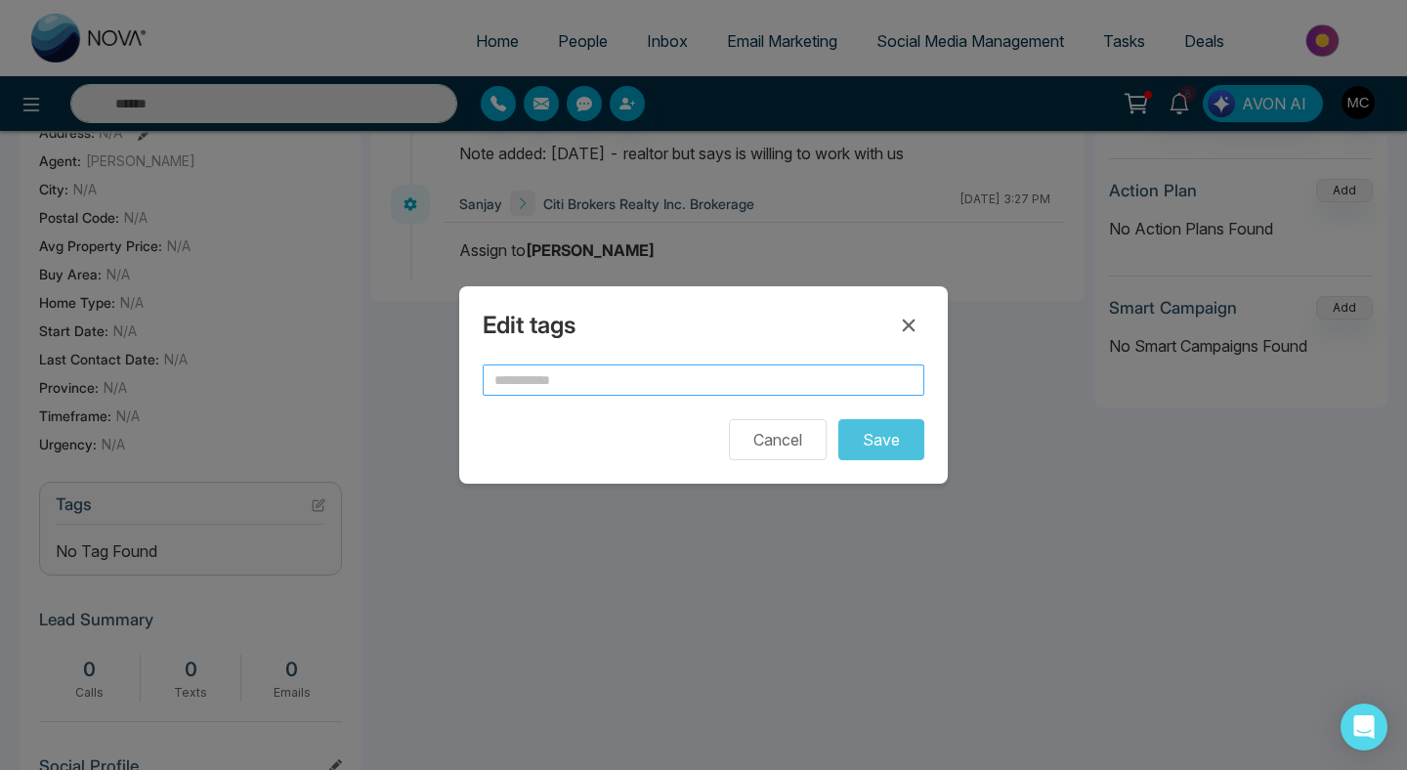
click at [676, 385] on input "text" at bounding box center [704, 379] width 442 height 31
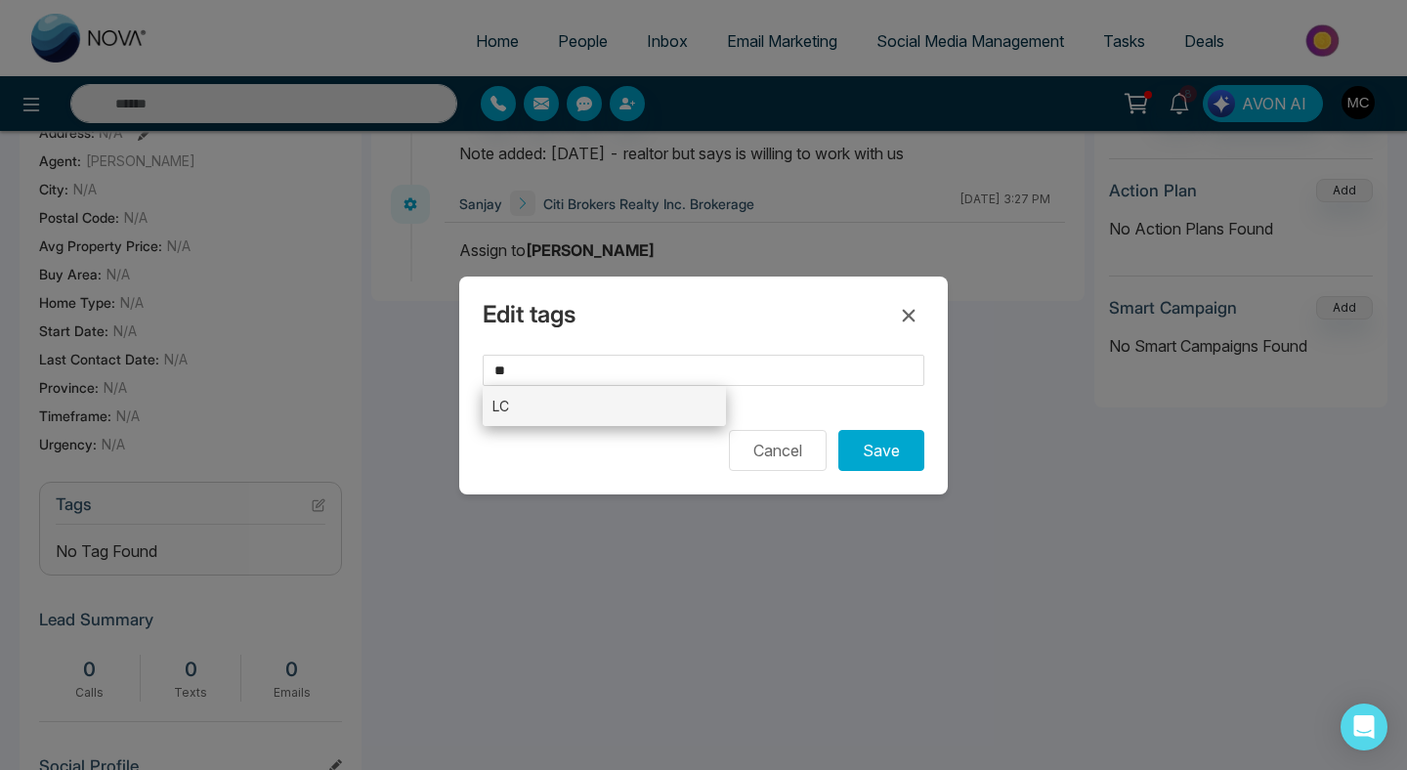
click at [578, 415] on li "LC" at bounding box center [604, 406] width 243 height 40
type input "**"
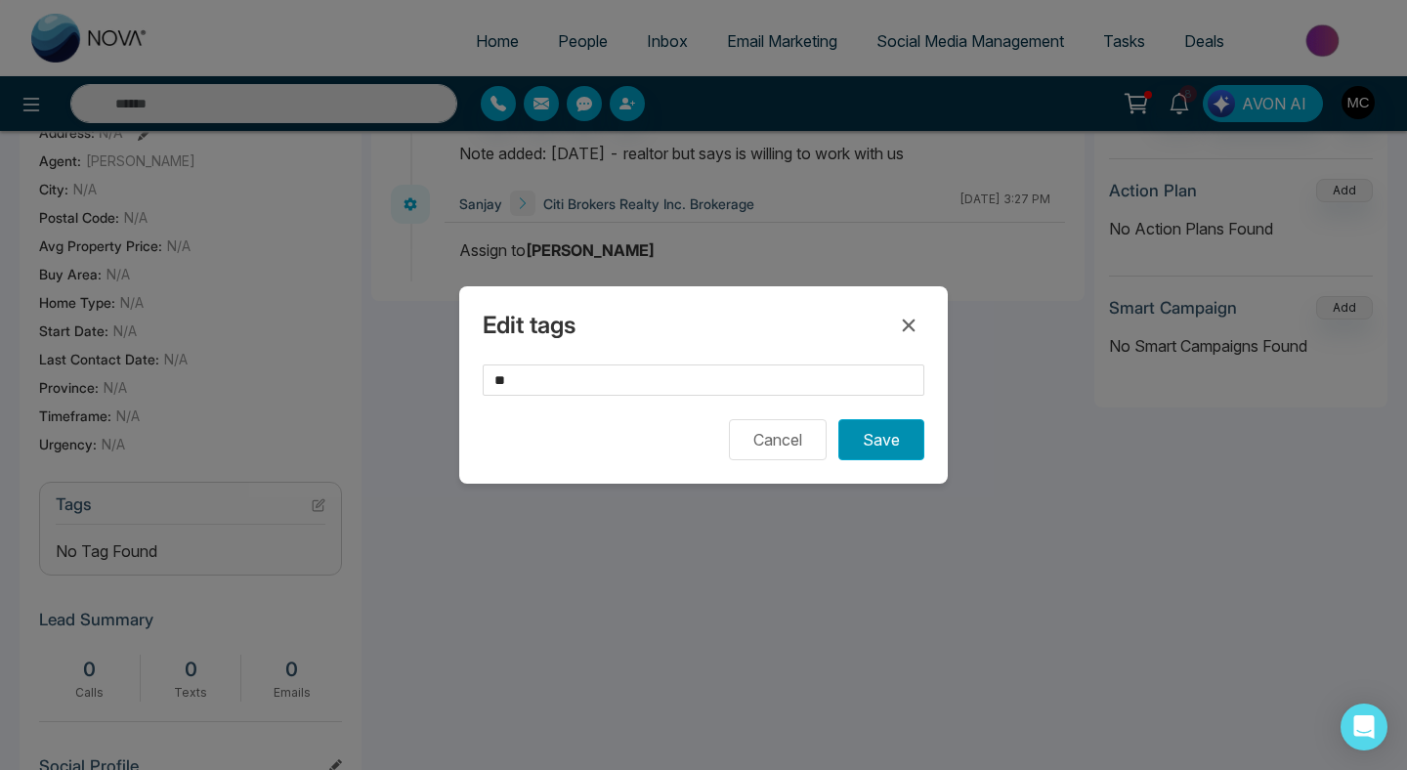
click at [891, 436] on button "Save" at bounding box center [881, 439] width 86 height 41
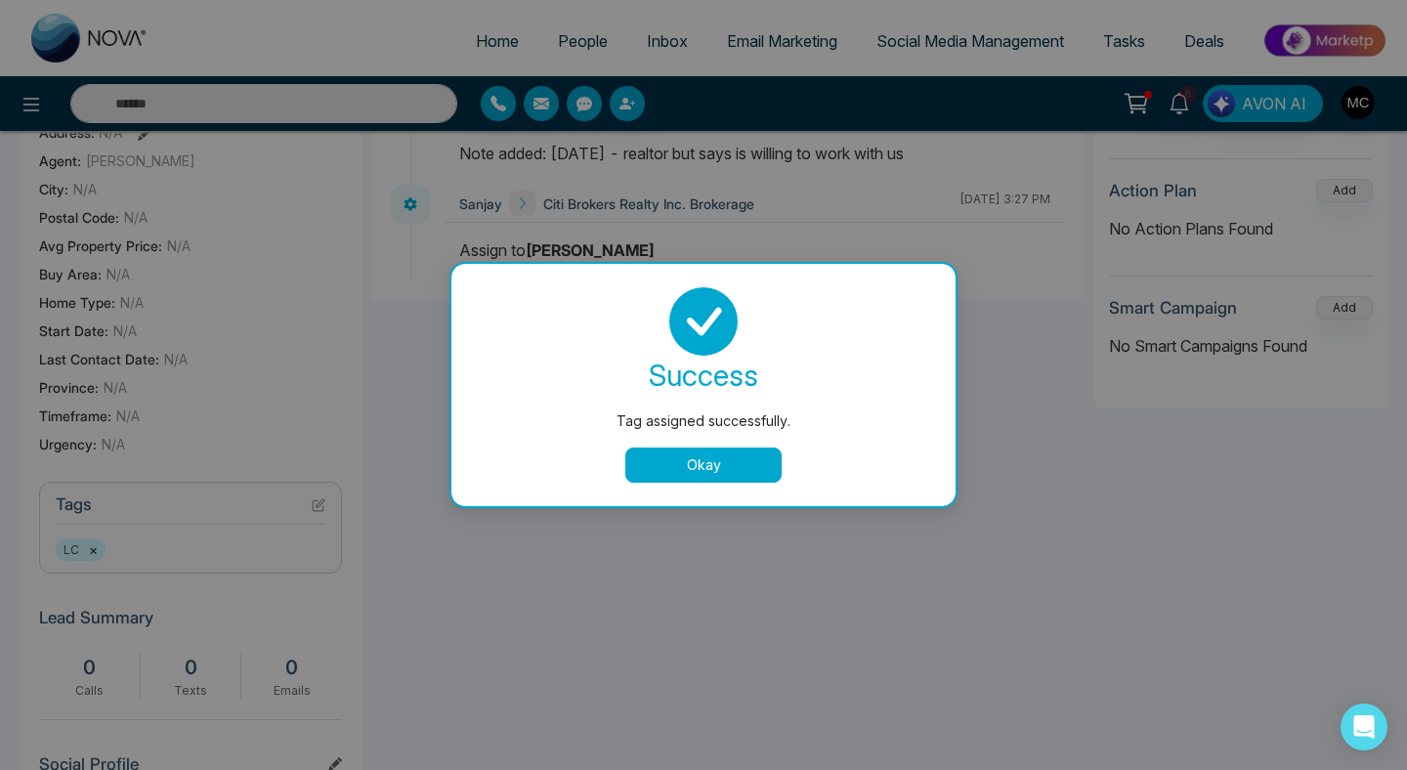
click at [660, 456] on button "Okay" at bounding box center [703, 464] width 156 height 35
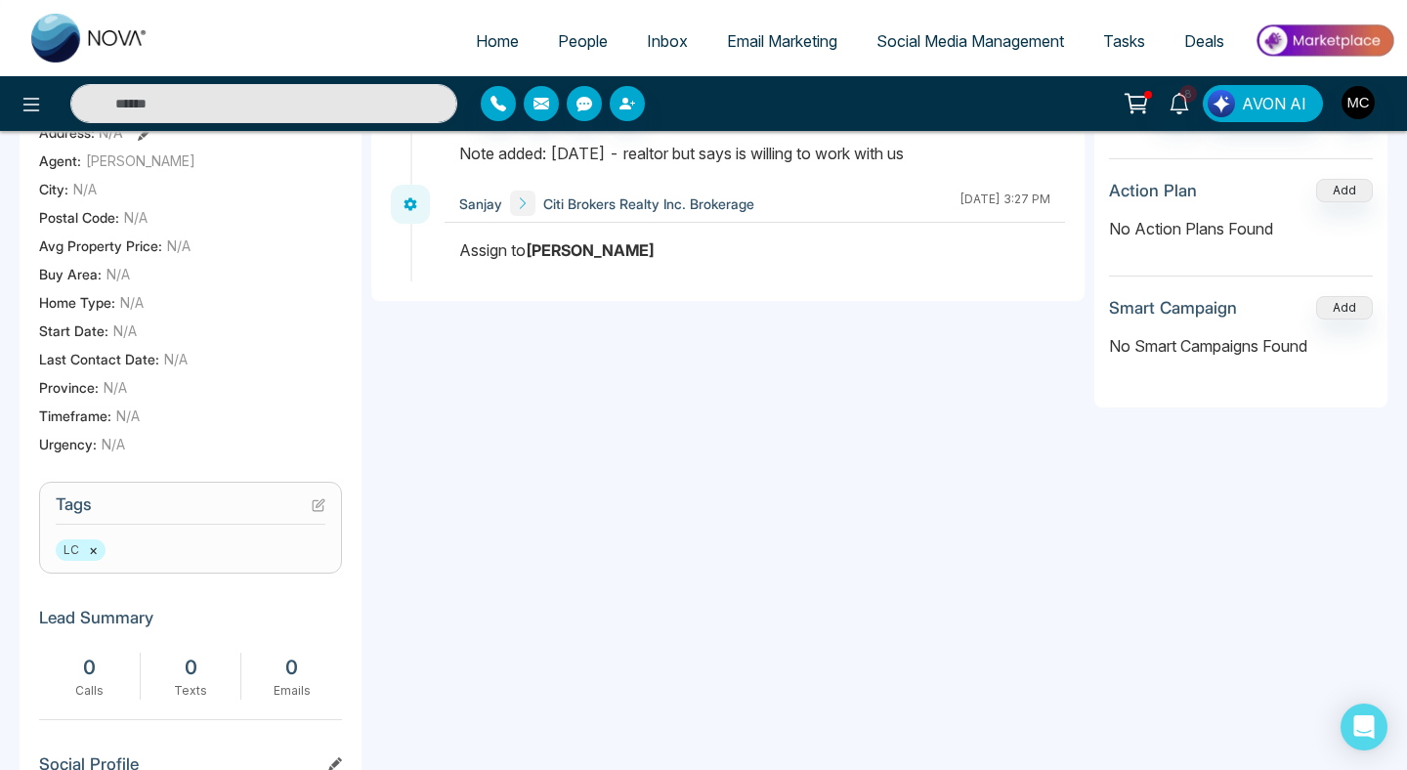
click at [323, 502] on icon at bounding box center [319, 505] width 14 height 14
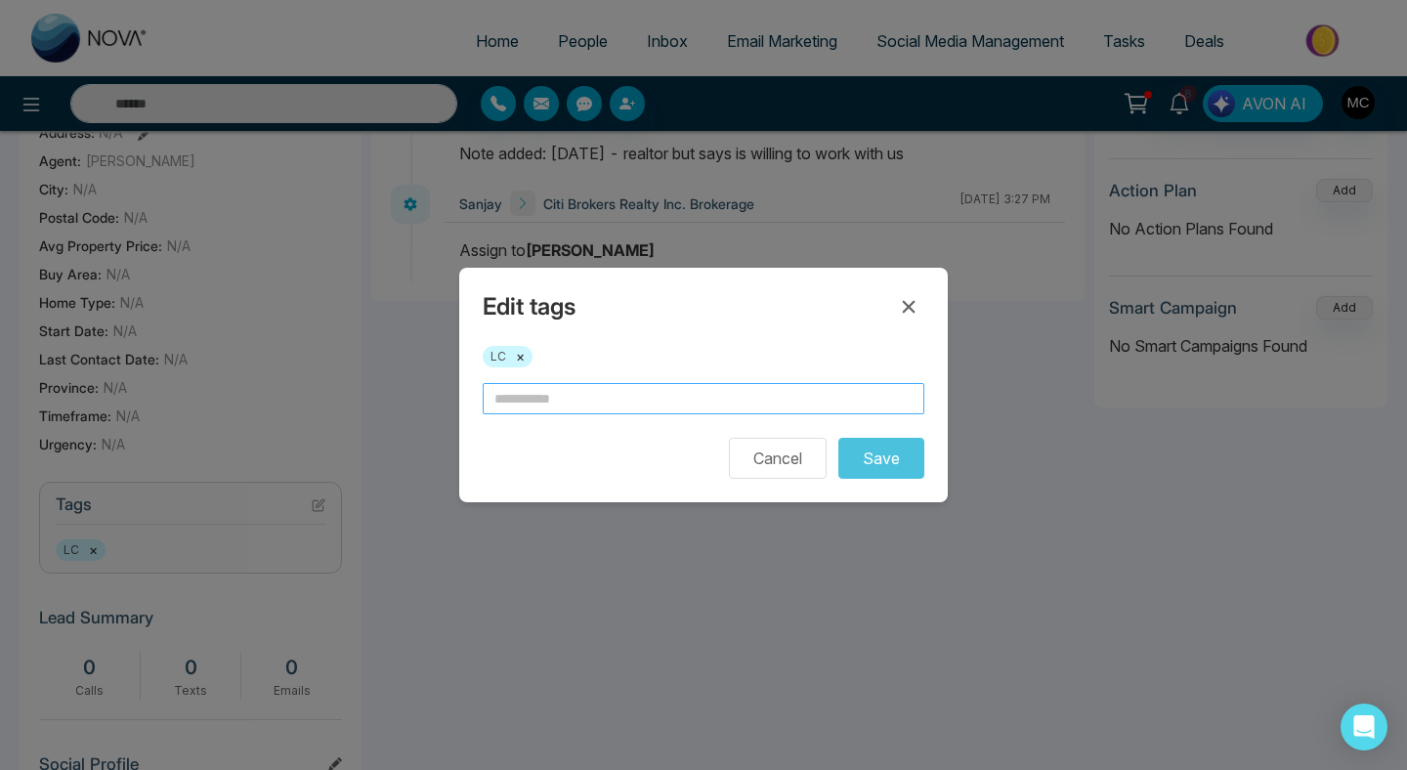
click at [586, 400] on input "text" at bounding box center [704, 398] width 442 height 31
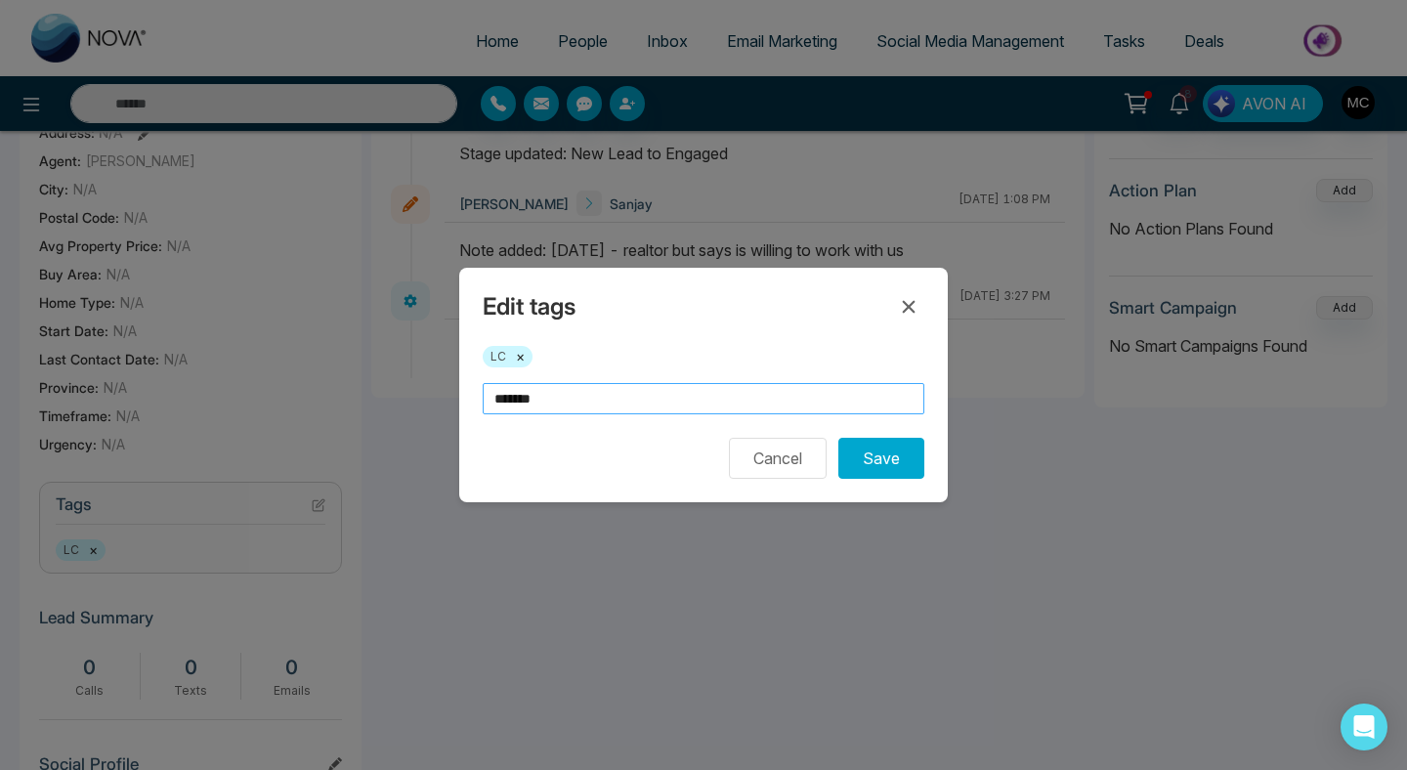
click at [499, 397] on input "*******" at bounding box center [704, 398] width 442 height 31
type input "*******"
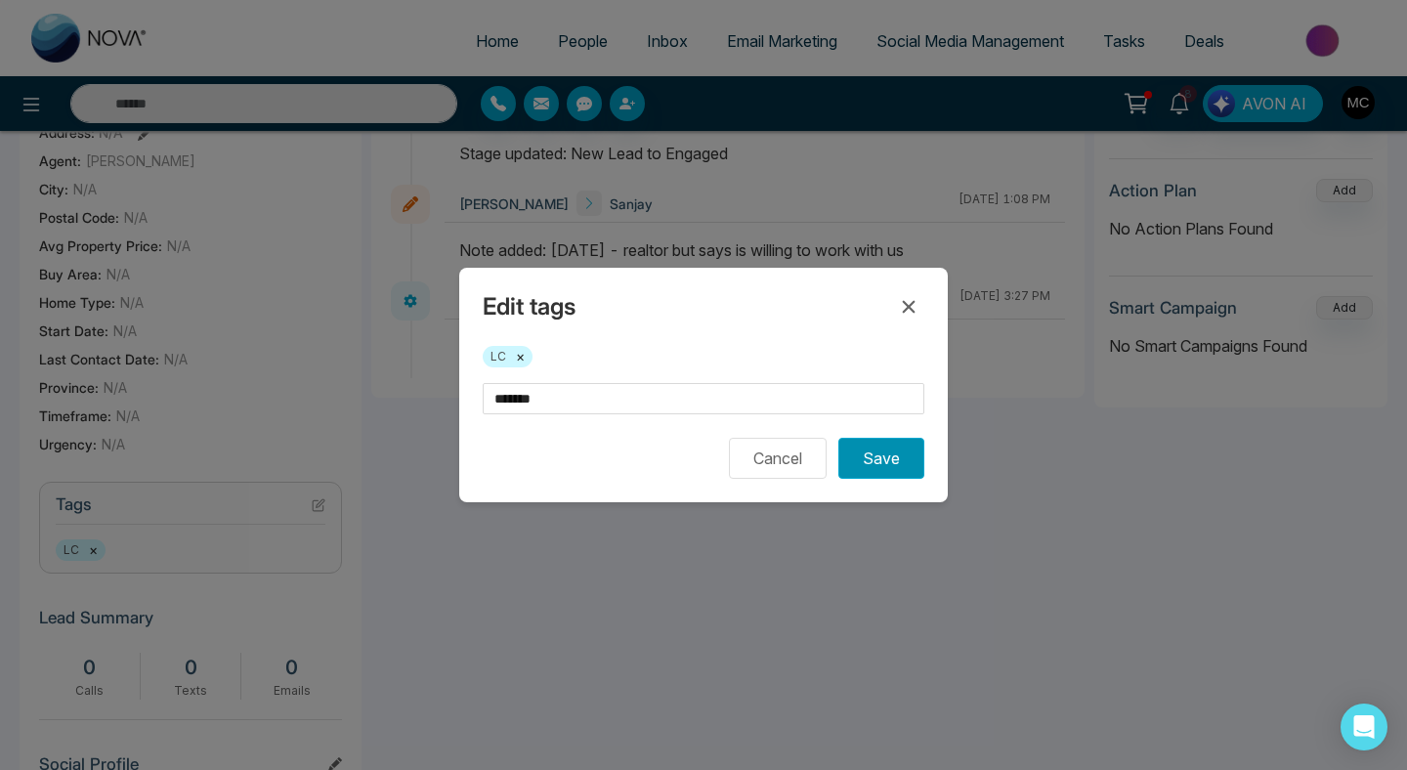
click at [868, 456] on button "Save" at bounding box center [881, 458] width 86 height 41
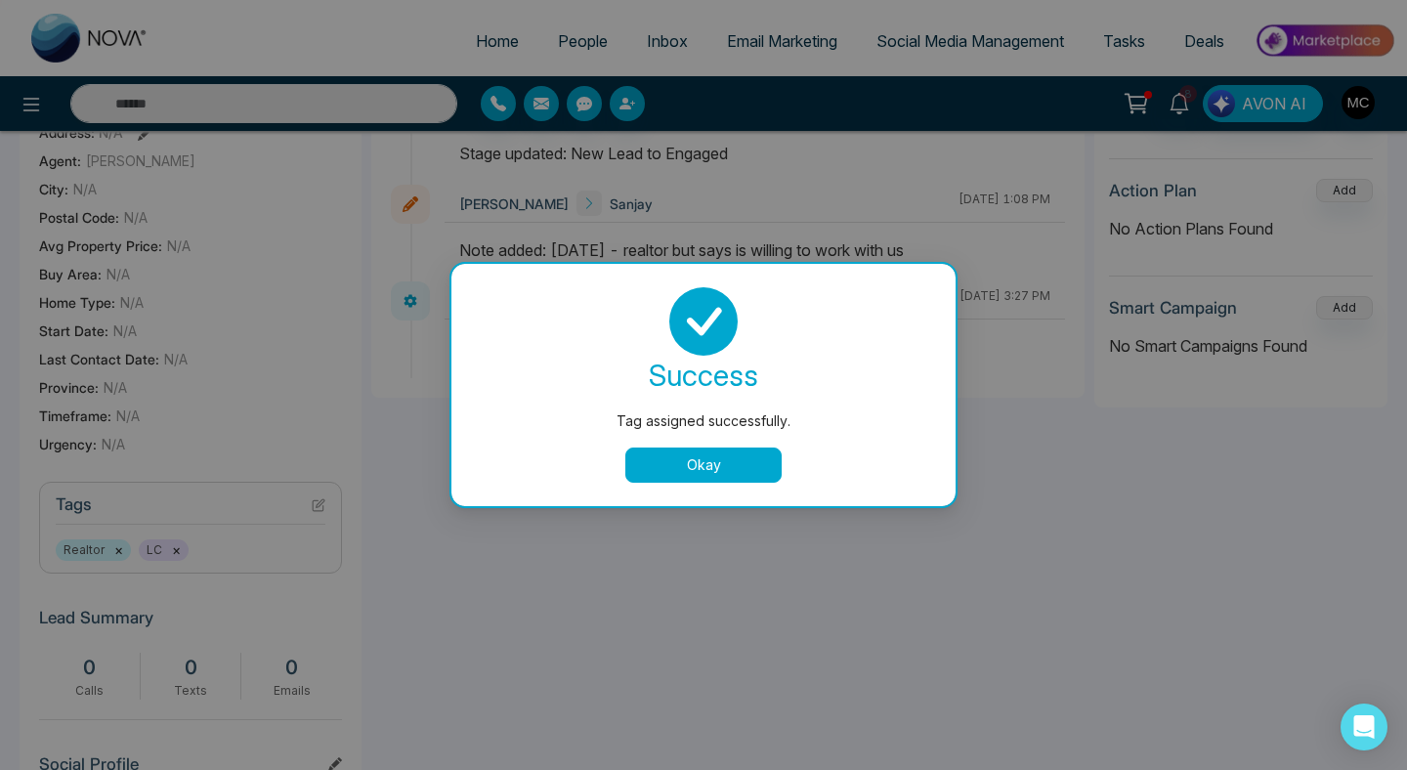
click at [697, 476] on button "Okay" at bounding box center [703, 464] width 156 height 35
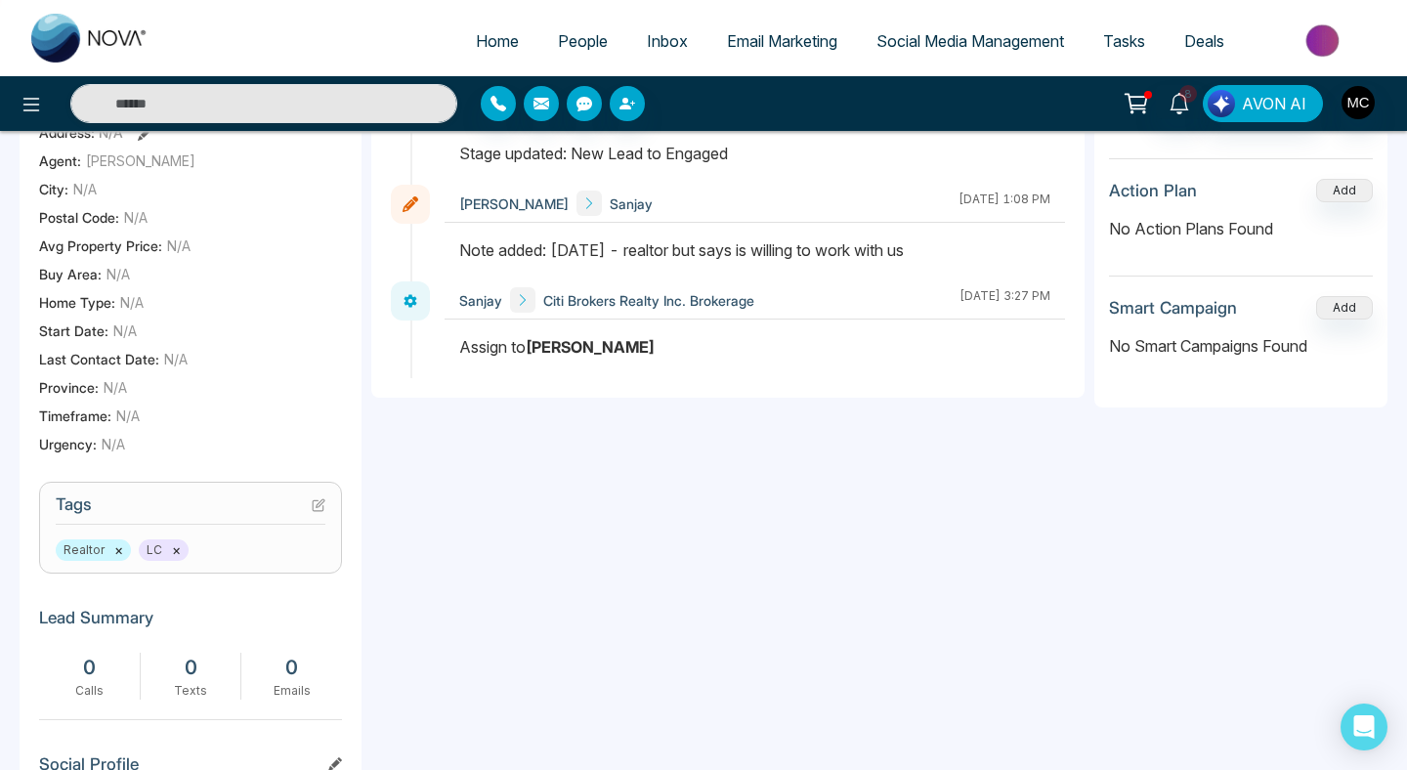
click at [172, 549] on button "×" at bounding box center [176, 550] width 9 height 18
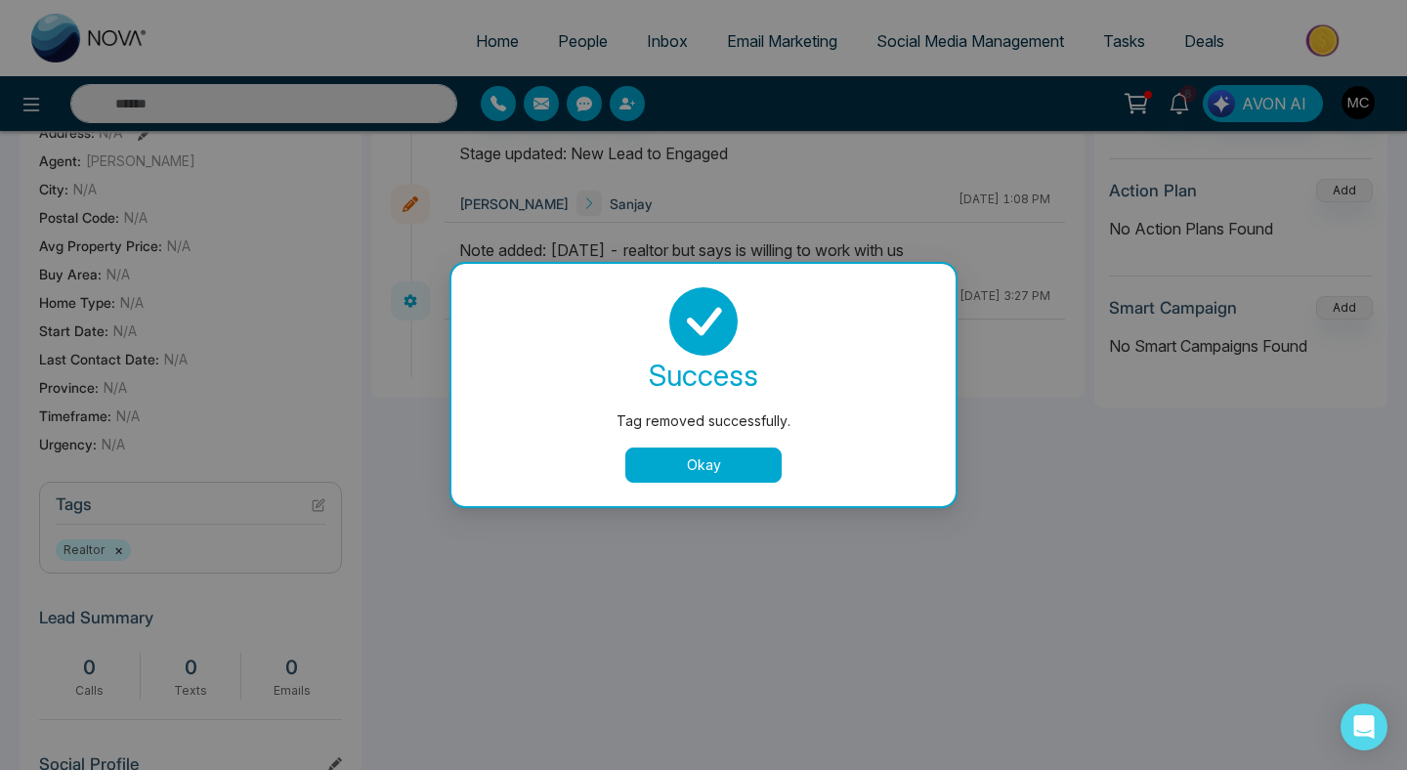
click at [721, 469] on button "Okay" at bounding box center [703, 464] width 156 height 35
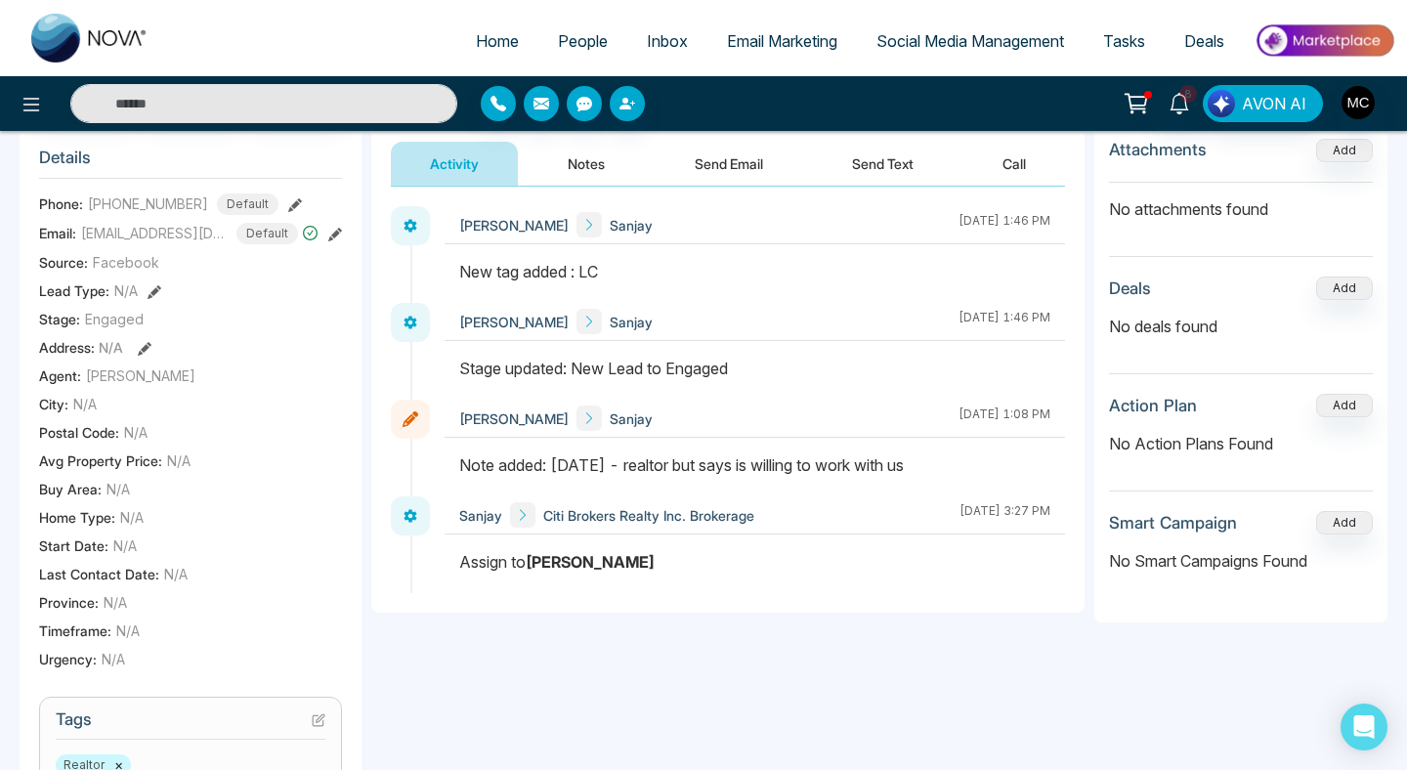
scroll to position [0, 0]
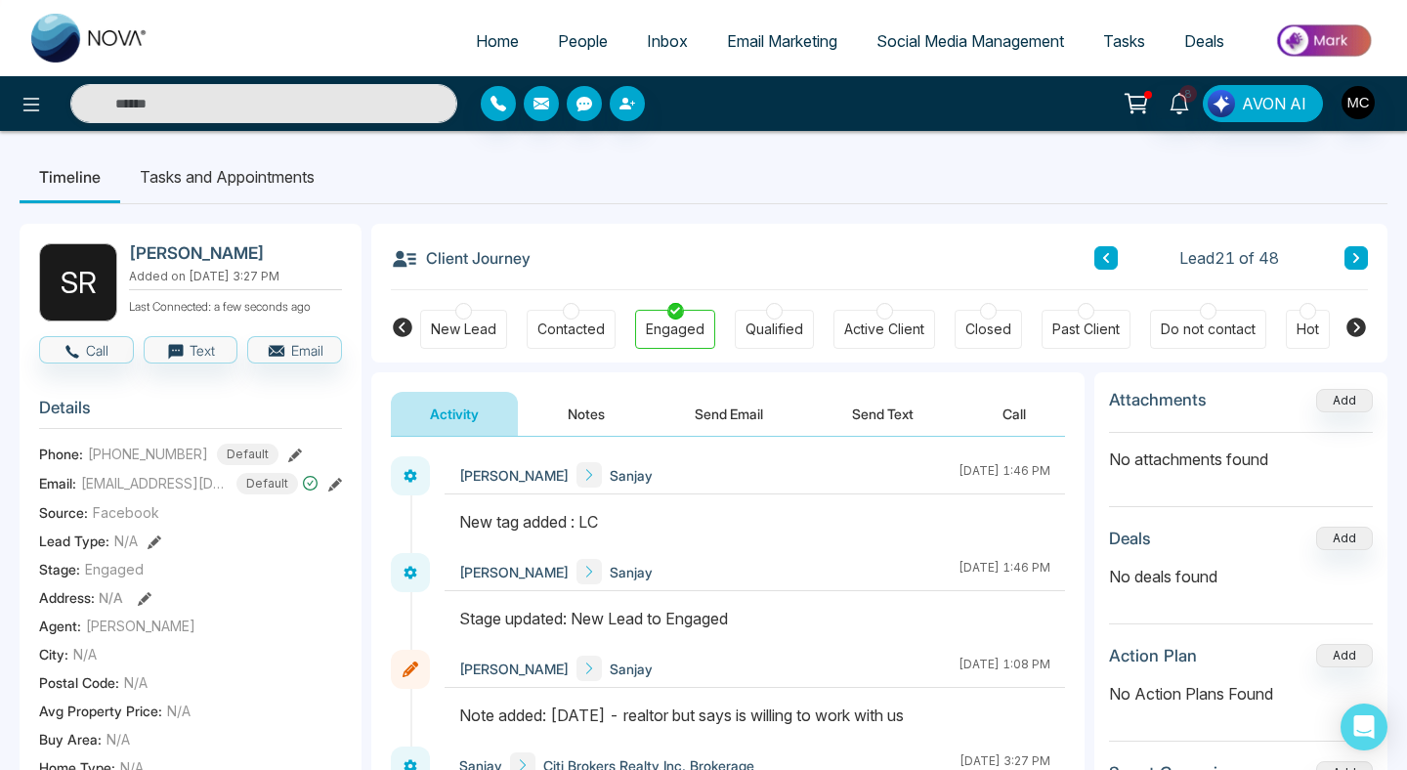
click at [1094, 258] on button at bounding box center [1105, 257] width 23 height 23
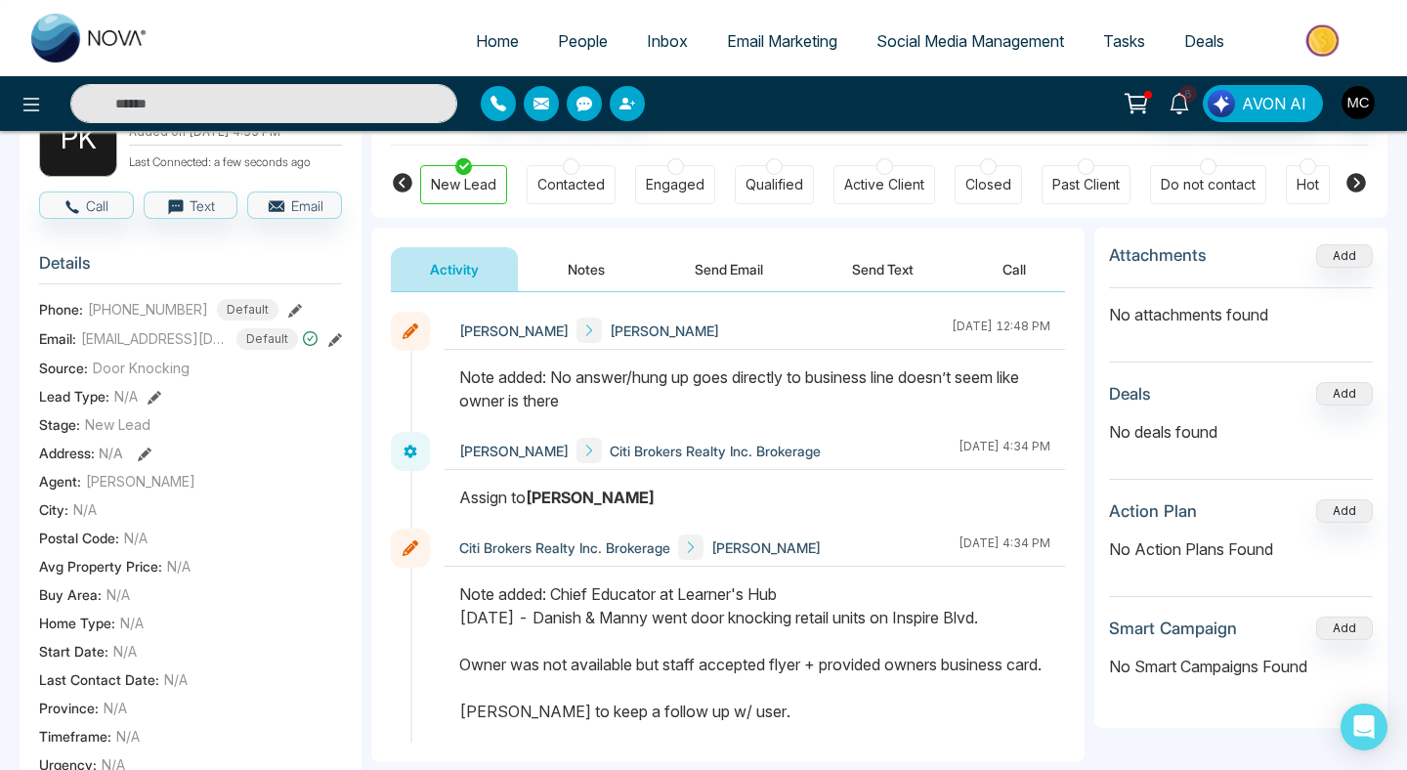
scroll to position [113, 0]
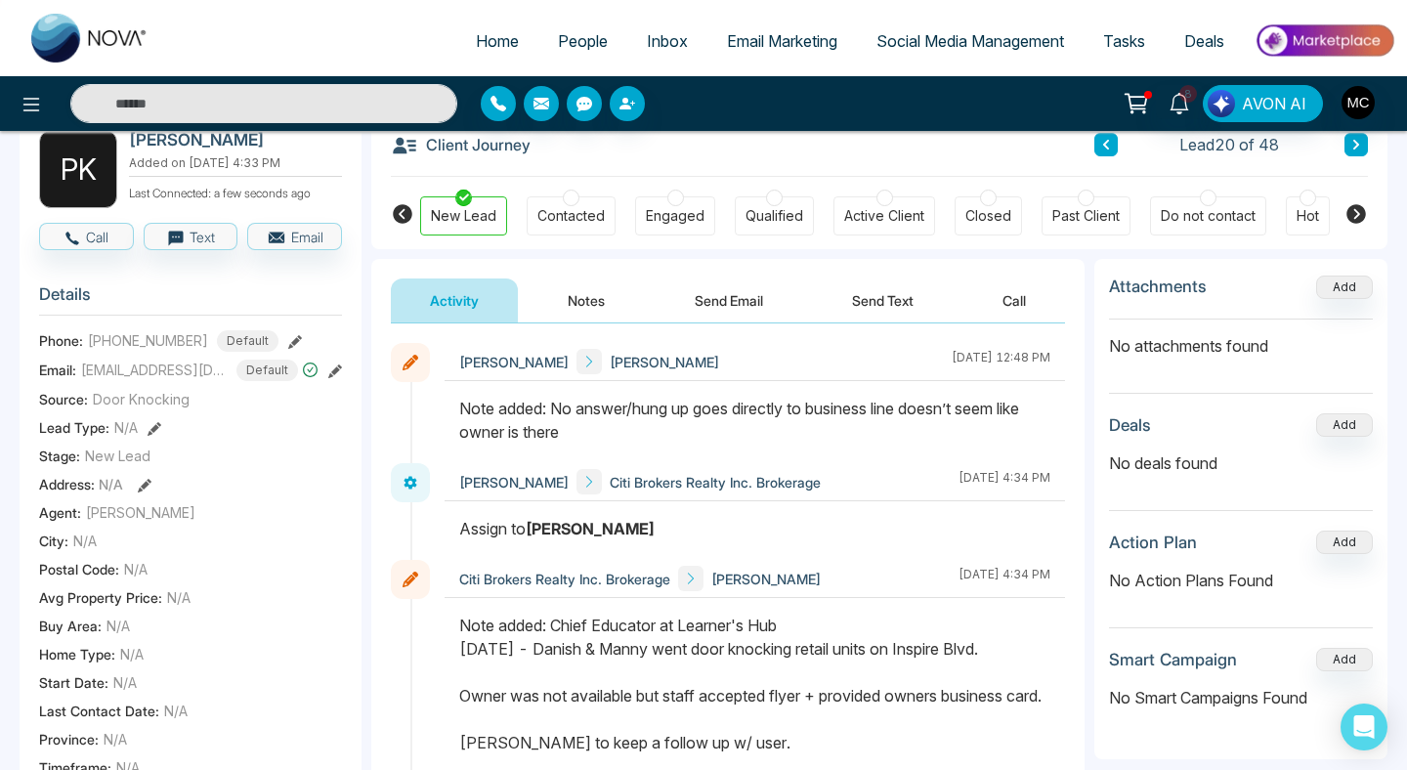
click at [563, 207] on div "Contacted" at bounding box center [570, 216] width 67 height 20
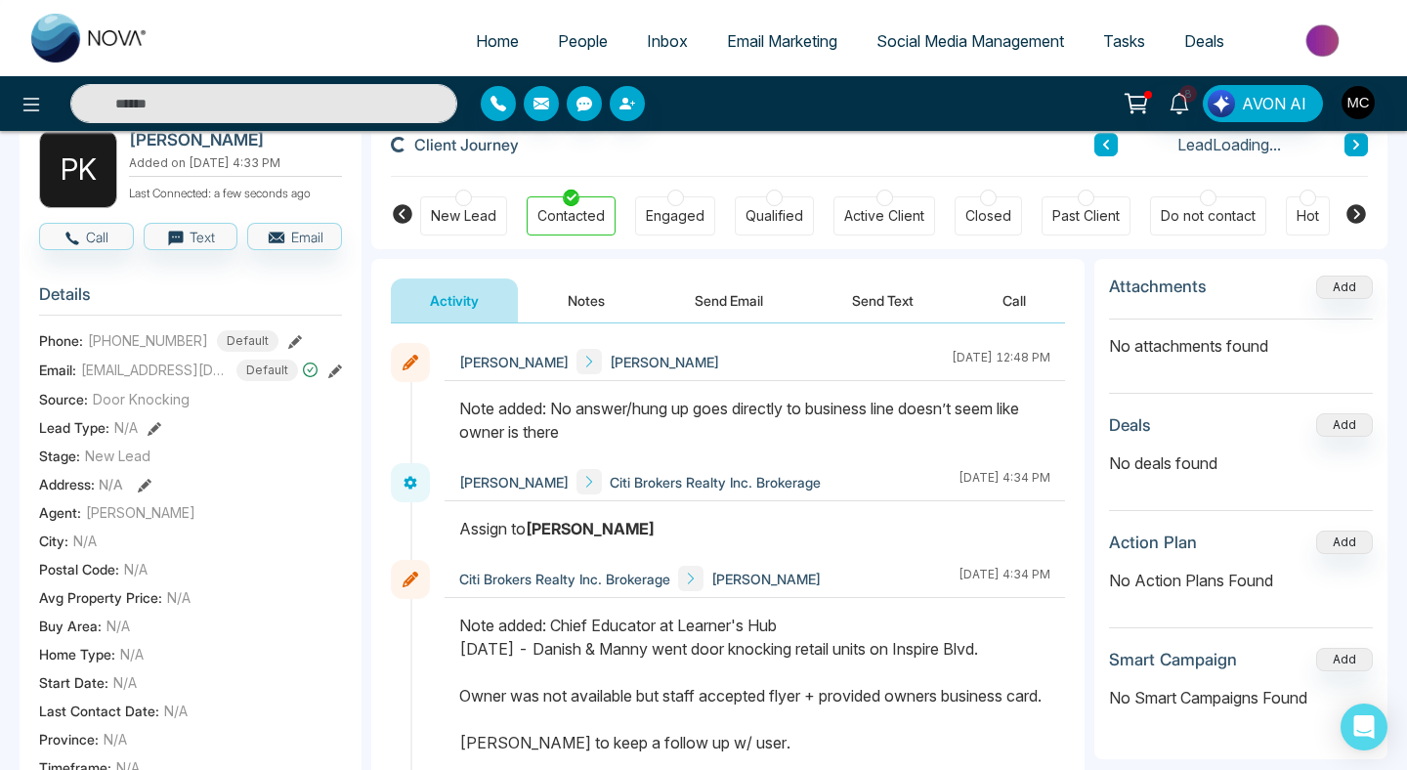
scroll to position [0, 0]
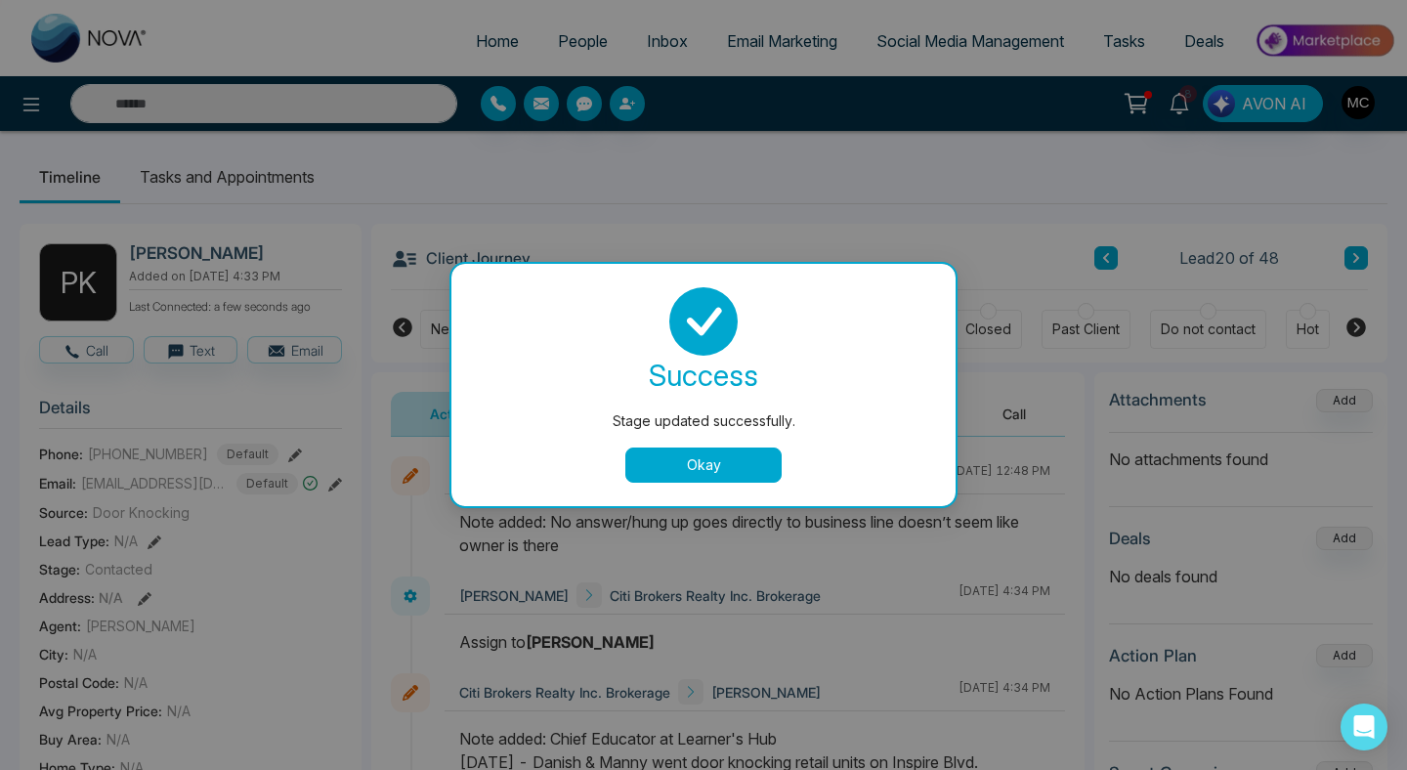
click at [648, 460] on button "Okay" at bounding box center [703, 464] width 156 height 35
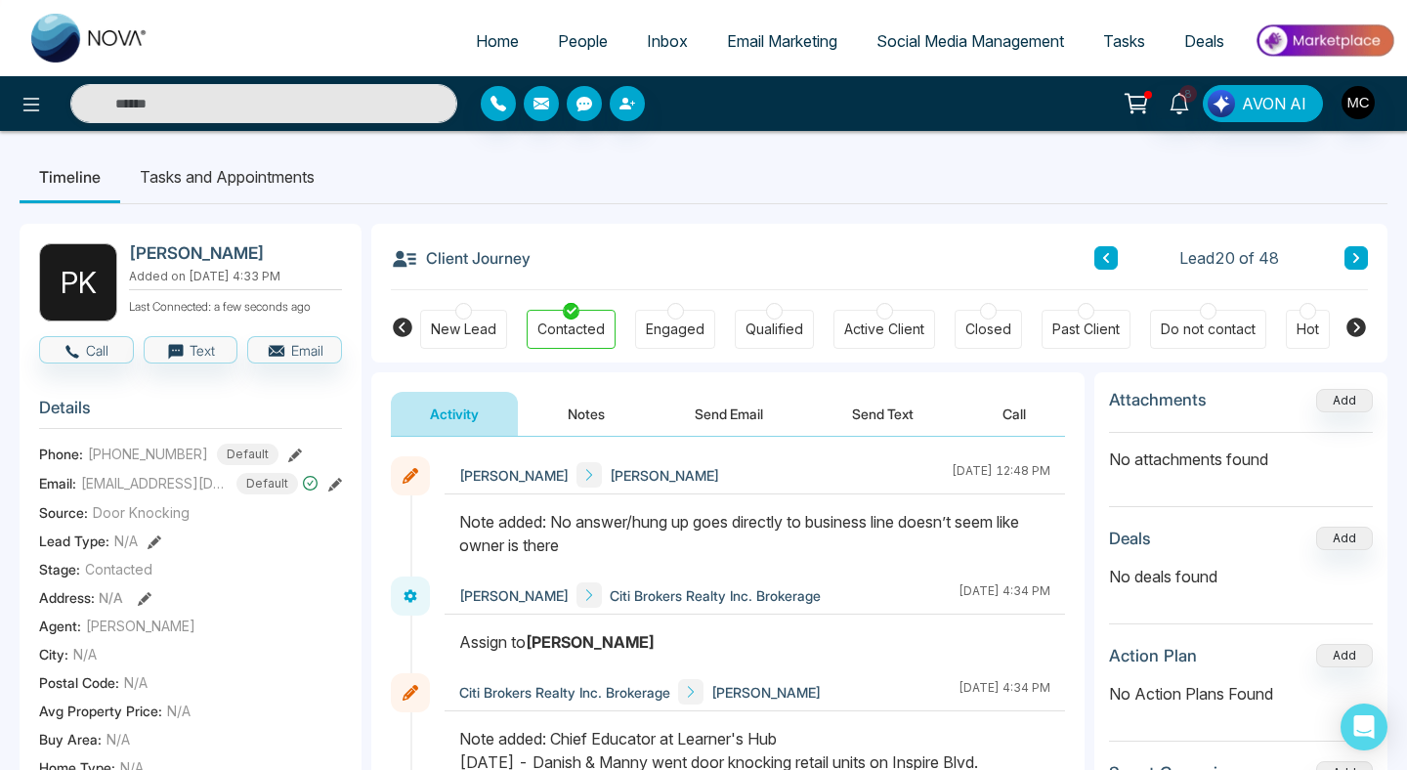
click at [1129, 248] on div "Lead 20 of 48" at bounding box center [1231, 257] width 274 height 23
click at [1105, 257] on icon at bounding box center [1106, 258] width 6 height 10
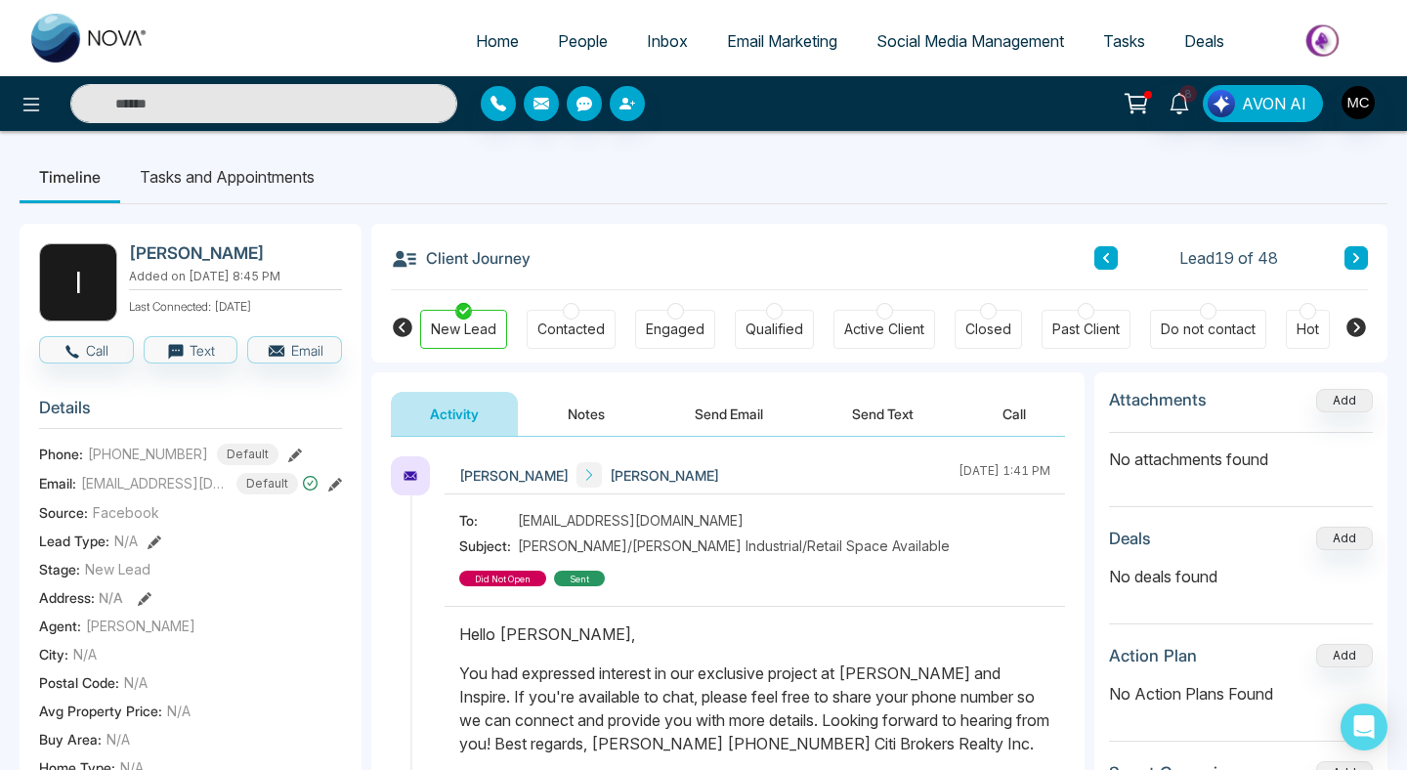
click at [584, 318] on div "Contacted" at bounding box center [571, 329] width 89 height 39
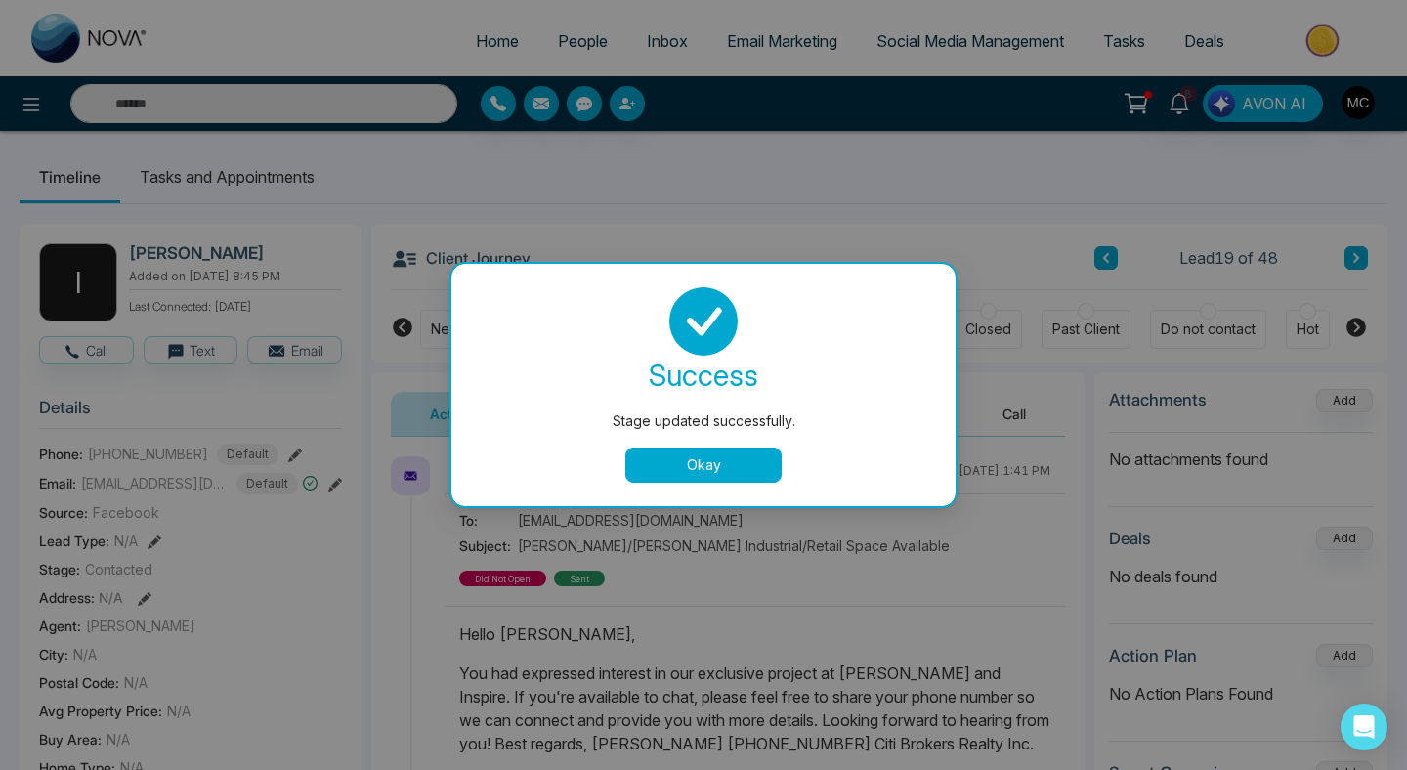
click at [712, 449] on button "Okay" at bounding box center [703, 464] width 156 height 35
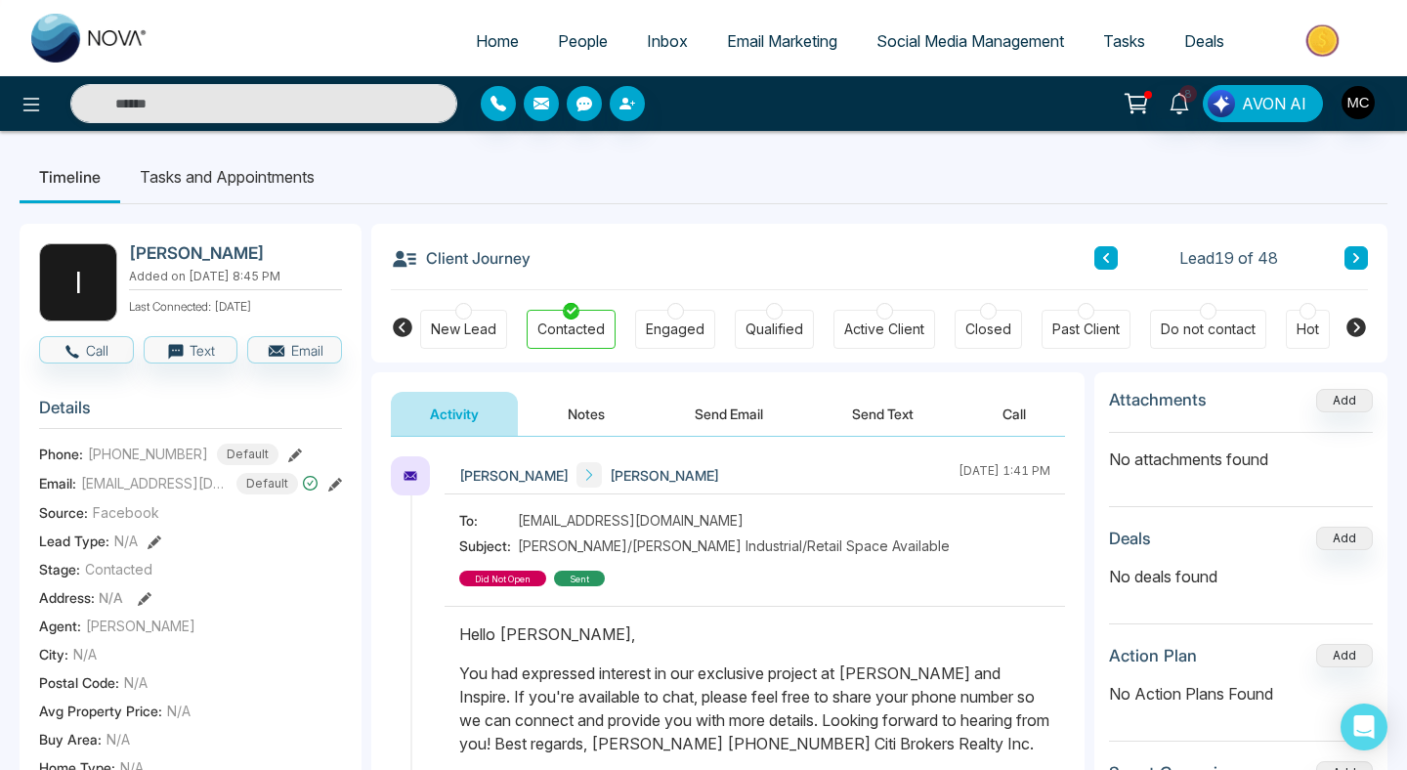
click at [1126, 259] on div "Lead 19 of 48" at bounding box center [1231, 257] width 274 height 23
click at [1096, 255] on button at bounding box center [1105, 257] width 23 height 23
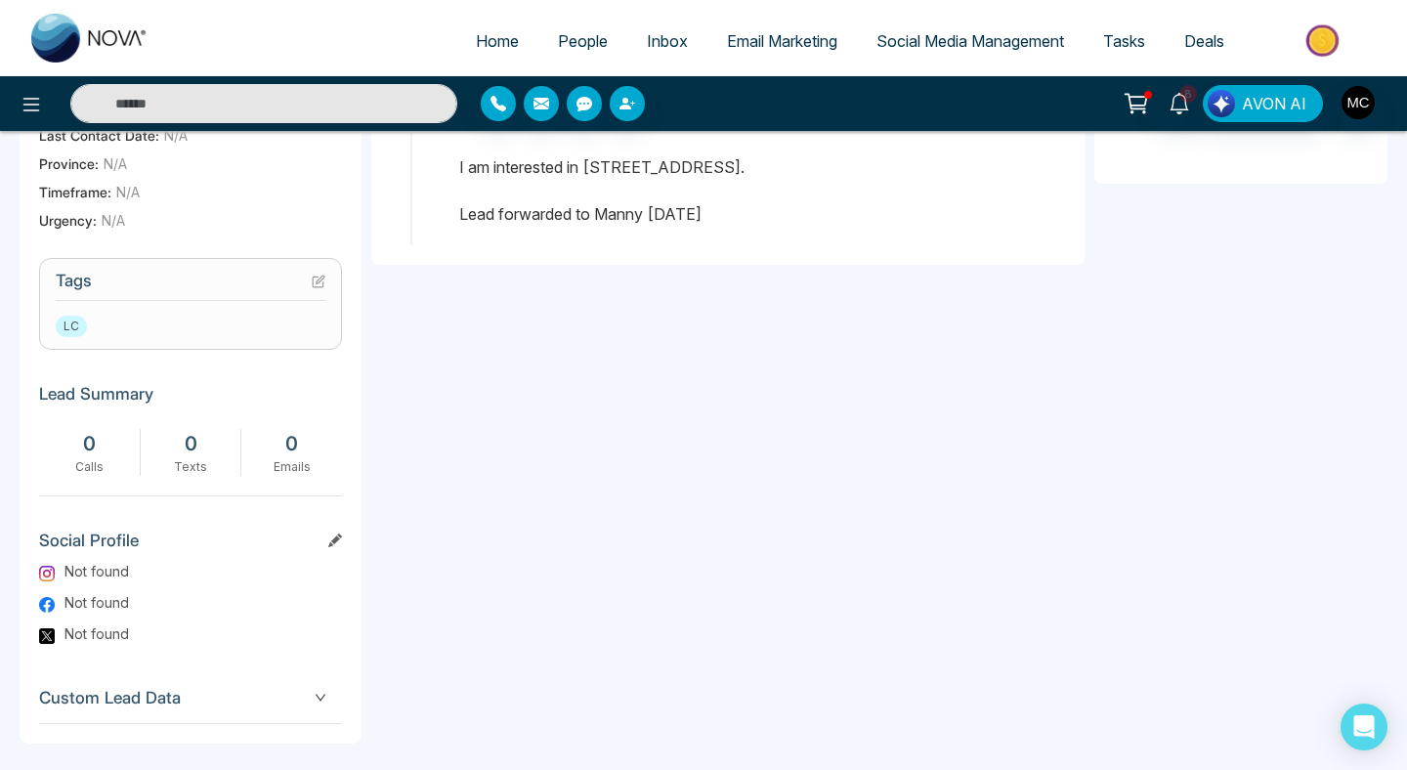
scroll to position [682, 0]
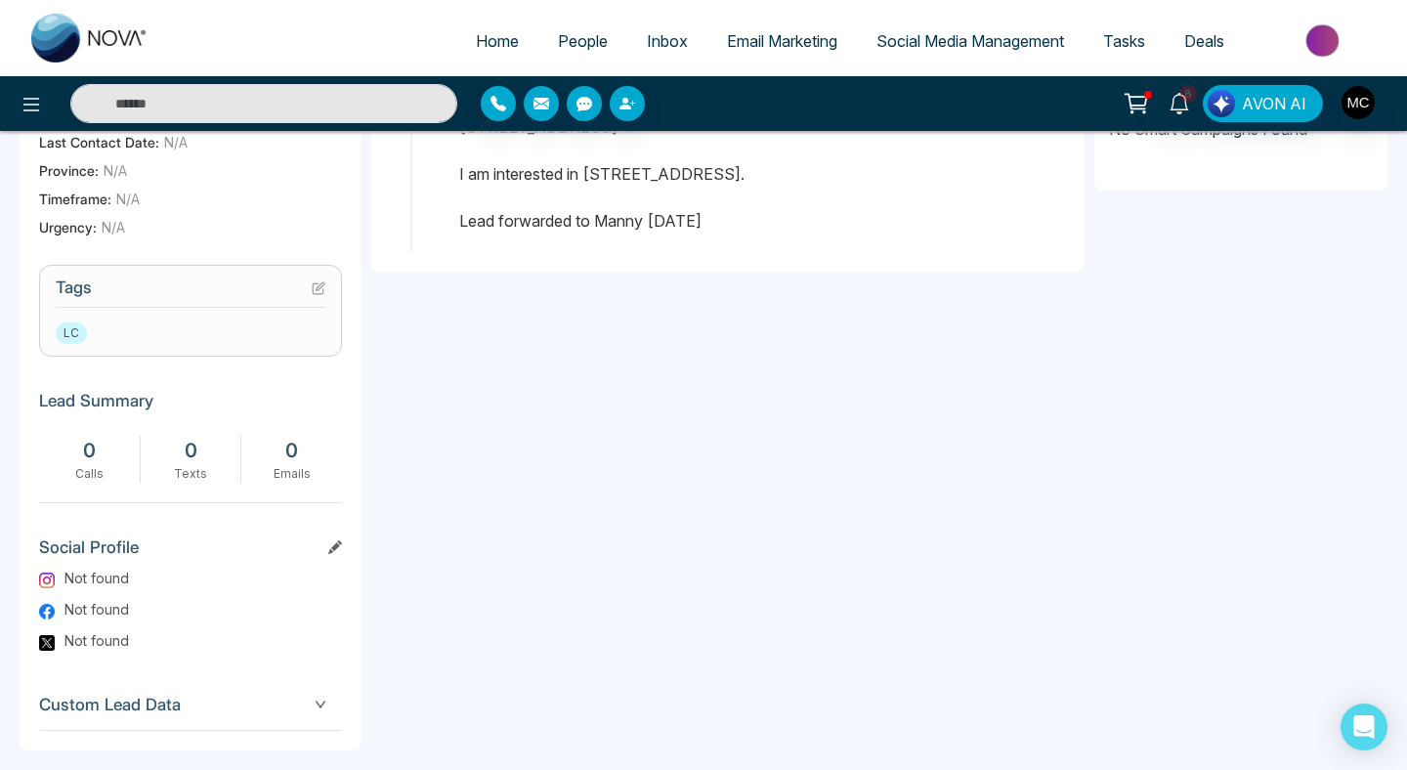
click at [270, 332] on div "LC" at bounding box center [191, 332] width 270 height 21
click at [315, 296] on h3 "Tags" at bounding box center [191, 292] width 270 height 30
click at [315, 292] on icon at bounding box center [318, 288] width 11 height 11
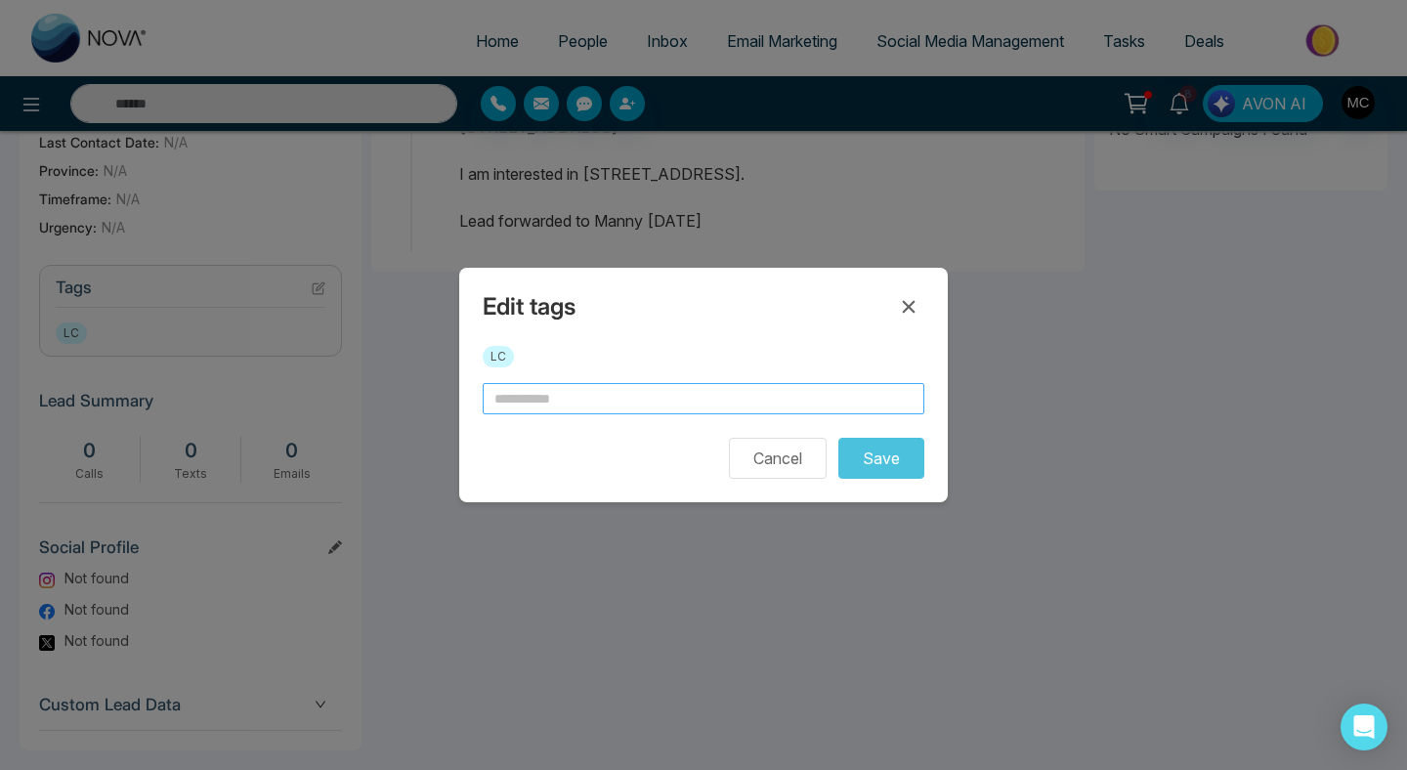
click at [548, 401] on input "text" at bounding box center [704, 398] width 442 height 31
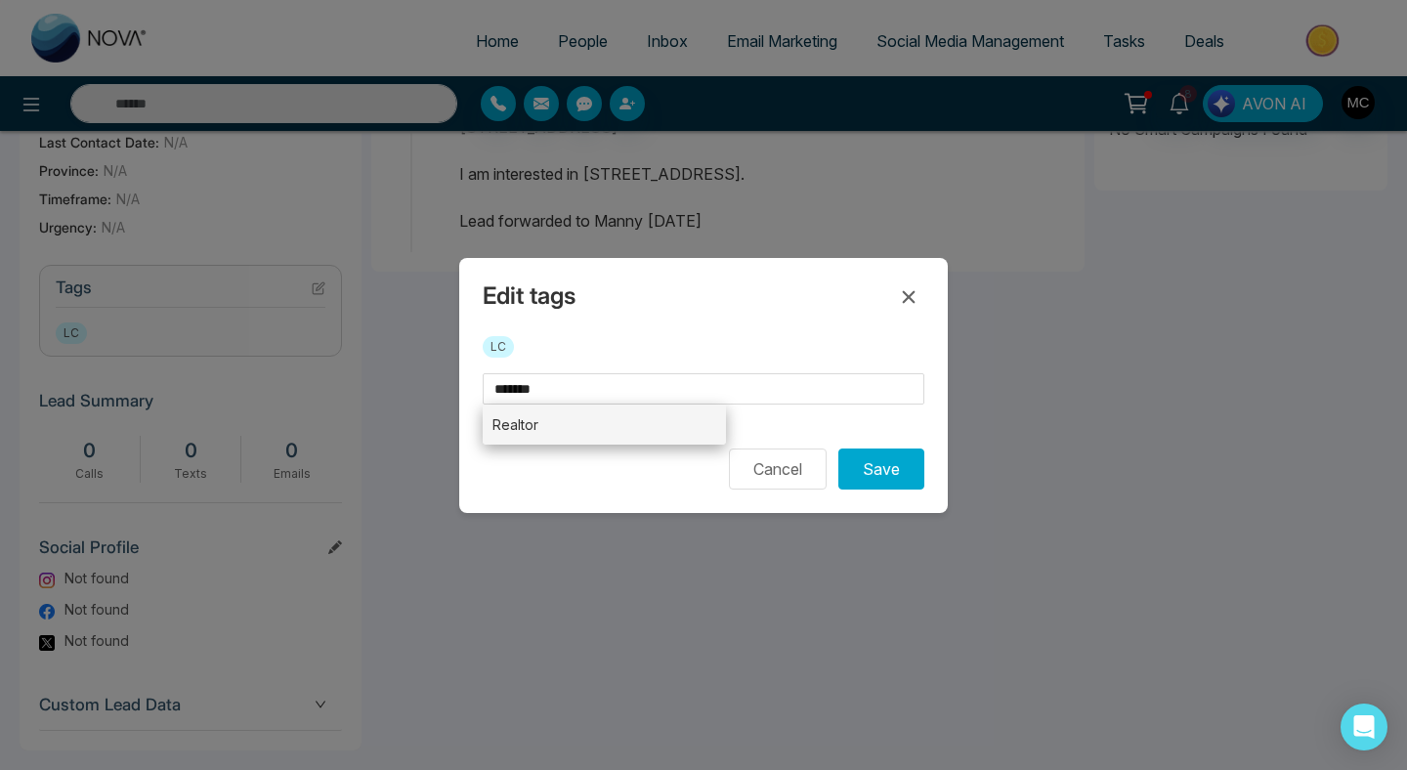
click at [559, 422] on li "Realtor" at bounding box center [604, 424] width 243 height 40
type input "*******"
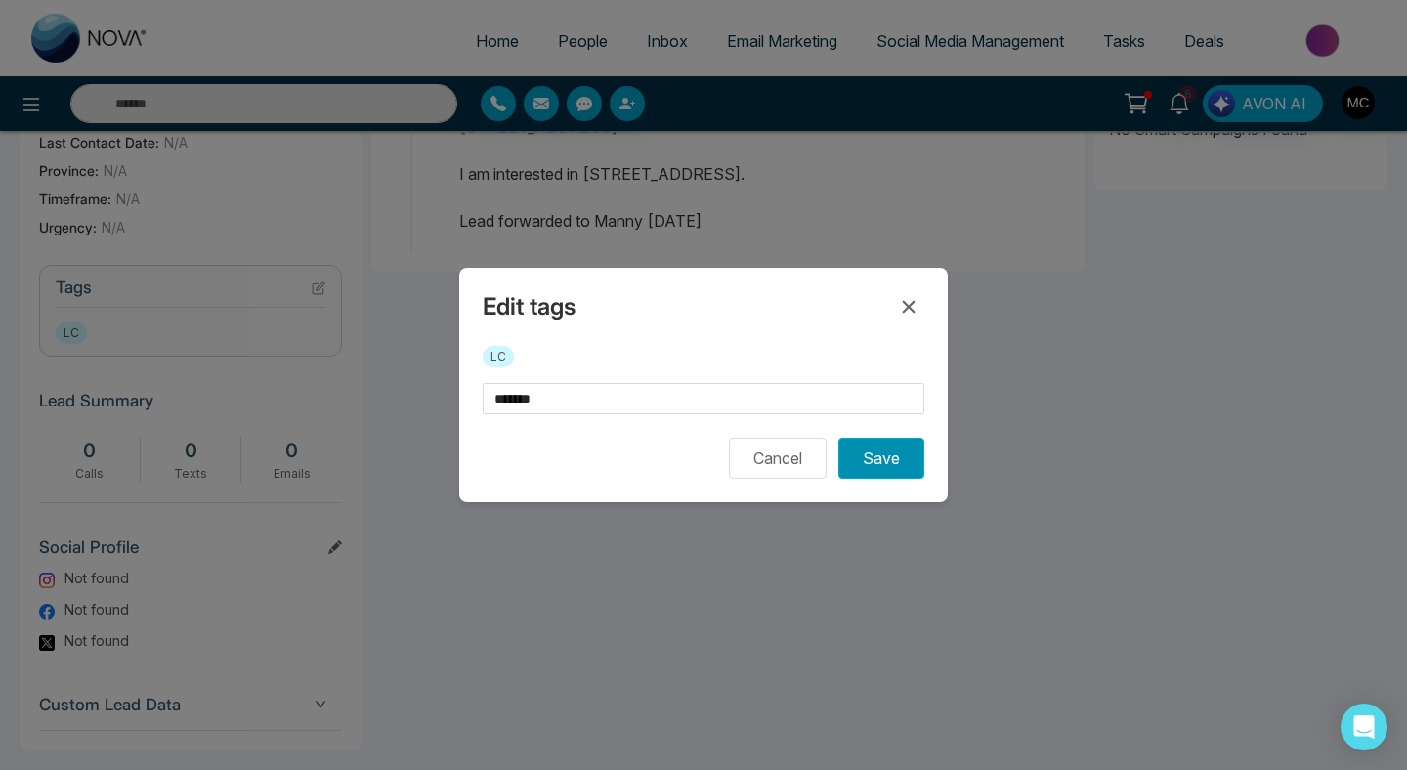
click at [865, 458] on button "Save" at bounding box center [881, 458] width 86 height 41
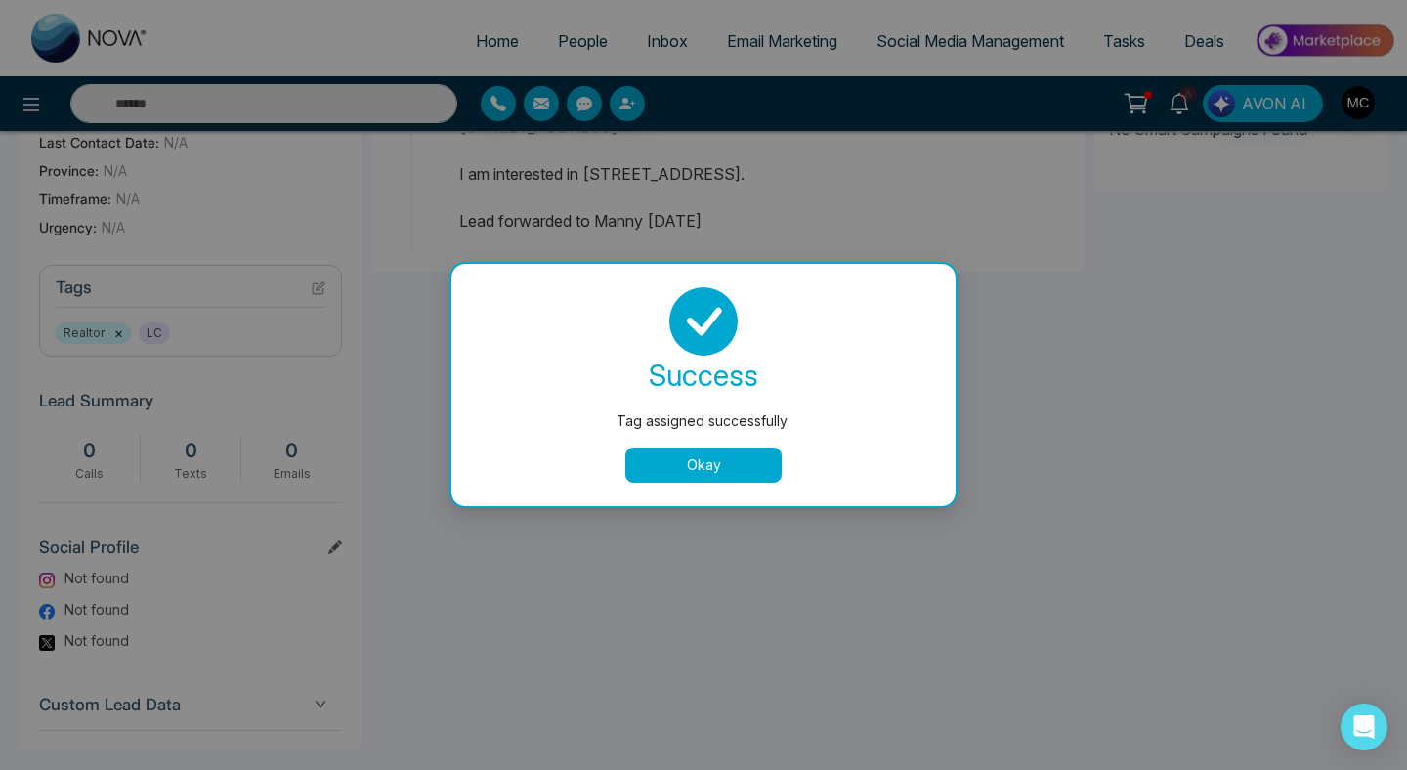
click at [695, 476] on button "Okay" at bounding box center [703, 464] width 156 height 35
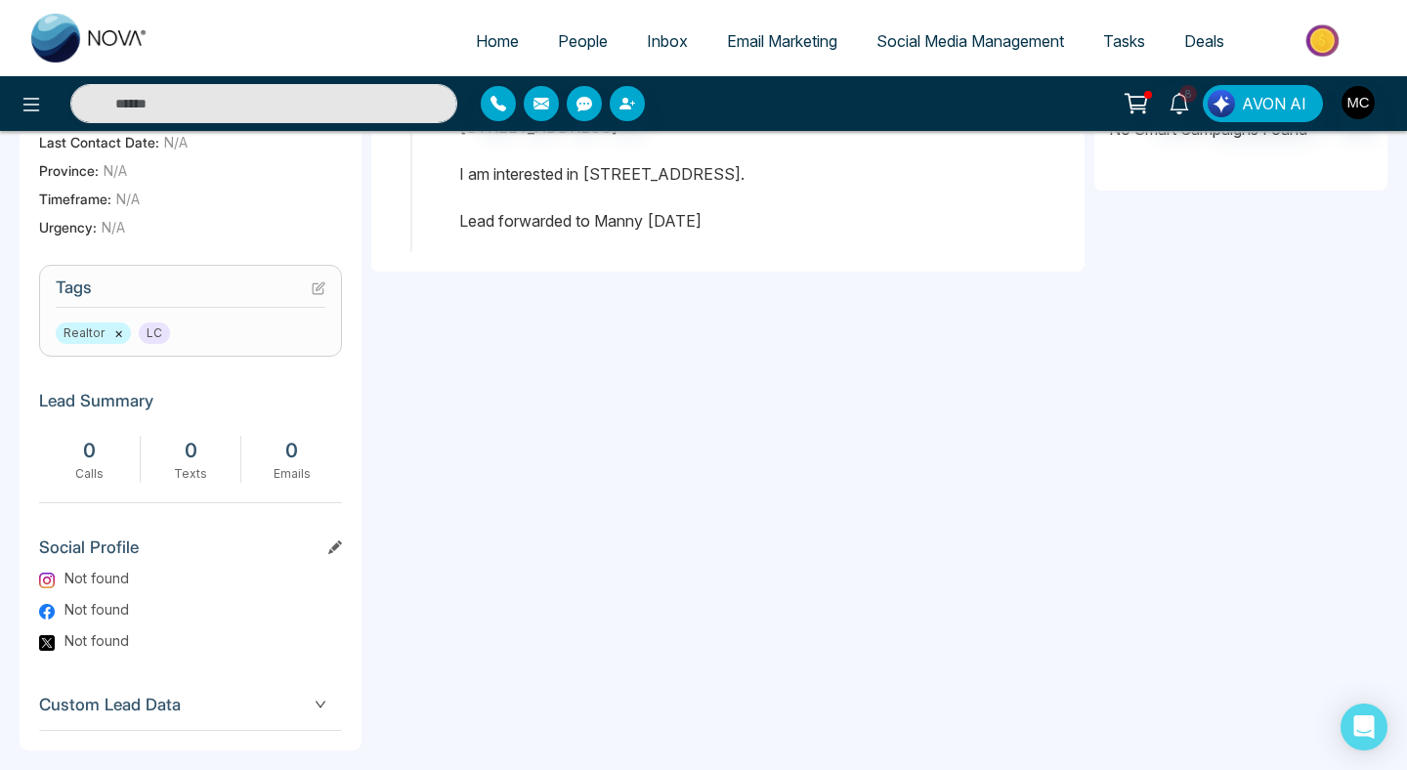
click at [157, 329] on span "LC" at bounding box center [154, 332] width 31 height 21
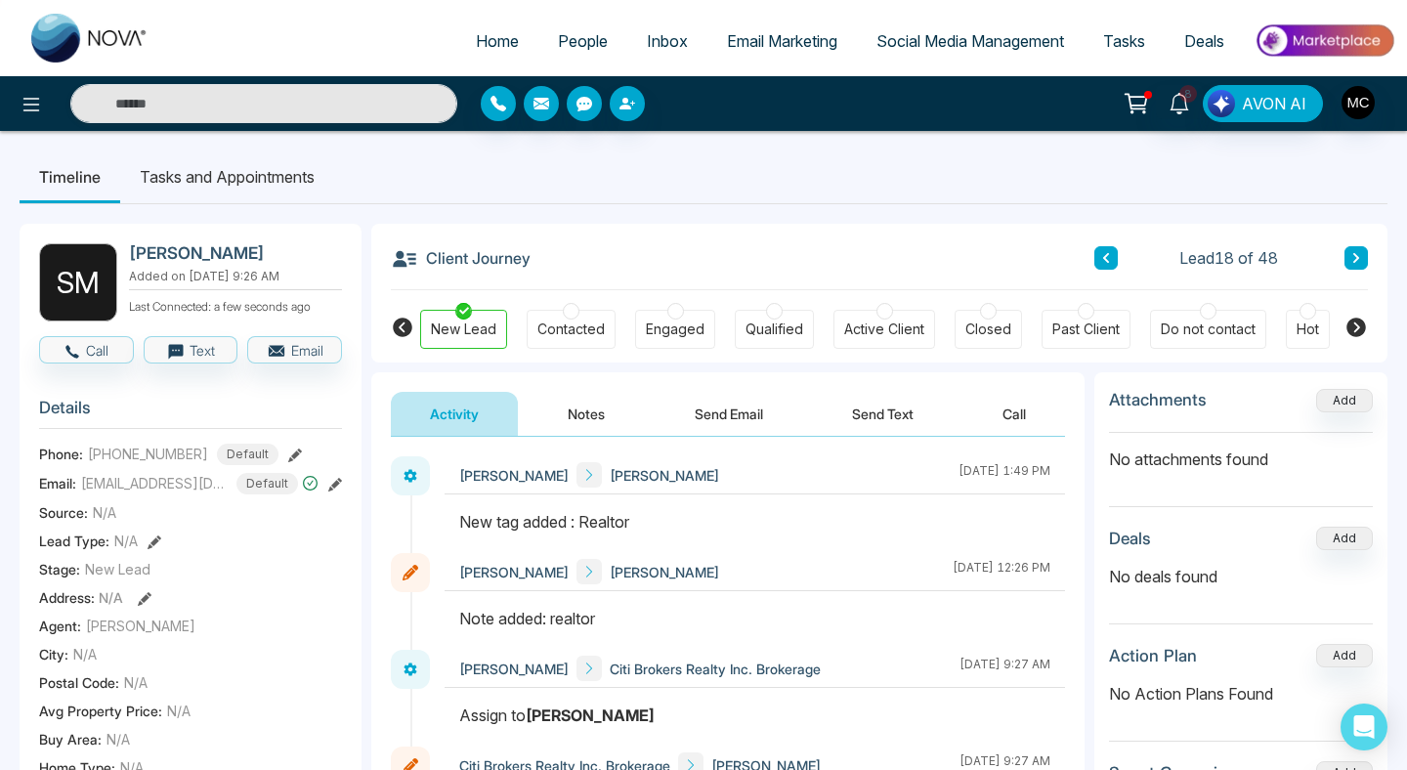
click at [558, 336] on div "Contacted" at bounding box center [570, 329] width 67 height 20
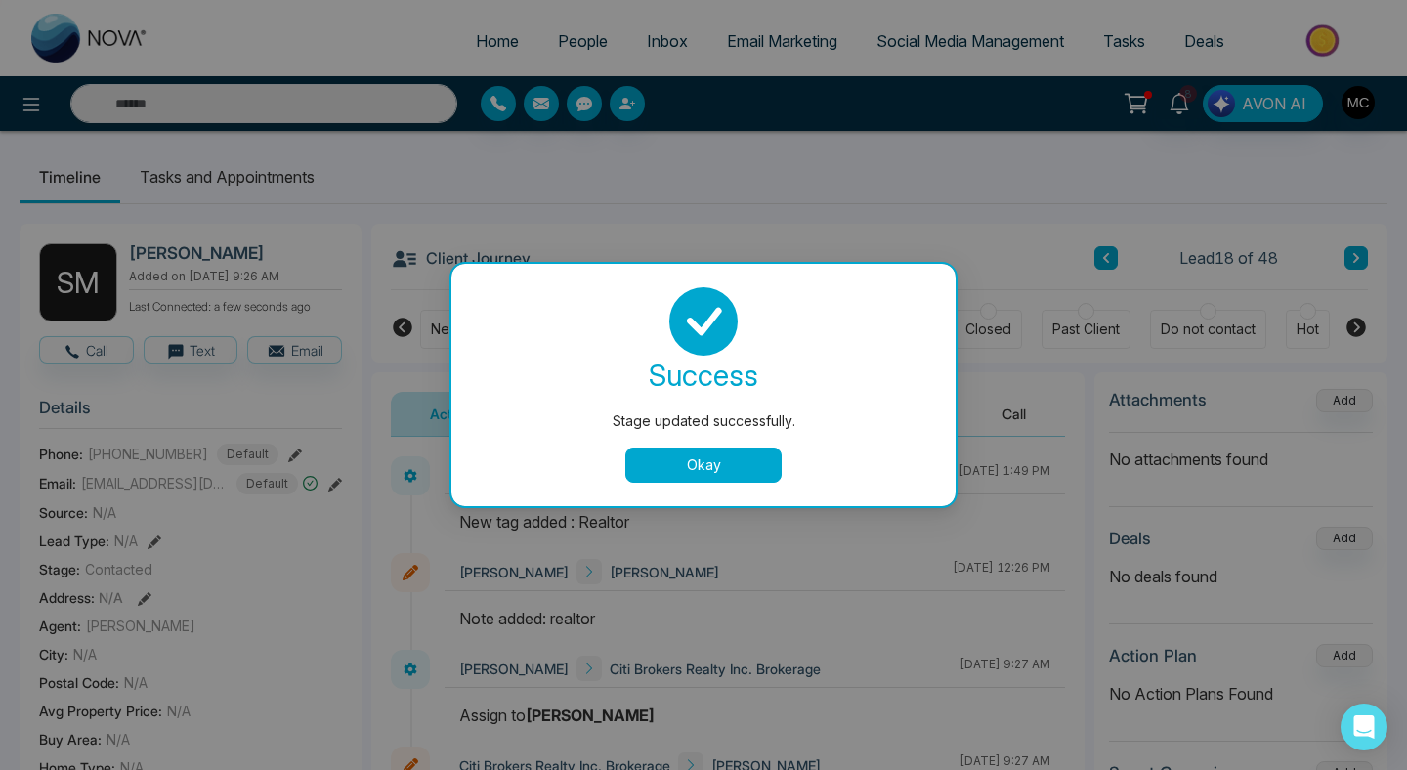
click at [724, 450] on button "Okay" at bounding box center [703, 464] width 156 height 35
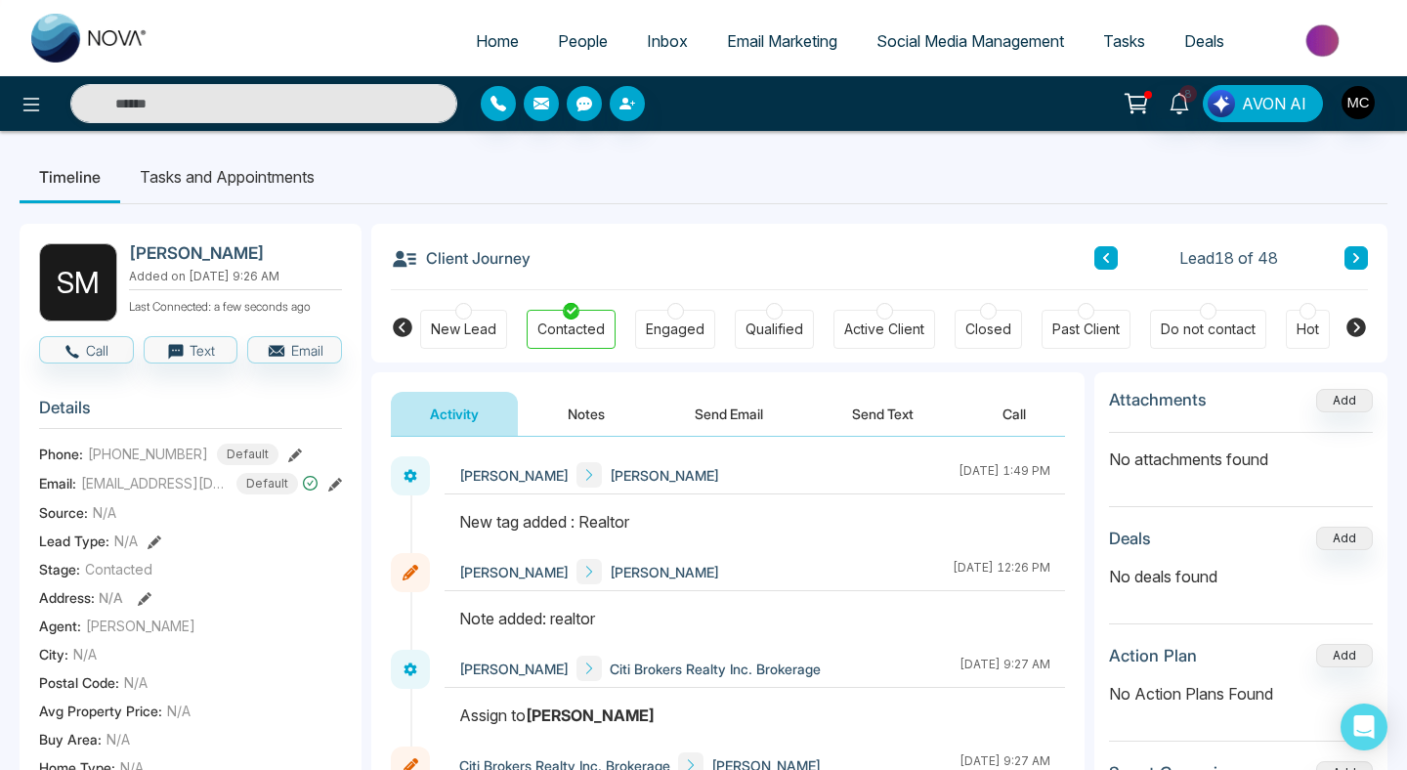
click at [1102, 256] on icon at bounding box center [1106, 258] width 10 height 12
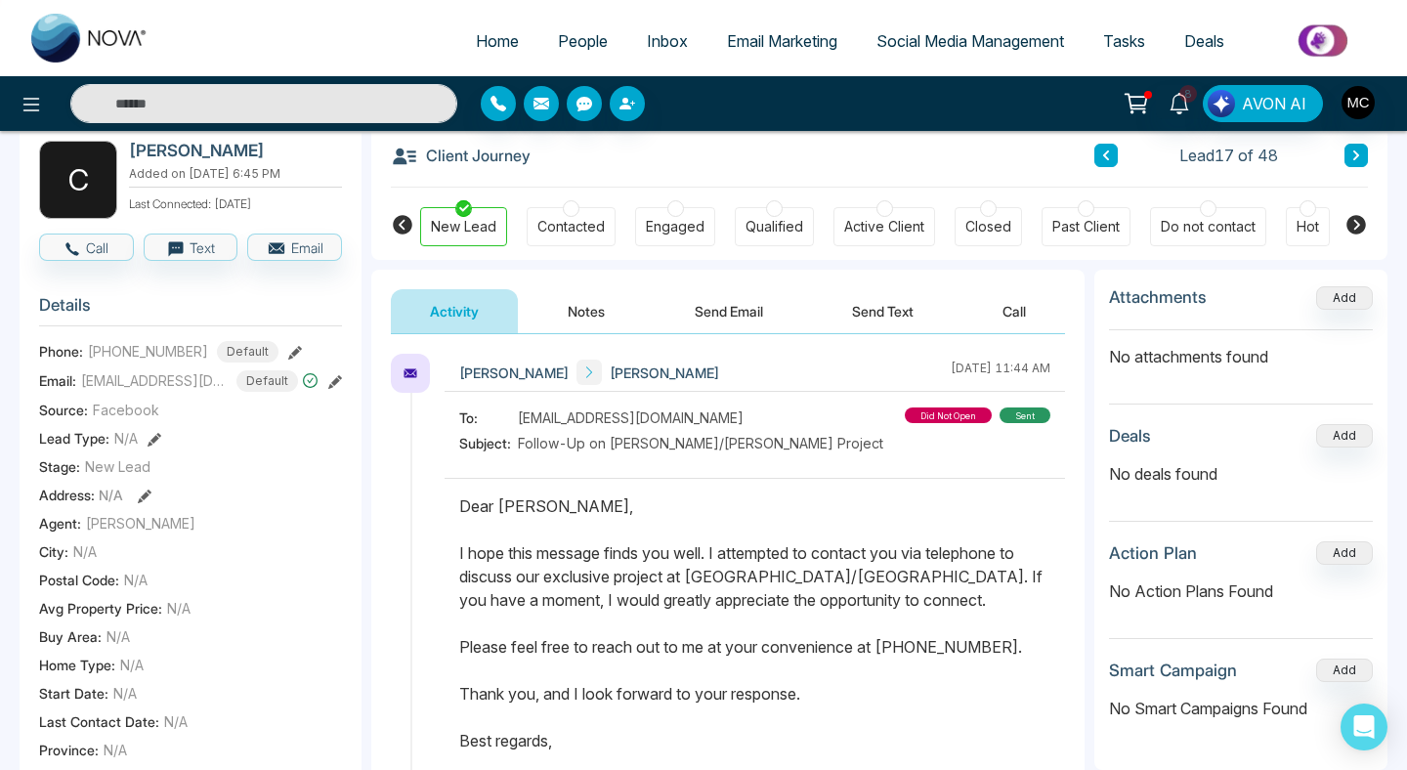
scroll to position [82, 0]
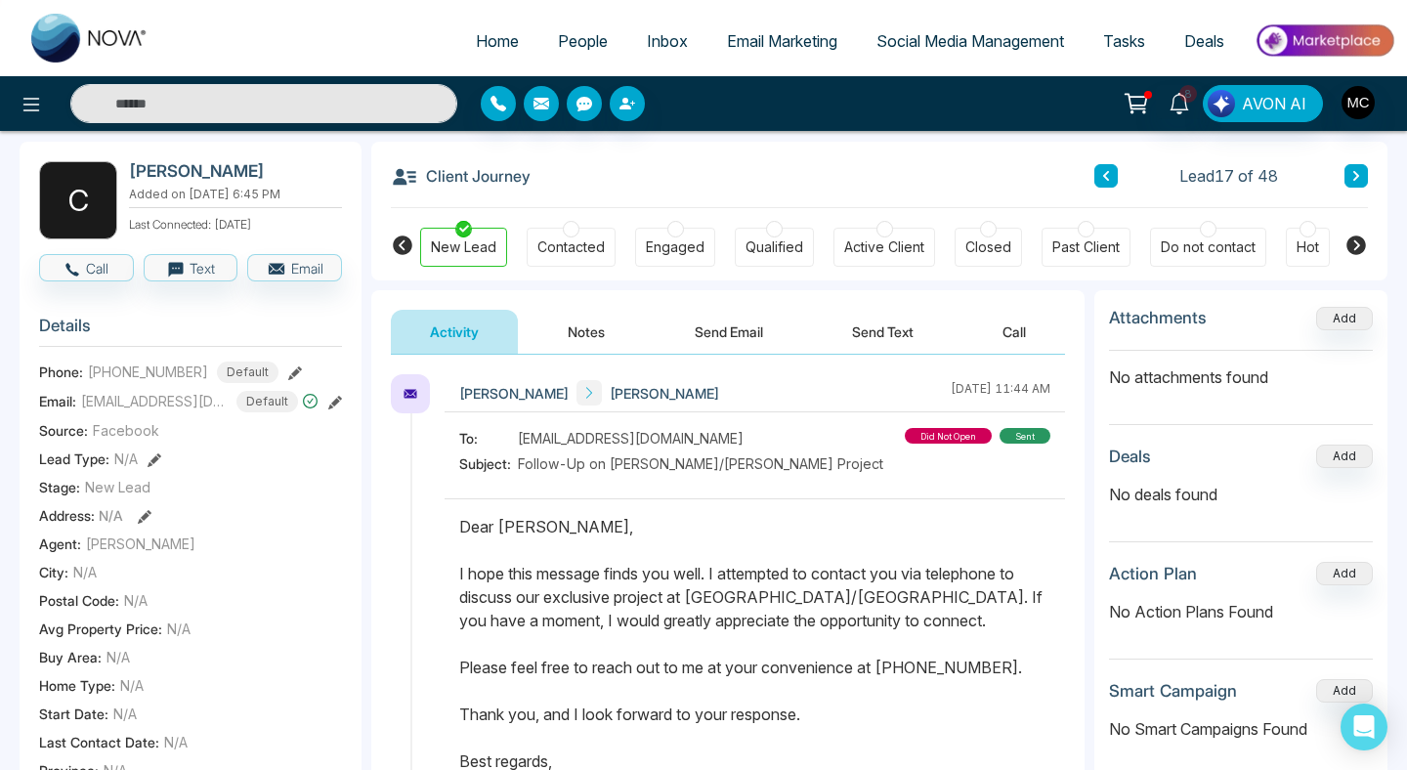
click at [563, 257] on div "Contacted" at bounding box center [570, 247] width 67 height 20
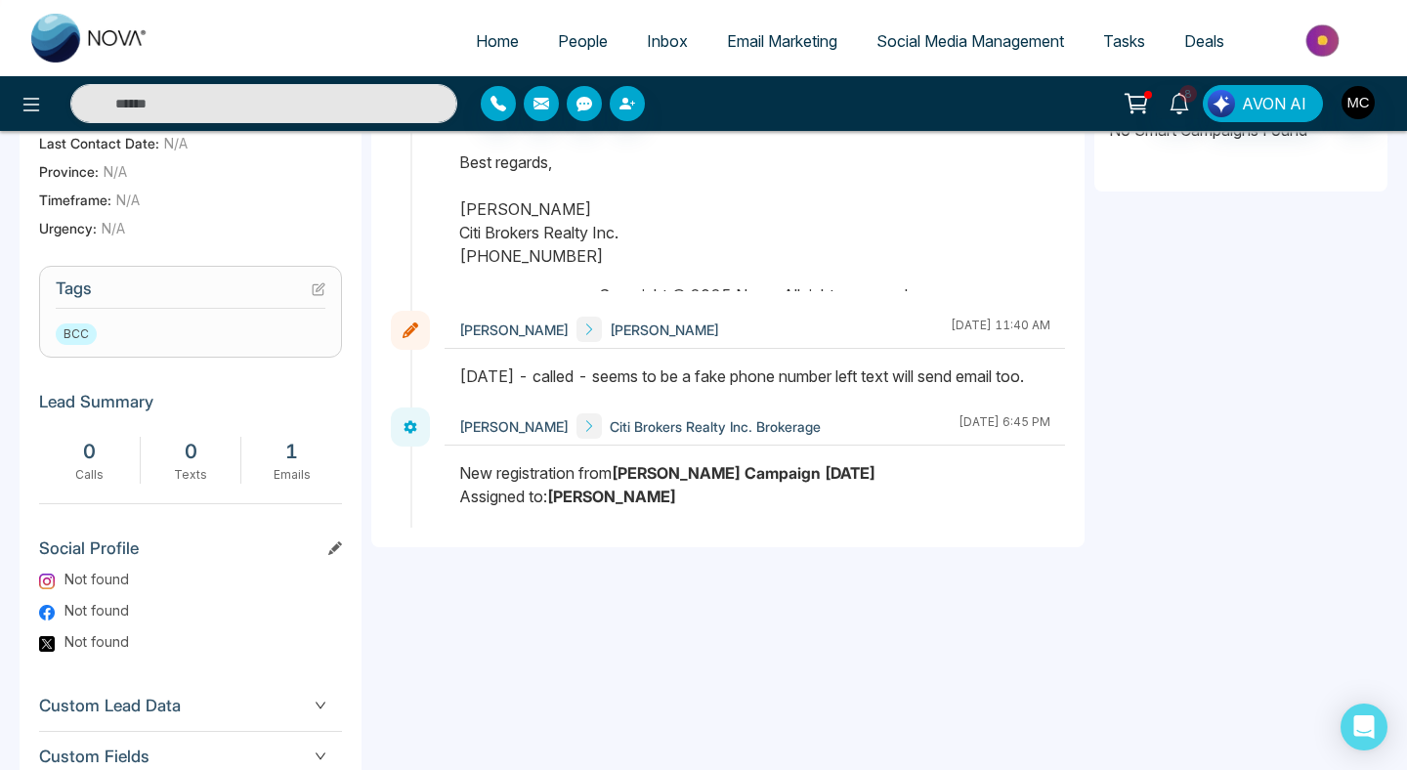
scroll to position [750, 0]
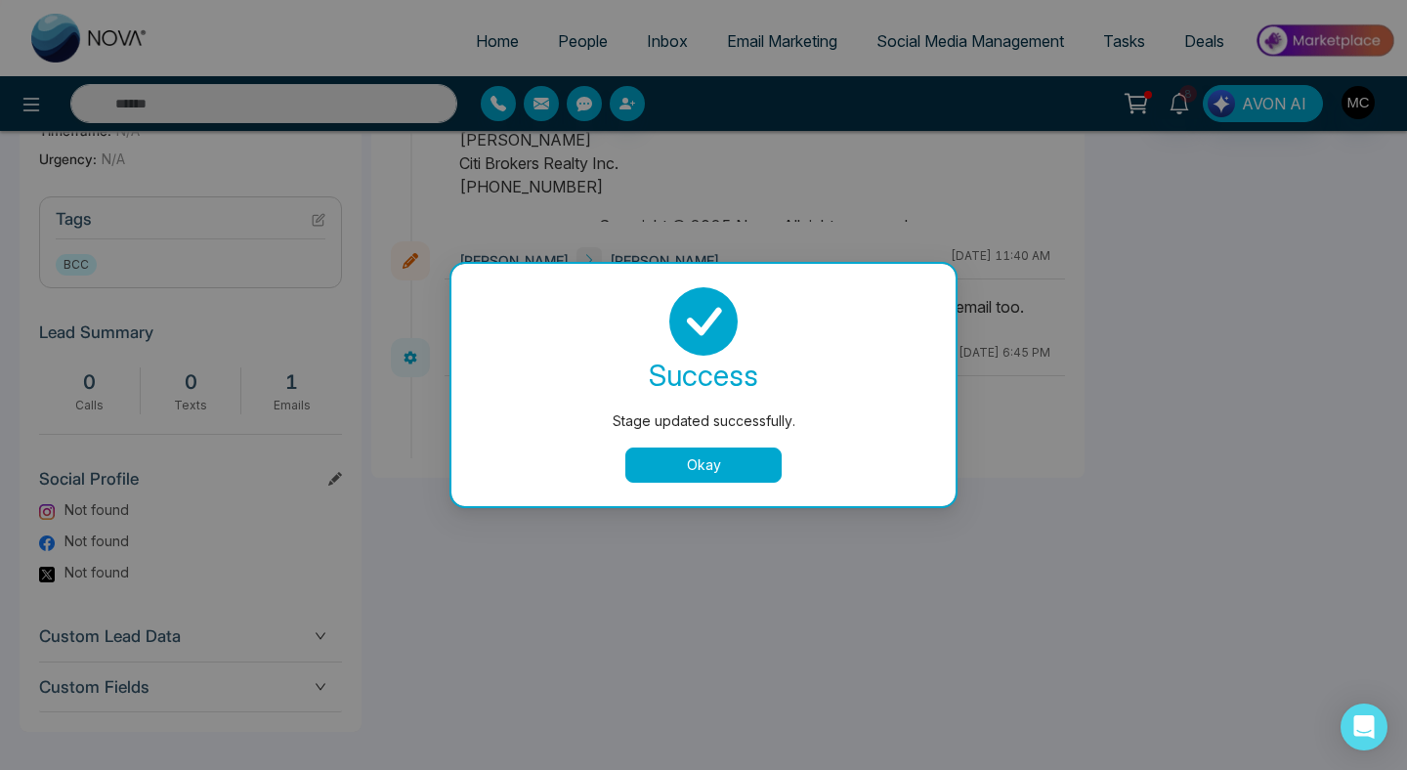
click at [671, 473] on button "Okay" at bounding box center [703, 464] width 156 height 35
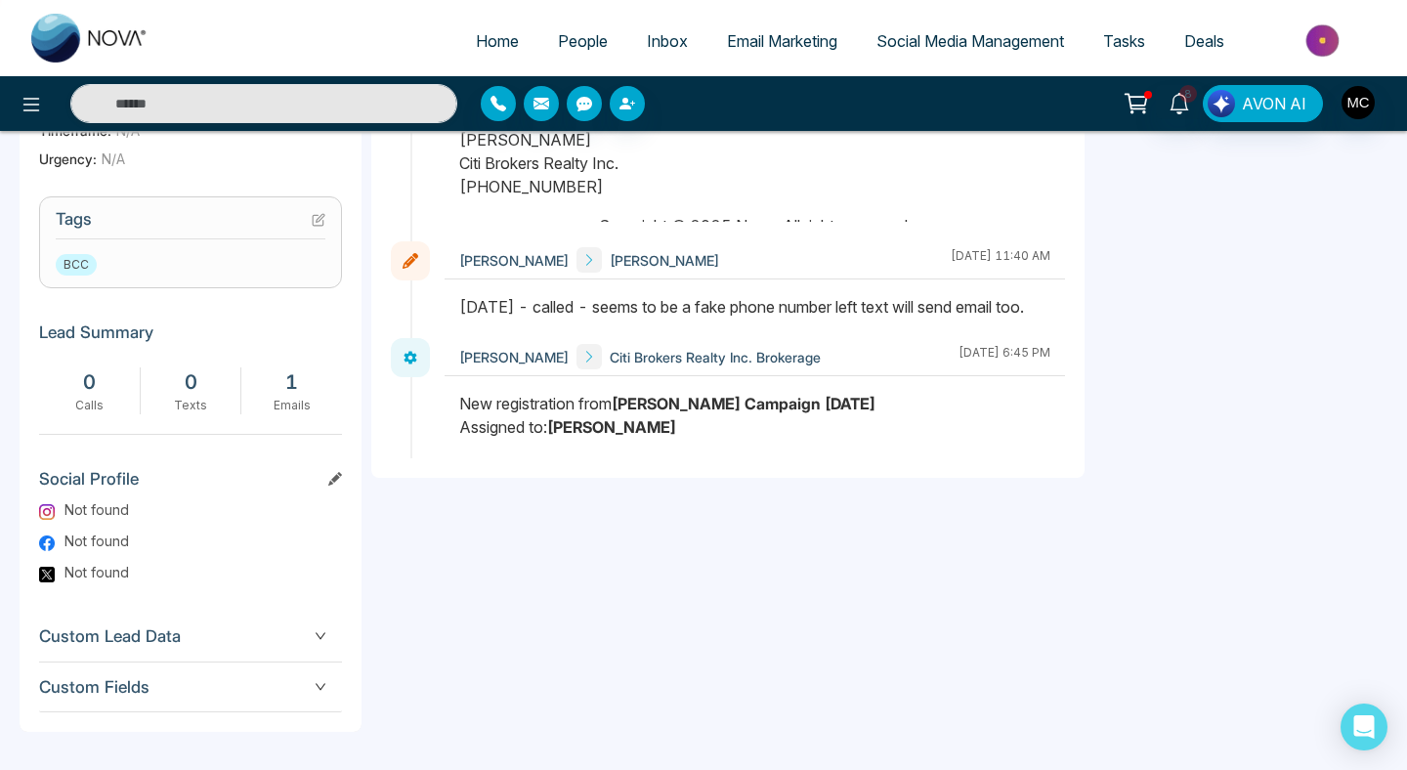
scroll to position [0, 0]
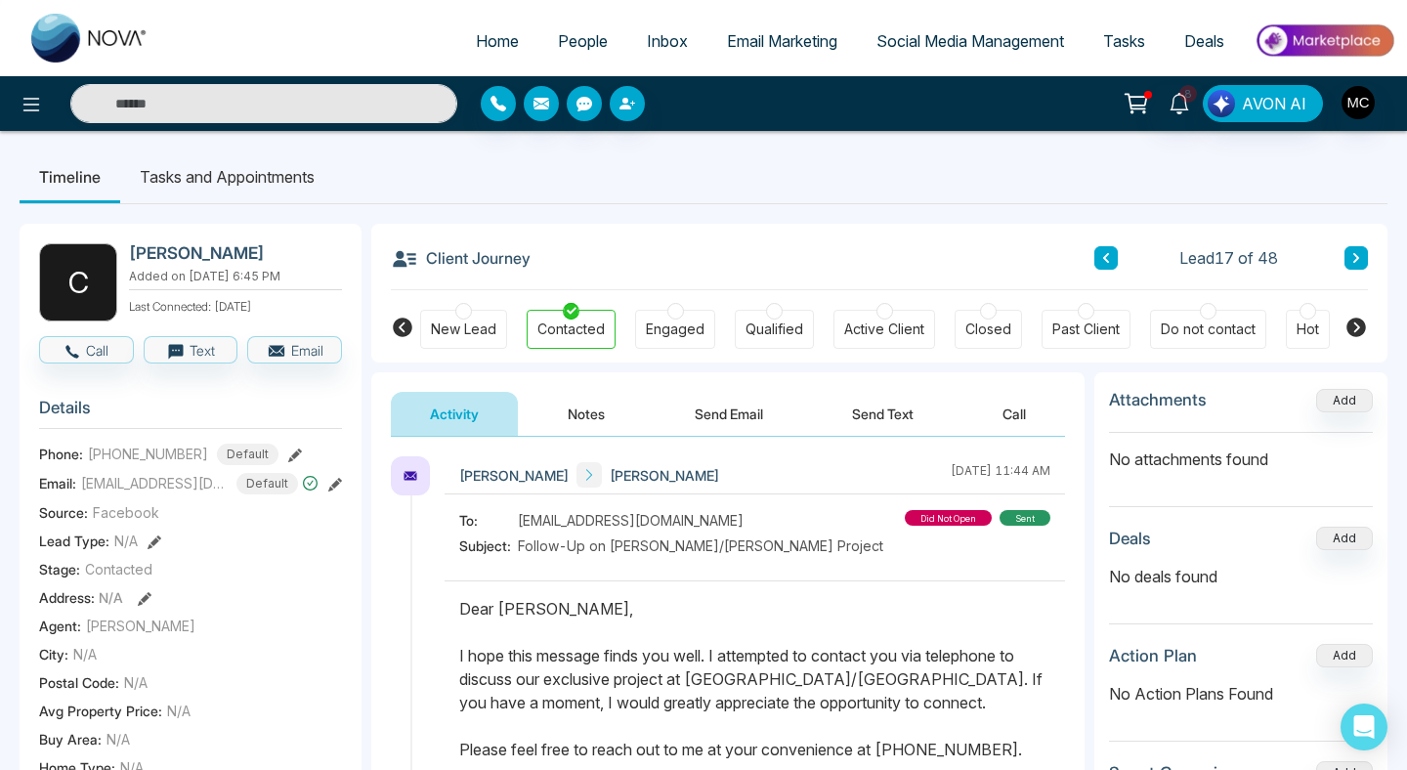
click at [1101, 249] on button at bounding box center [1105, 257] width 23 height 23
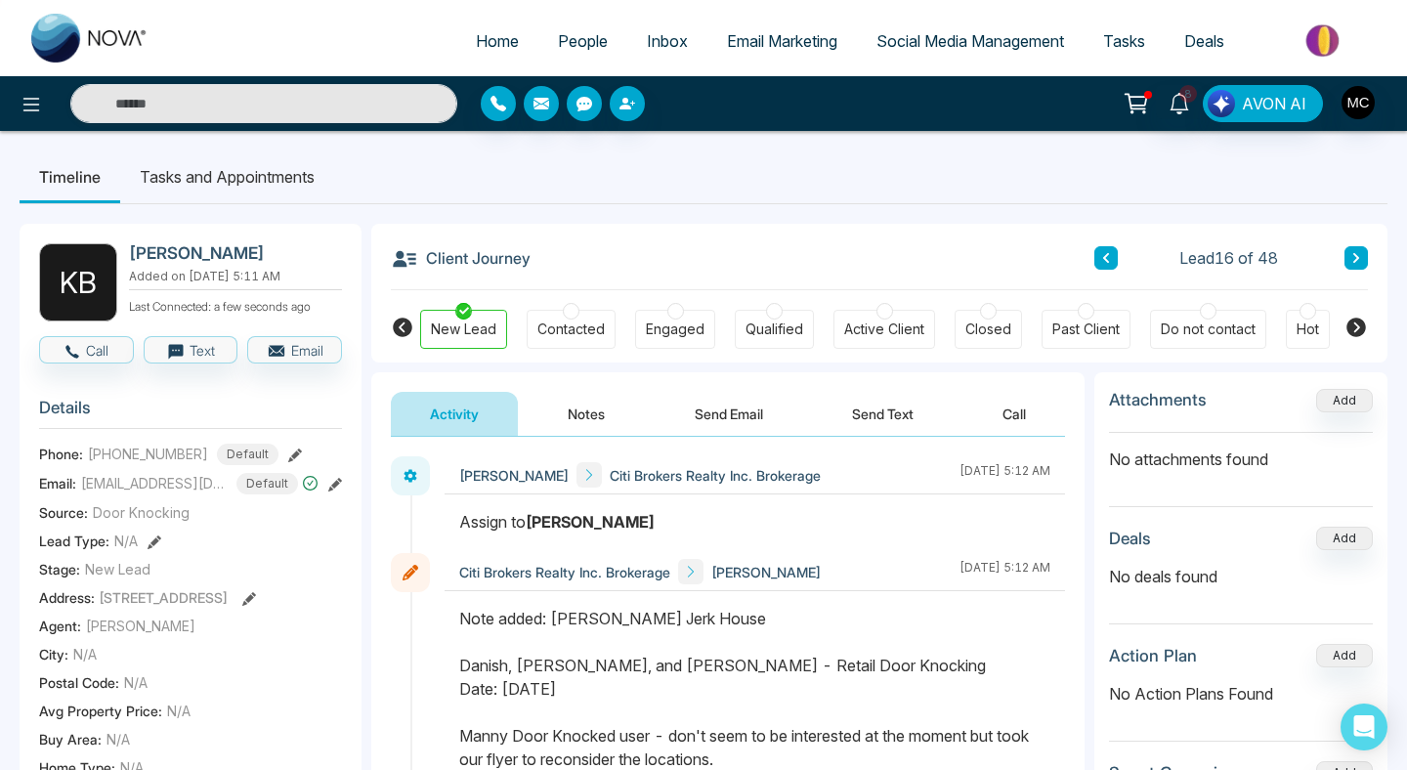
click at [1107, 256] on icon at bounding box center [1106, 258] width 6 height 10
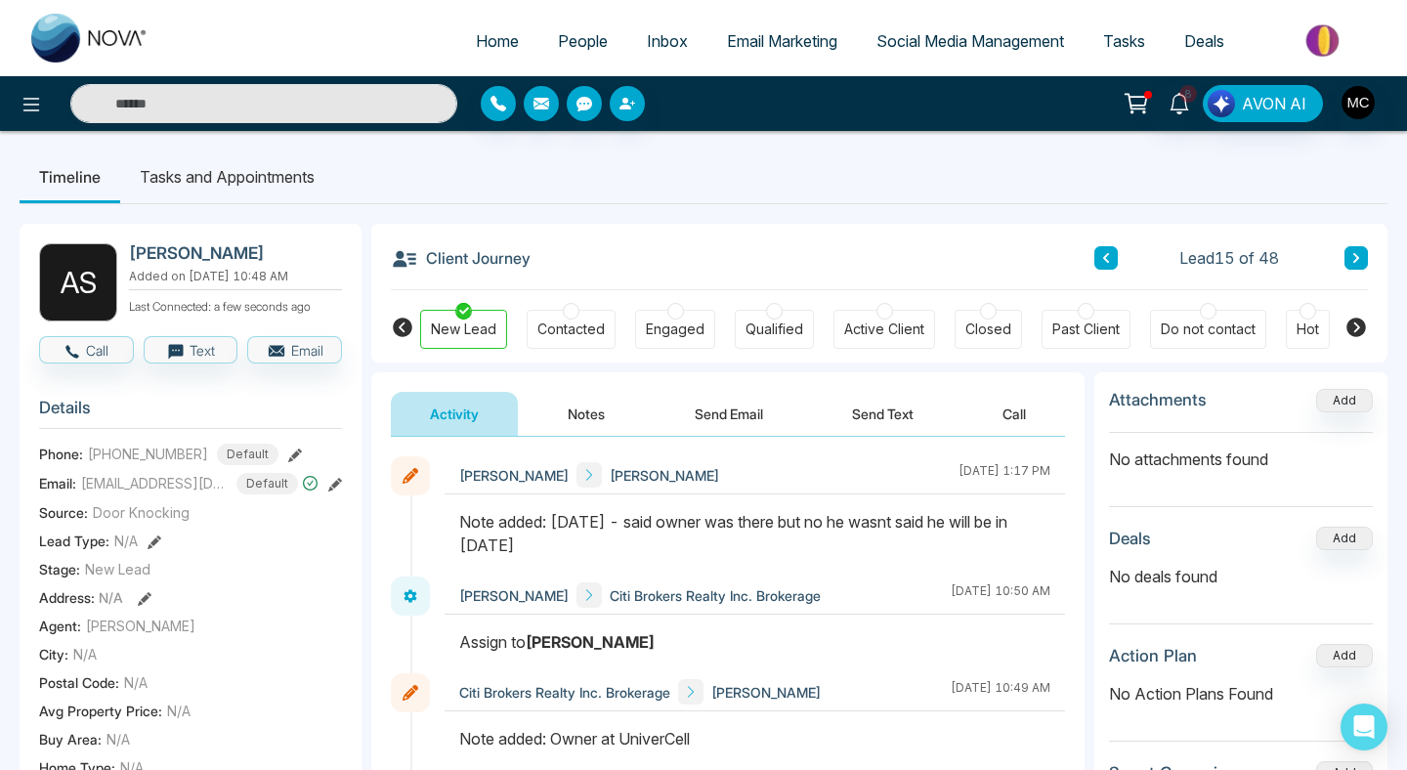
click at [578, 330] on div "Contacted" at bounding box center [570, 329] width 67 height 20
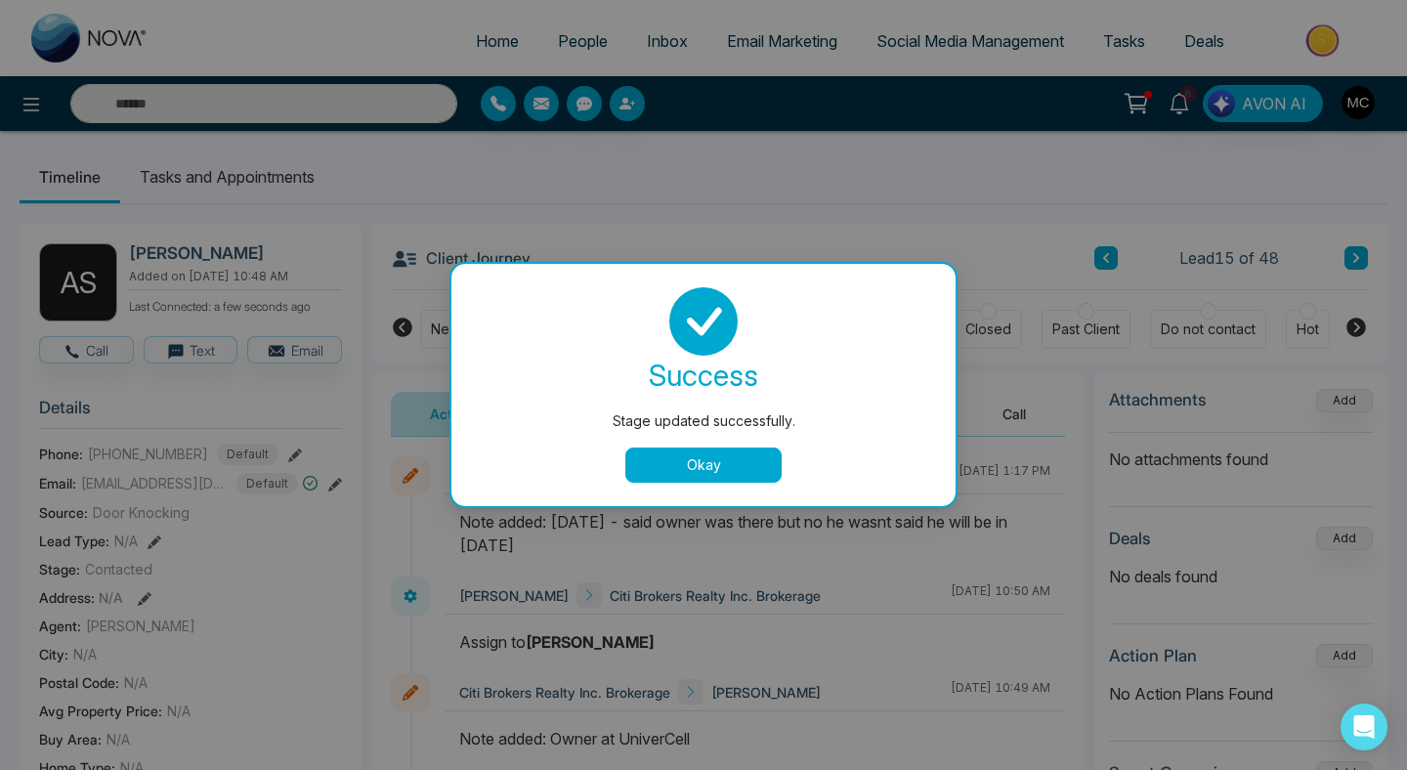
click at [691, 457] on button "Okay" at bounding box center [703, 464] width 156 height 35
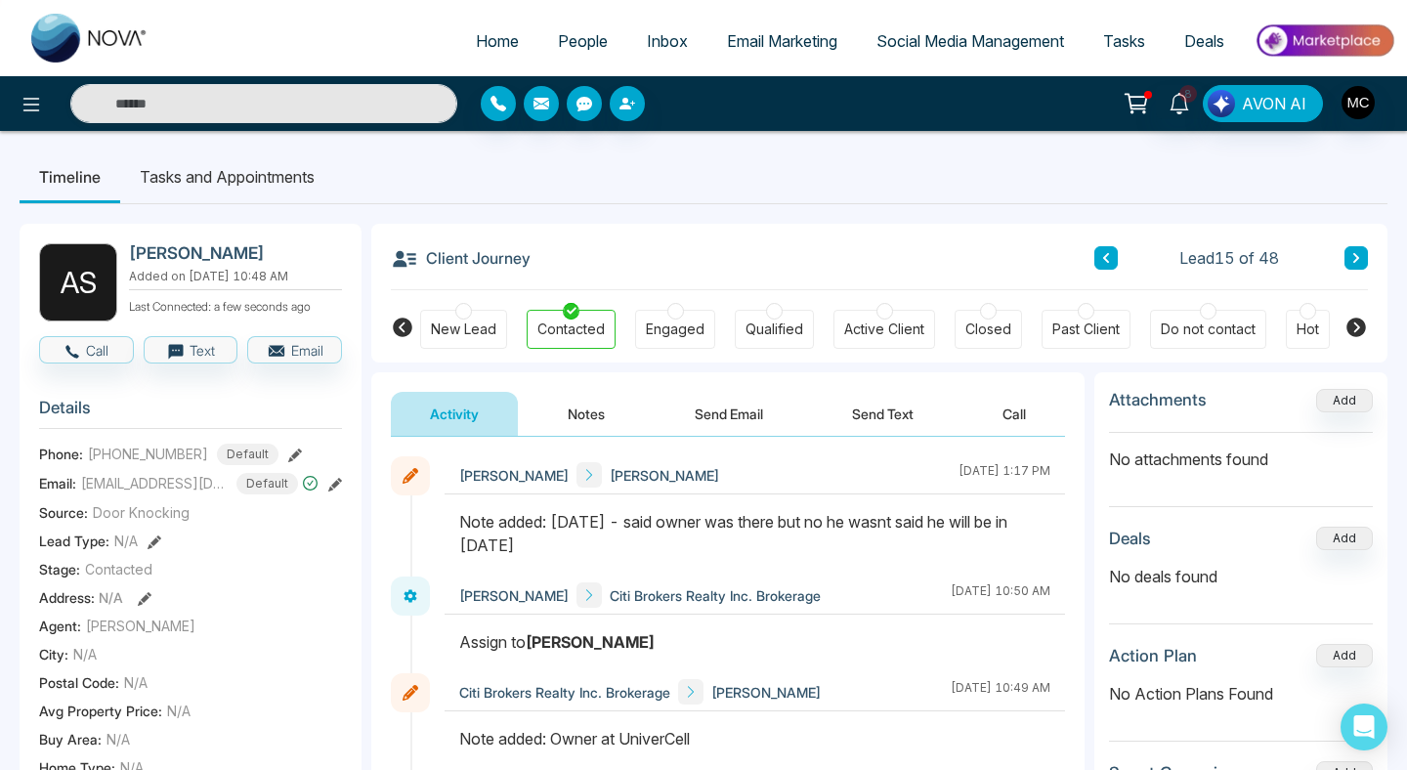
click at [1100, 269] on button at bounding box center [1105, 257] width 23 height 23
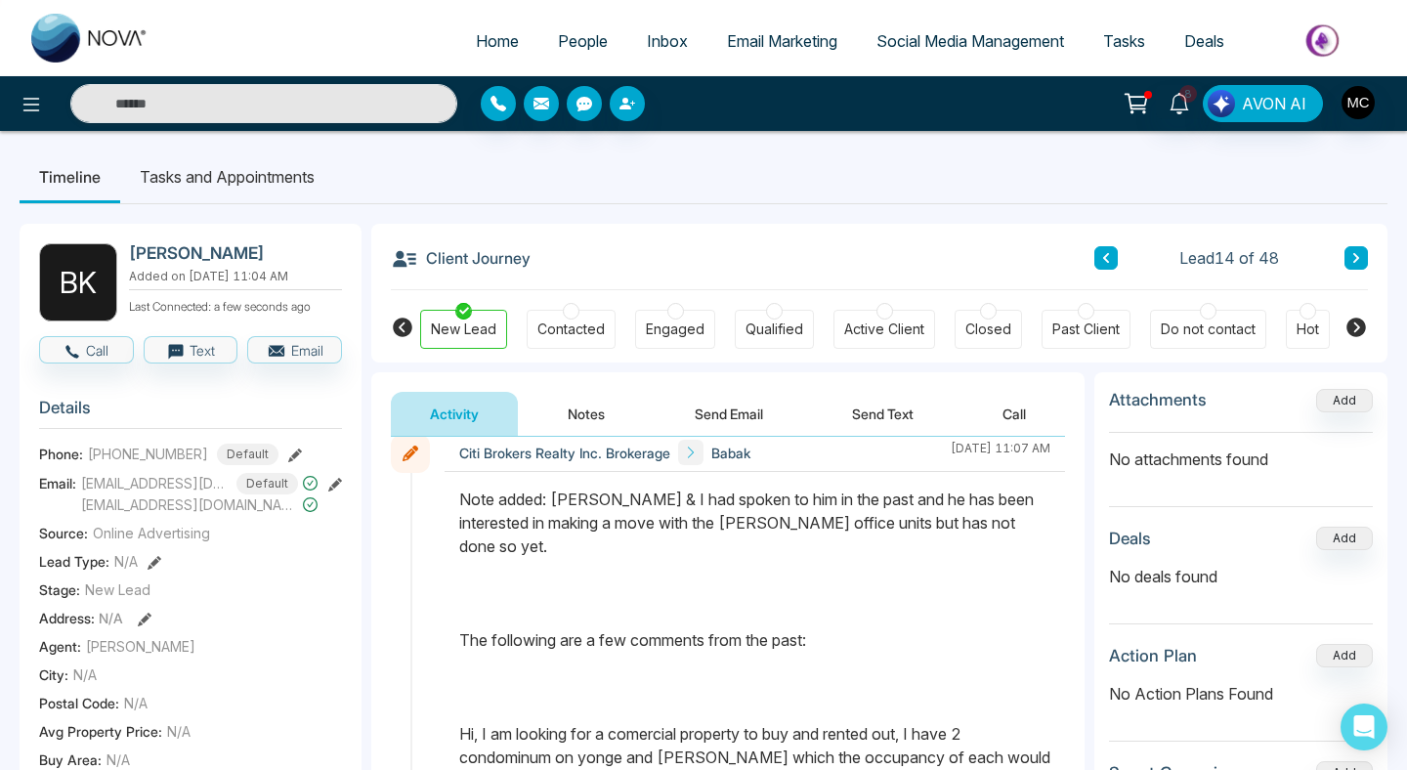
scroll to position [669, 0]
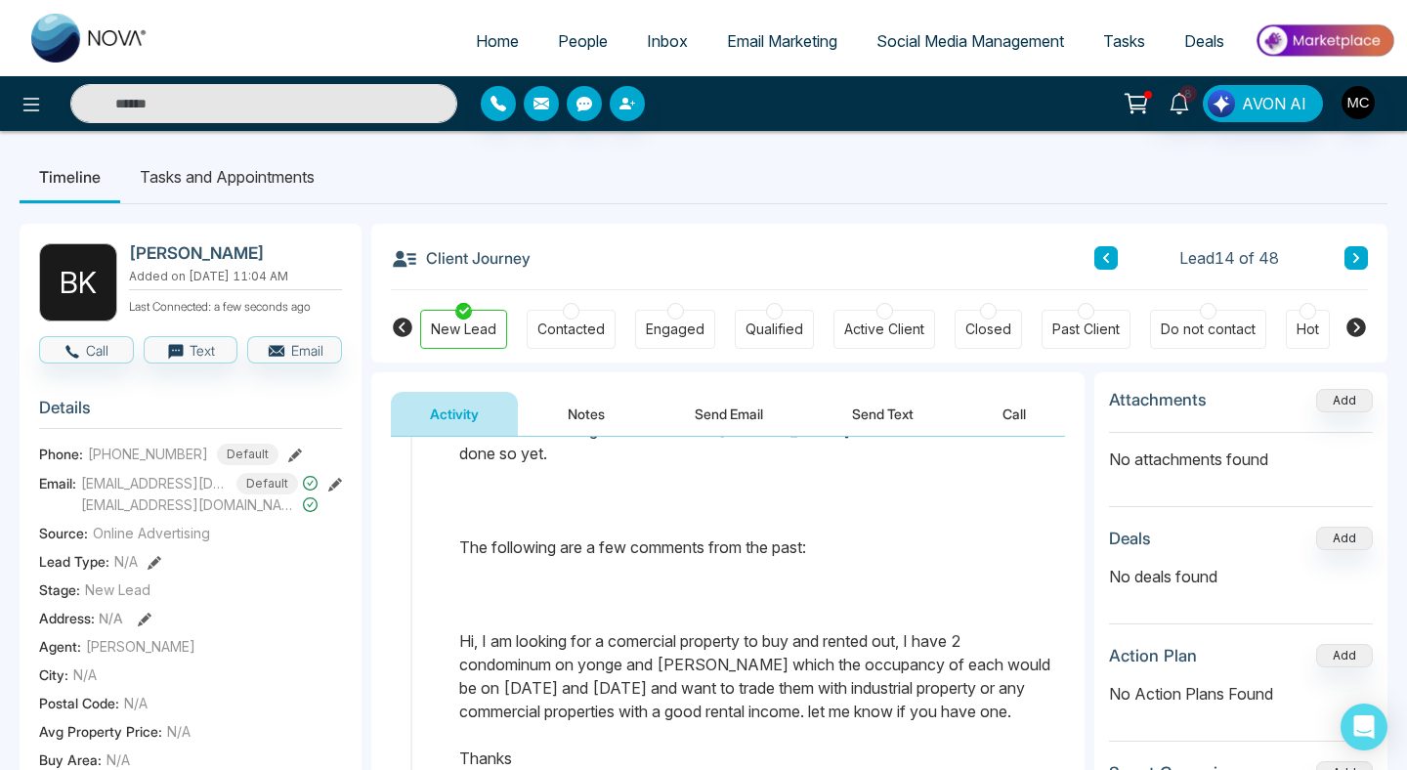
click at [547, 344] on div "Contacted" at bounding box center [571, 329] width 89 height 39
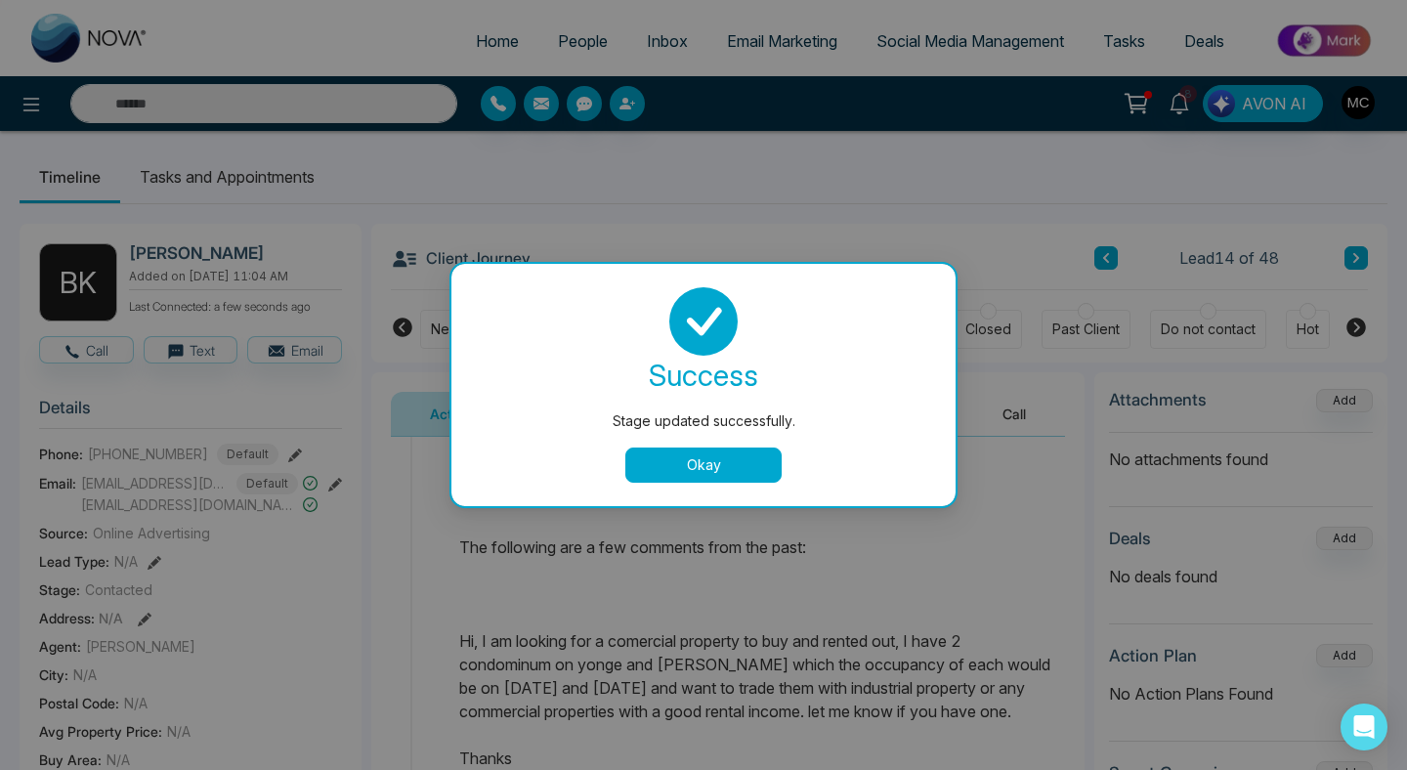
click at [685, 454] on button "Okay" at bounding box center [703, 464] width 156 height 35
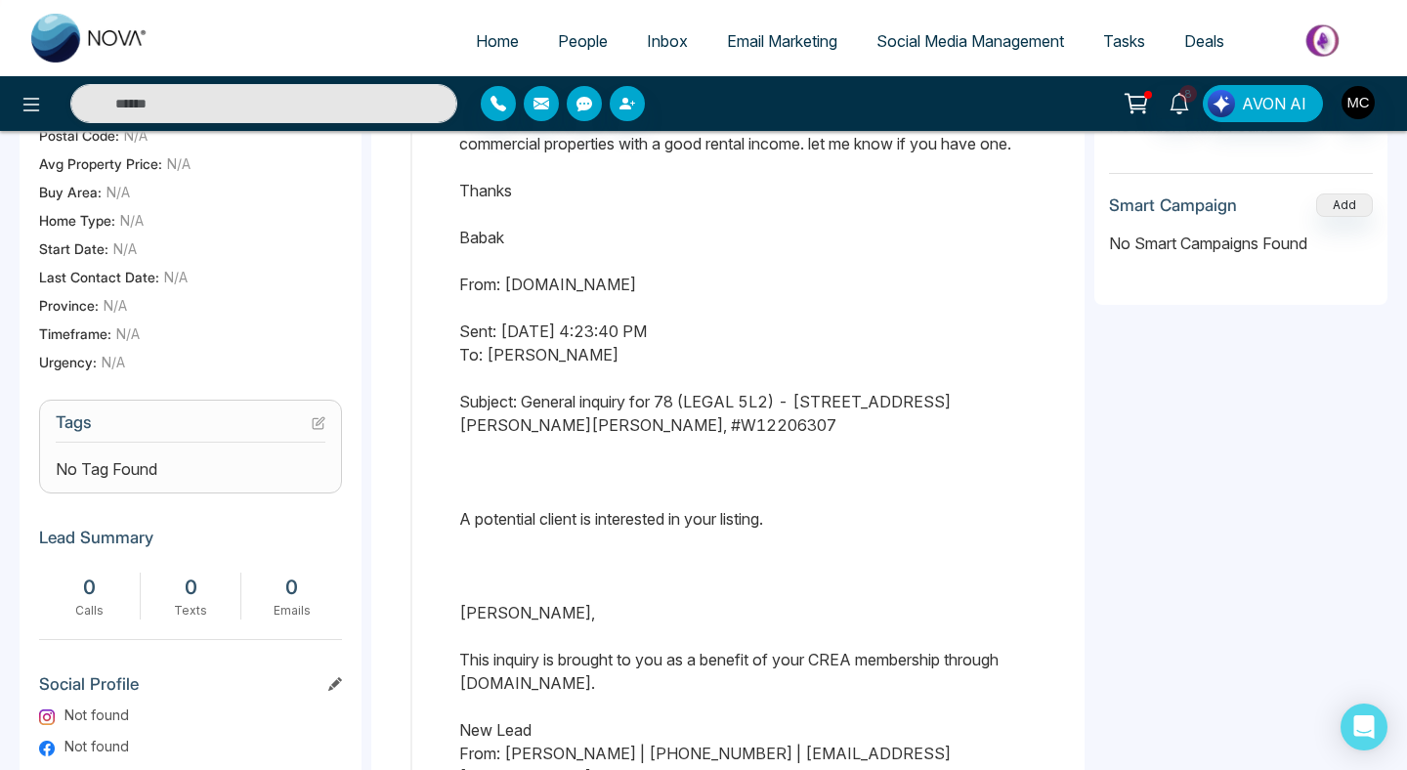
scroll to position [637, 0]
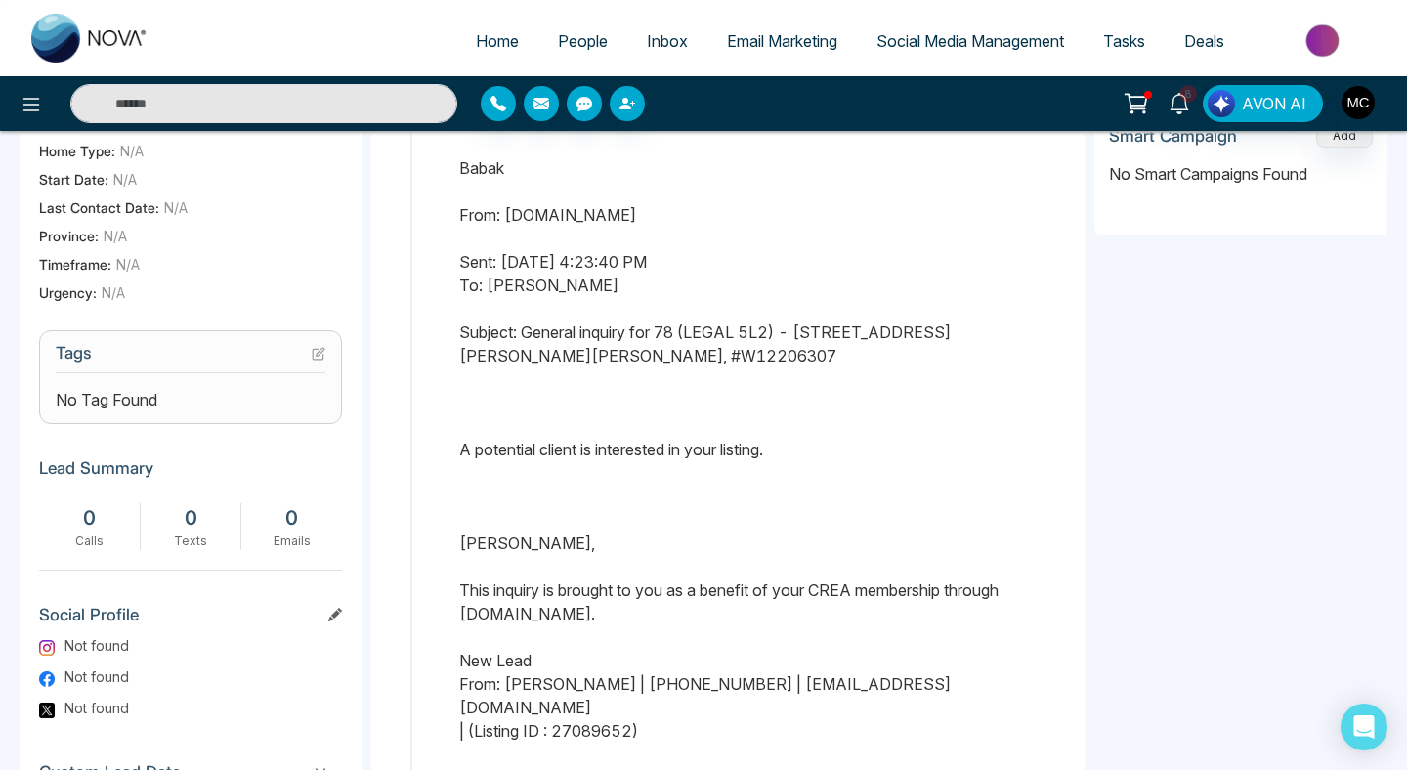
click at [316, 360] on icon at bounding box center [319, 354] width 14 height 14
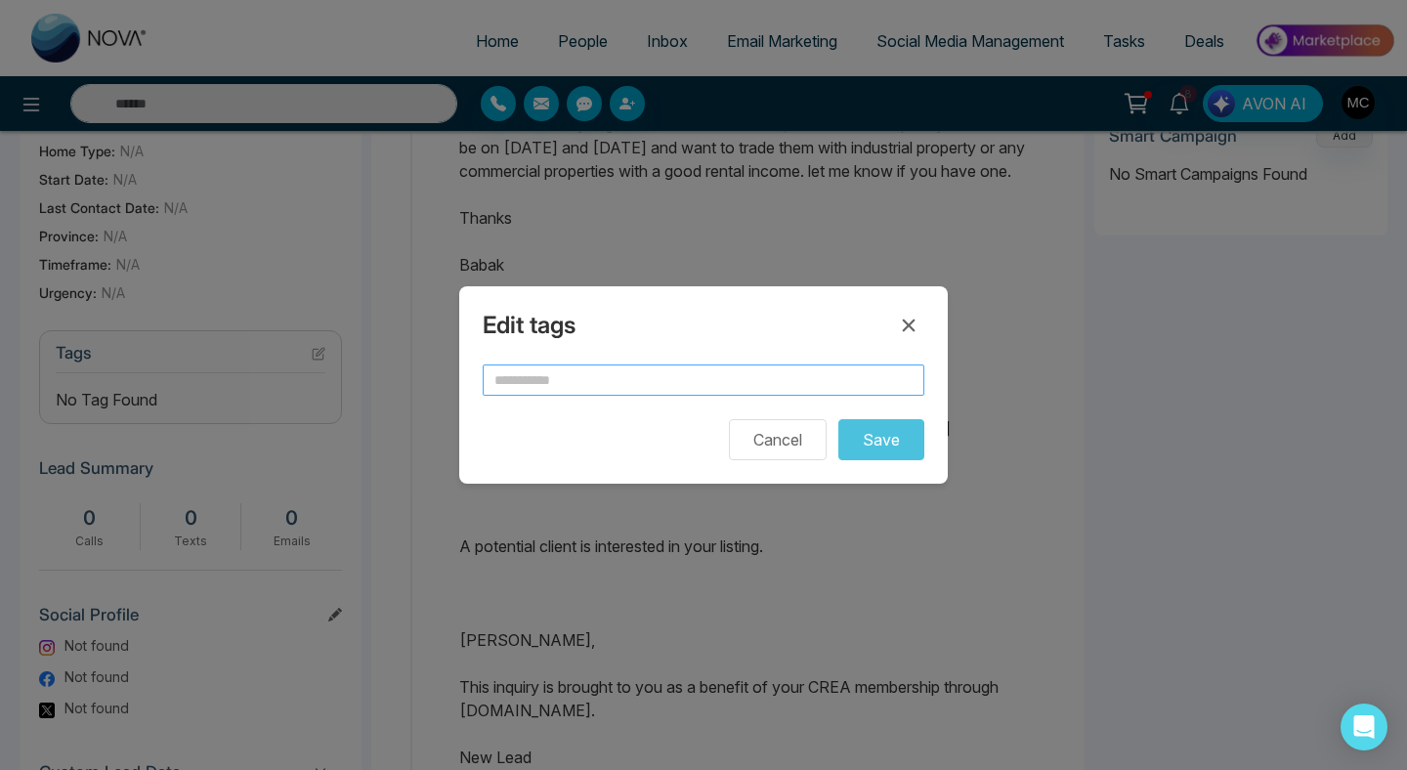
click at [582, 386] on input "text" at bounding box center [704, 379] width 442 height 31
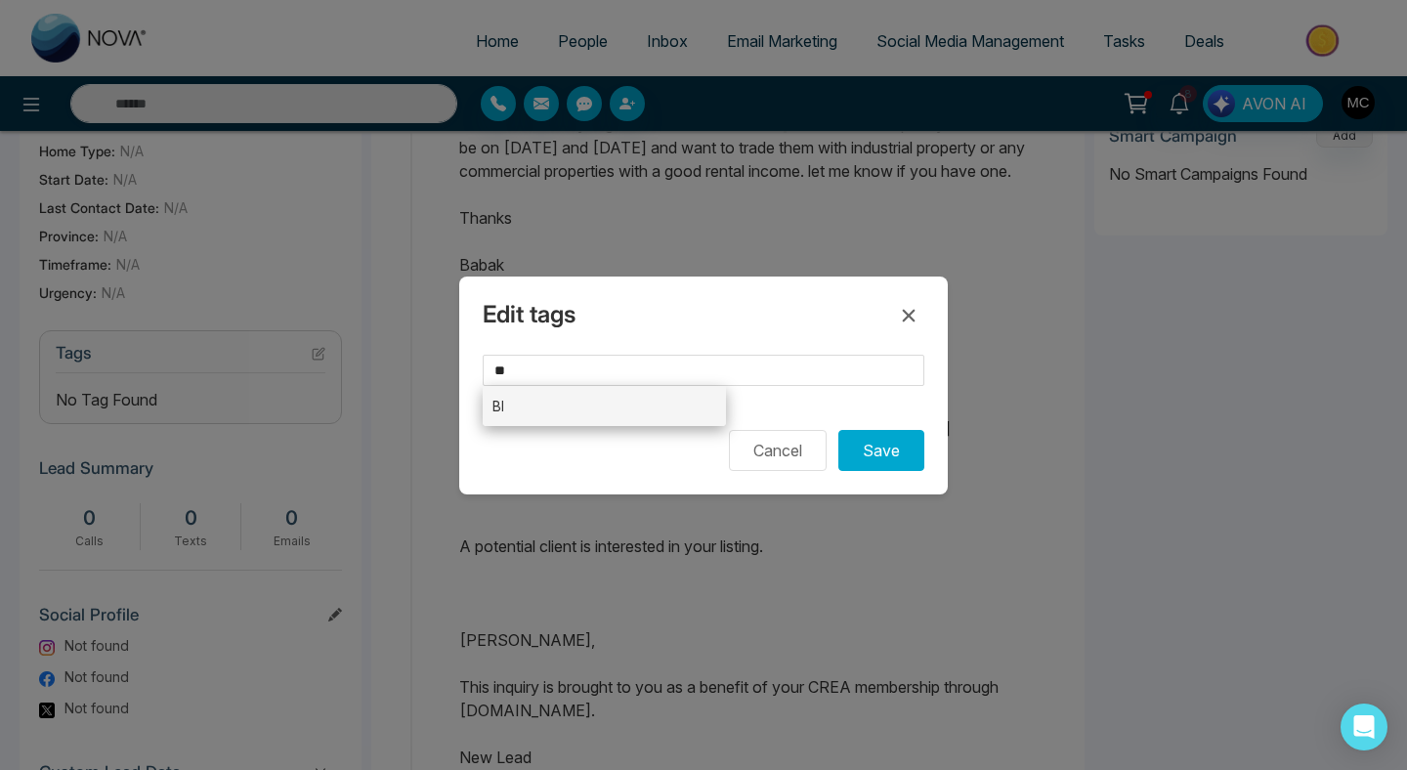
click at [593, 400] on li "BI" at bounding box center [604, 406] width 243 height 40
type input "**"
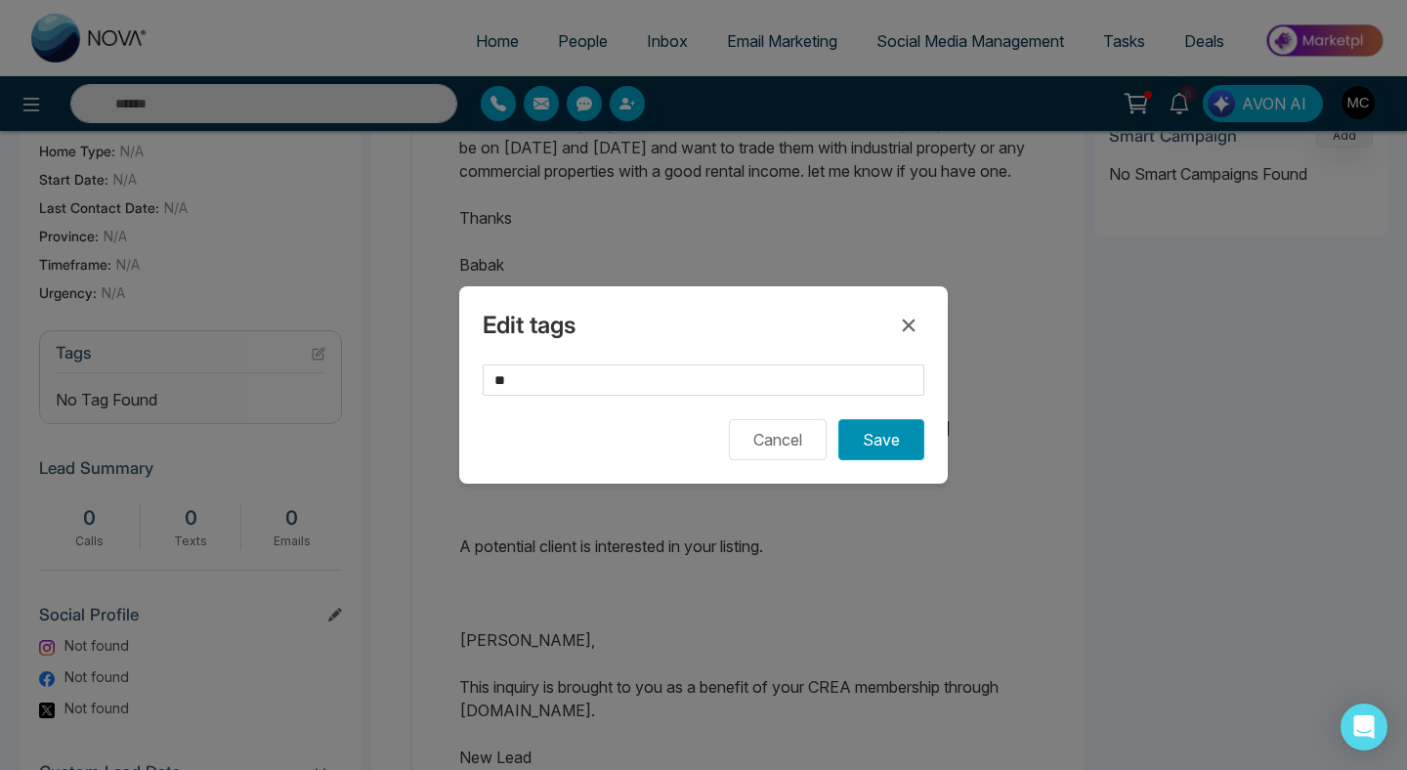
click at [859, 432] on button "Save" at bounding box center [881, 439] width 86 height 41
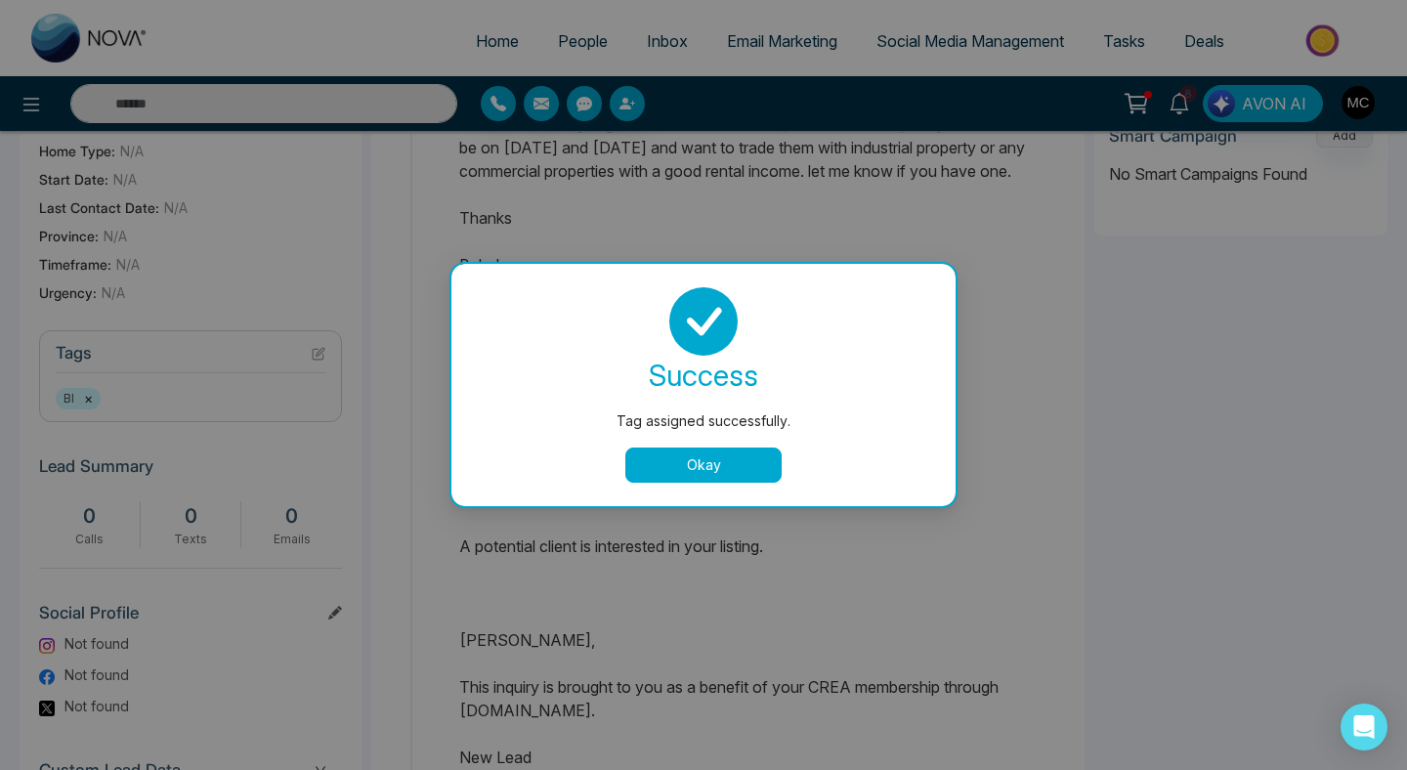
click at [685, 468] on button "Okay" at bounding box center [703, 464] width 156 height 35
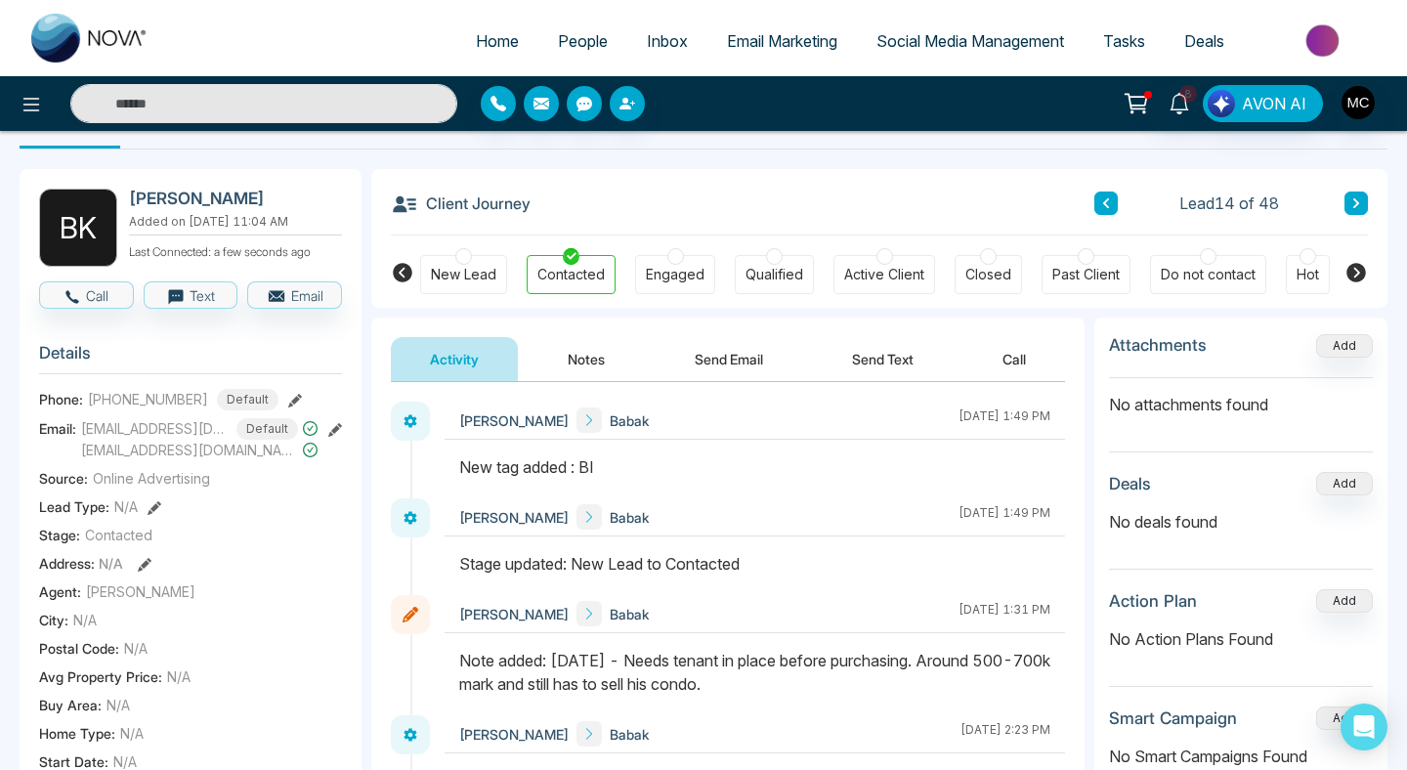
scroll to position [0, 0]
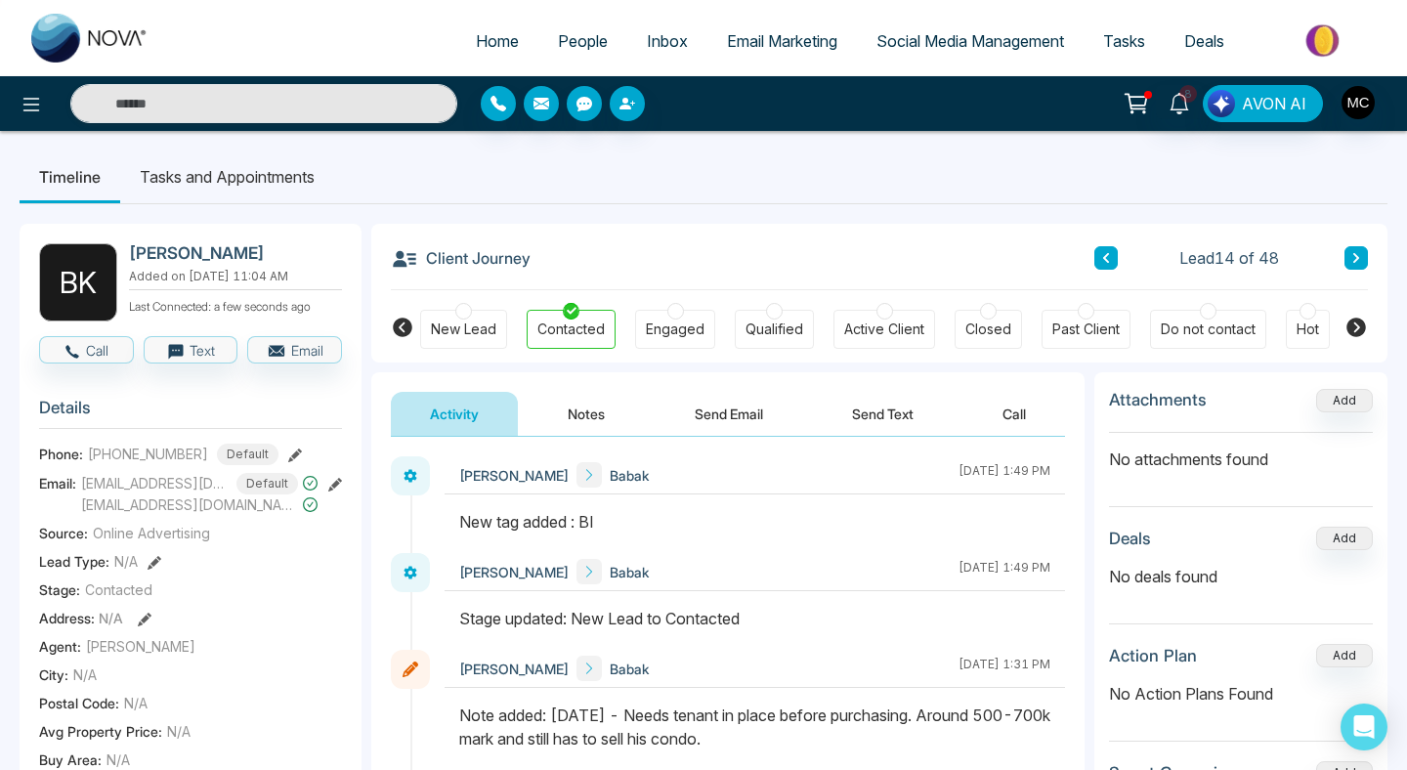
click at [1109, 254] on icon at bounding box center [1106, 258] width 10 height 12
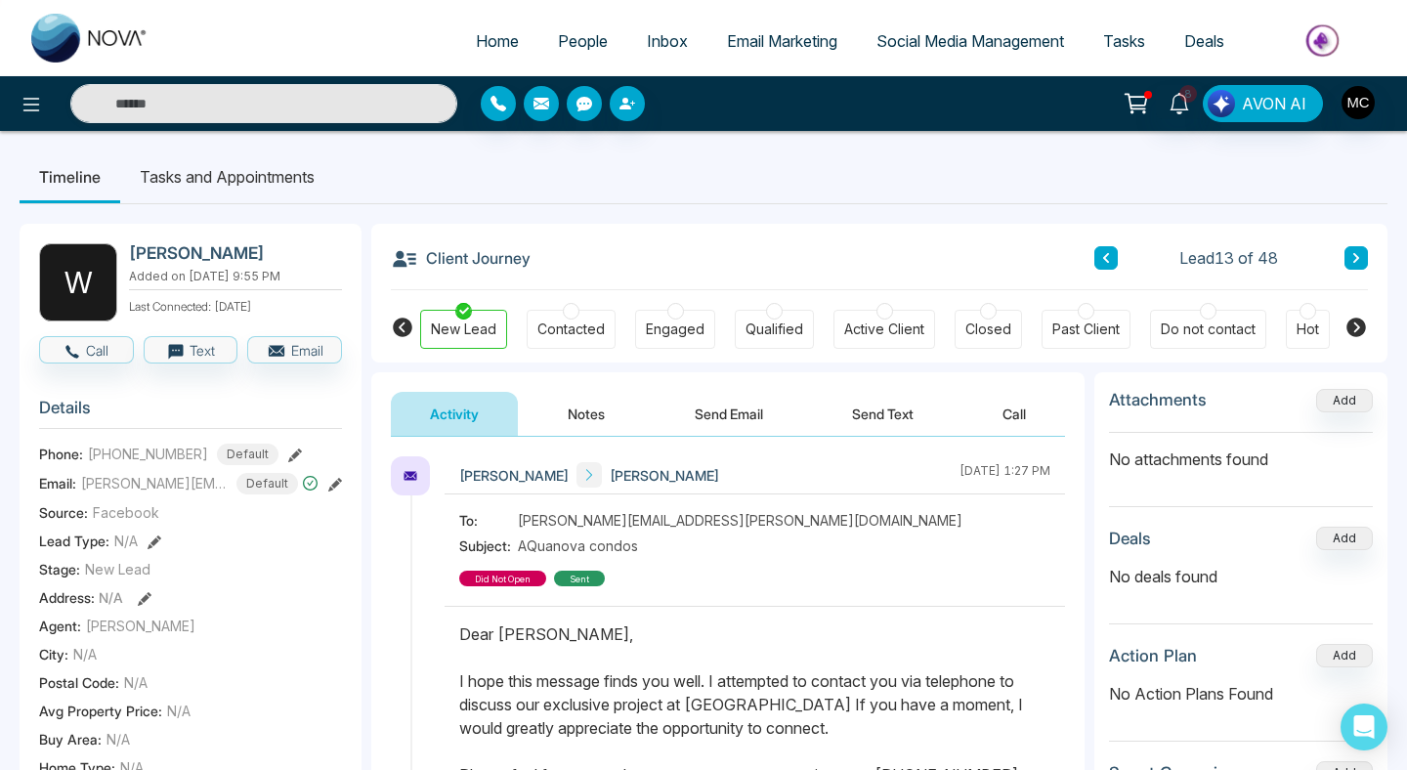
click at [1110, 268] on button at bounding box center [1105, 257] width 23 height 23
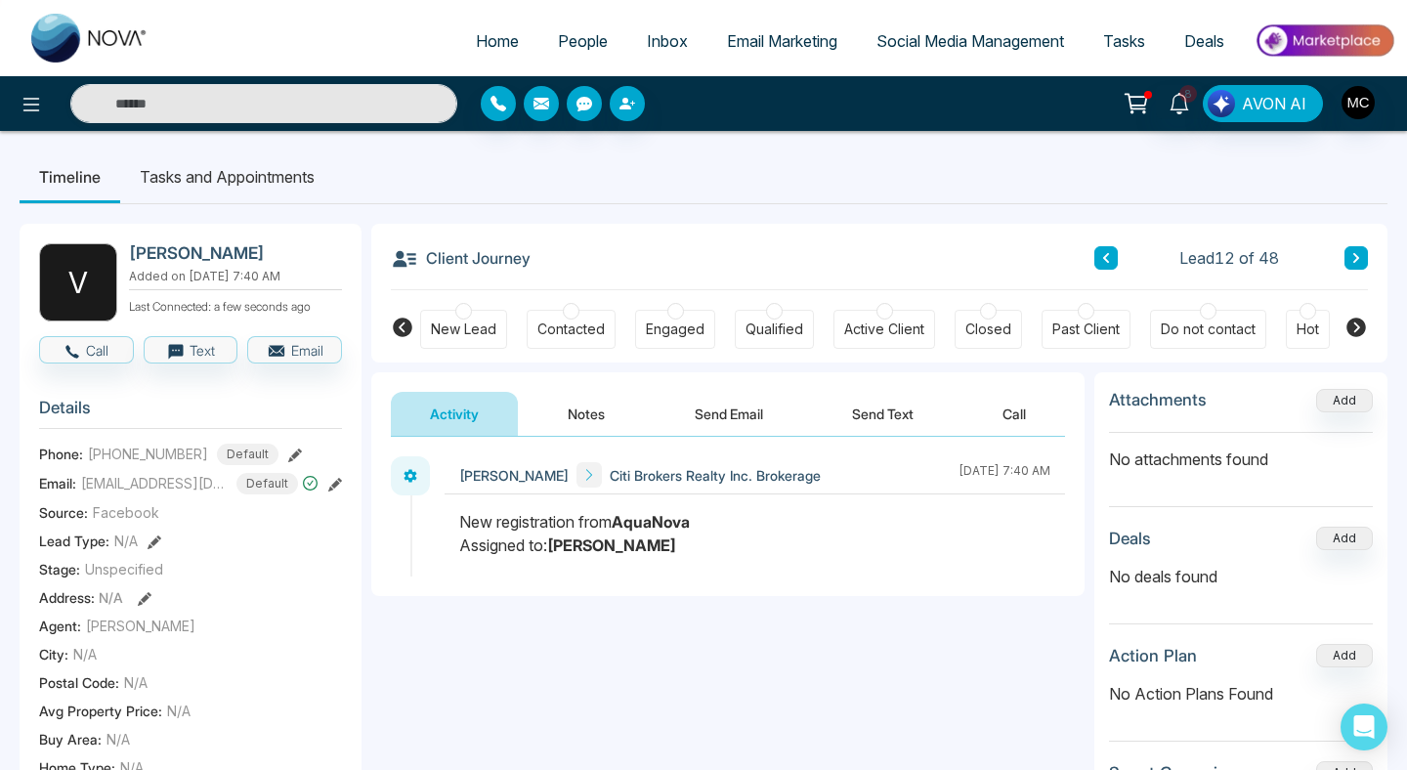
click at [1110, 268] on button at bounding box center [1105, 257] width 23 height 23
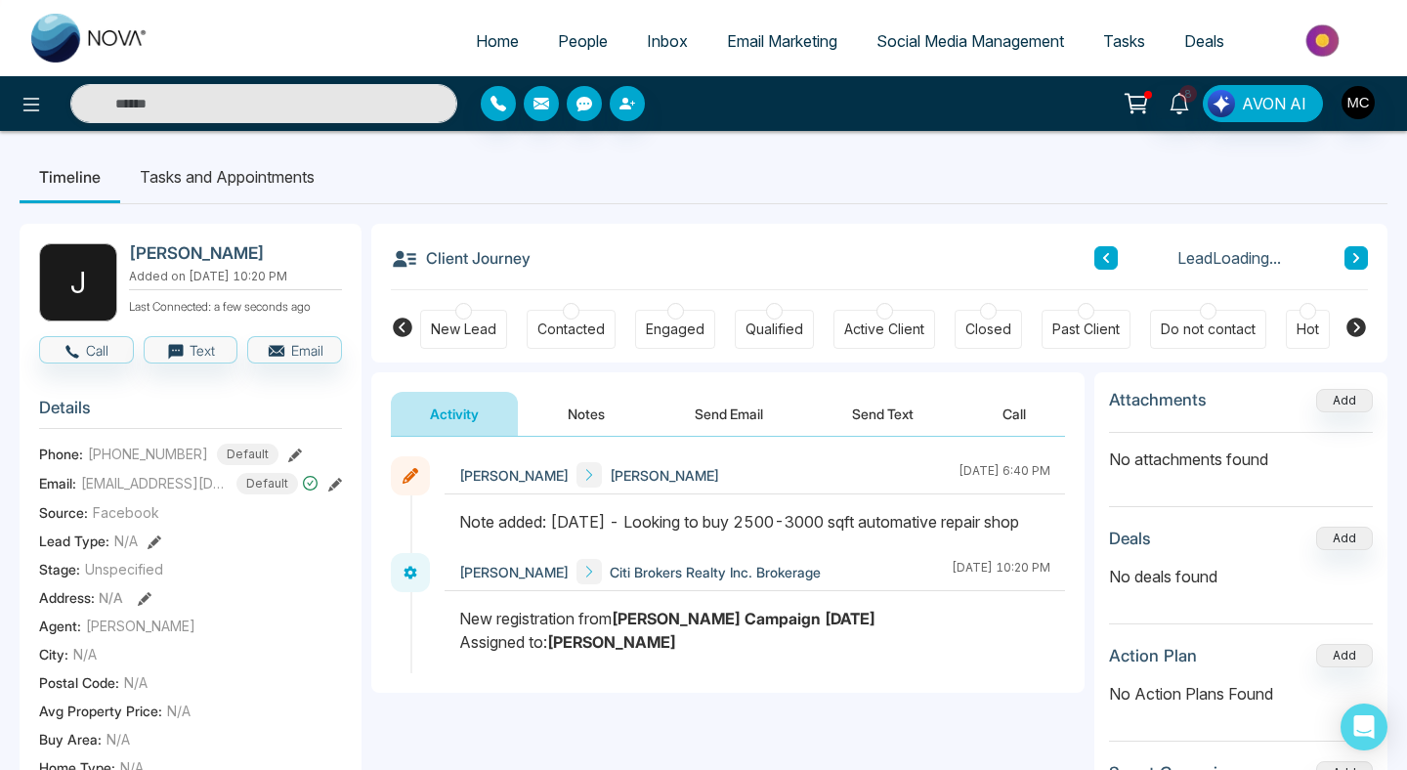
click at [1341, 249] on div "Lead Loading..." at bounding box center [1231, 257] width 274 height 23
click at [1356, 256] on icon at bounding box center [1356, 258] width 6 height 10
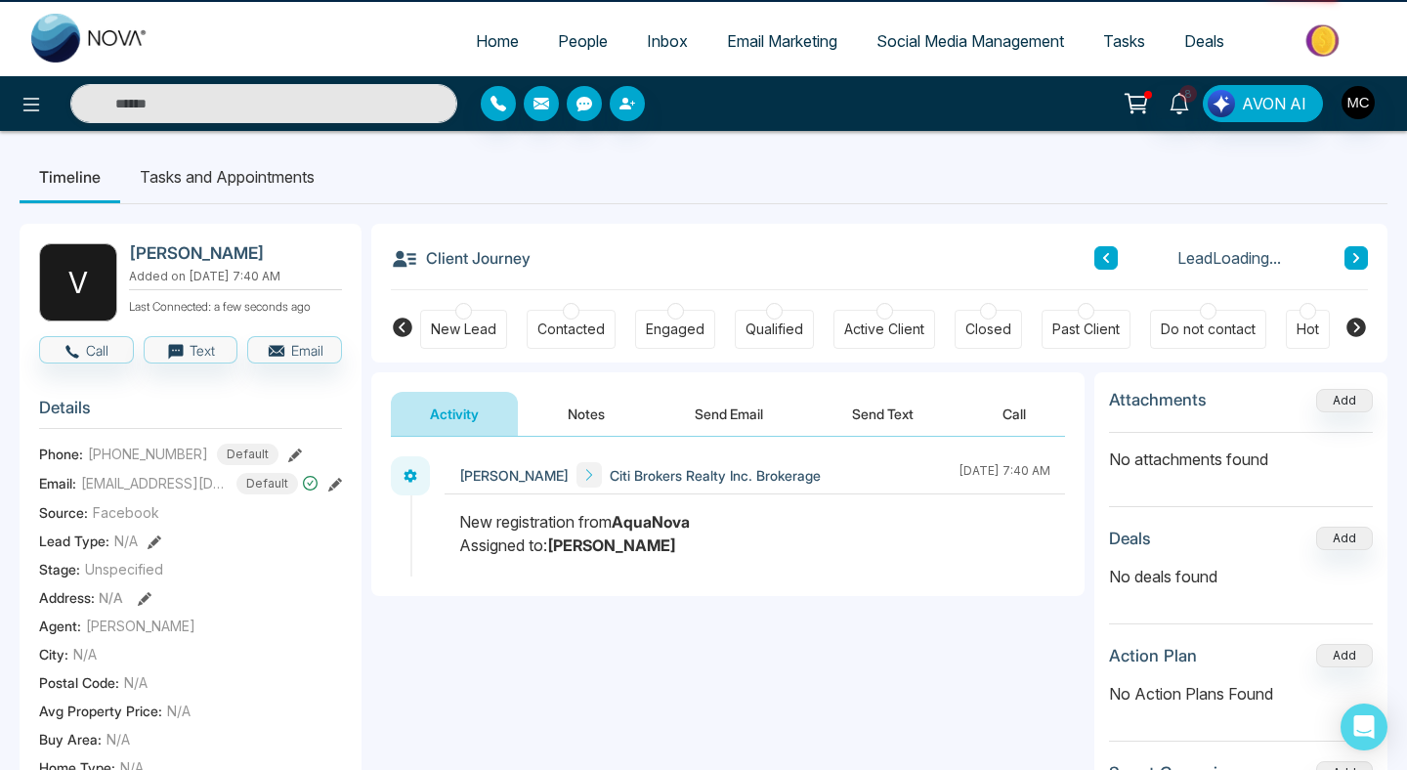
click at [1356, 256] on icon at bounding box center [1356, 258] width 6 height 10
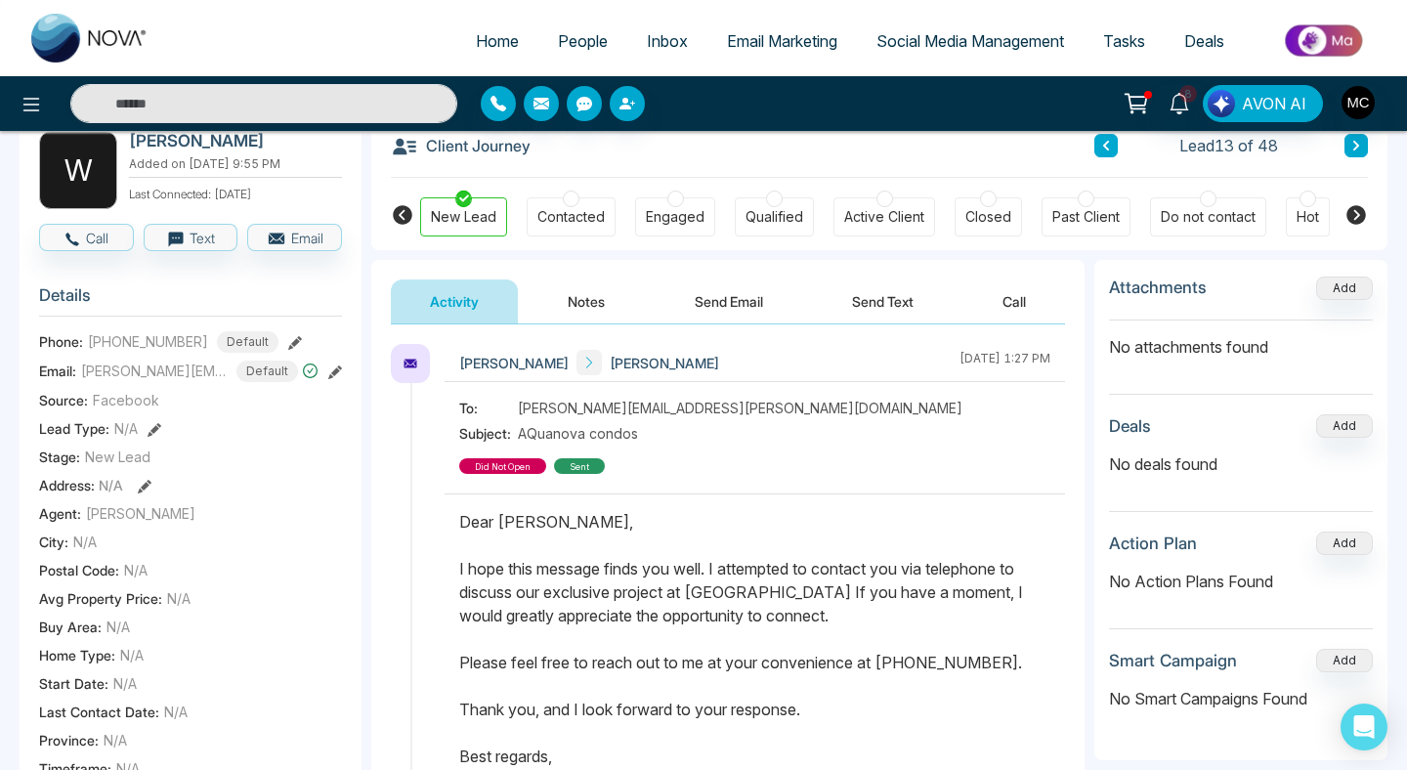
scroll to position [358, 0]
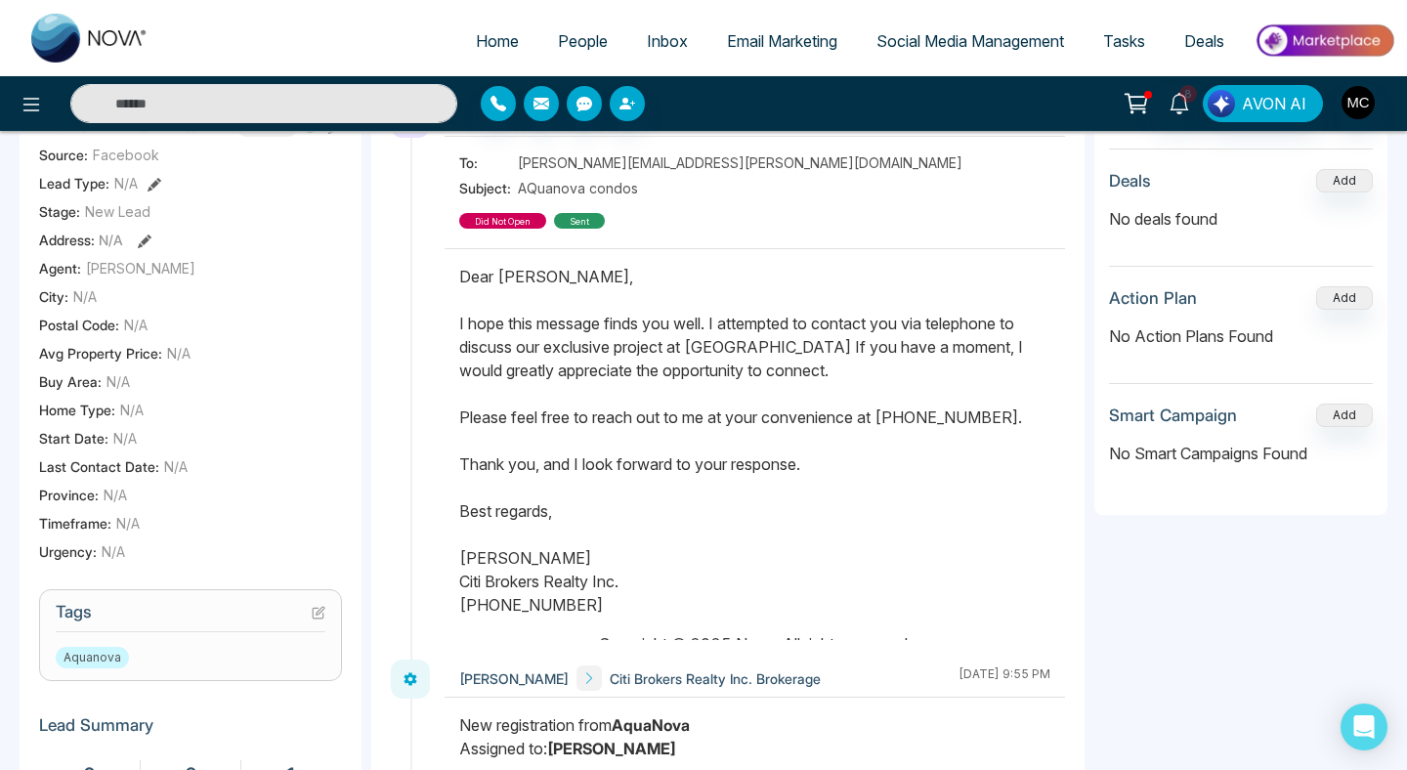
click at [318, 613] on icon at bounding box center [319, 613] width 14 height 14
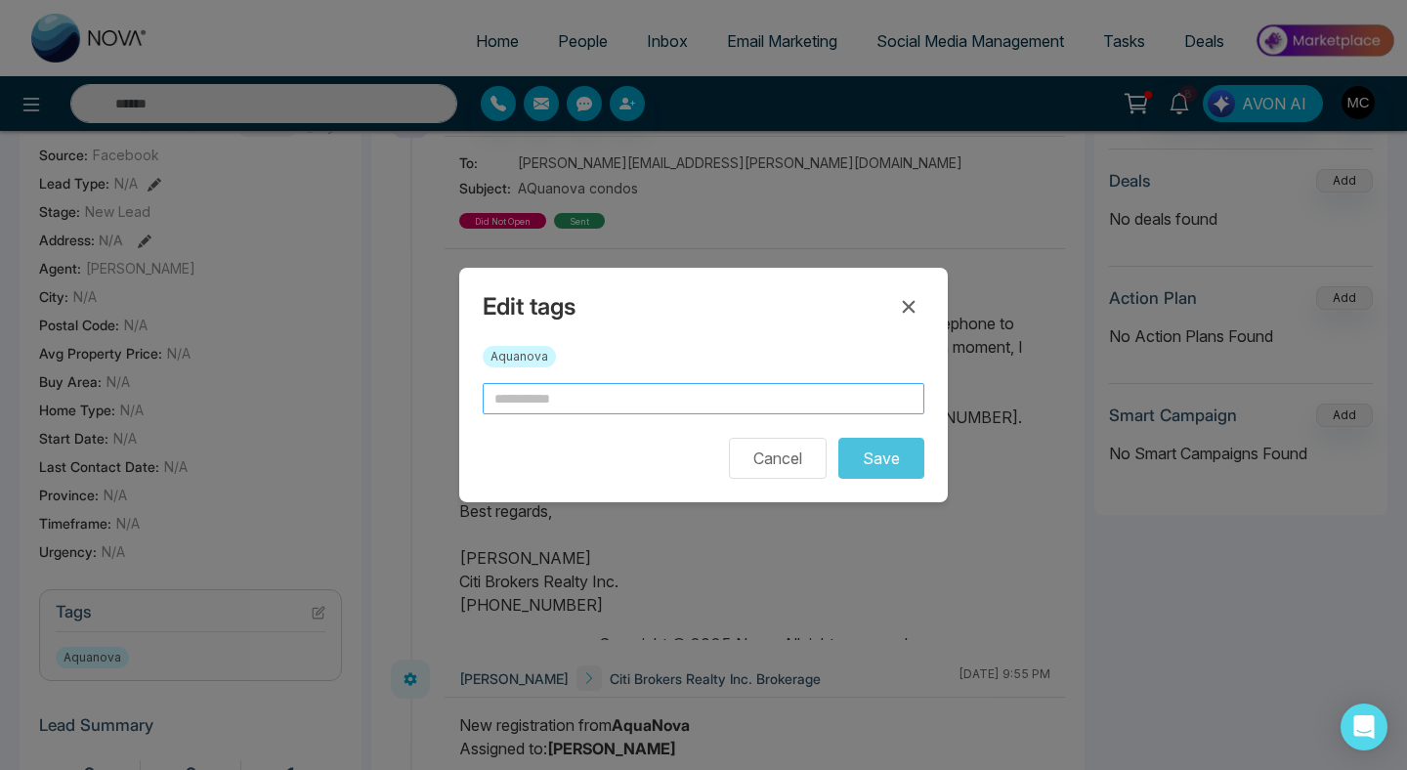
click at [645, 399] on input "text" at bounding box center [704, 398] width 442 height 31
click at [744, 466] on button "Cancel" at bounding box center [778, 458] width 98 height 41
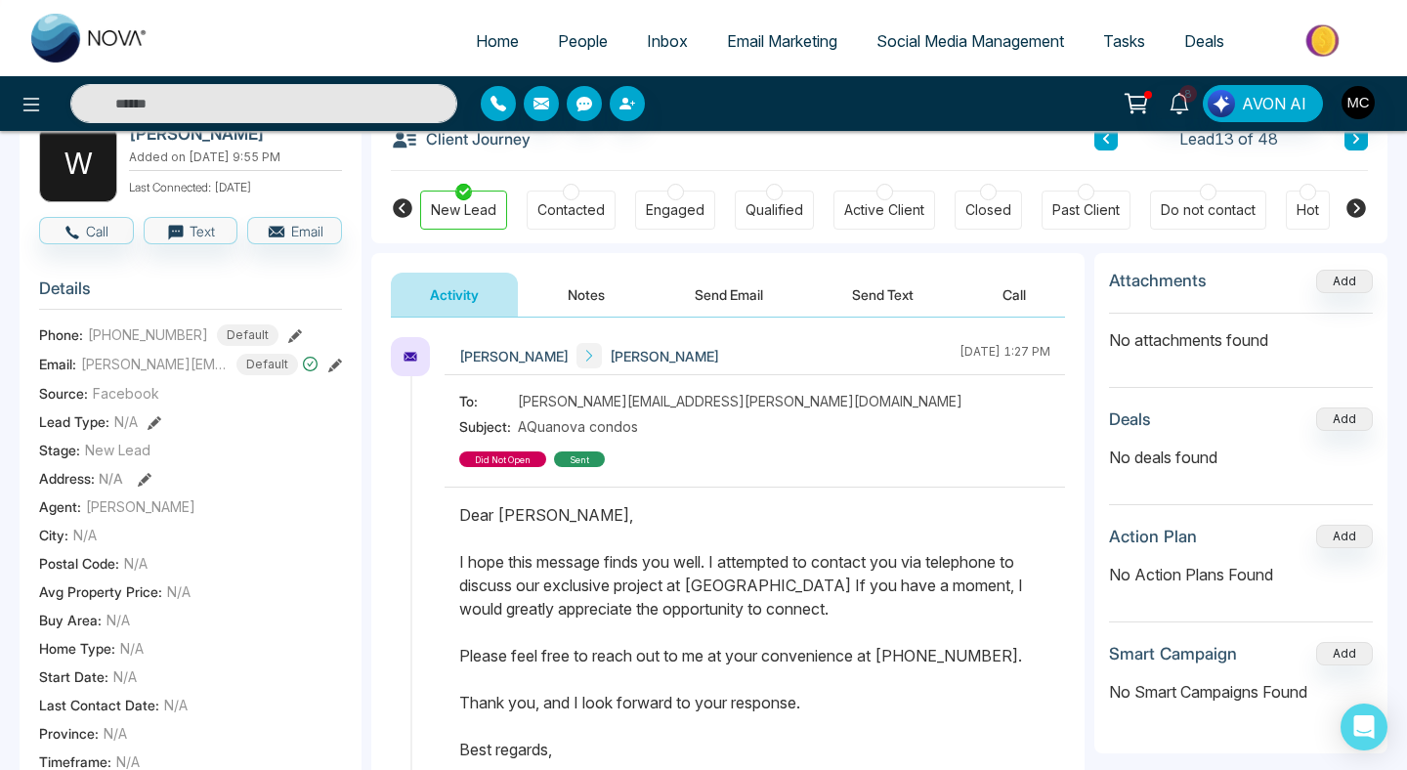
scroll to position [0, 0]
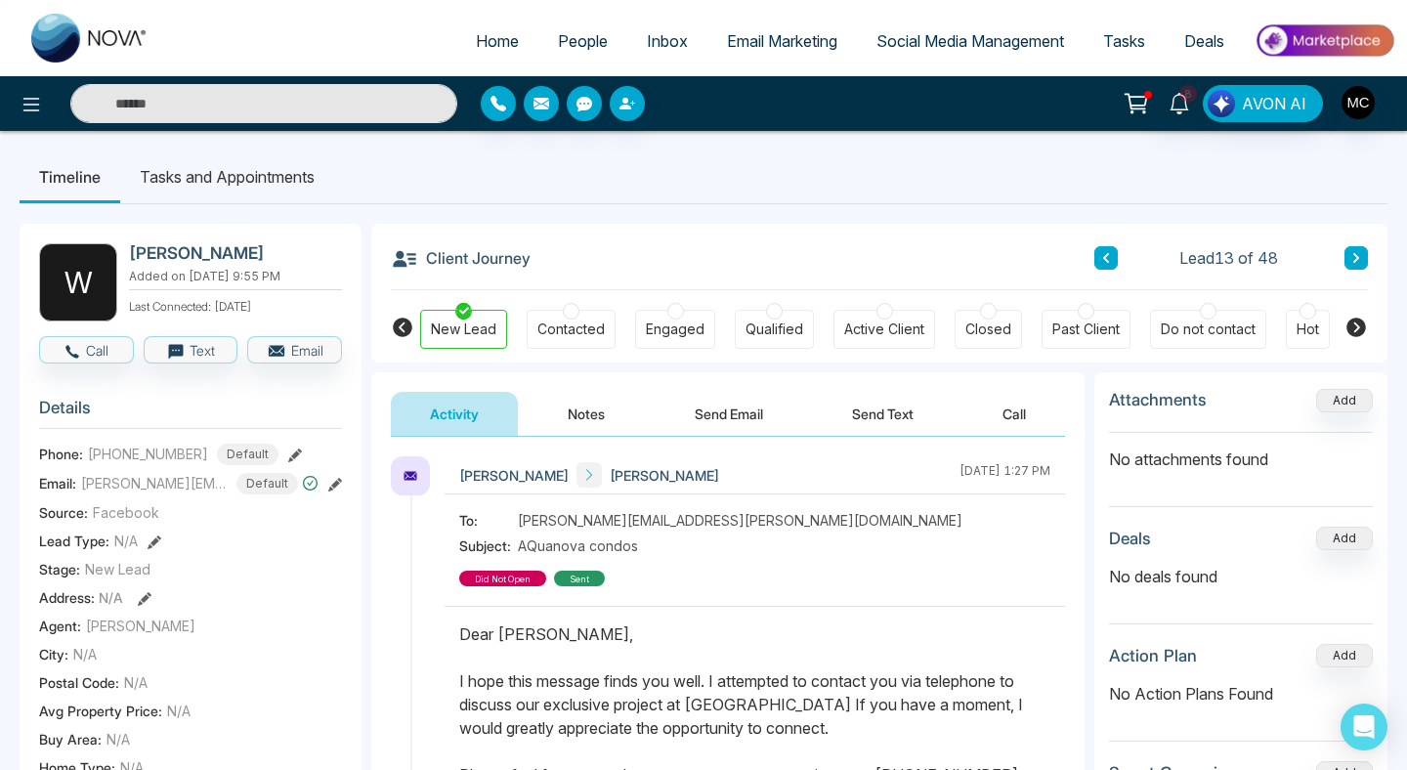
click at [1101, 264] on button at bounding box center [1105, 257] width 23 height 23
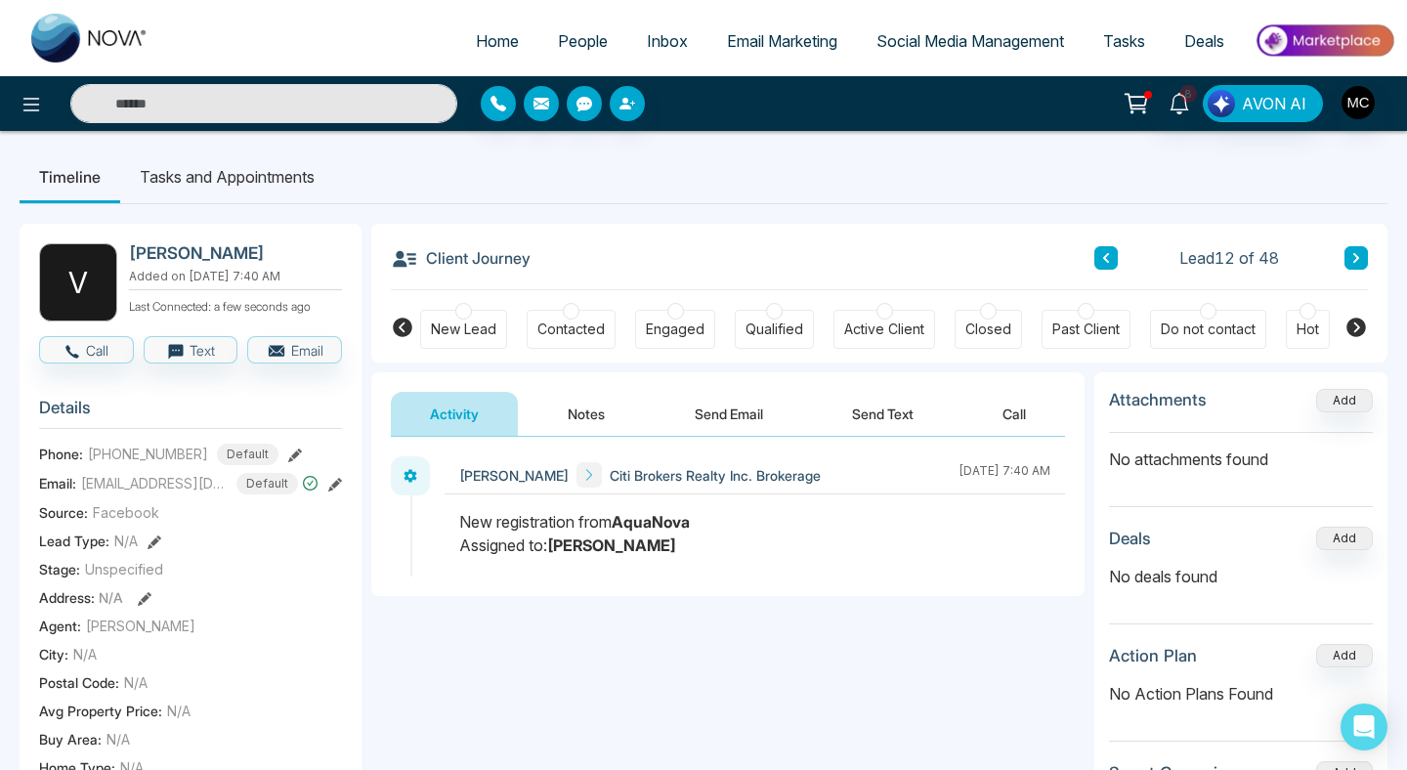
click at [1103, 255] on icon at bounding box center [1106, 258] width 10 height 12
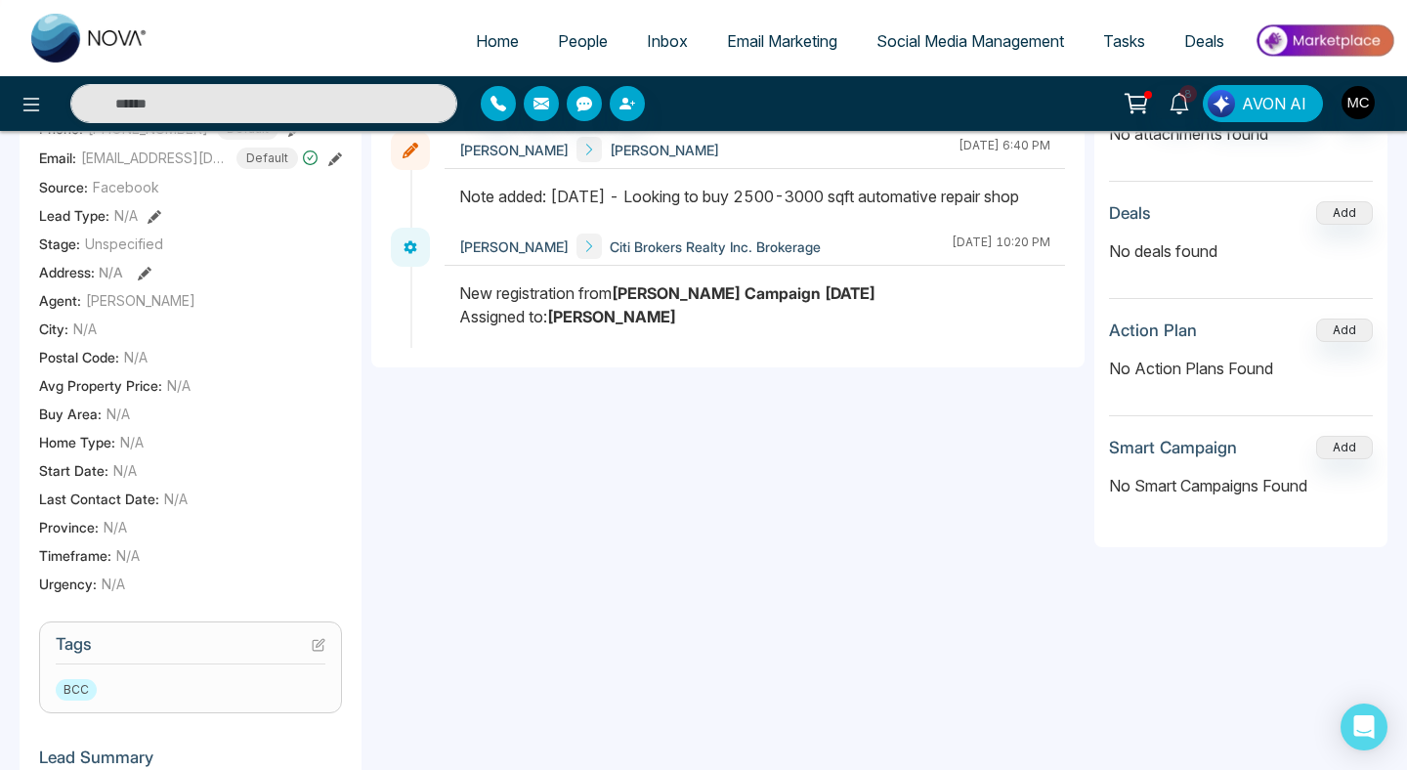
scroll to position [417, 0]
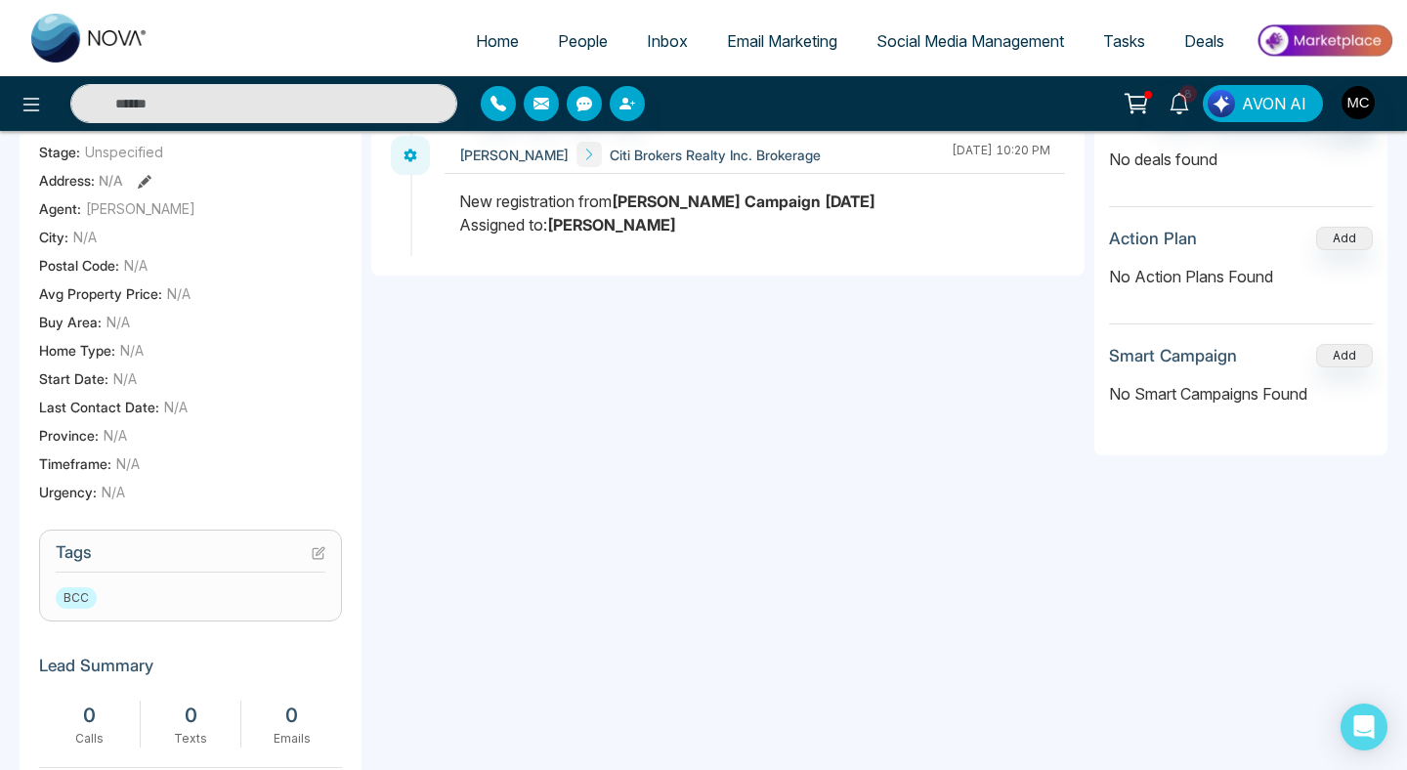
click at [312, 544] on button at bounding box center [319, 552] width 14 height 17
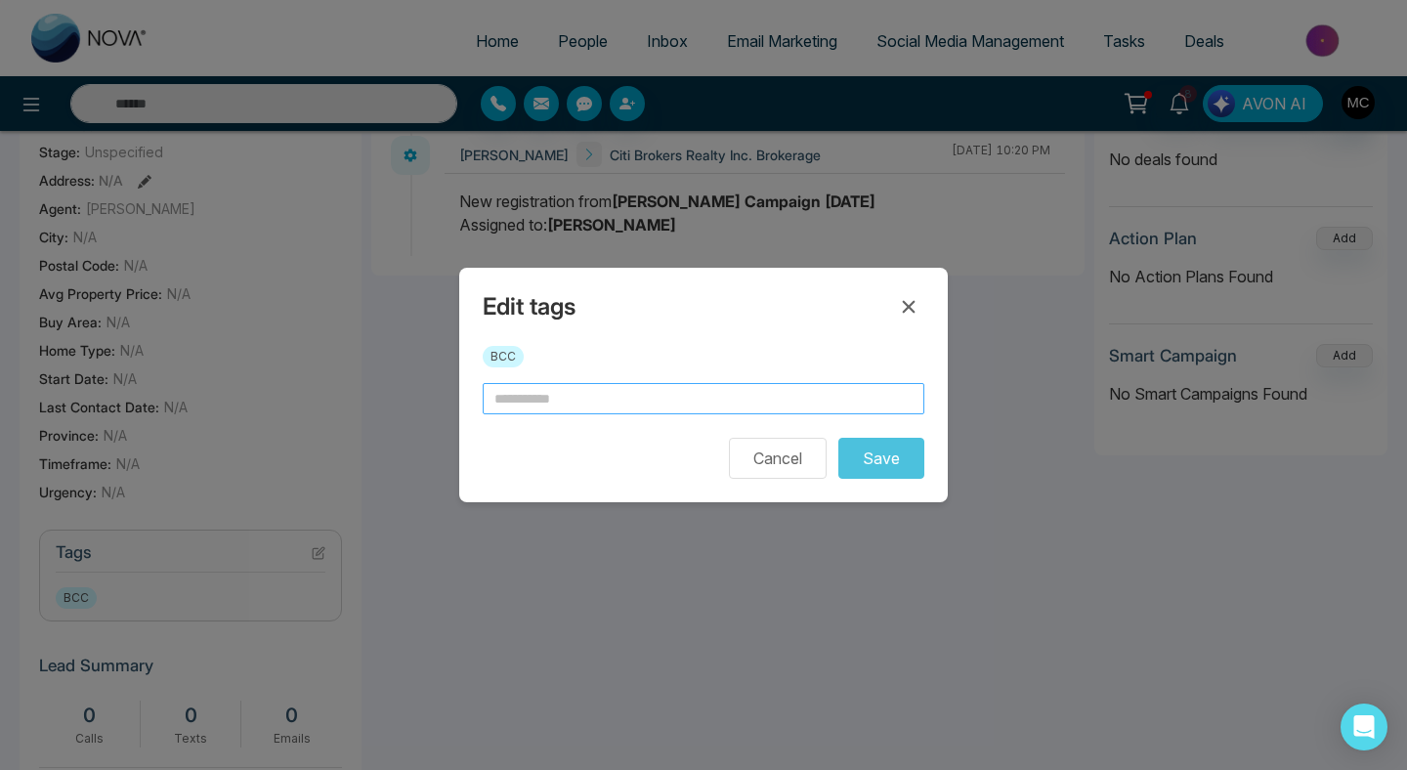
click at [582, 401] on input "text" at bounding box center [704, 398] width 442 height 31
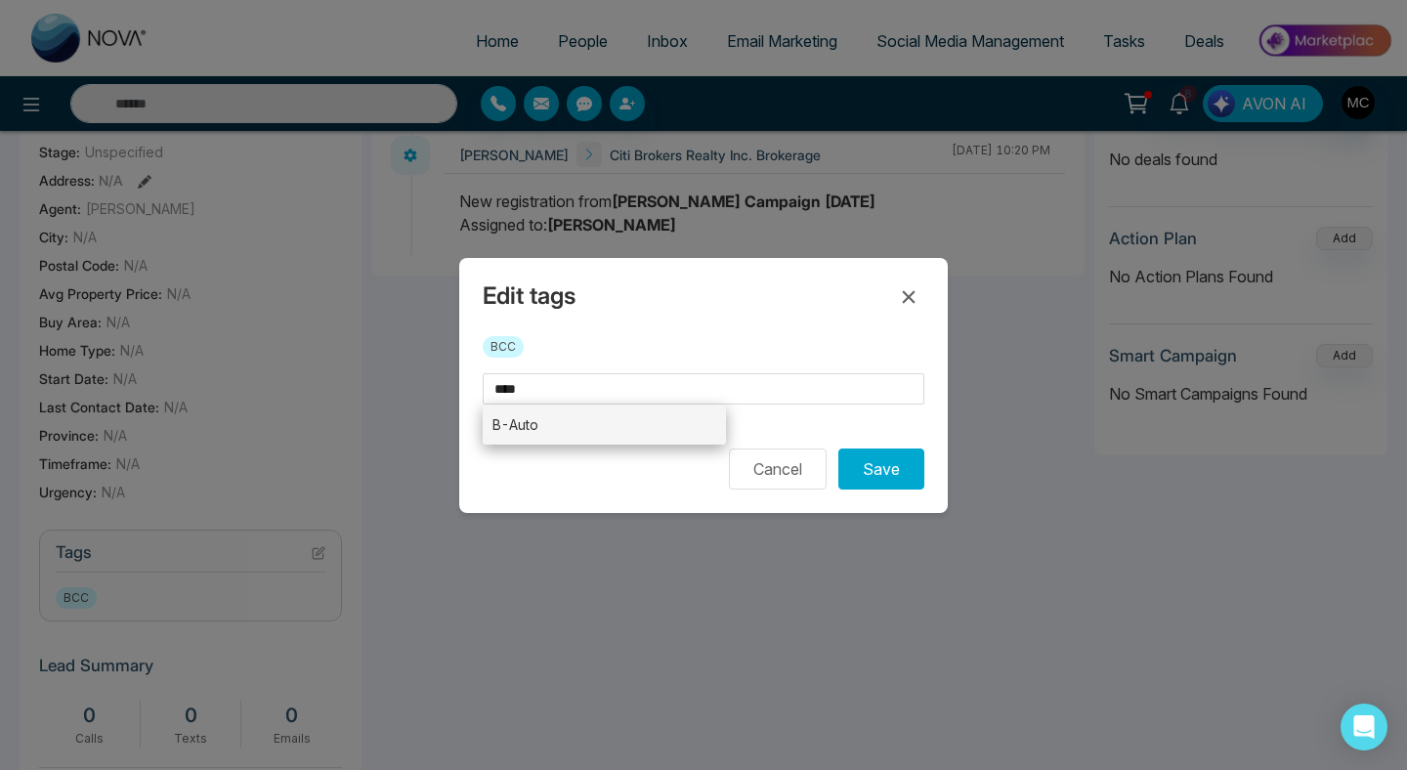
click at [672, 424] on li "B-Auto" at bounding box center [604, 424] width 243 height 40
type input "******"
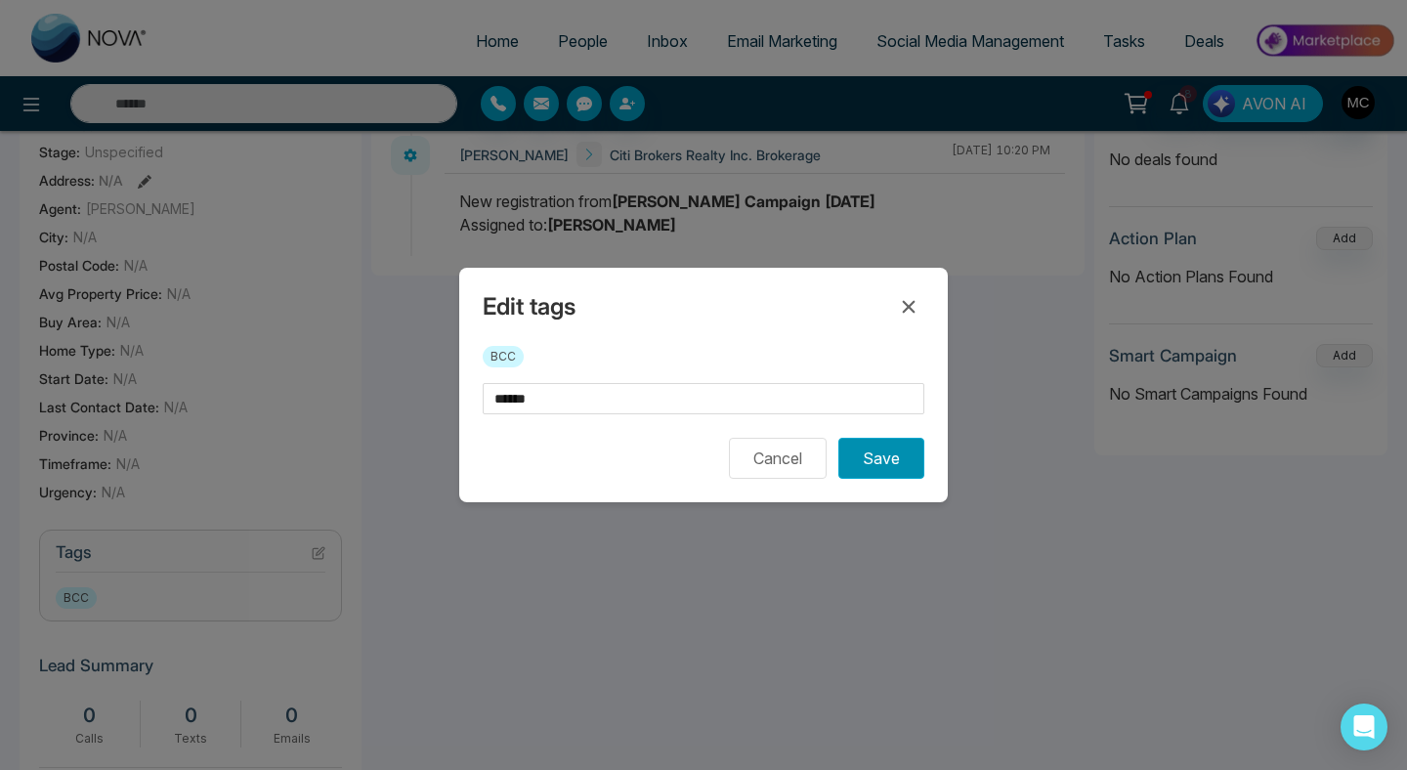
click at [873, 462] on button "Save" at bounding box center [881, 458] width 86 height 41
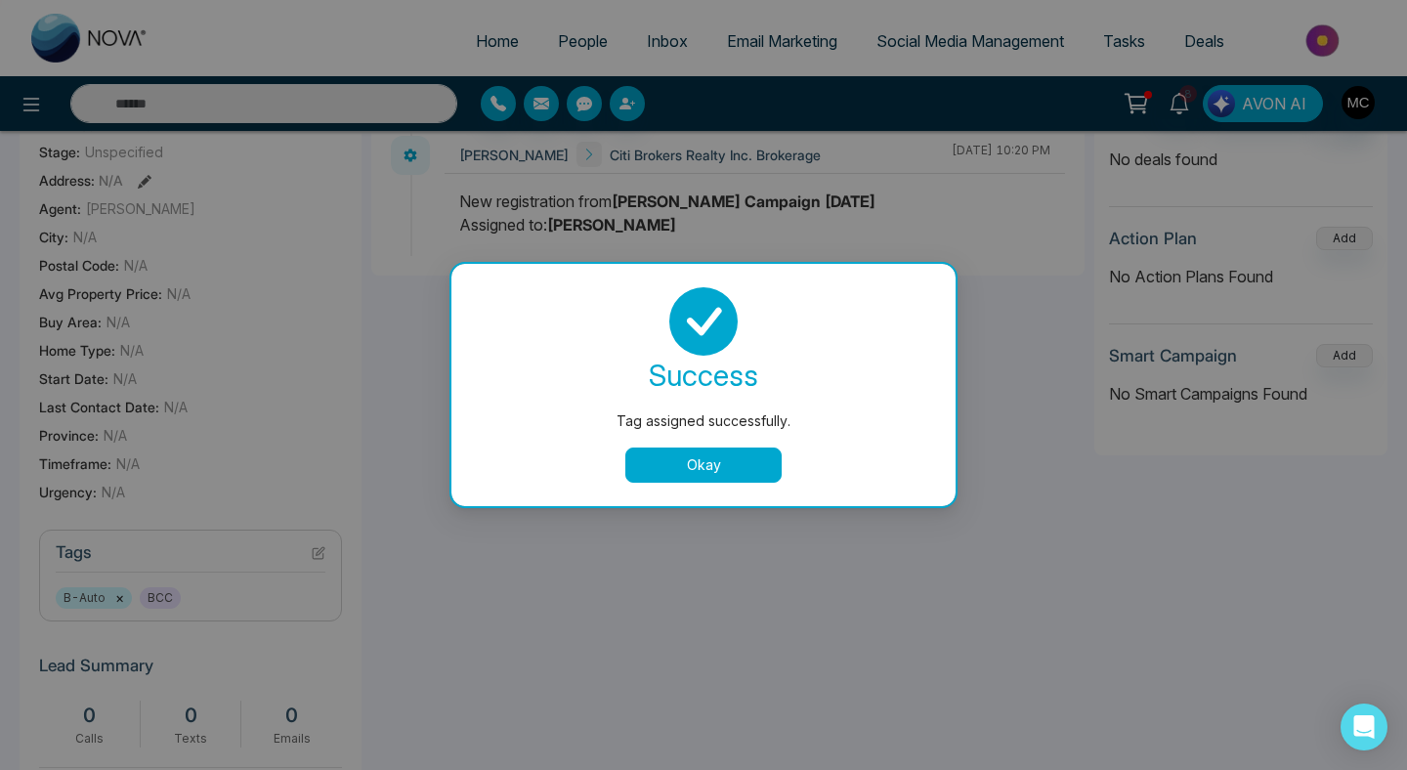
click at [732, 474] on button "Okay" at bounding box center [703, 464] width 156 height 35
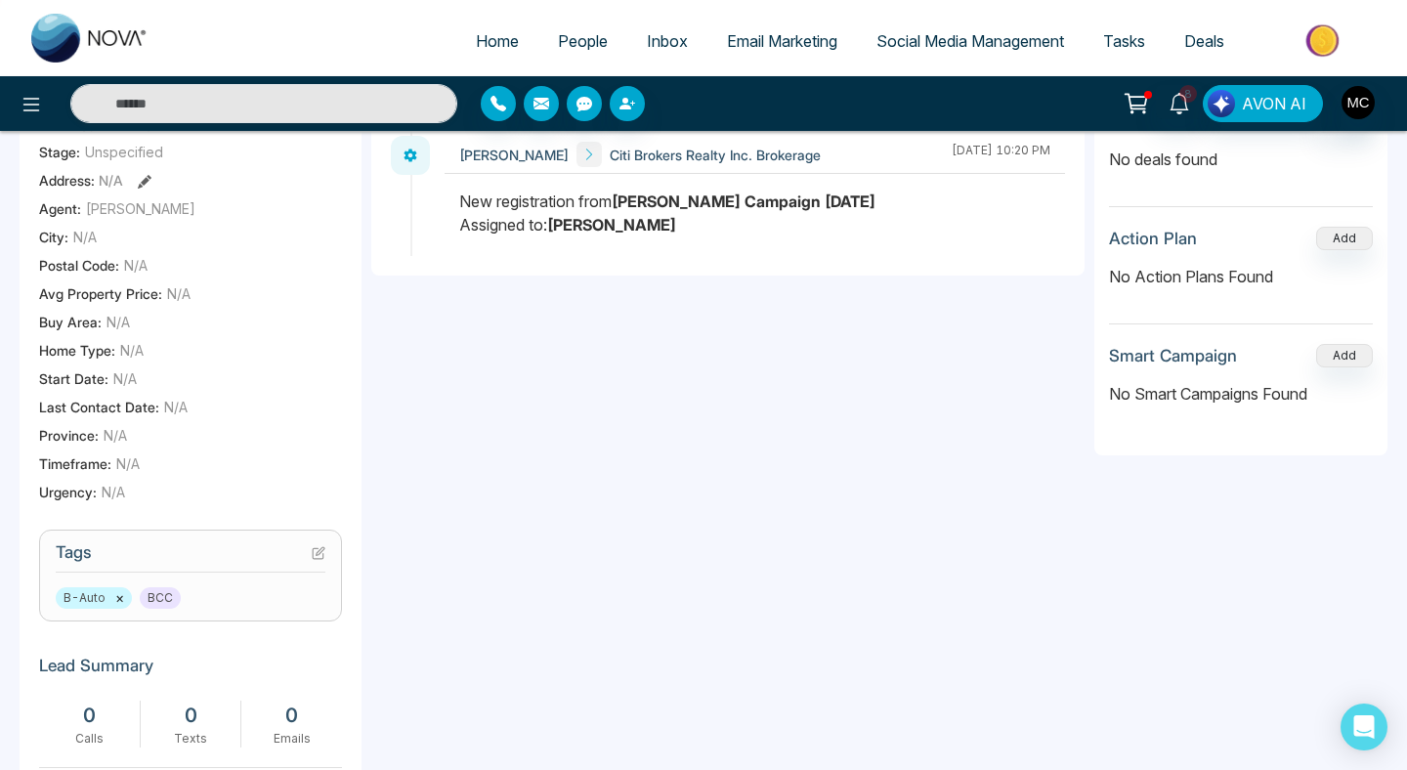
scroll to position [0, 0]
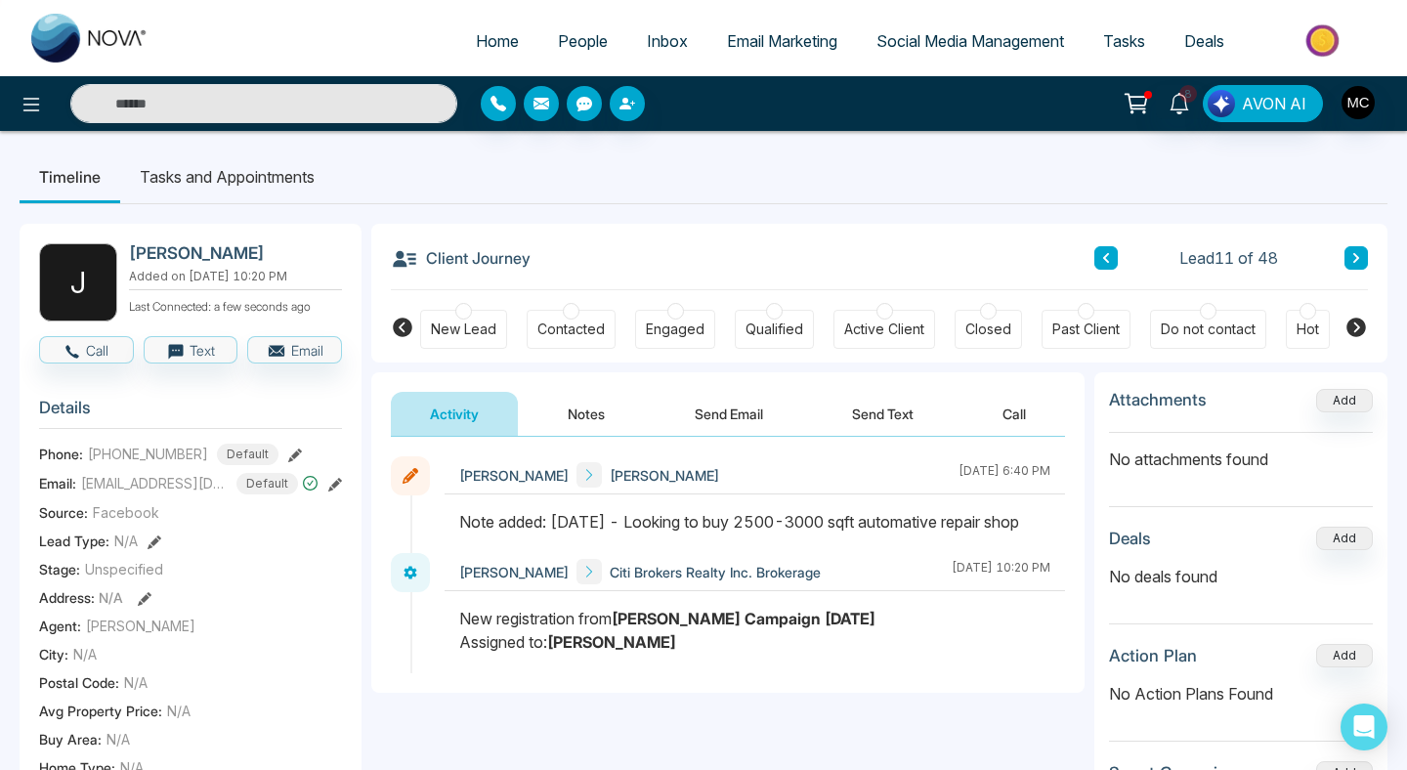
click at [1105, 252] on icon at bounding box center [1106, 258] width 10 height 12
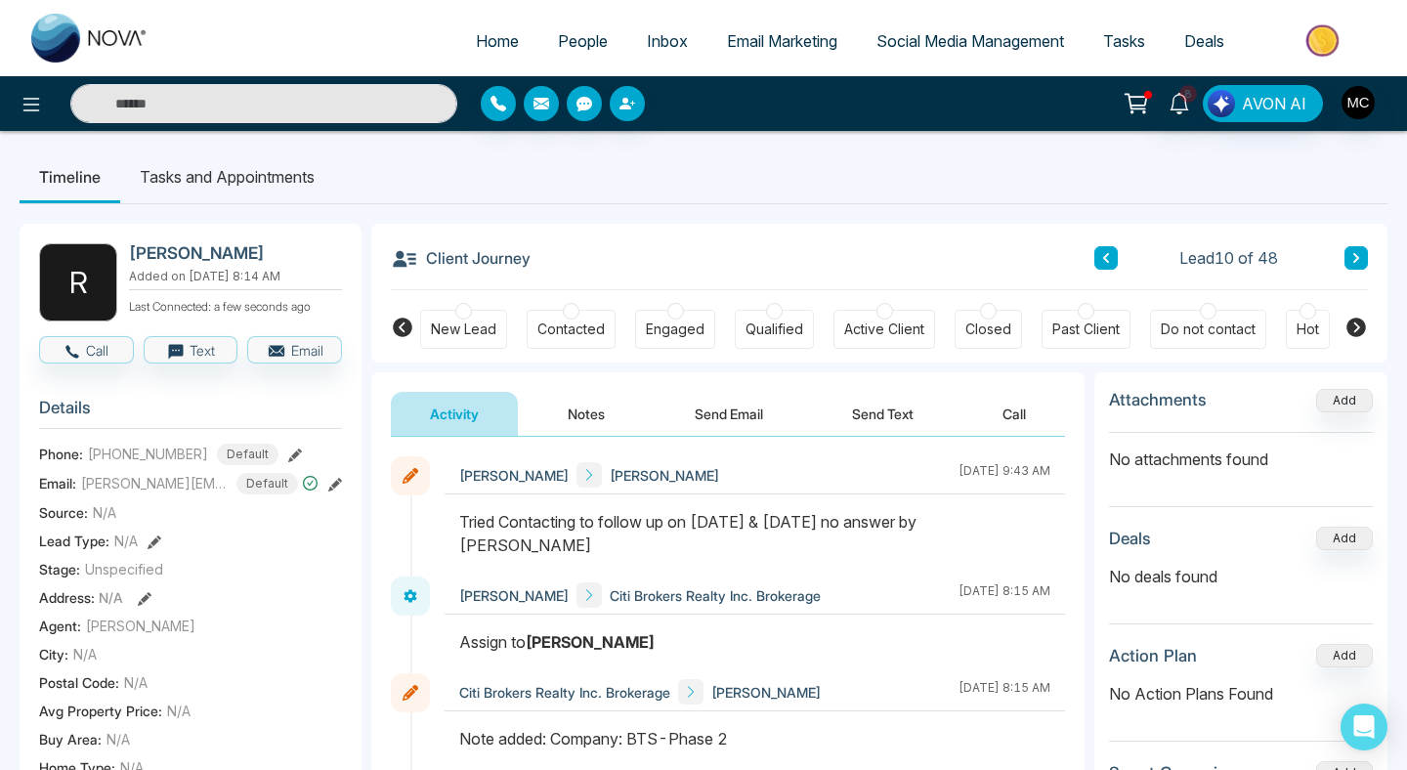
click at [579, 316] on div "Contacted" at bounding box center [571, 329] width 89 height 39
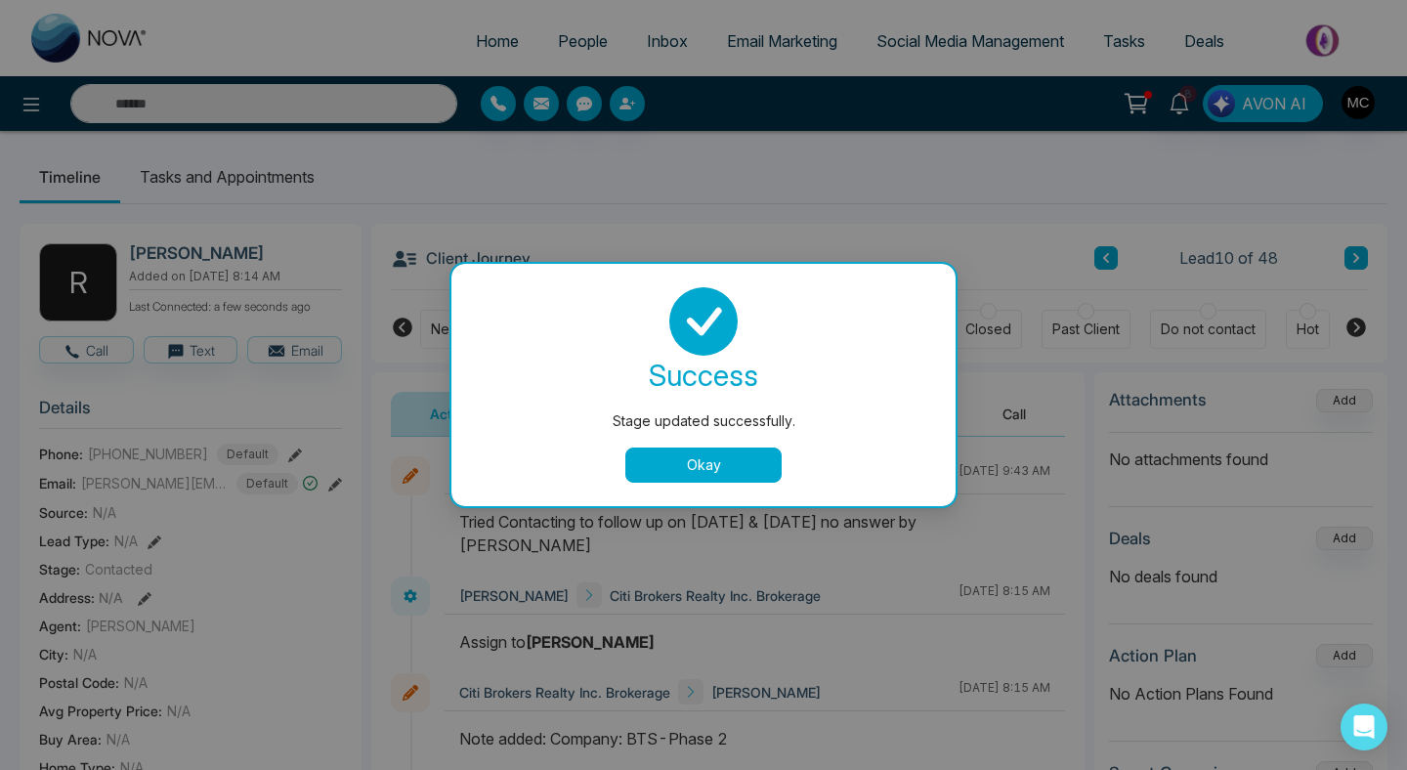
click at [743, 477] on button "Okay" at bounding box center [703, 464] width 156 height 35
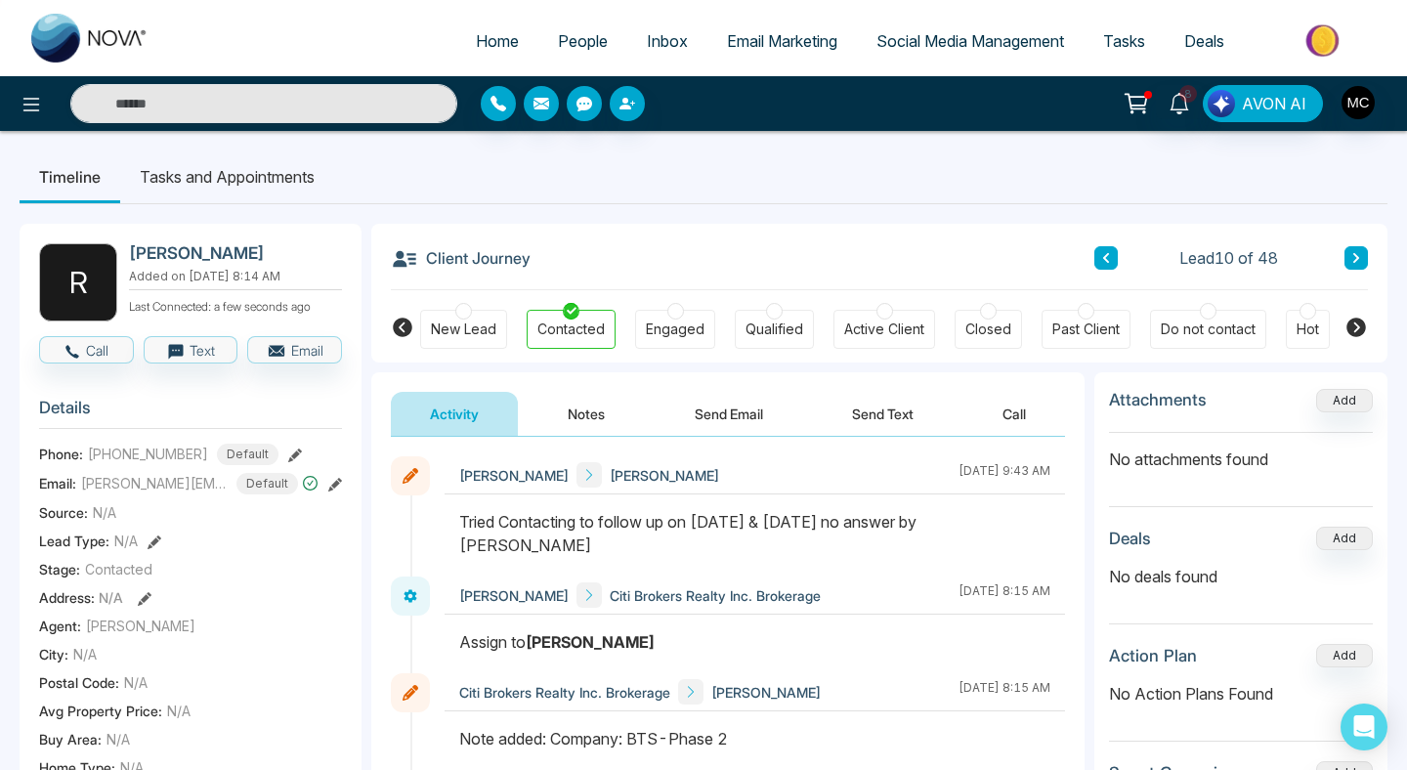
click at [1364, 320] on icon at bounding box center [1355, 327] width 23 height 23
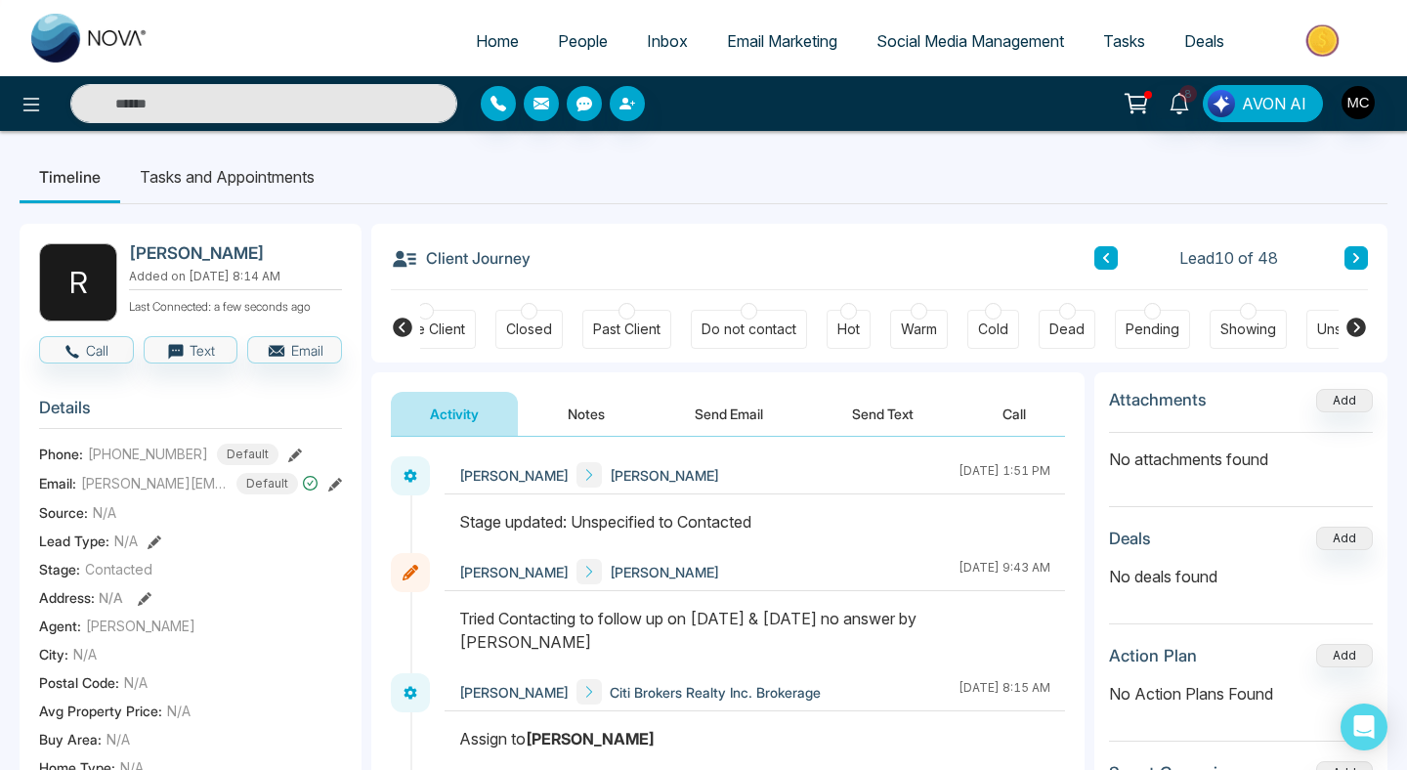
click at [1004, 313] on div "Cold" at bounding box center [993, 329] width 52 height 39
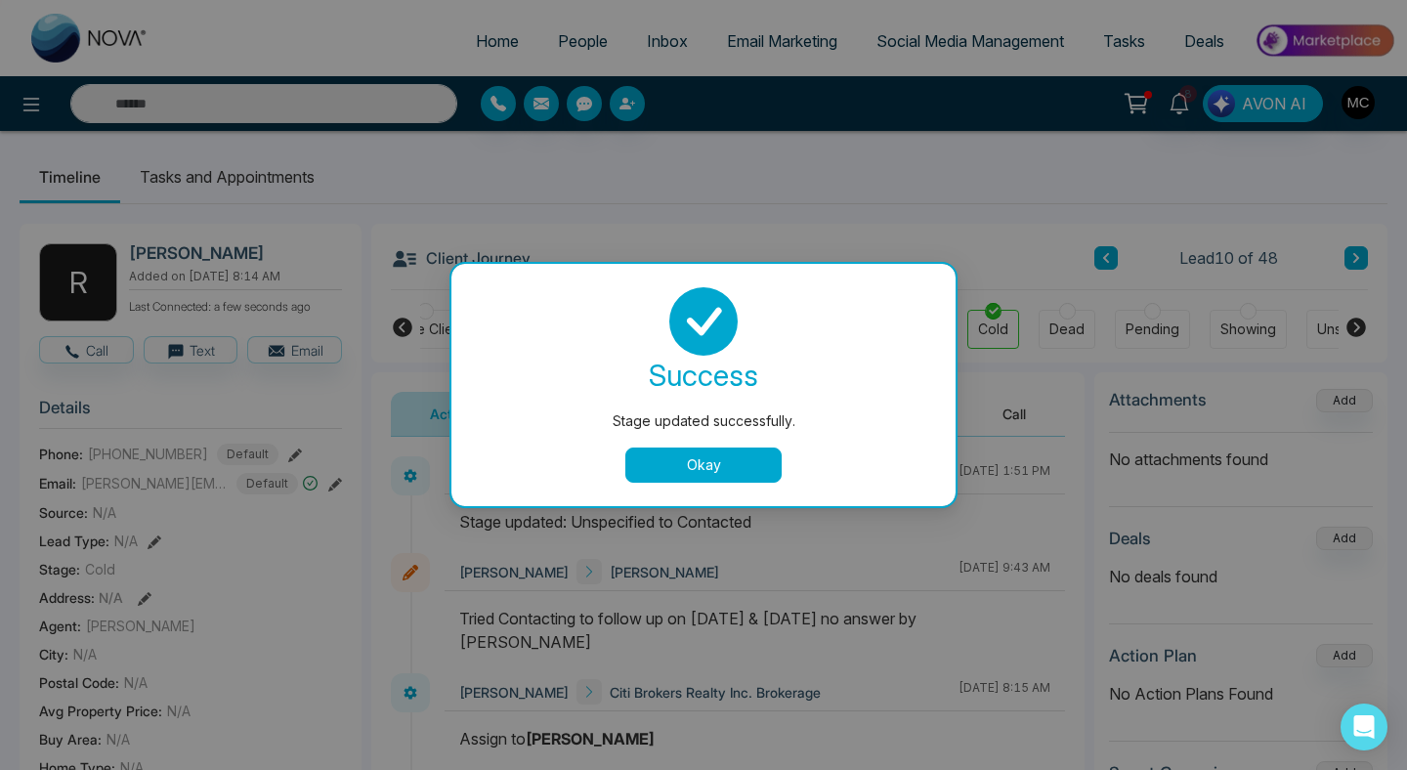
click at [689, 466] on button "Okay" at bounding box center [703, 464] width 156 height 35
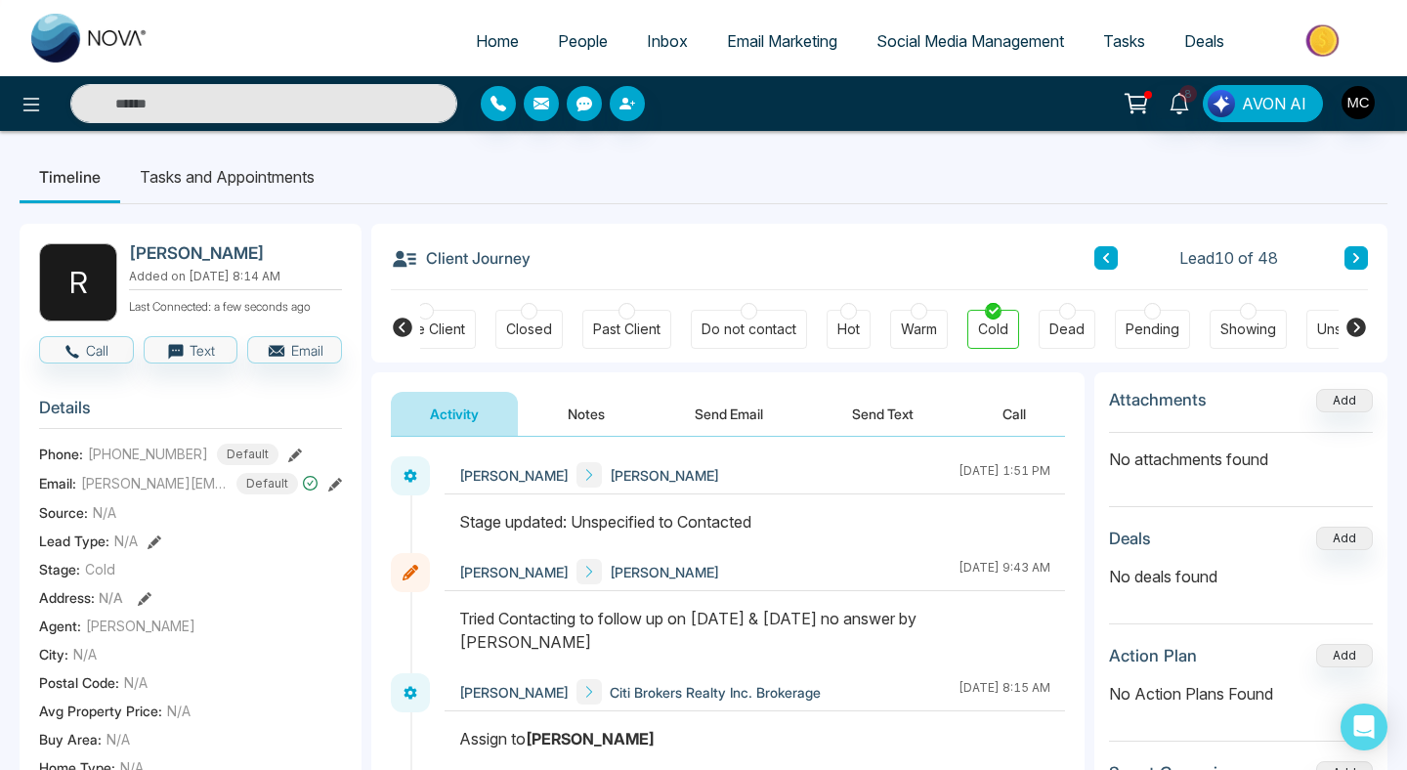
click at [1094, 263] on button at bounding box center [1105, 257] width 23 height 23
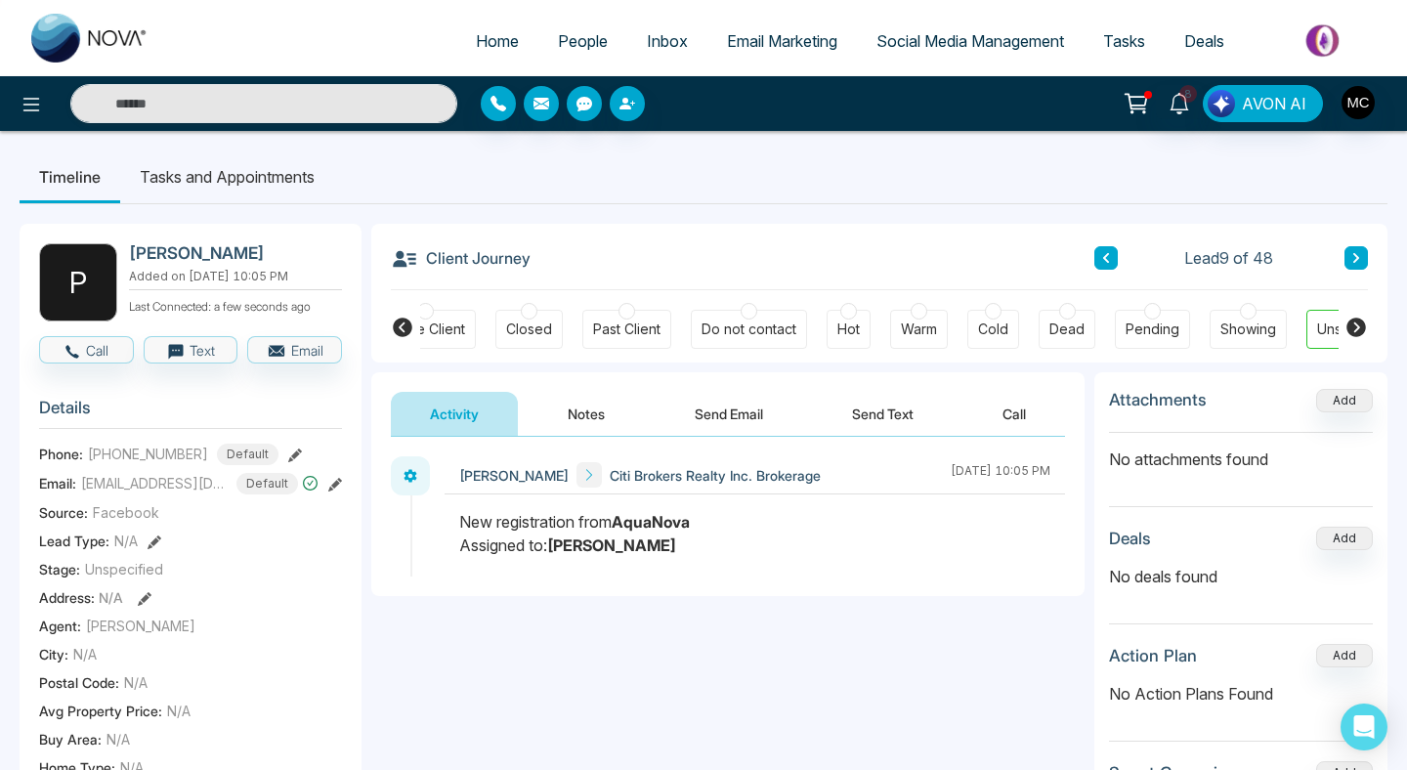
click at [445, 333] on div "Active Client" at bounding box center [425, 329] width 80 height 20
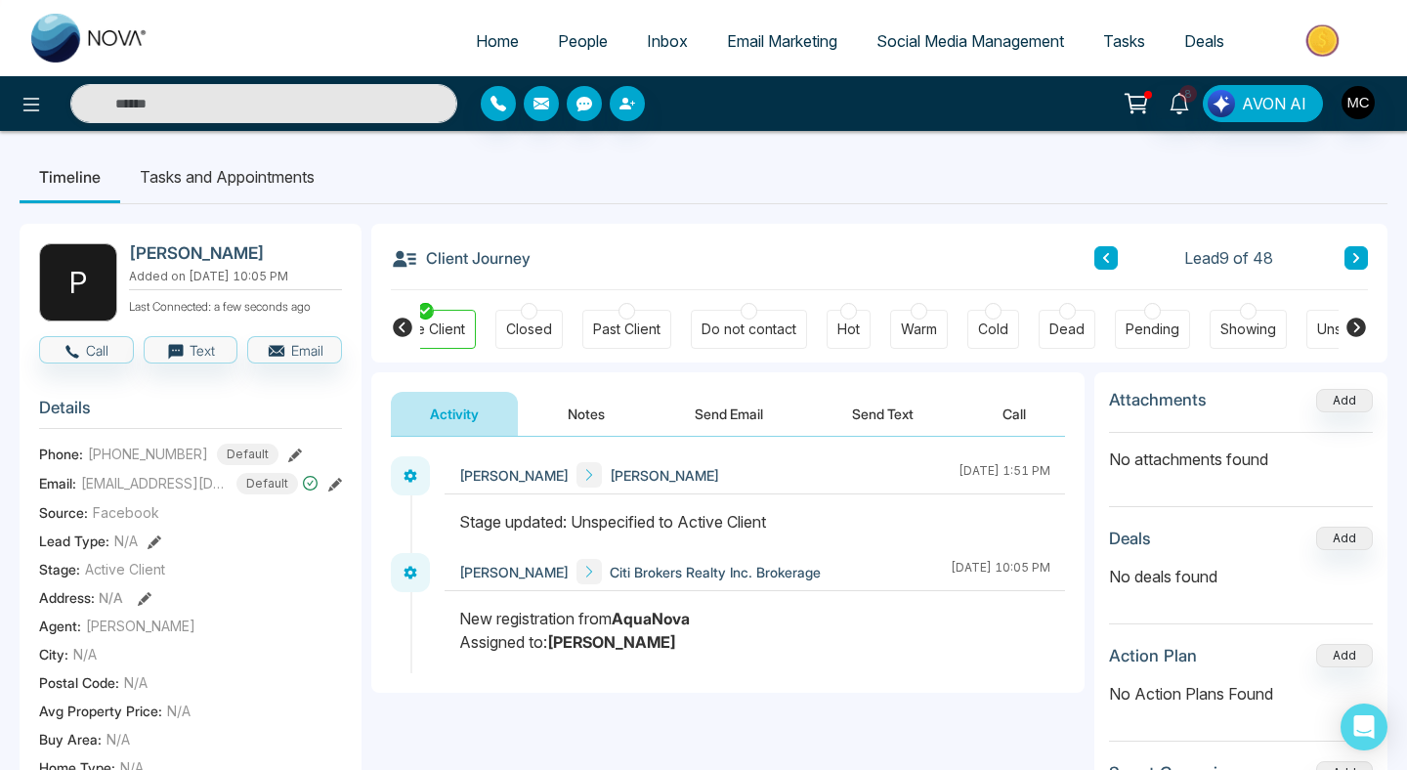
click at [1099, 258] on button at bounding box center [1105, 257] width 23 height 23
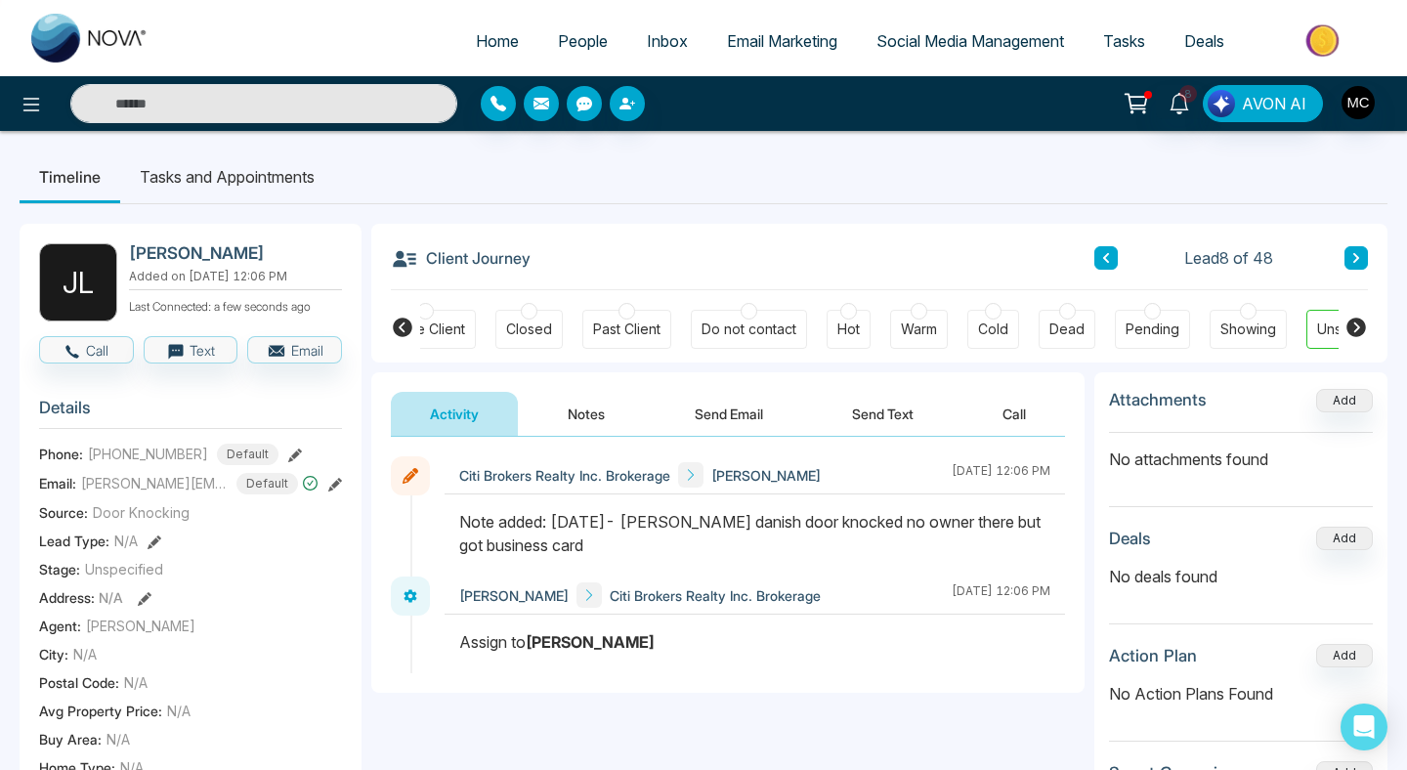
click at [1093, 255] on div "Client Journey Lead 8 of 48" at bounding box center [879, 257] width 977 height 66
click at [1101, 258] on icon at bounding box center [1106, 258] width 10 height 12
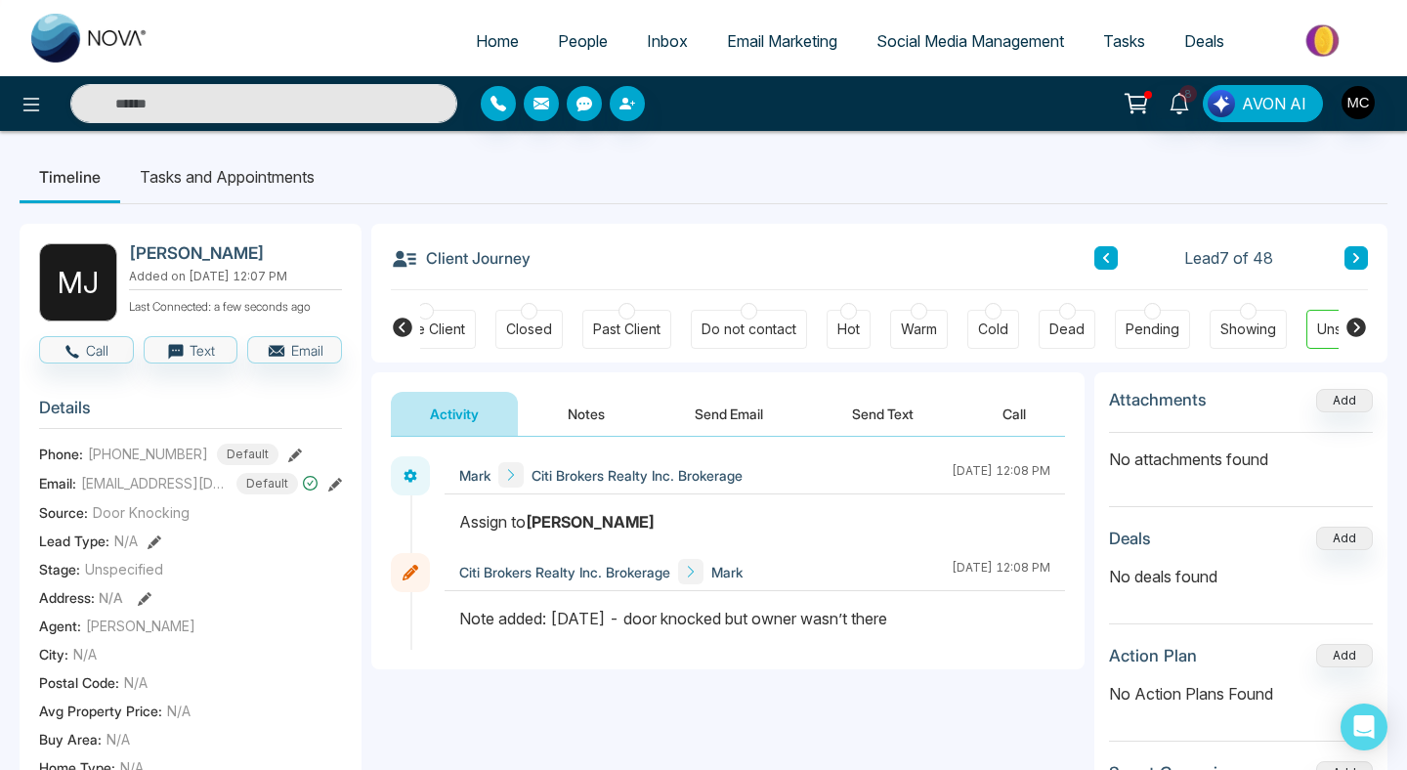
click at [443, 321] on div "Active Client" at bounding box center [425, 329] width 80 height 20
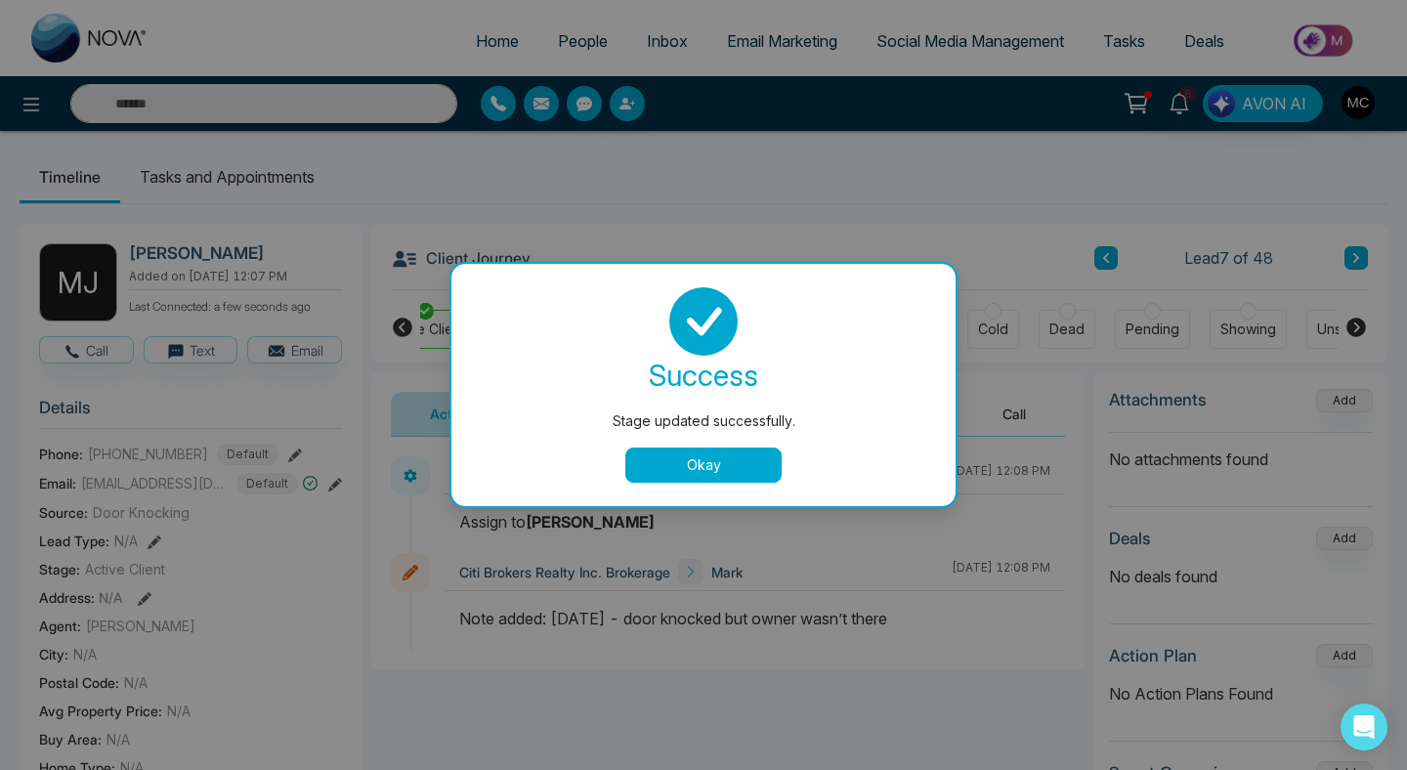
click at [1121, 262] on div "Stage updated successfully. success Stage updated successfully. Okay" at bounding box center [703, 385] width 1407 height 770
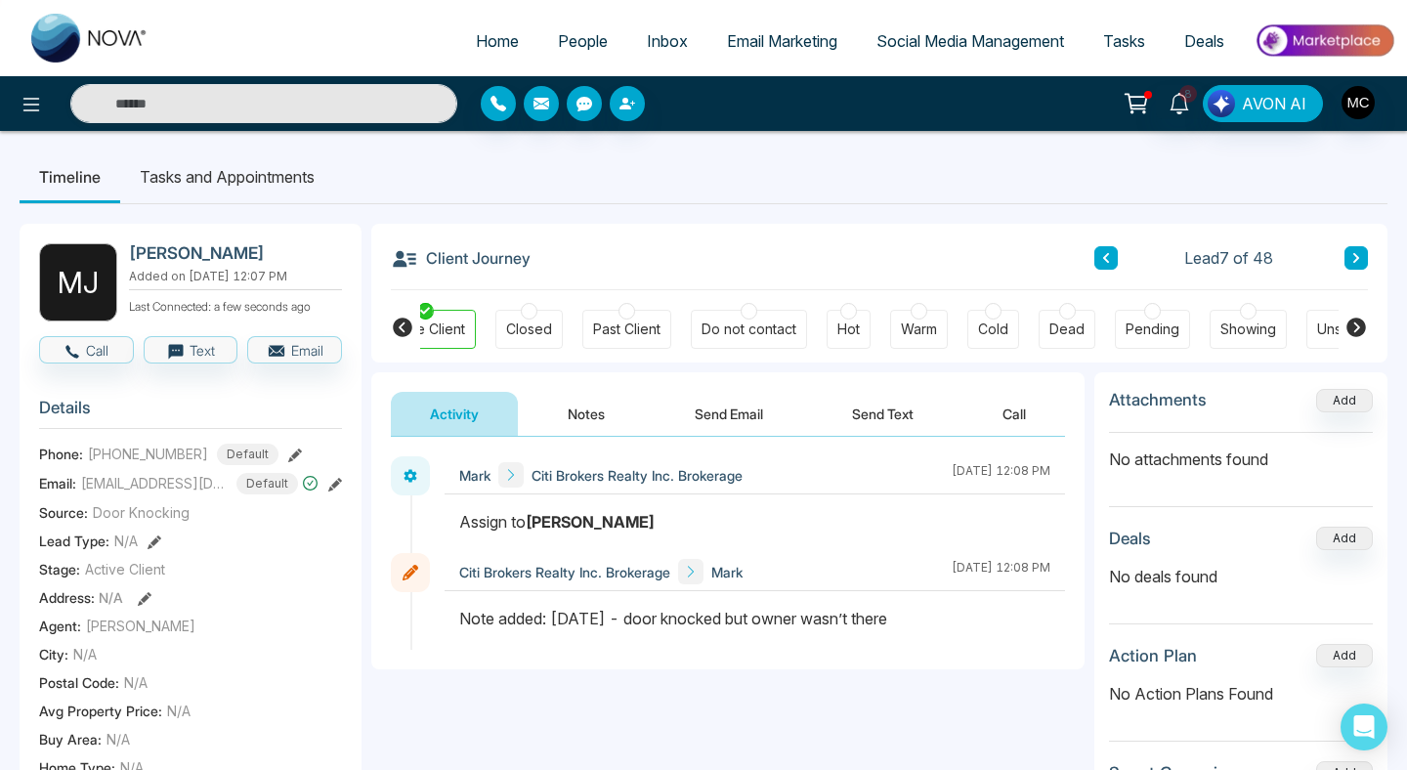
click at [1104, 254] on icon at bounding box center [1106, 258] width 10 height 12
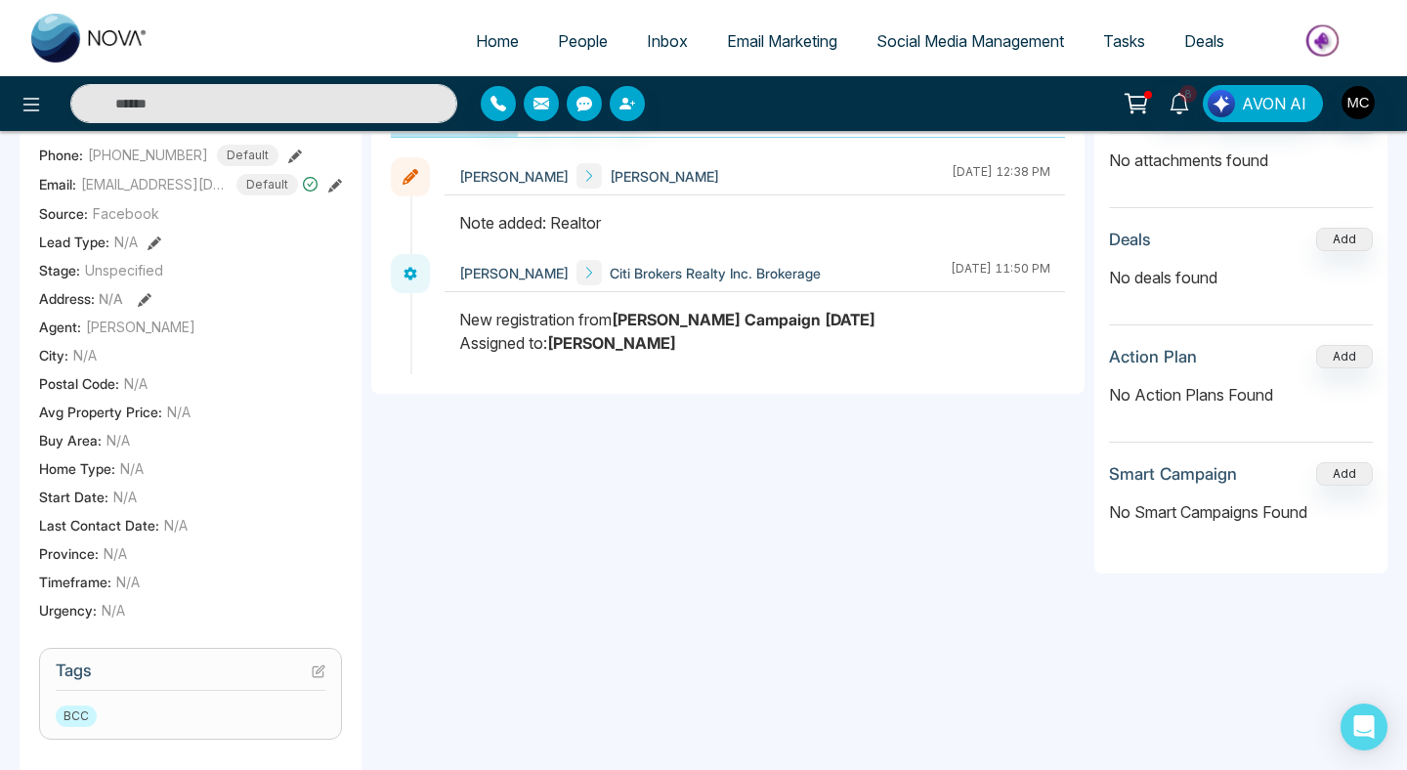
scroll to position [750, 0]
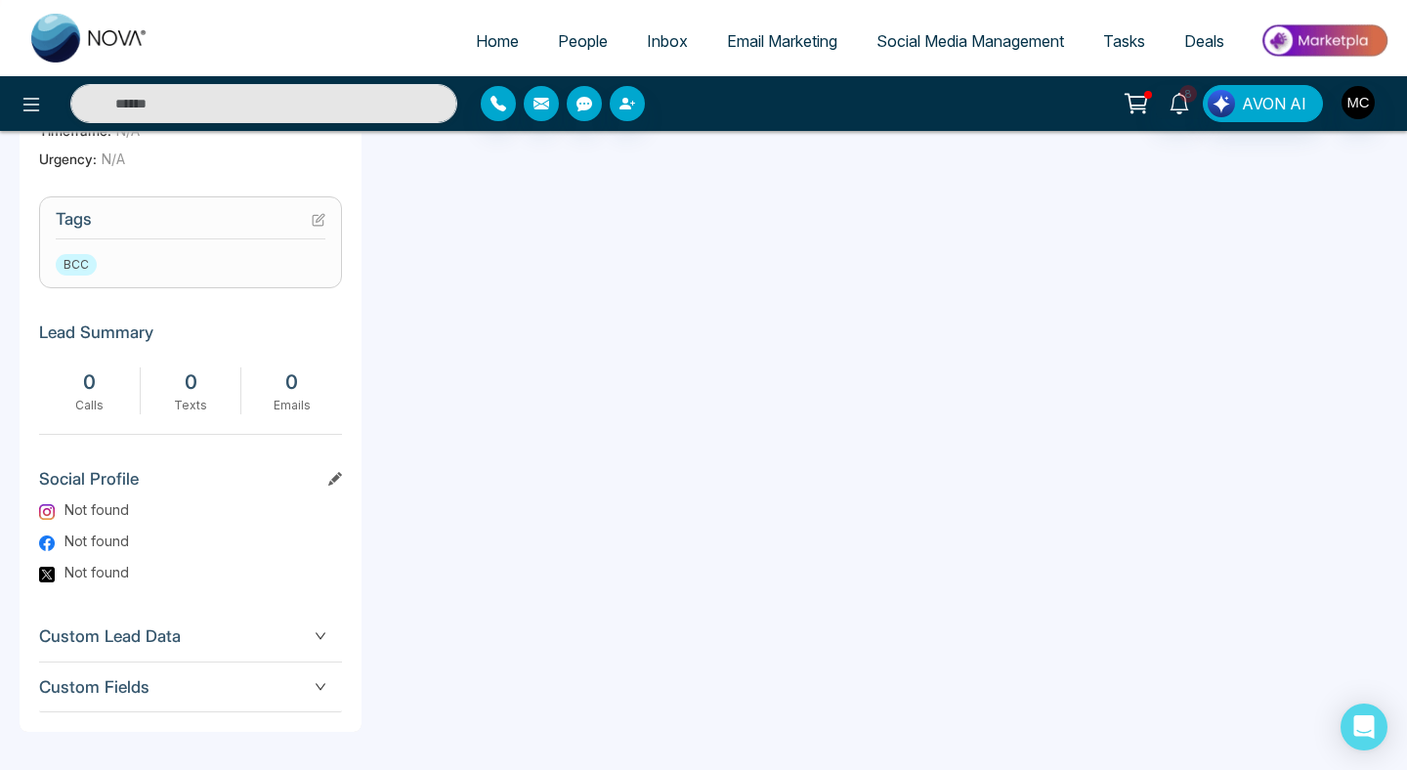
click at [317, 223] on icon at bounding box center [319, 220] width 14 height 14
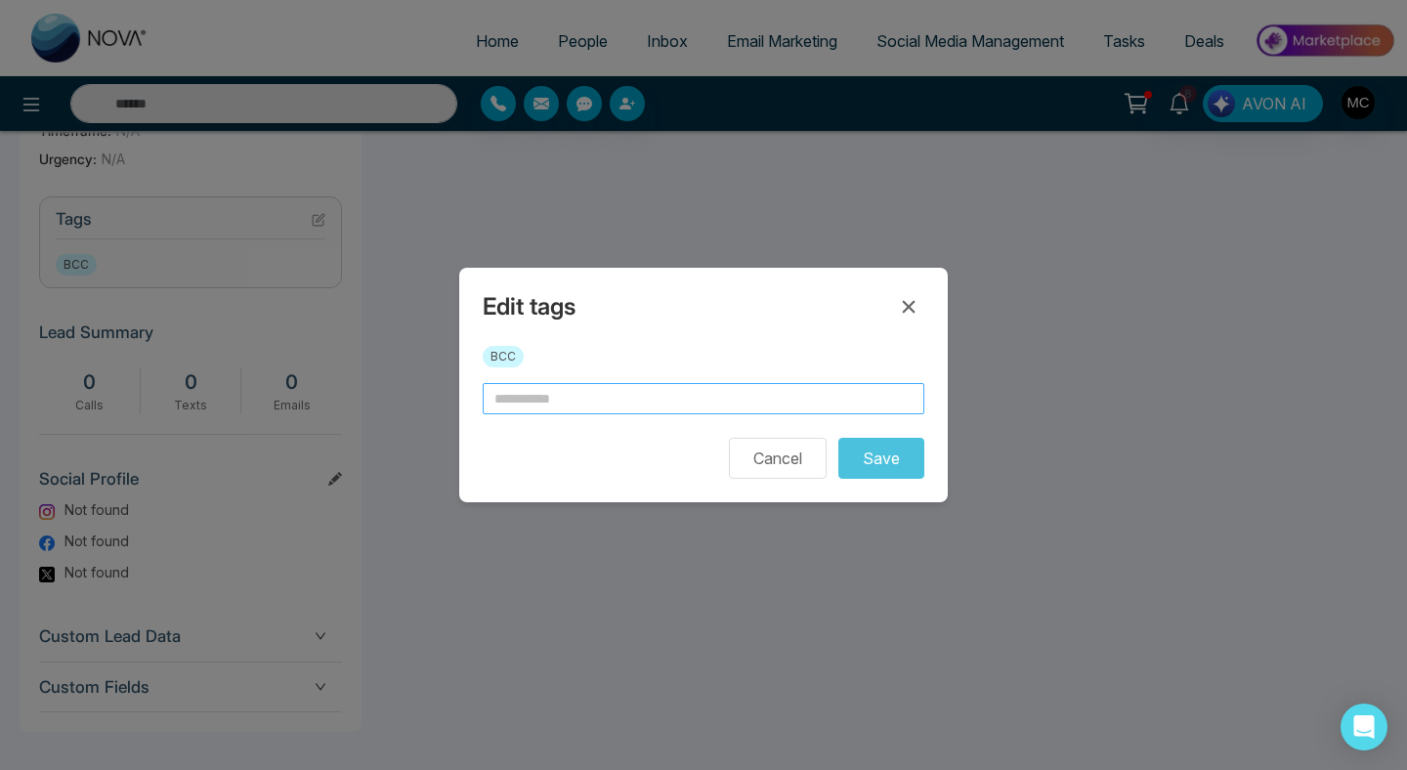
click at [560, 391] on input "text" at bounding box center [704, 398] width 442 height 31
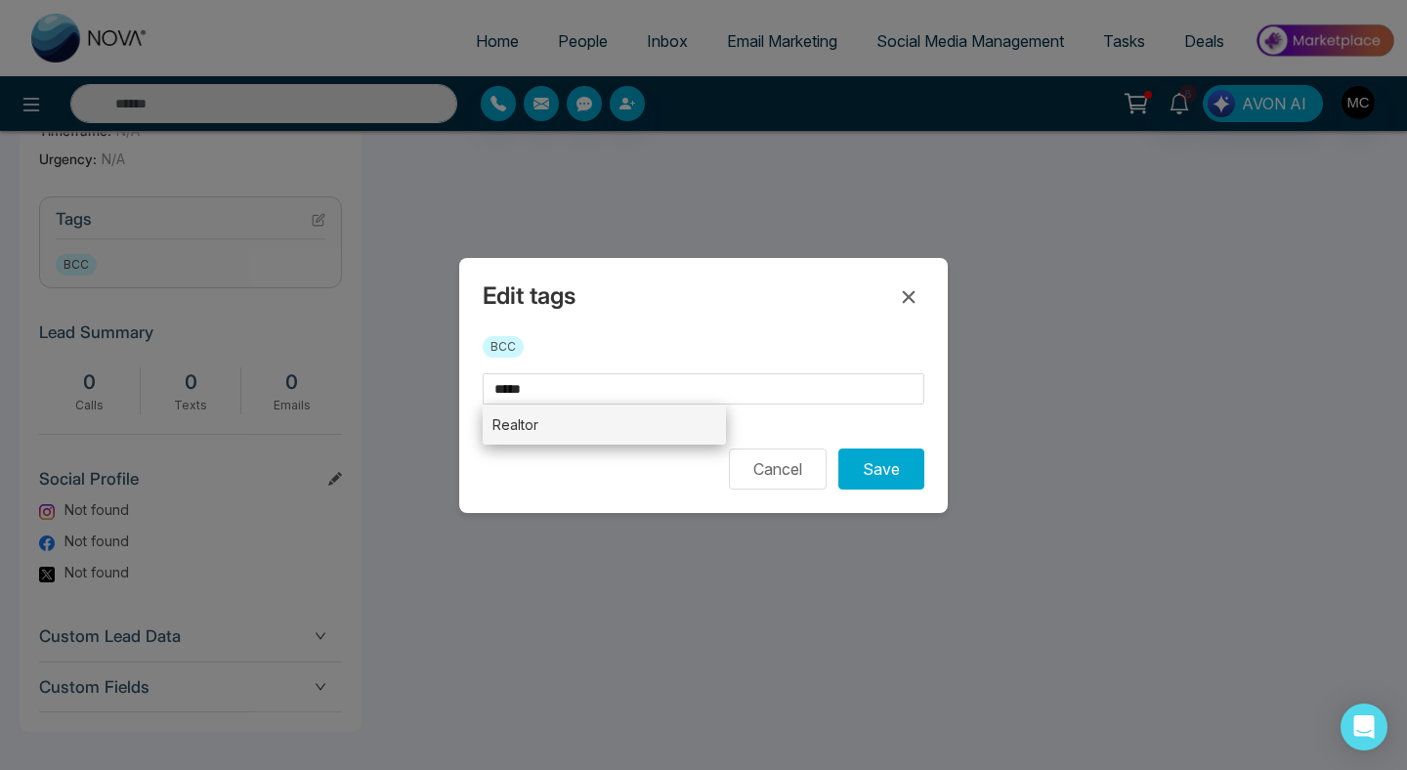
click at [561, 431] on li "Realtor" at bounding box center [604, 424] width 243 height 40
type input "*******"
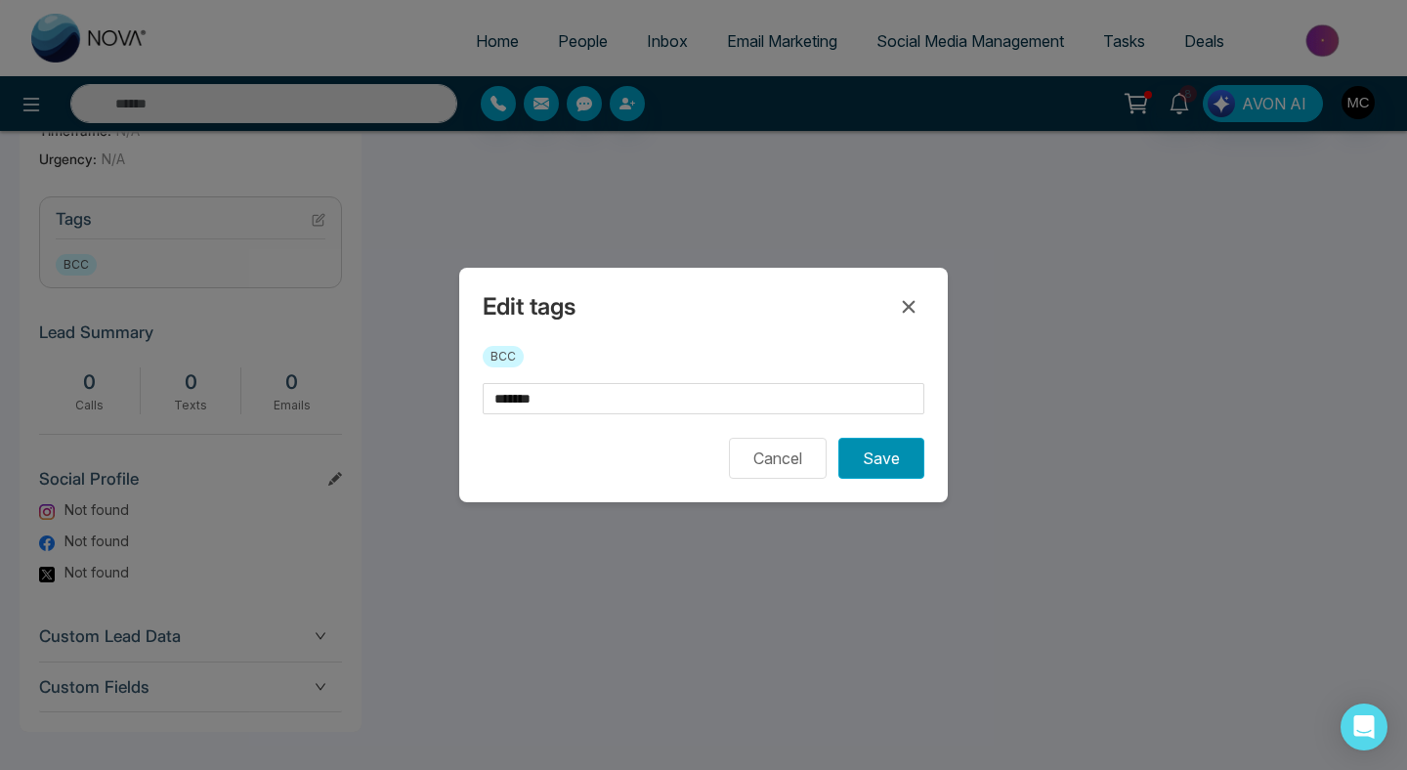
click at [861, 470] on button "Save" at bounding box center [881, 458] width 86 height 41
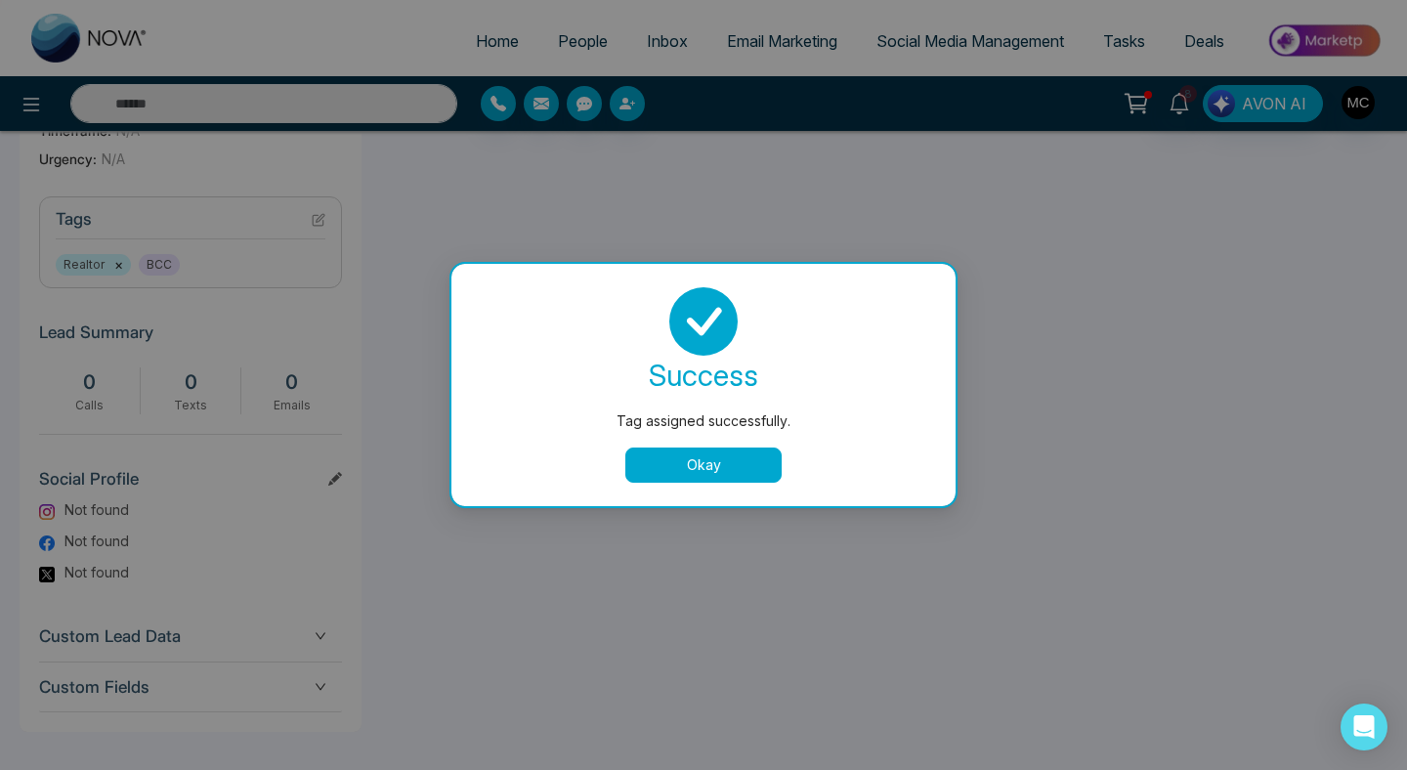
click at [708, 459] on button "Okay" at bounding box center [703, 464] width 156 height 35
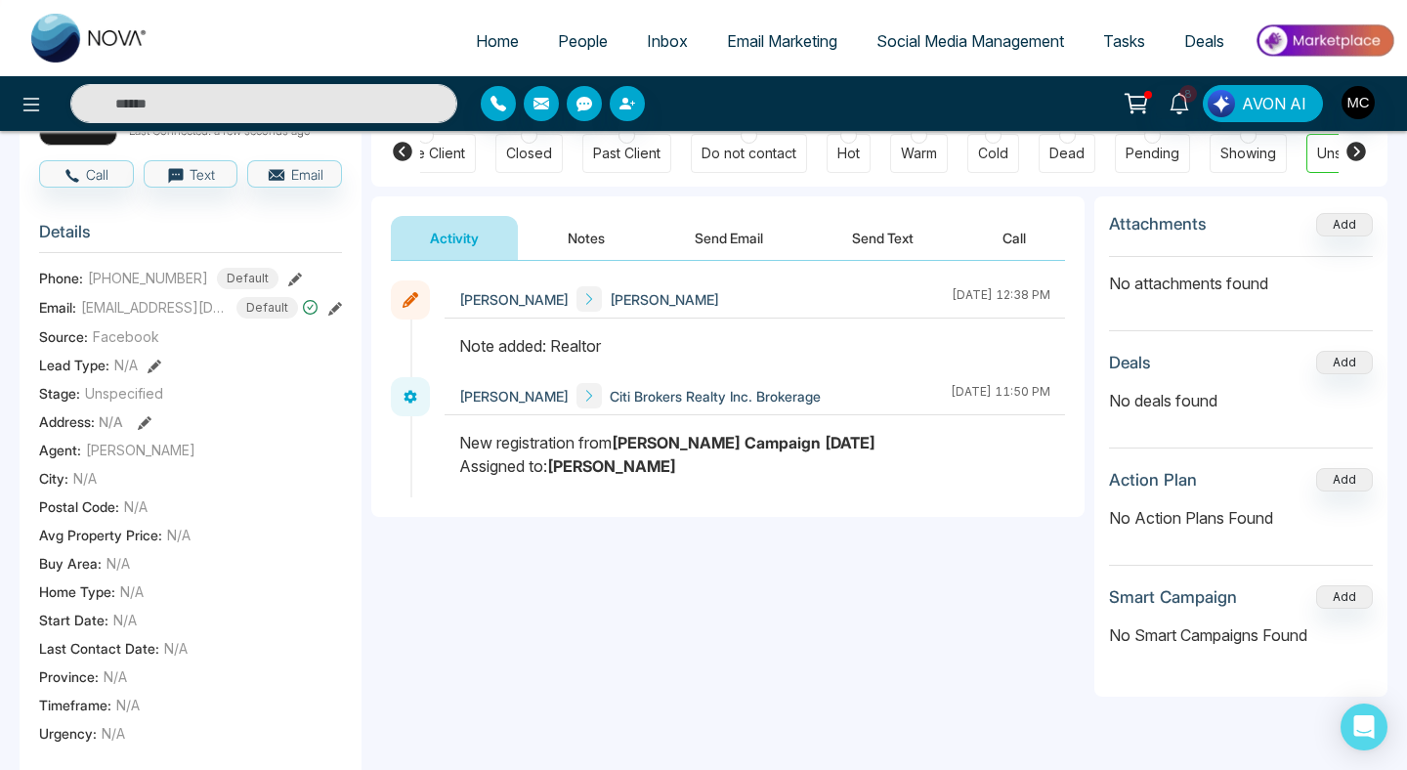
scroll to position [0, 0]
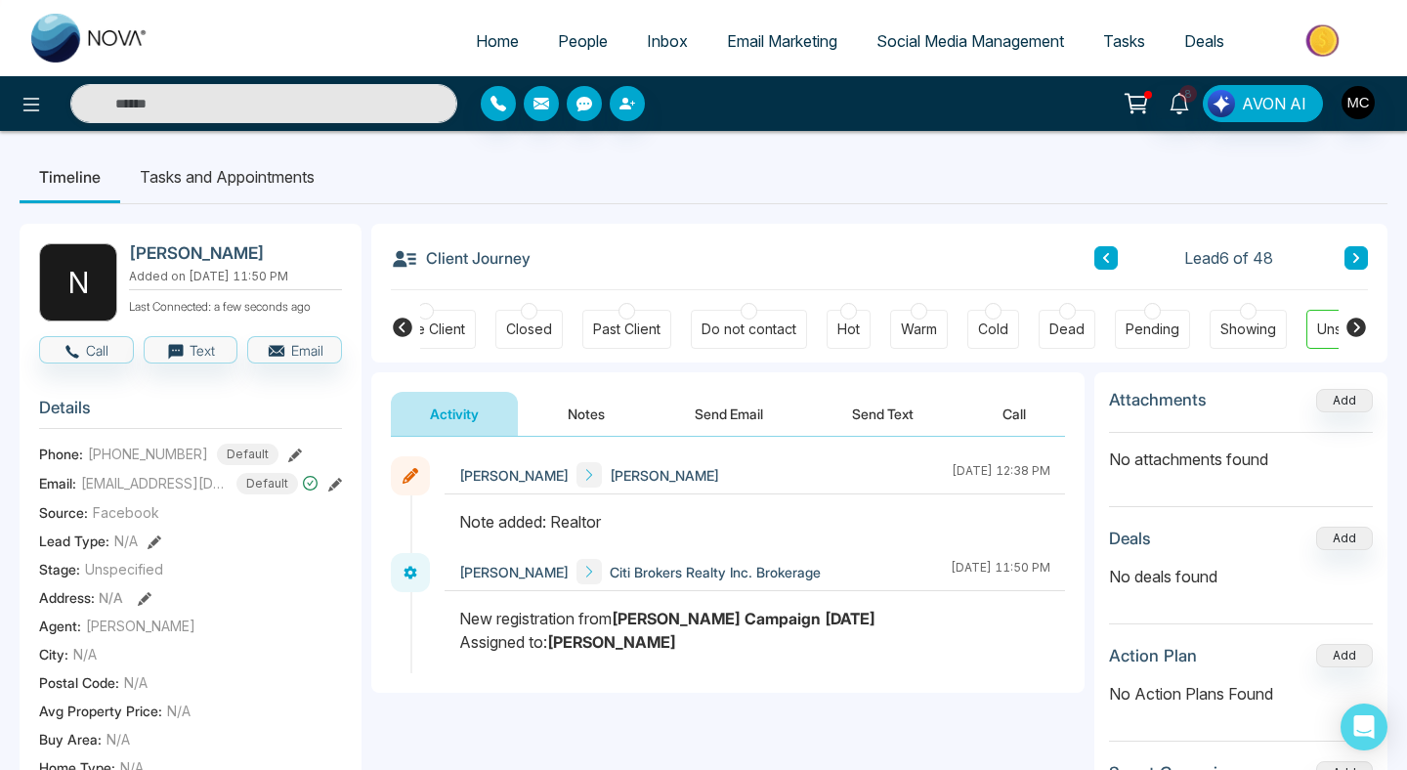
click at [1099, 256] on button at bounding box center [1105, 257] width 23 height 23
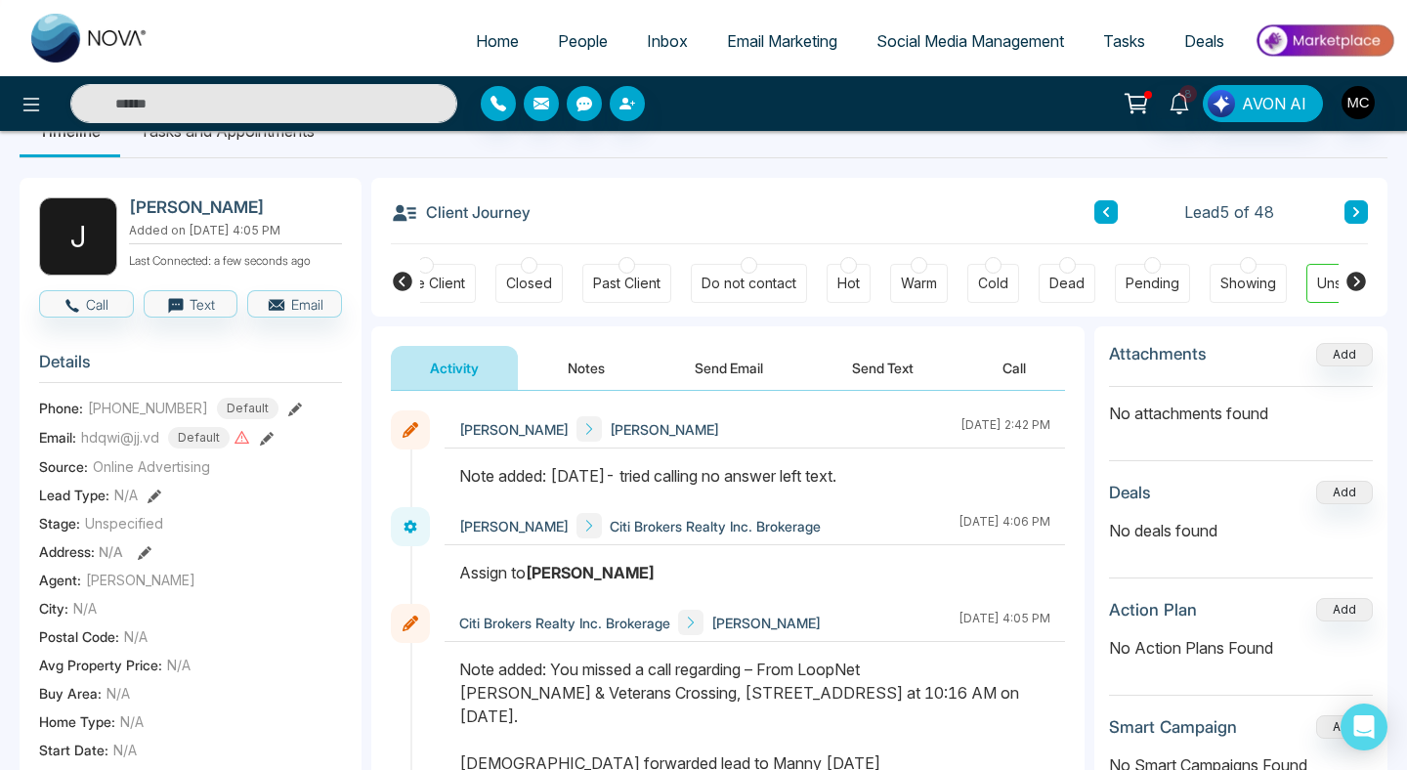
scroll to position [48, 0]
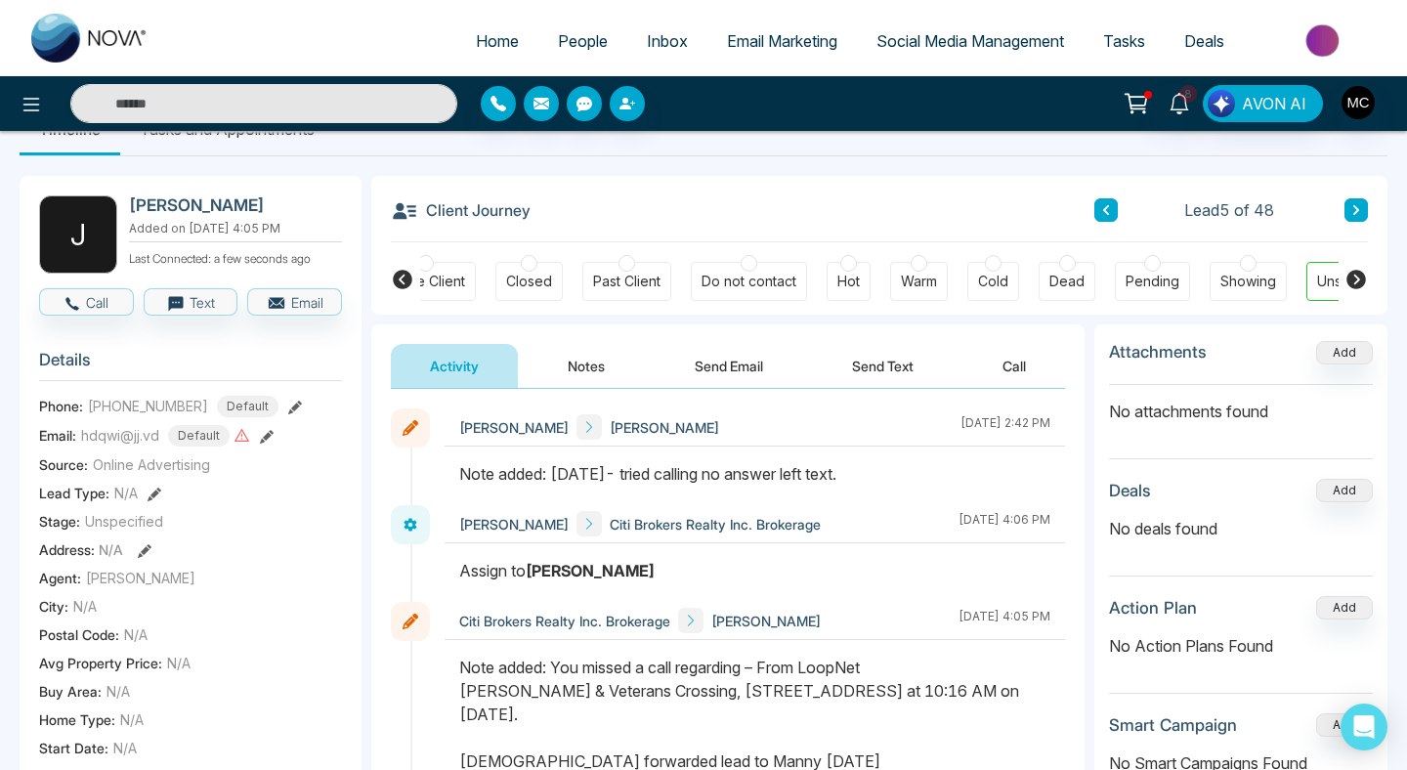
click at [404, 272] on icon at bounding box center [403, 280] width 20 height 20
click at [602, 275] on div "Contacted" at bounding box center [570, 282] width 67 height 20
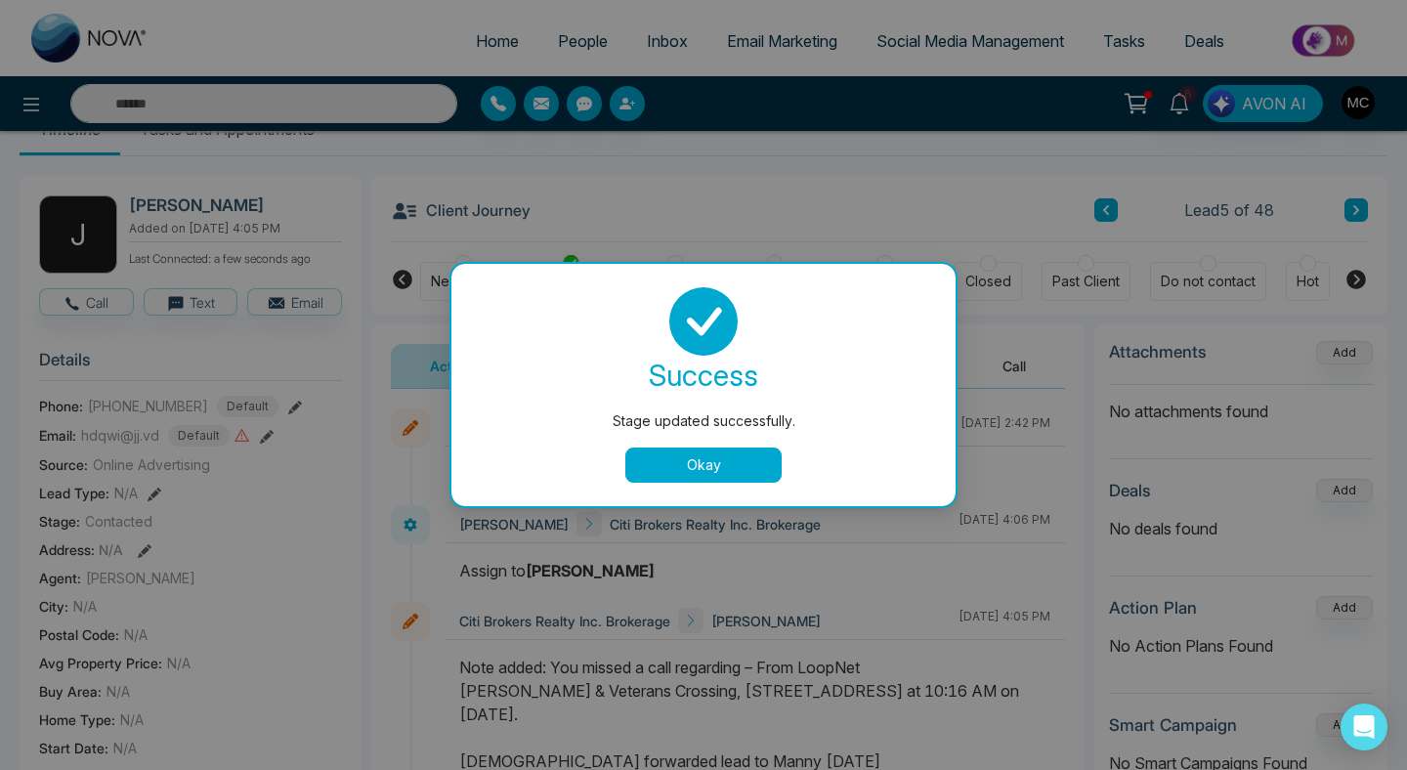
click at [759, 473] on button "Okay" at bounding box center [703, 464] width 156 height 35
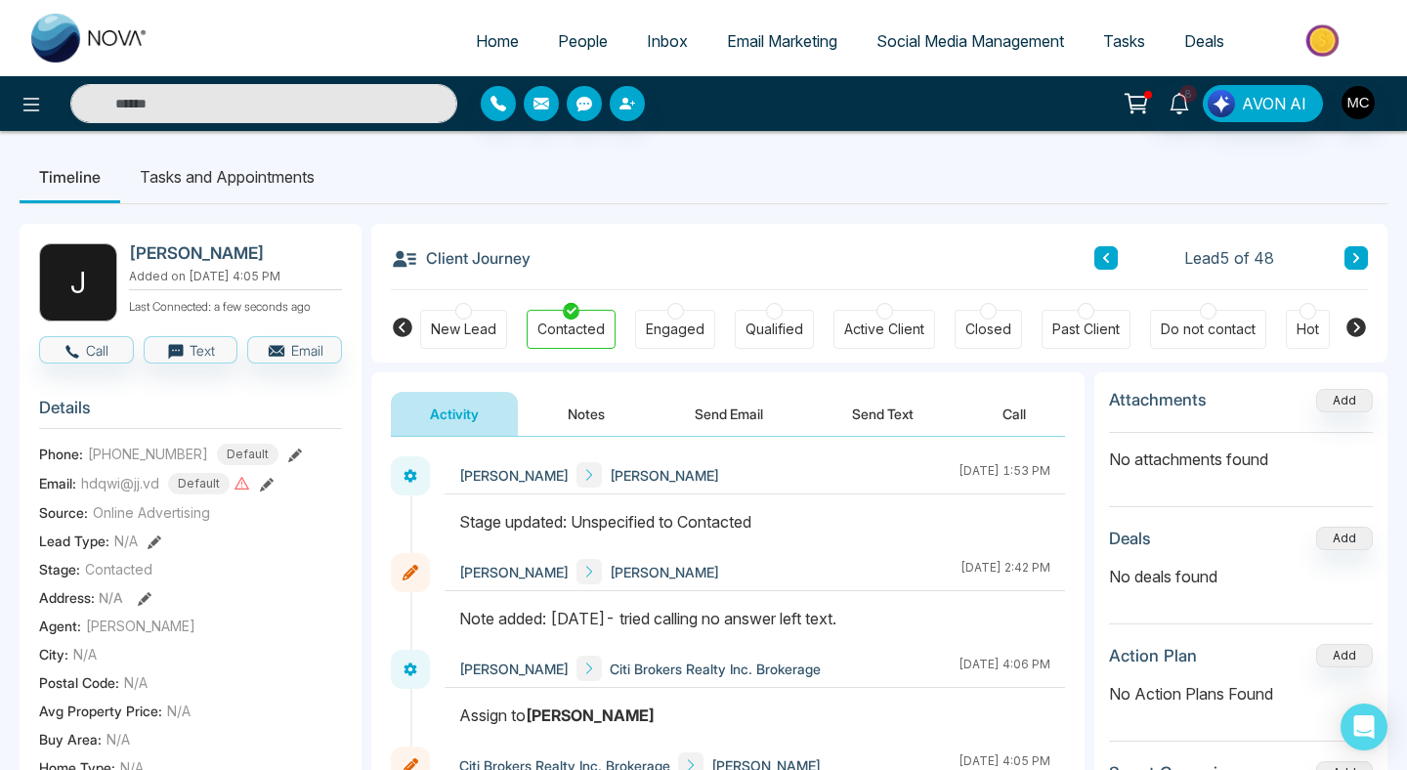
click at [1104, 258] on icon at bounding box center [1106, 258] width 6 height 10
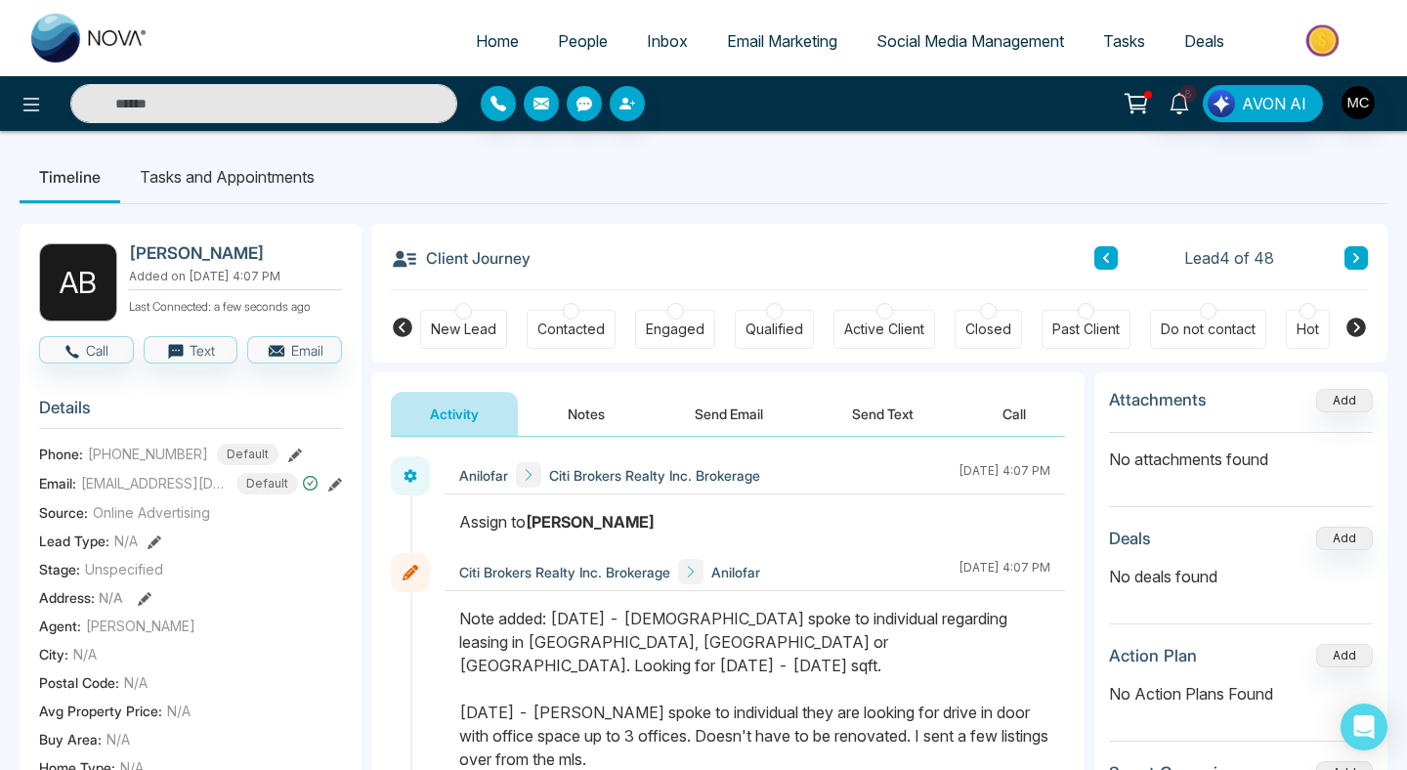
click at [584, 322] on div "Contacted" at bounding box center [570, 329] width 67 height 20
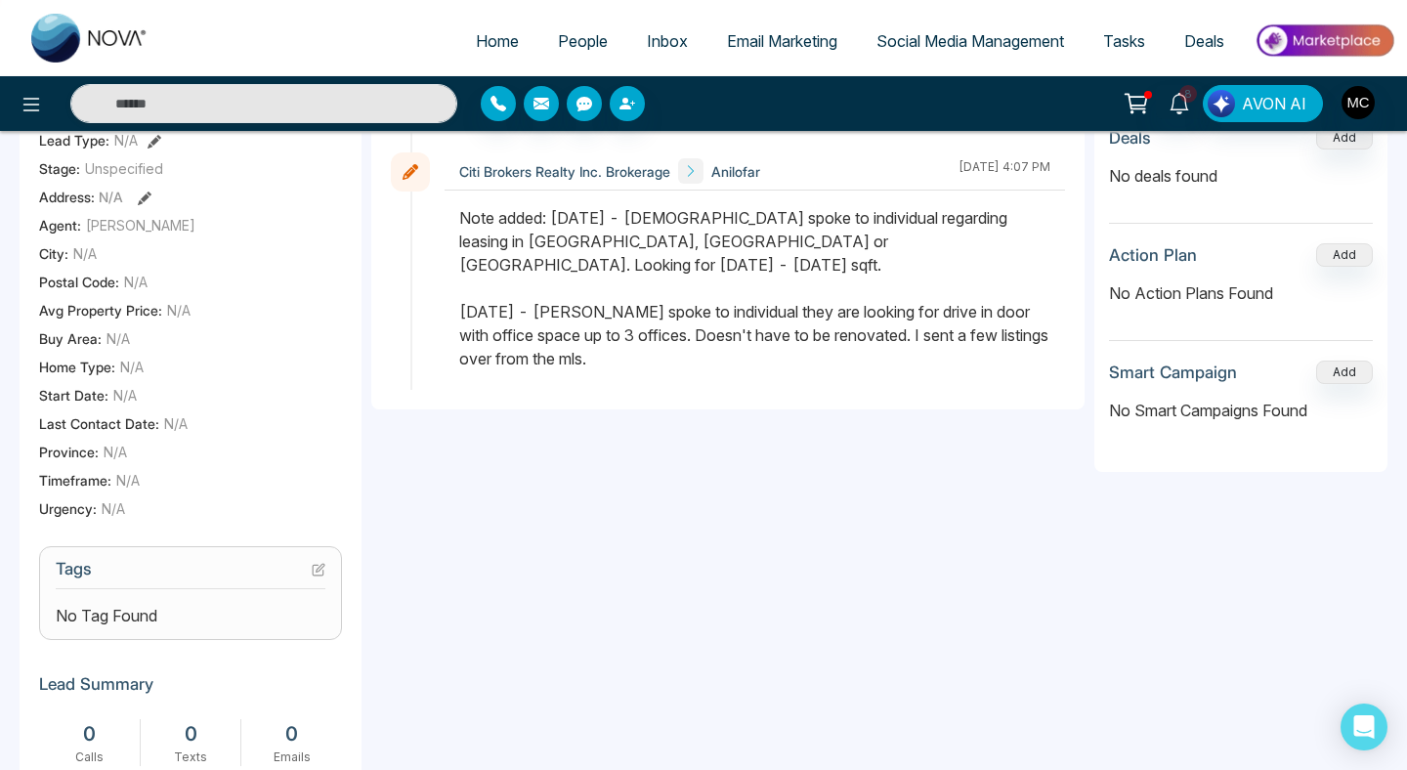
scroll to position [416, 0]
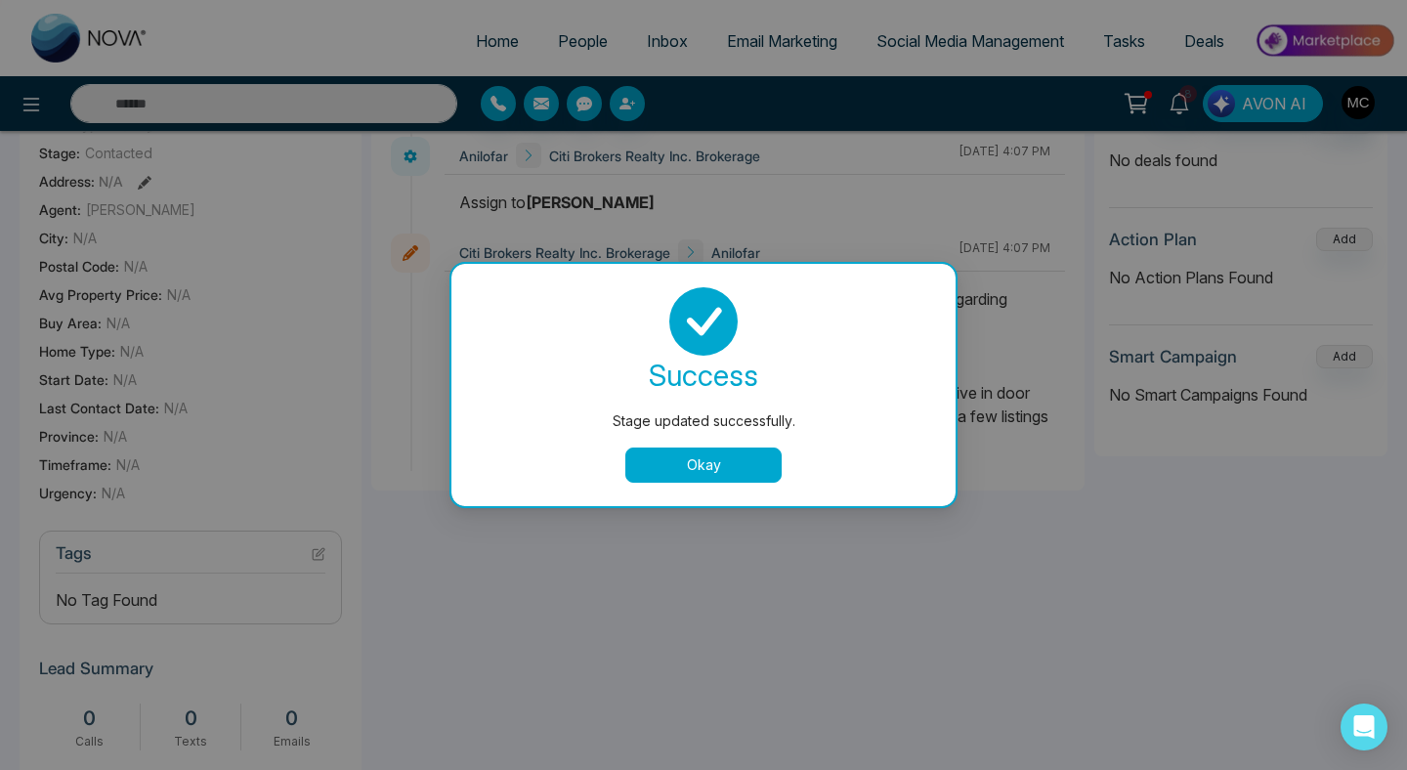
click at [730, 470] on button "Okay" at bounding box center [703, 464] width 156 height 35
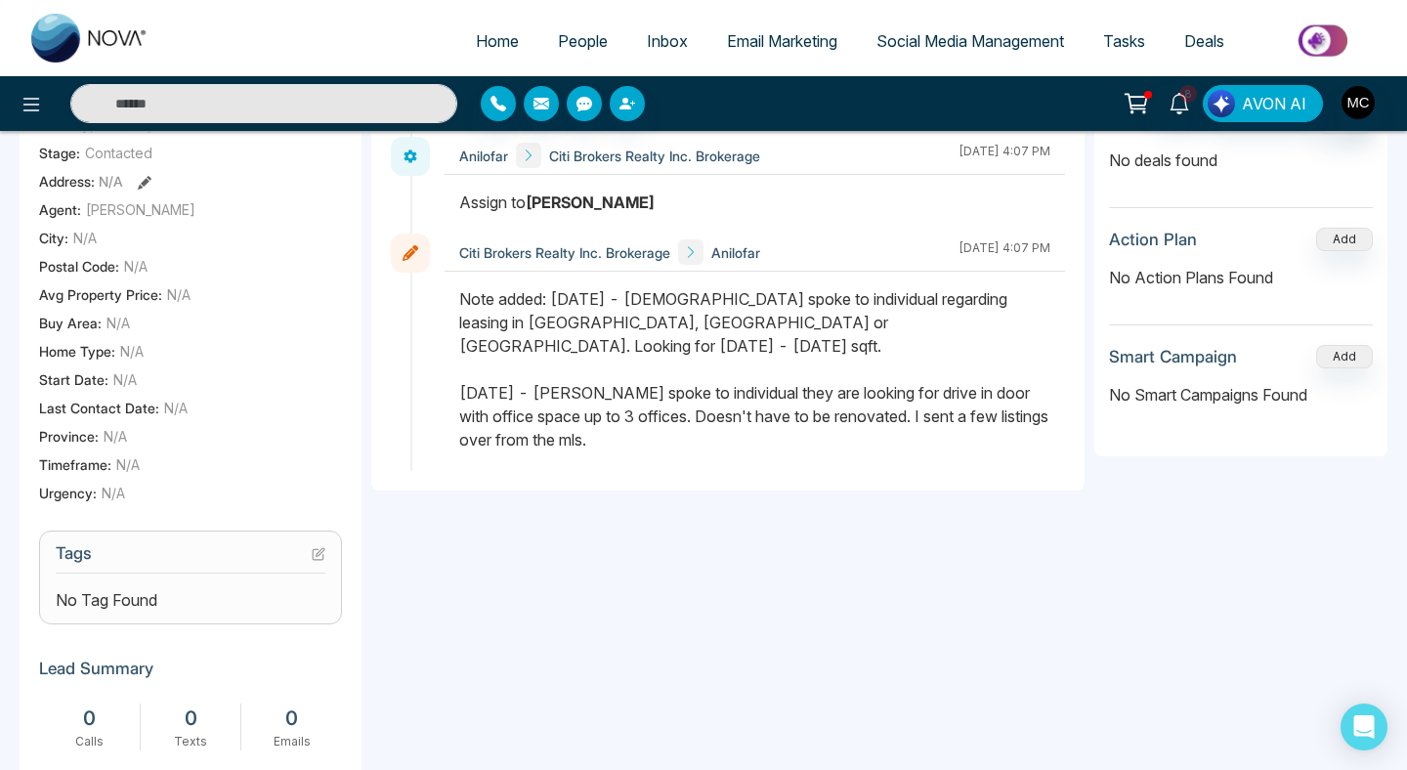
click at [320, 548] on icon at bounding box center [320, 552] width 8 height 8
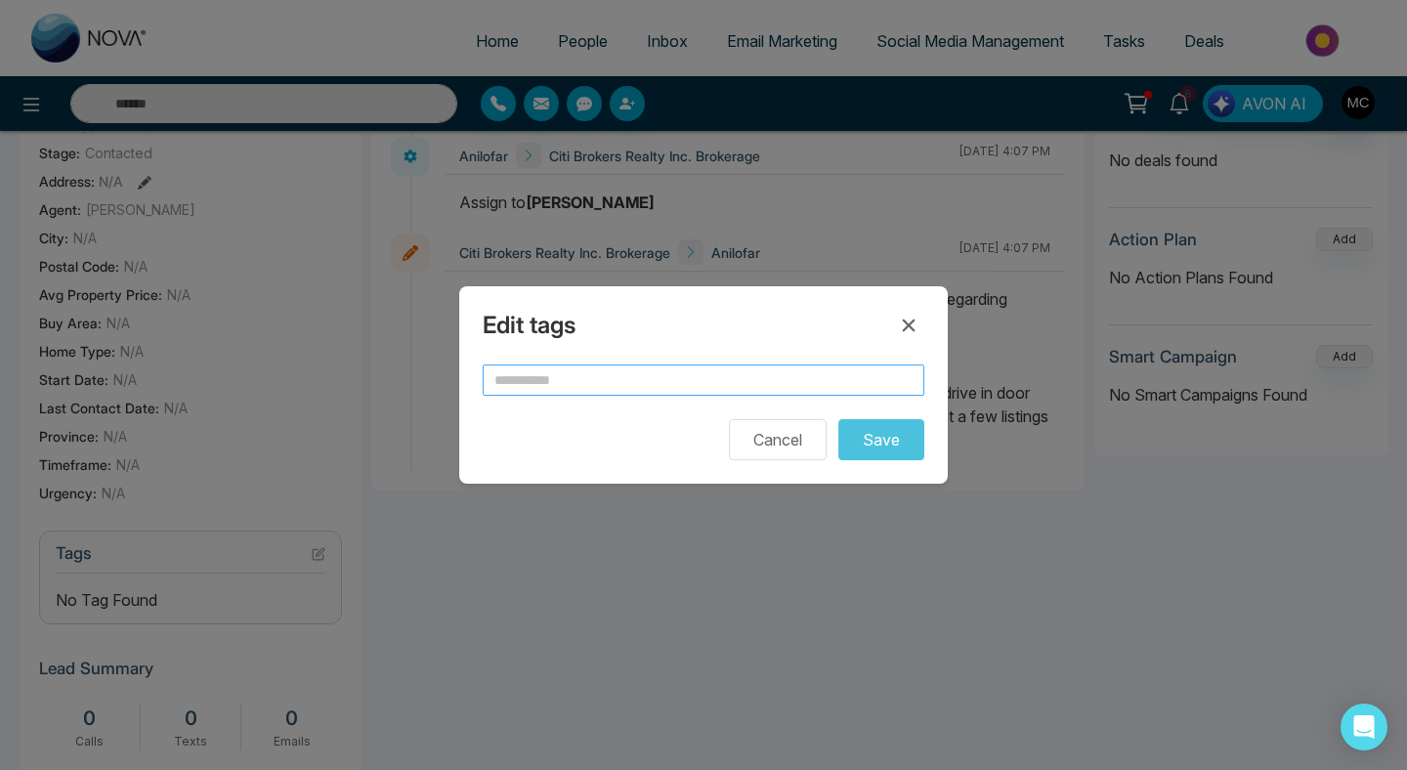
click at [673, 382] on input "text" at bounding box center [704, 379] width 442 height 31
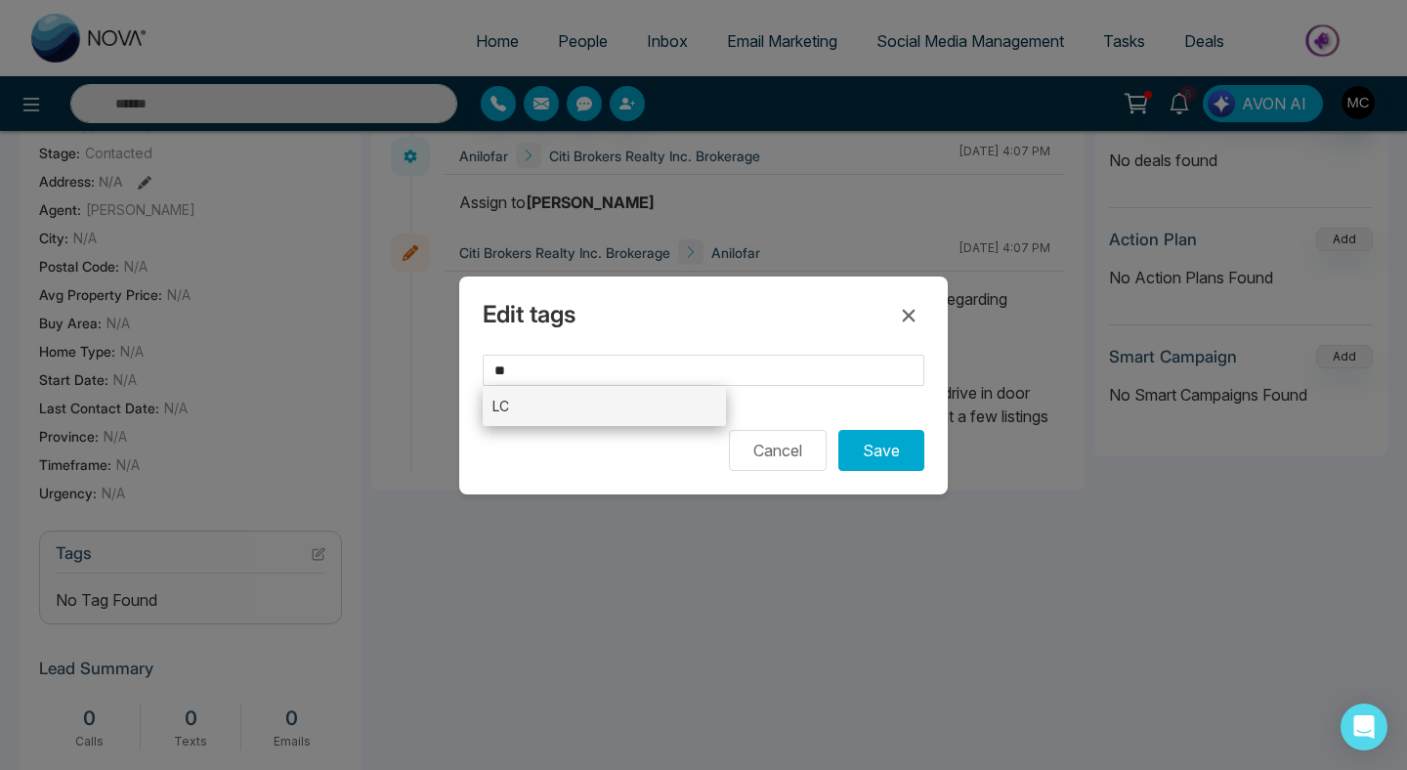
click at [654, 402] on li "LC" at bounding box center [604, 406] width 243 height 40
type input "**"
click at [866, 437] on button "Save" at bounding box center [881, 450] width 86 height 41
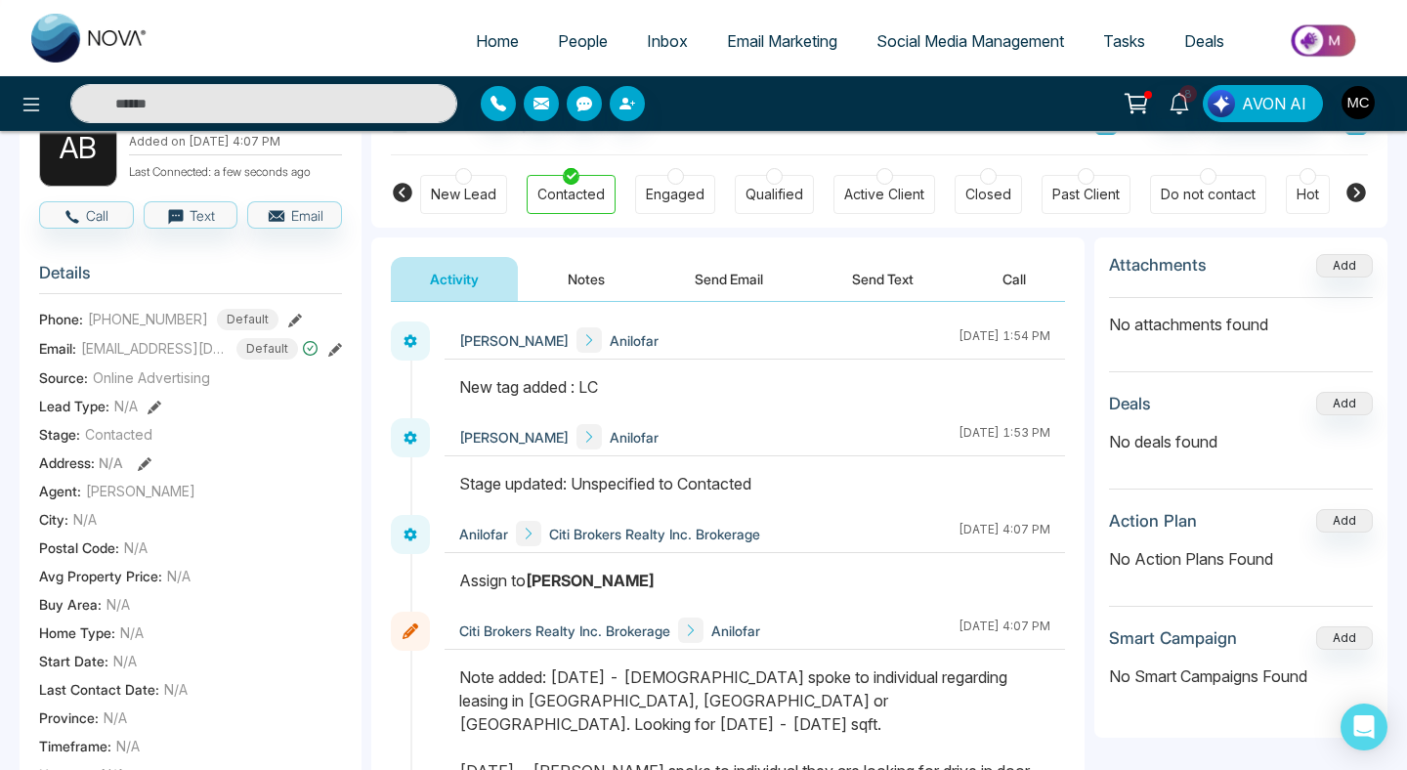
scroll to position [0, 0]
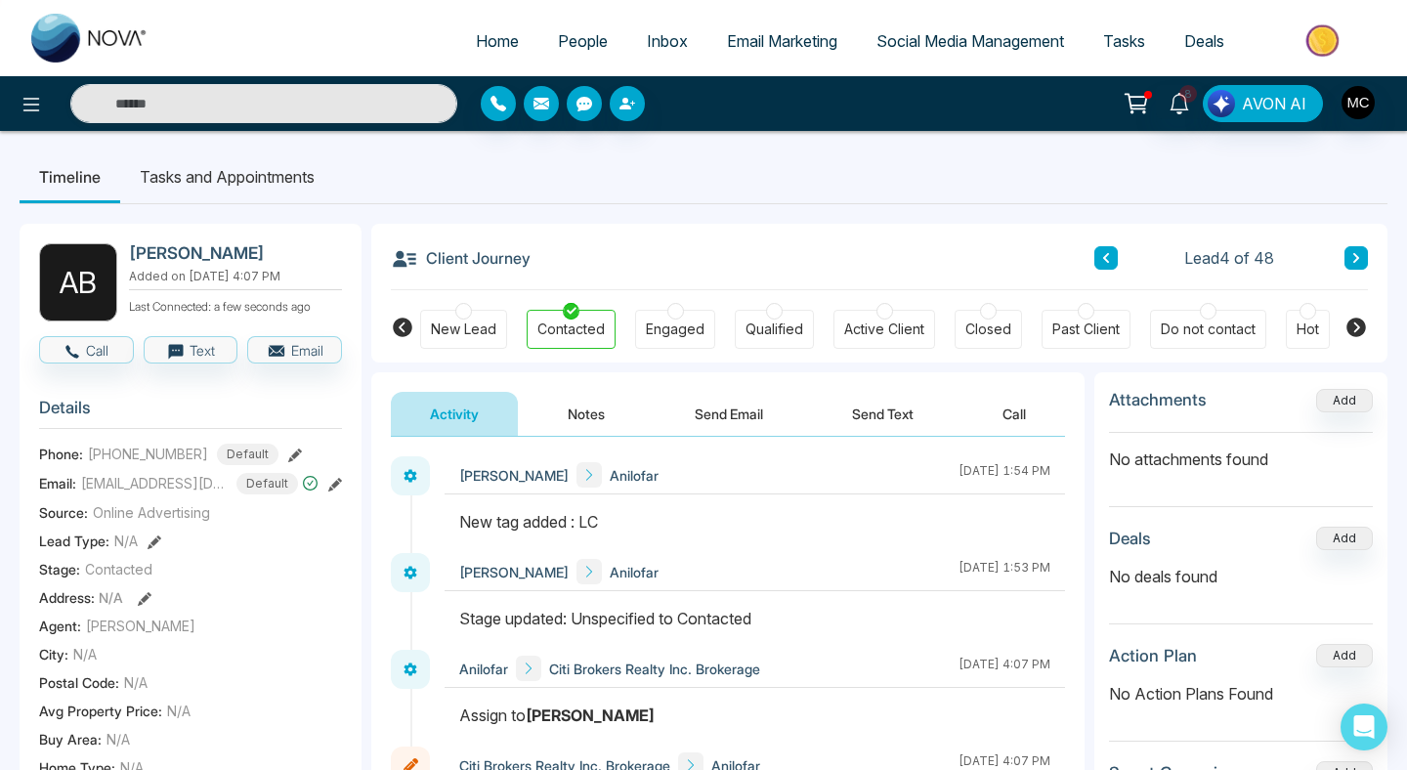
click at [1103, 259] on icon at bounding box center [1106, 258] width 6 height 10
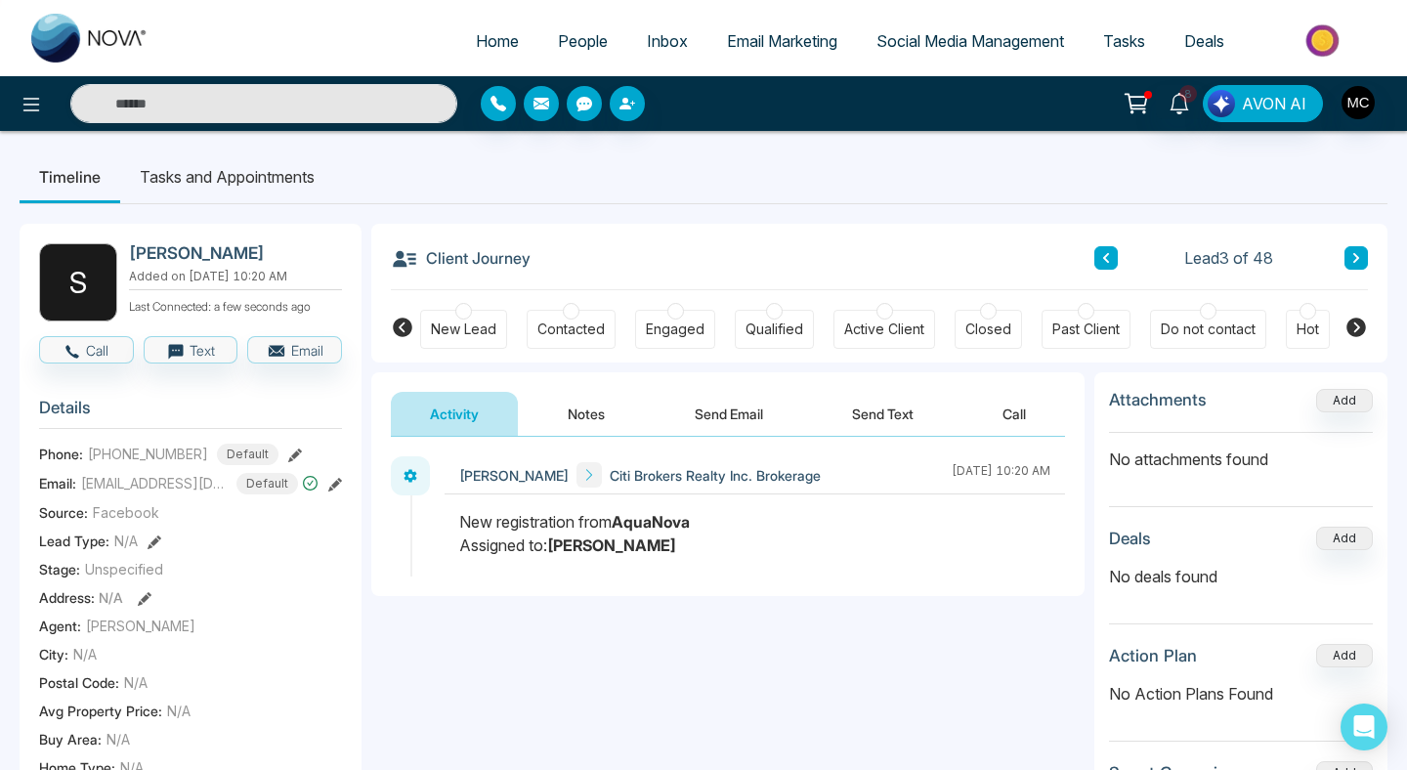
scroll to position [8, 0]
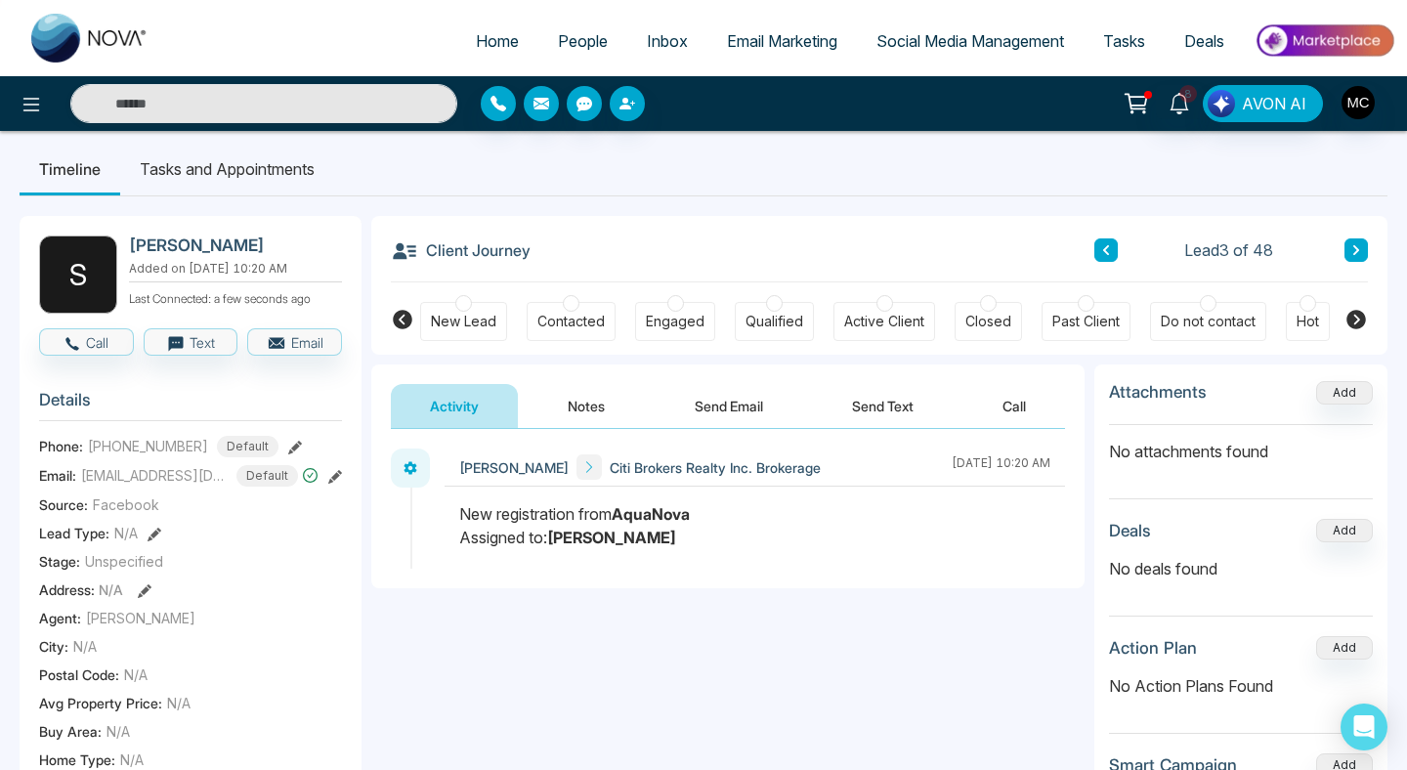
click at [1118, 252] on div "Lead 3 of 48" at bounding box center [1231, 249] width 274 height 23
click at [1116, 252] on button at bounding box center [1105, 249] width 23 height 23
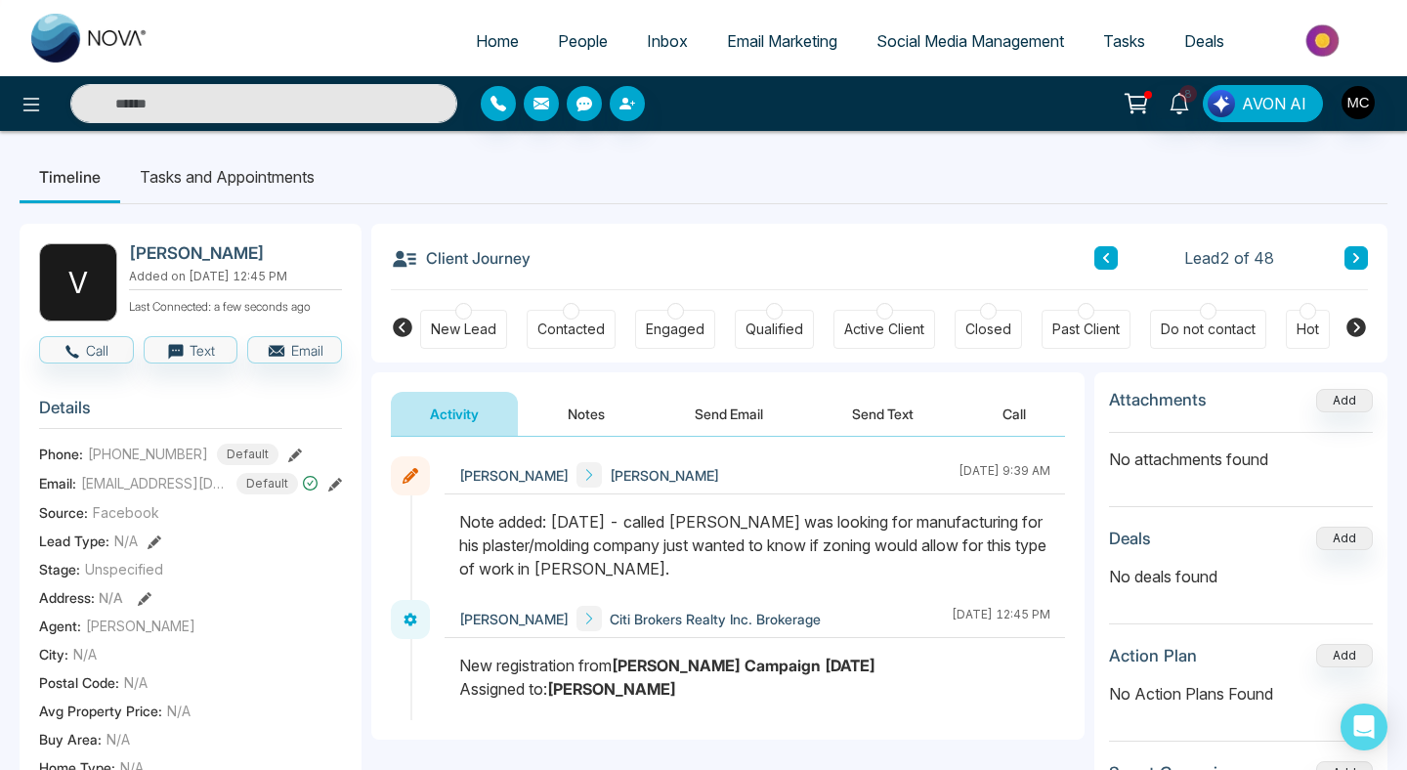
click at [1104, 252] on icon at bounding box center [1106, 258] width 10 height 12
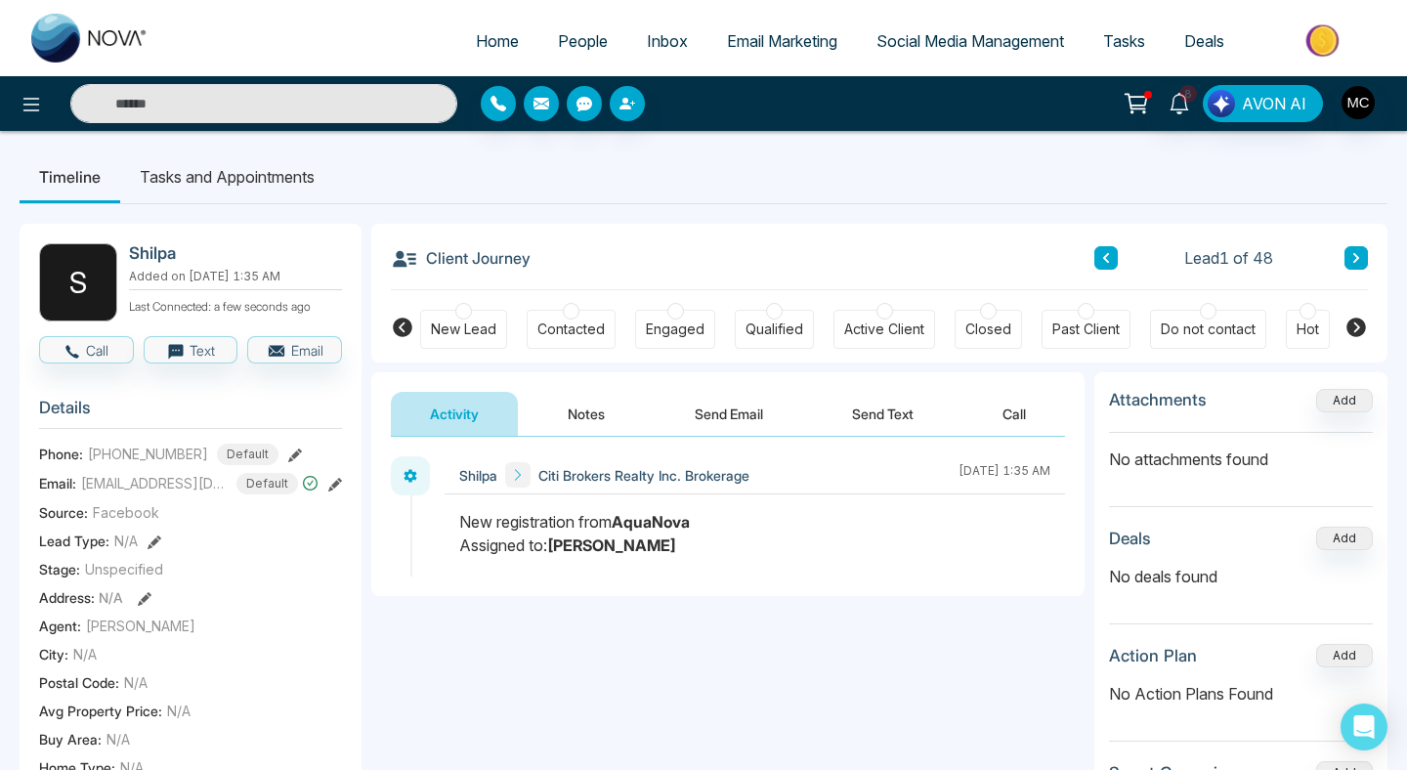
click at [1352, 254] on icon at bounding box center [1356, 258] width 10 height 12
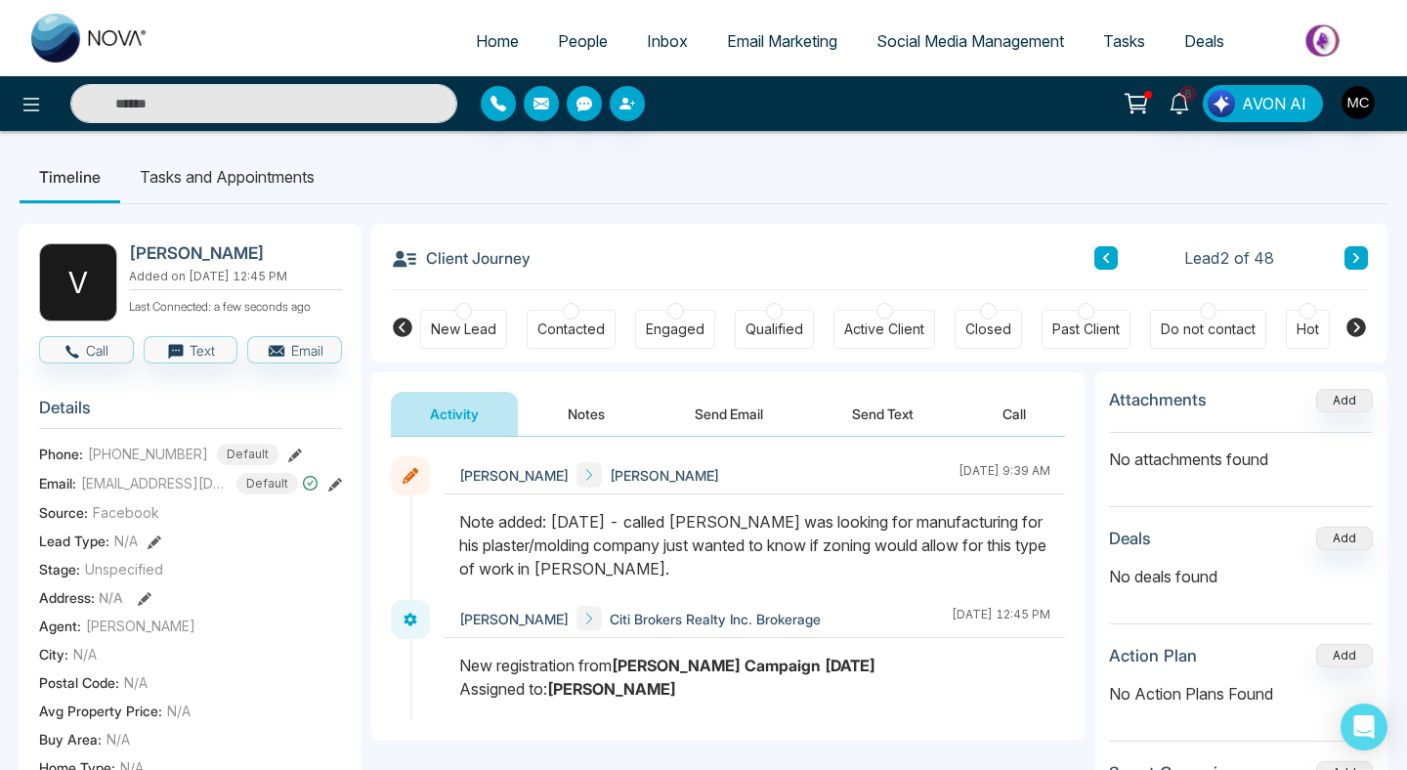
click at [483, 56] on link "Home" at bounding box center [497, 40] width 82 height 37
select select "*"
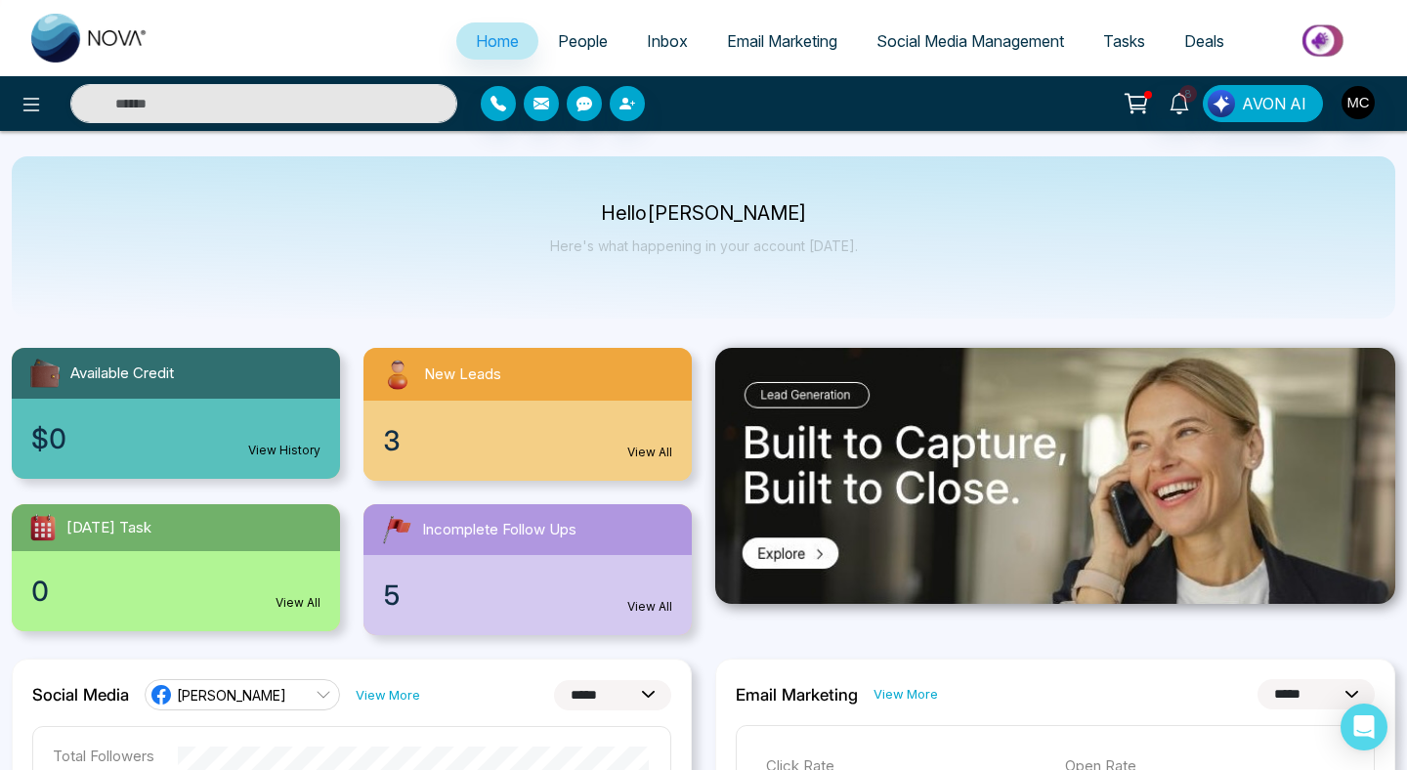
click at [485, 393] on div "New Leads" at bounding box center [527, 374] width 328 height 53
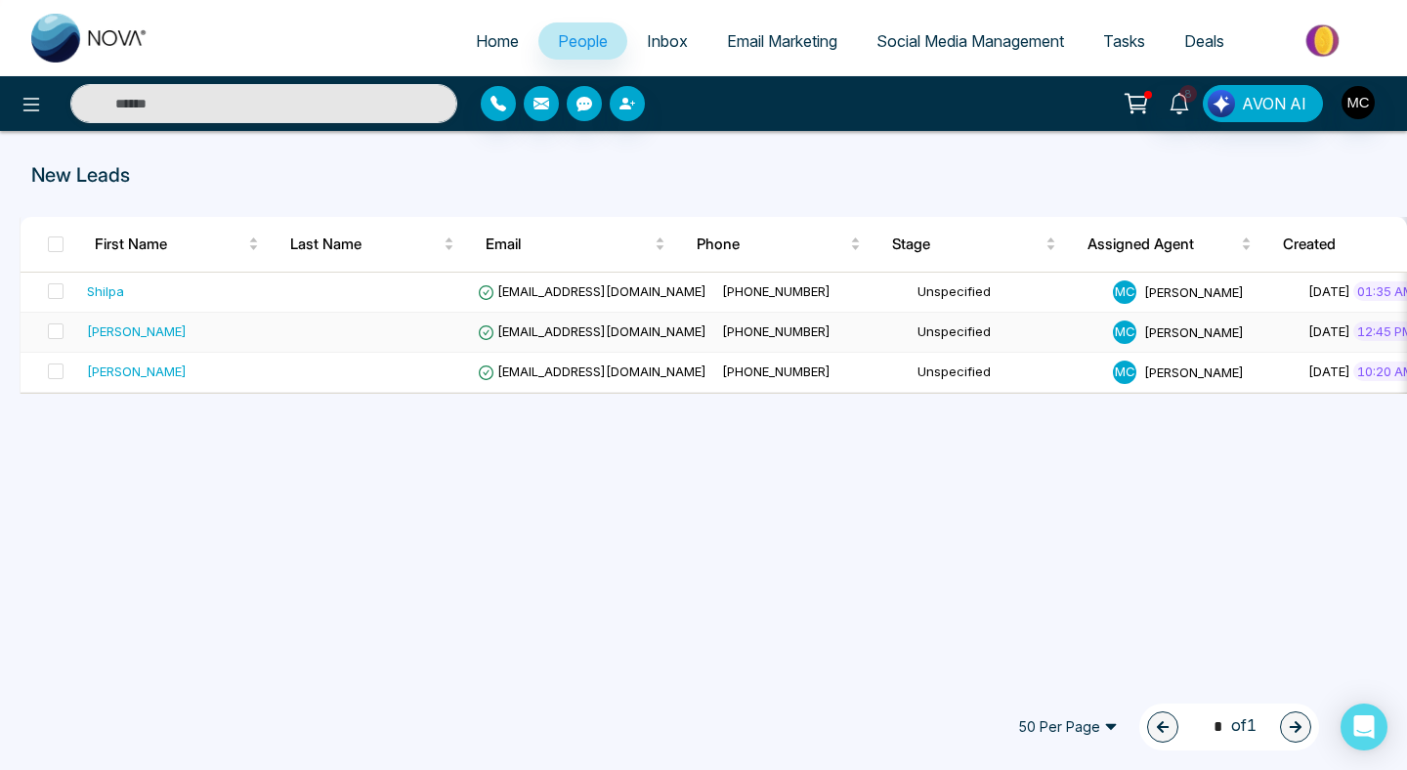
click at [144, 333] on div "[PERSON_NAME]" at bounding box center [137, 331] width 100 height 20
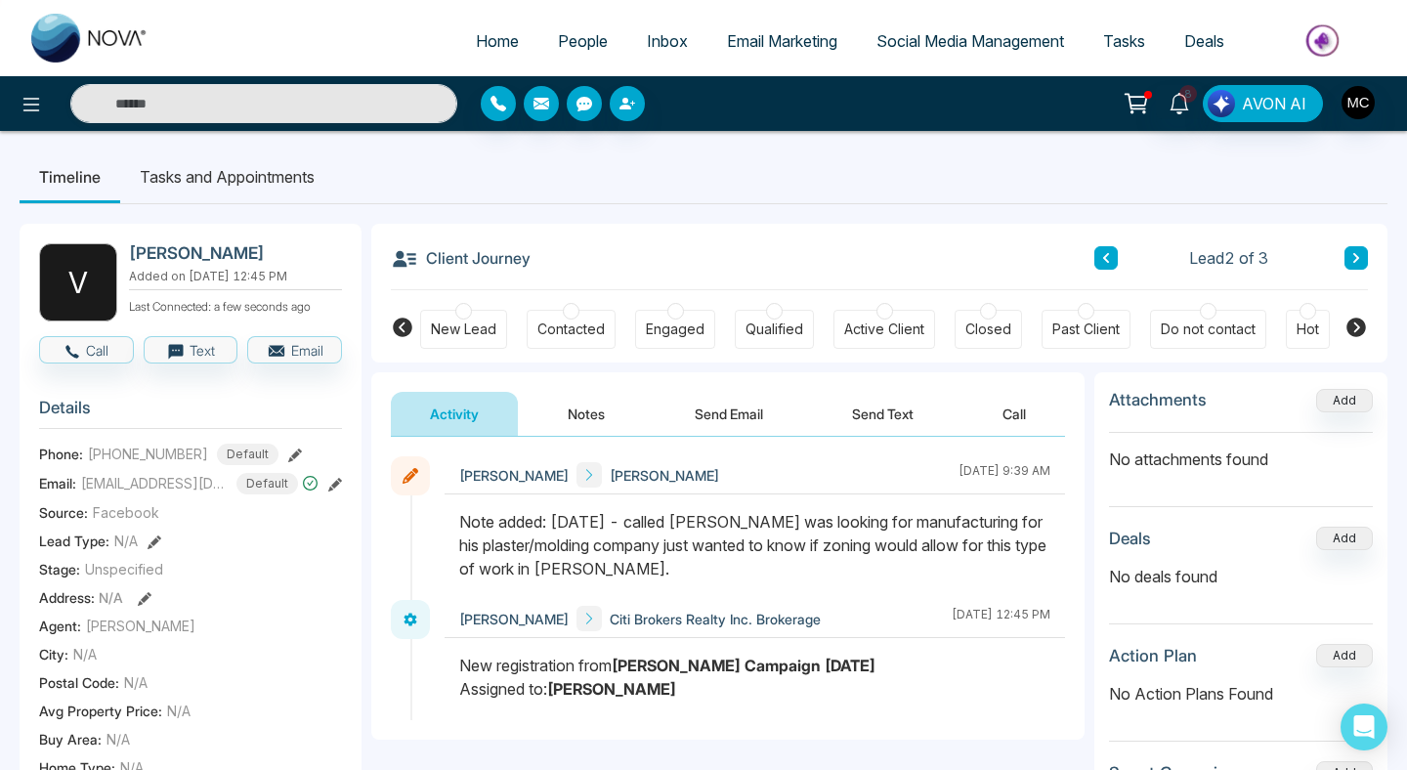
click at [577, 45] on span "People" at bounding box center [583, 41] width 50 height 20
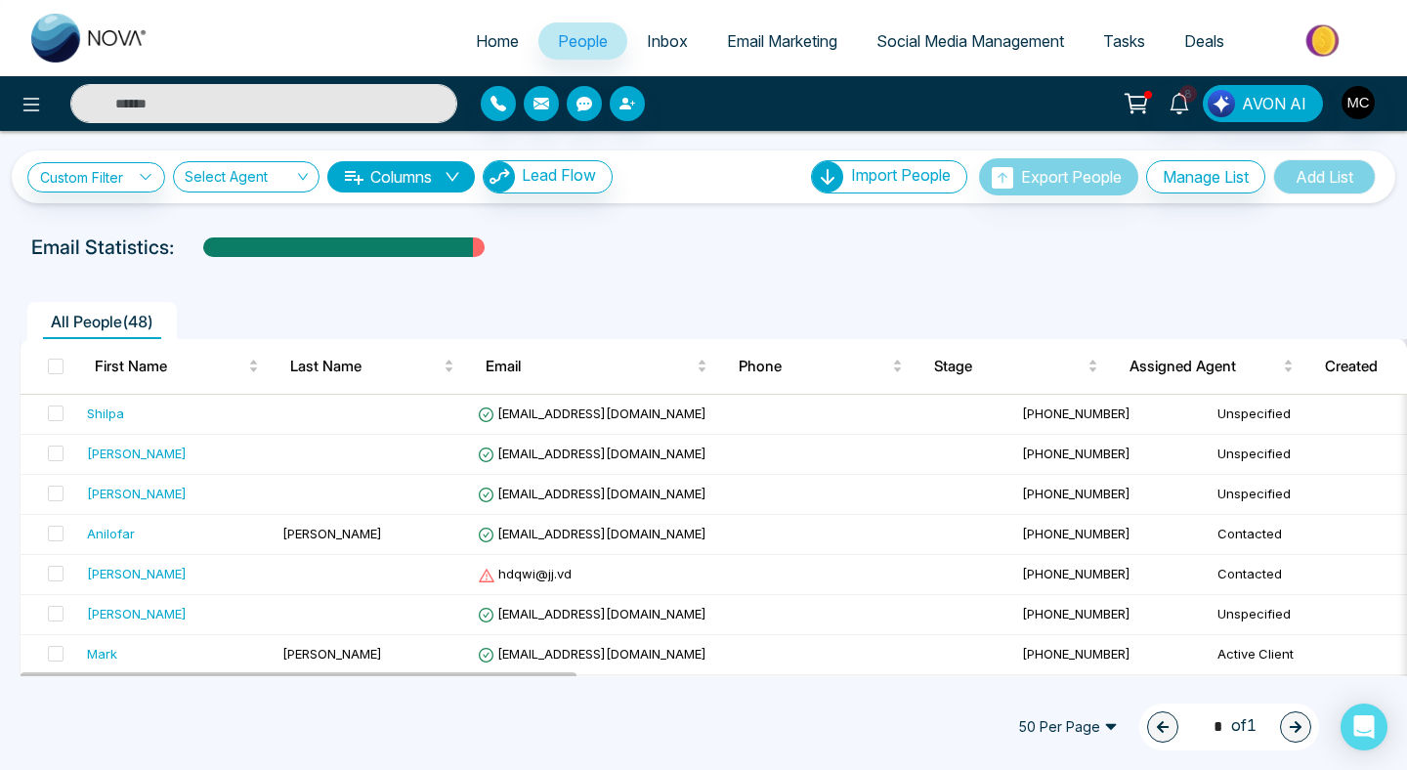
click at [291, 108] on input "text" at bounding box center [263, 103] width 387 height 39
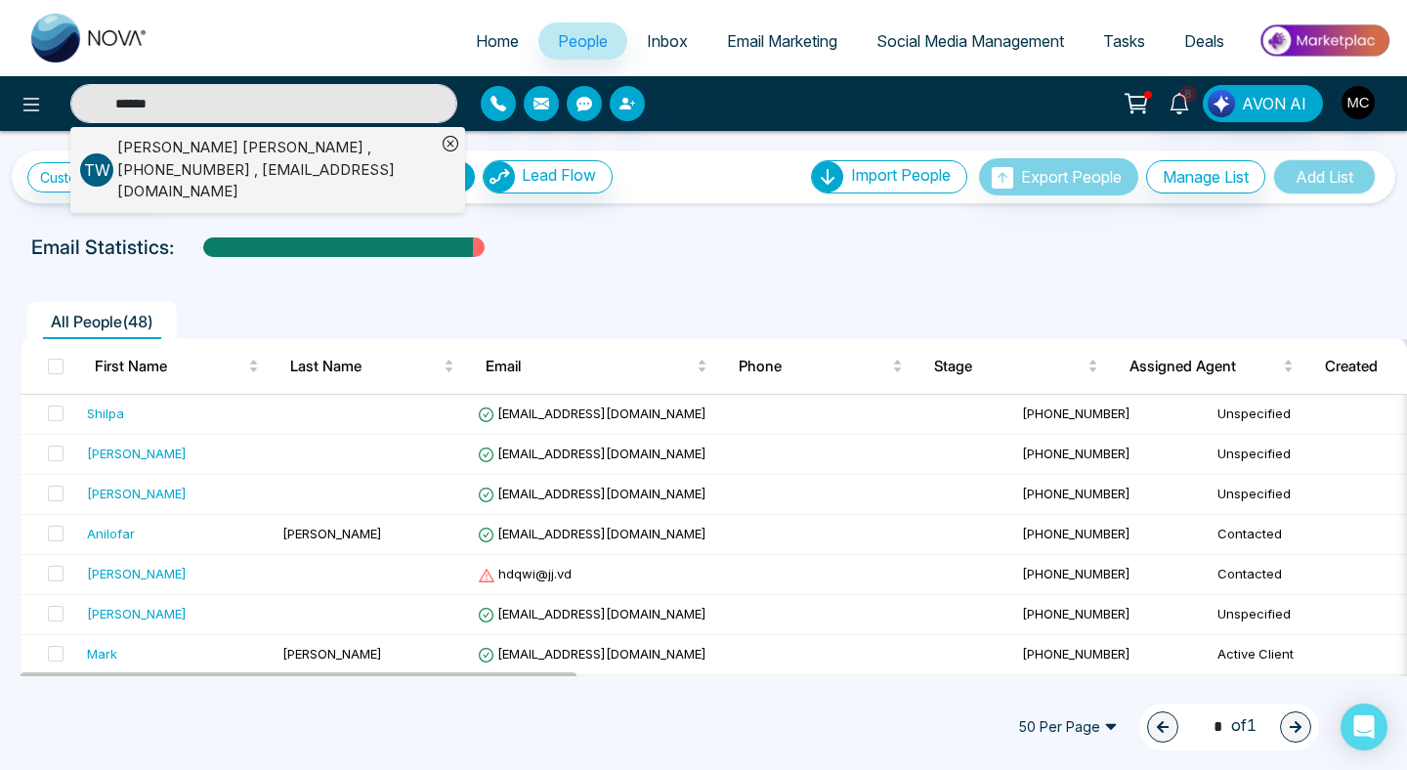
type input "******"
click at [268, 160] on div "[PERSON_NAME] , [PHONE_NUMBER] , [EMAIL_ADDRESS][DOMAIN_NAME]" at bounding box center [276, 170] width 318 height 66
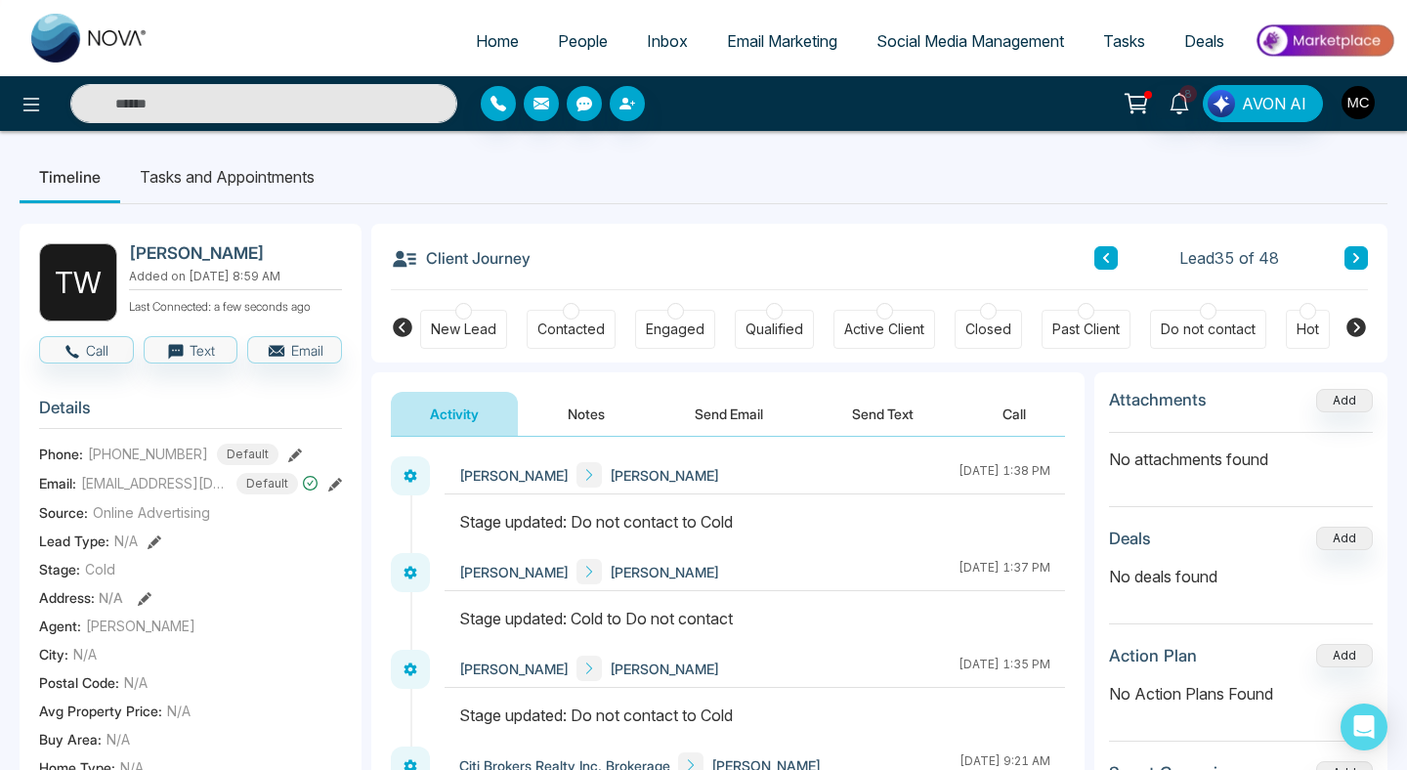
click at [1360, 106] on img "button" at bounding box center [1357, 102] width 33 height 33
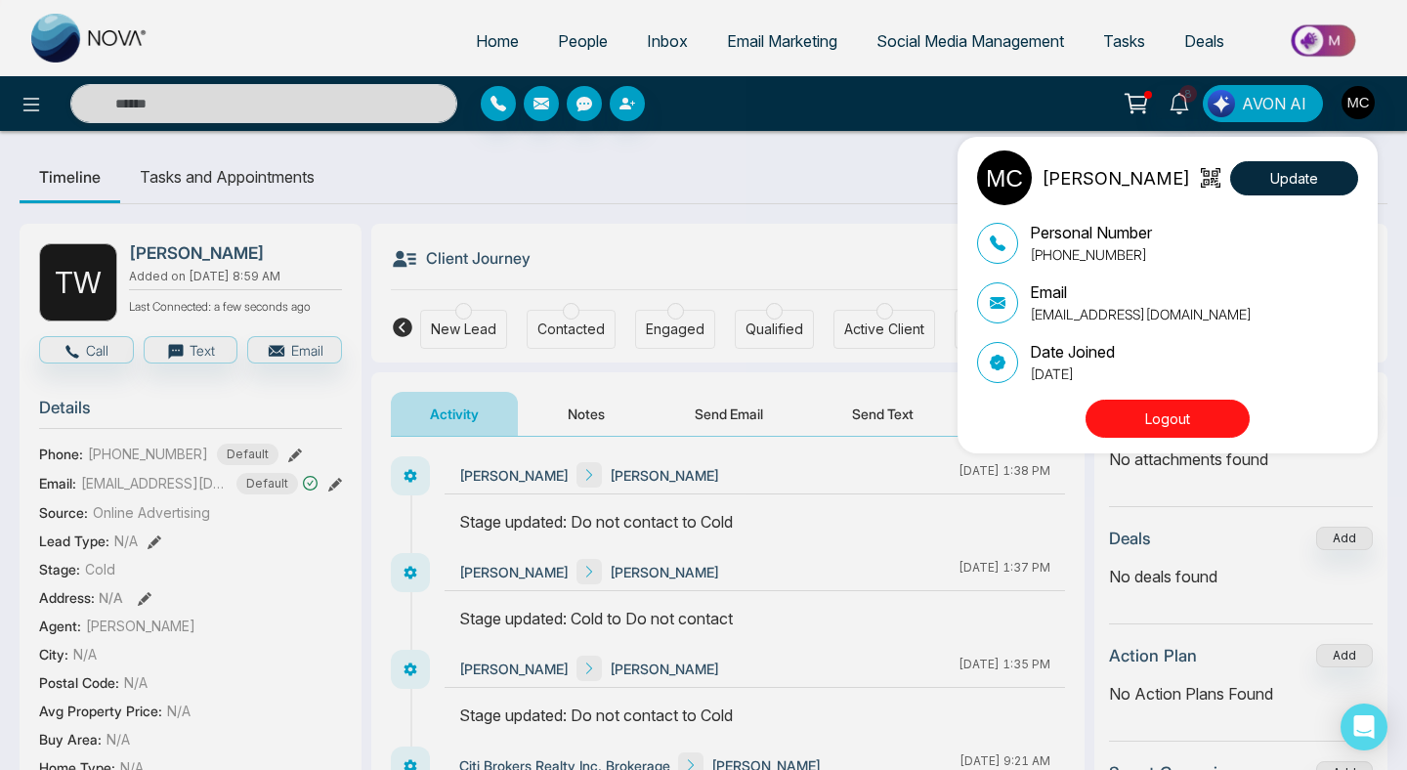
click at [1360, 106] on div "[PERSON_NAME] Update Personal Number [PHONE_NUMBER] Email [EMAIL_ADDRESS][DOMAI…" at bounding box center [703, 385] width 1407 height 770
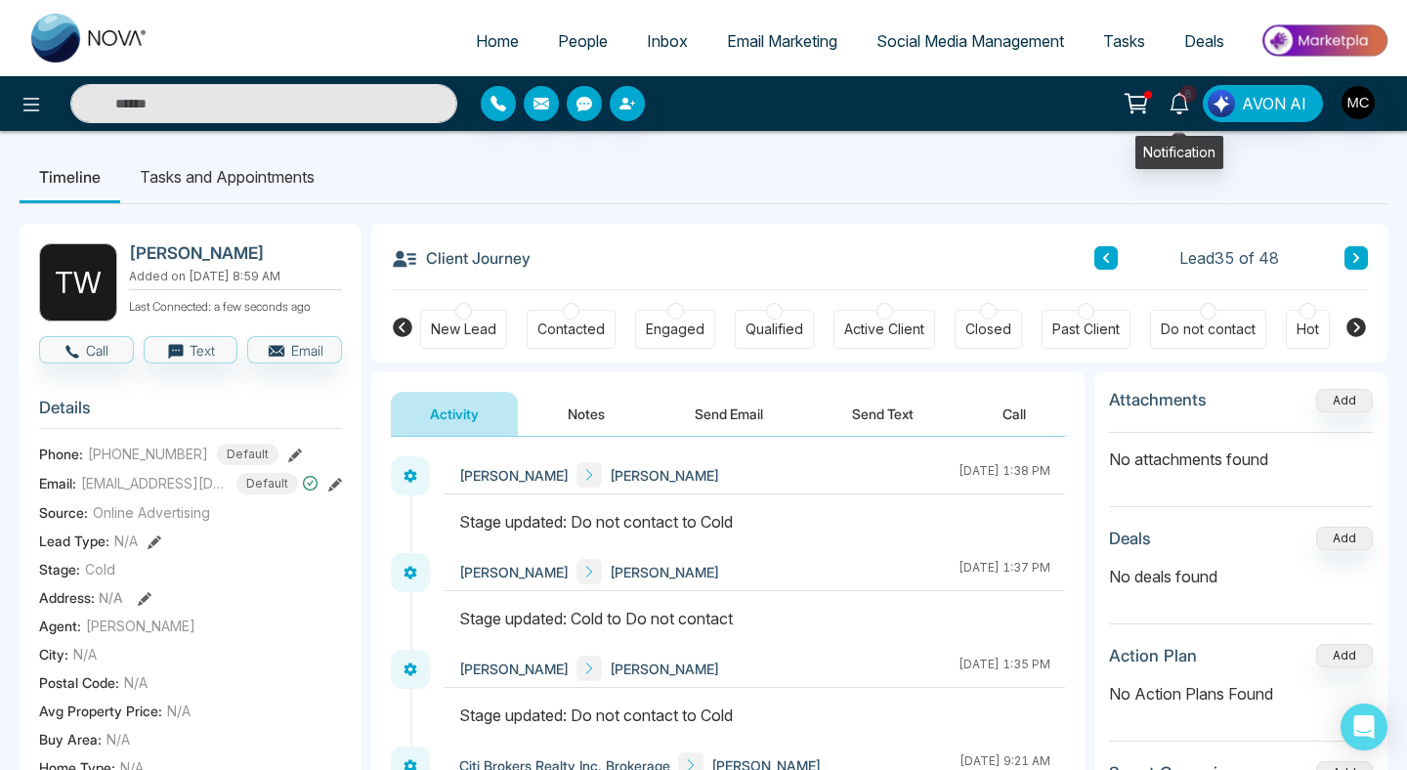
click at [1188, 103] on icon at bounding box center [1178, 103] width 21 height 21
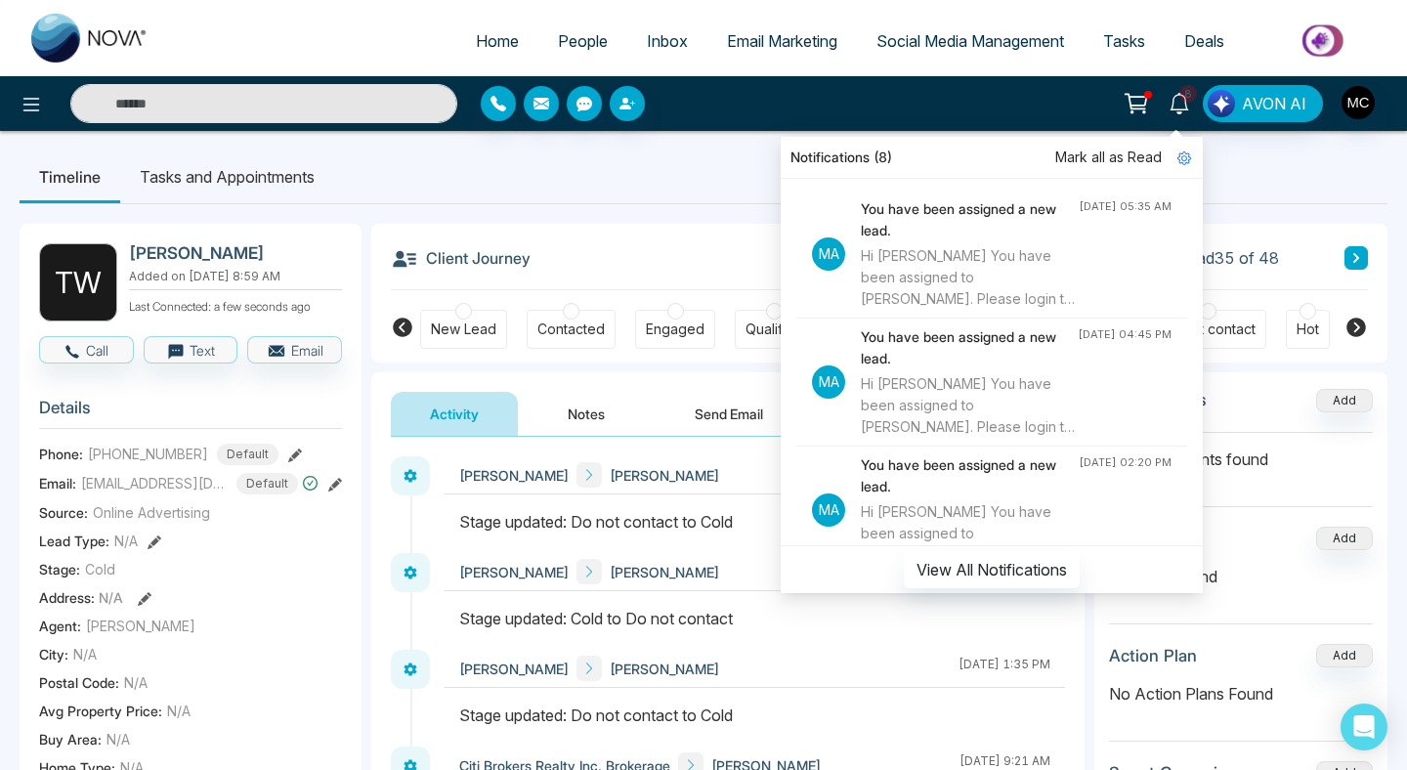
click at [1145, 108] on icon at bounding box center [1135, 101] width 20 height 15
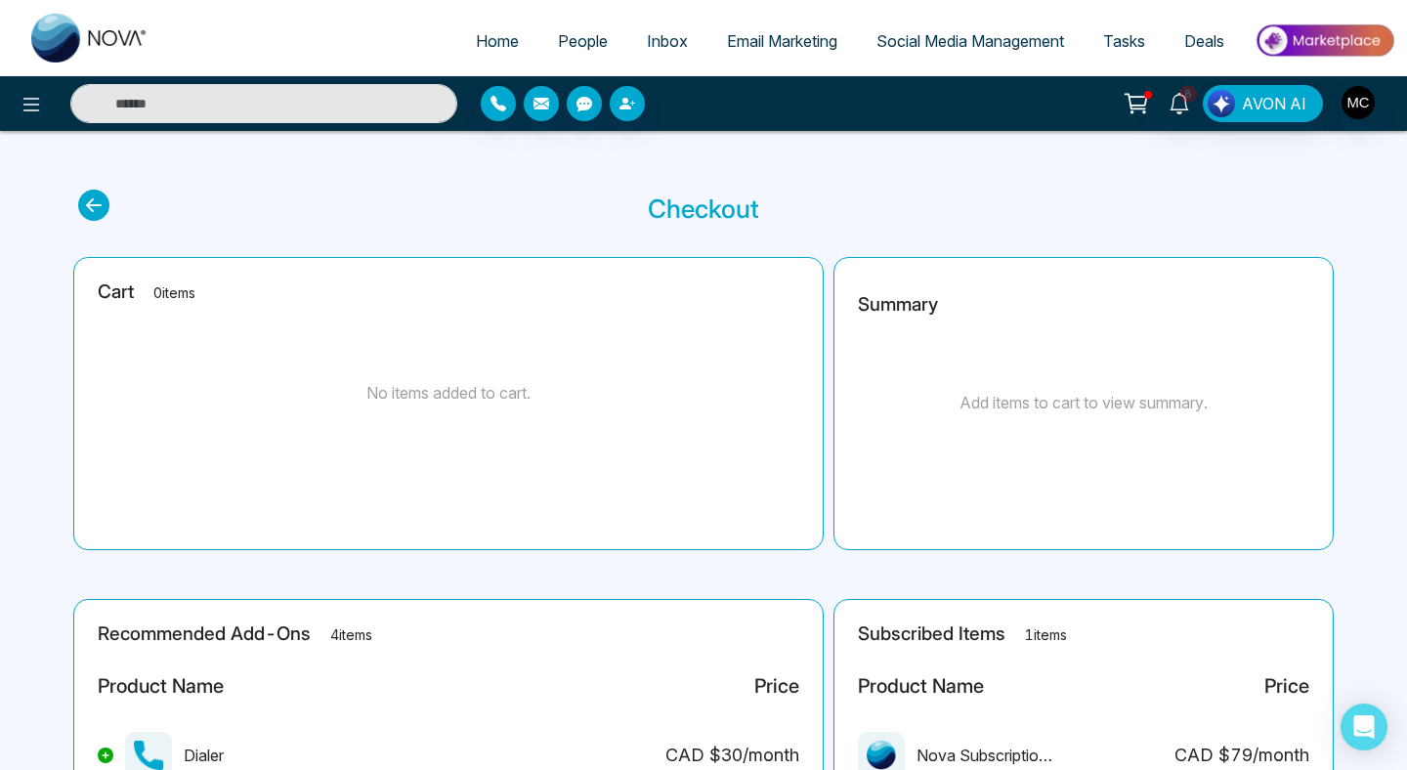
click at [502, 37] on span "Home" at bounding box center [497, 41] width 43 height 20
select select "*"
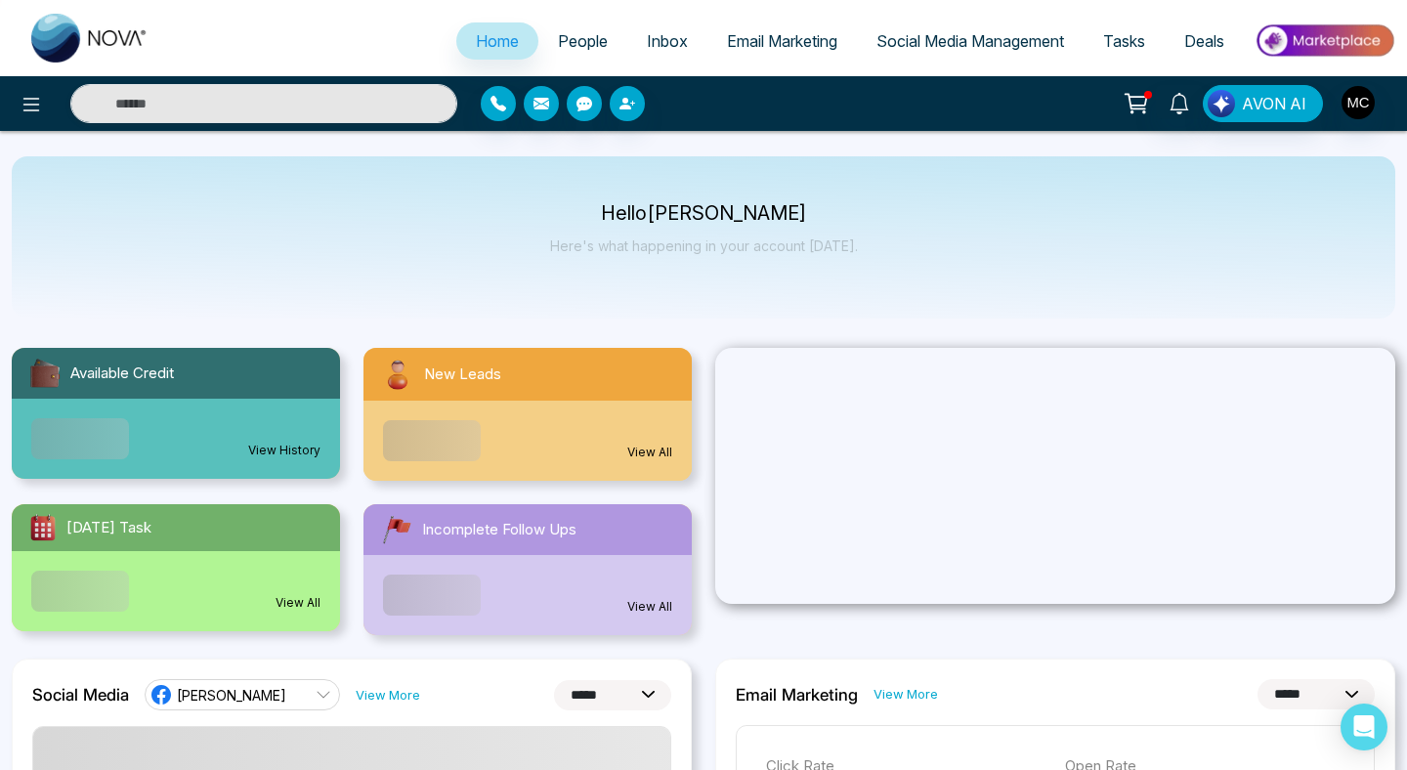
click at [537, 389] on div "New Leads" at bounding box center [527, 374] width 328 height 53
